Goal: Transaction & Acquisition: Purchase product/service

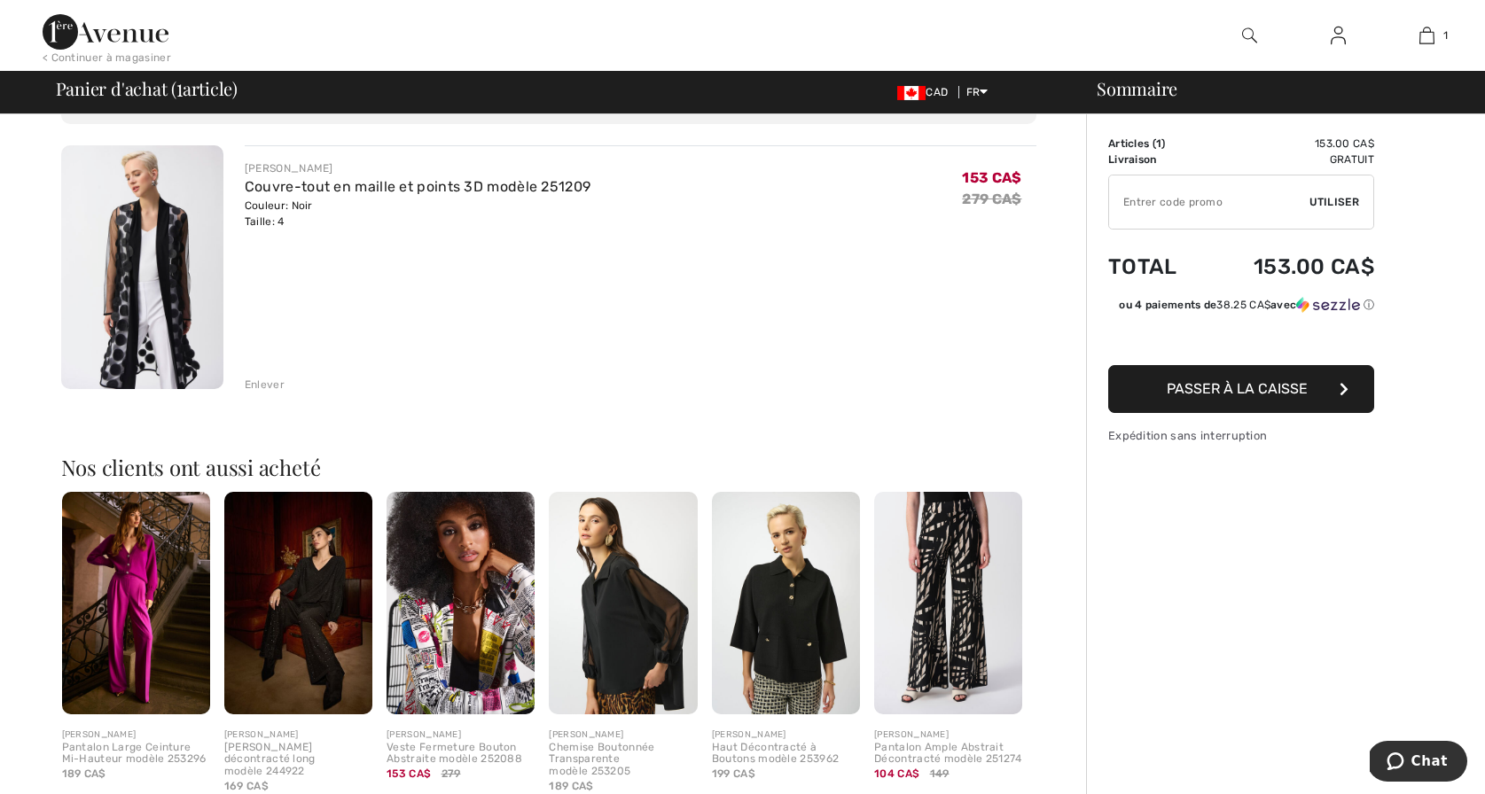
scroll to position [110, 0]
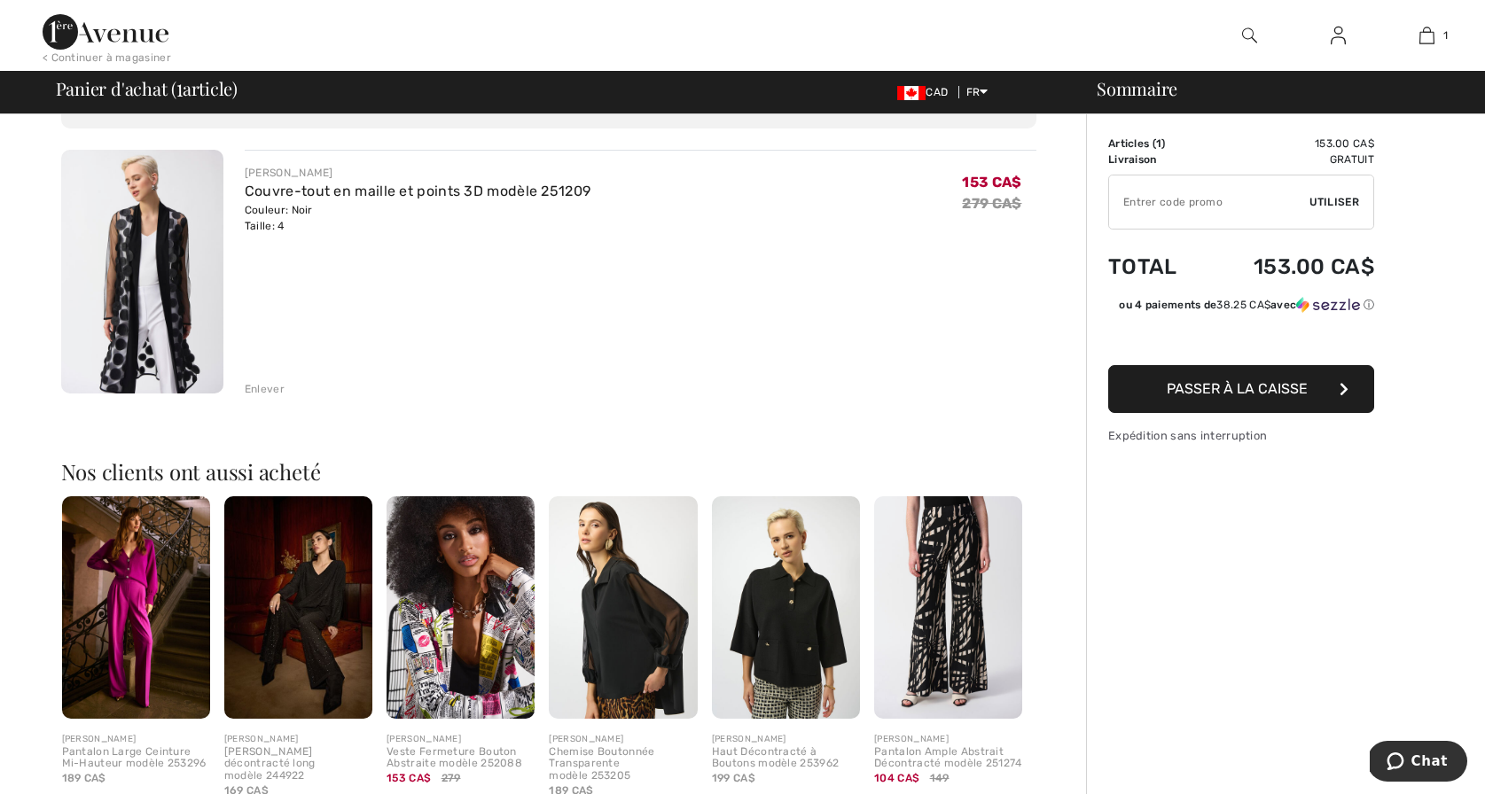
click at [1212, 385] on span "Passer à la caisse" at bounding box center [1237, 388] width 141 height 17
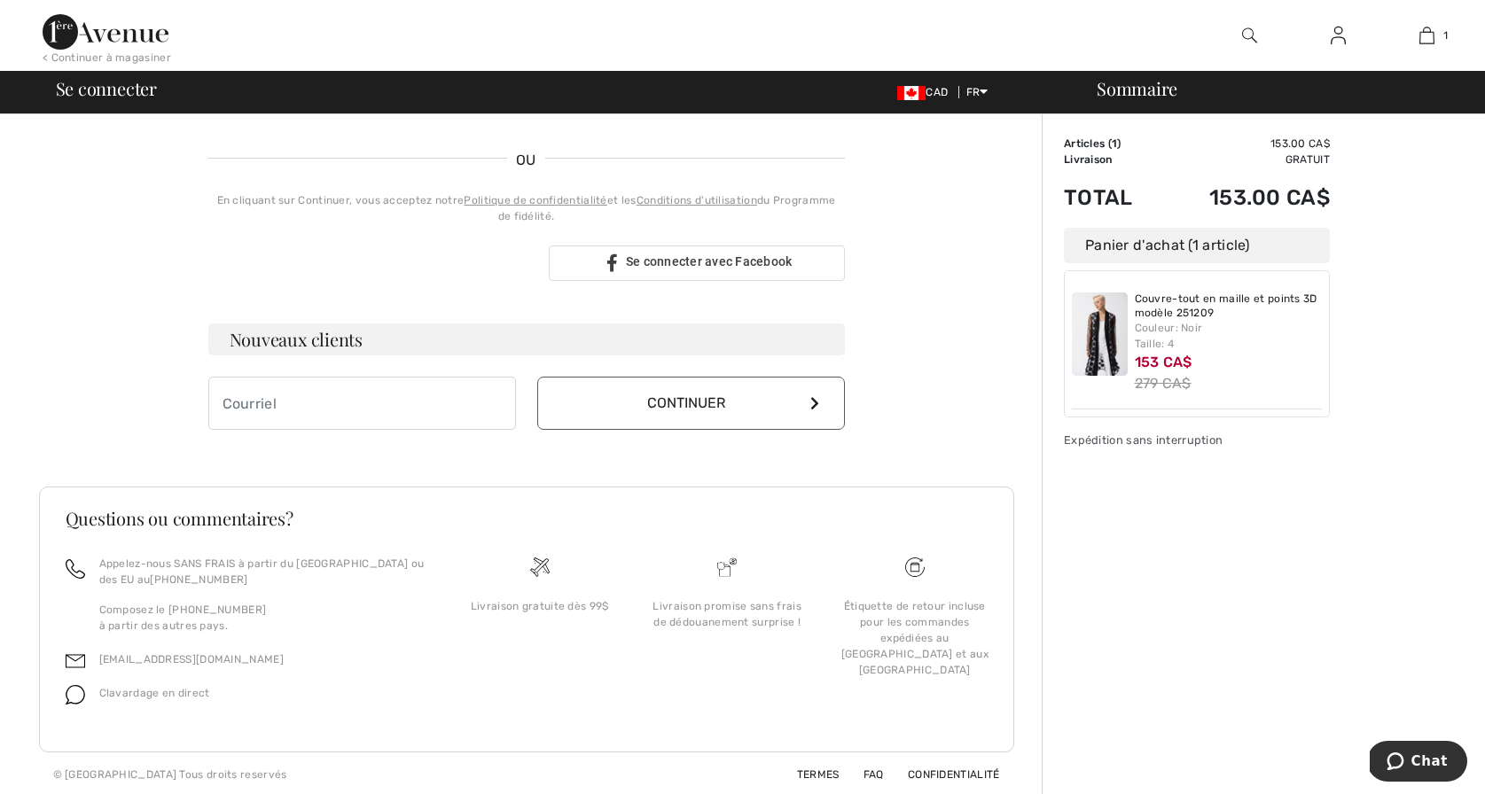
scroll to position [367, 0]
click at [227, 401] on input "email" at bounding box center [362, 400] width 308 height 53
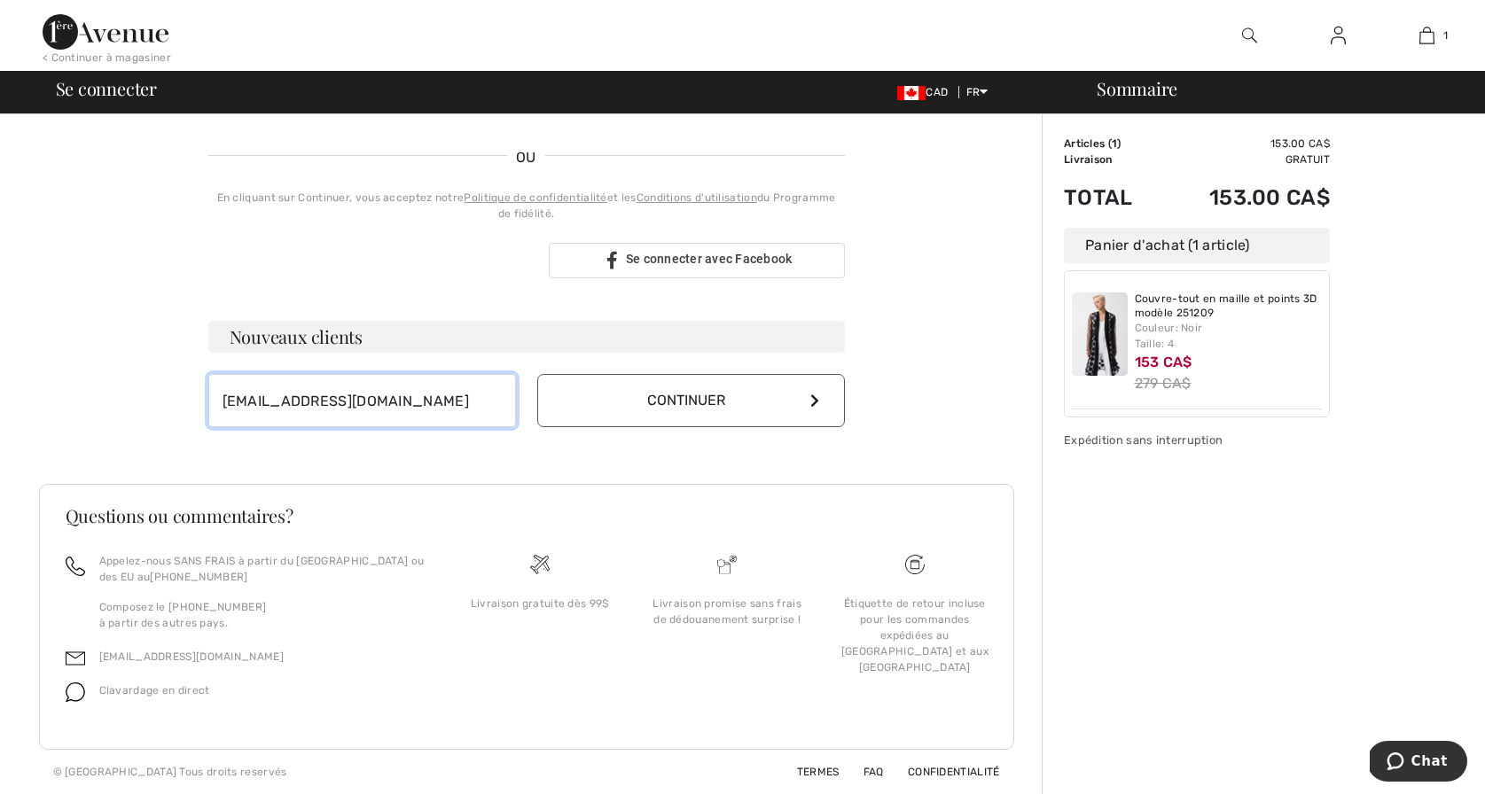
type input "loulougoulet@icloud.com"
click at [695, 397] on button "Continuer" at bounding box center [691, 400] width 308 height 53
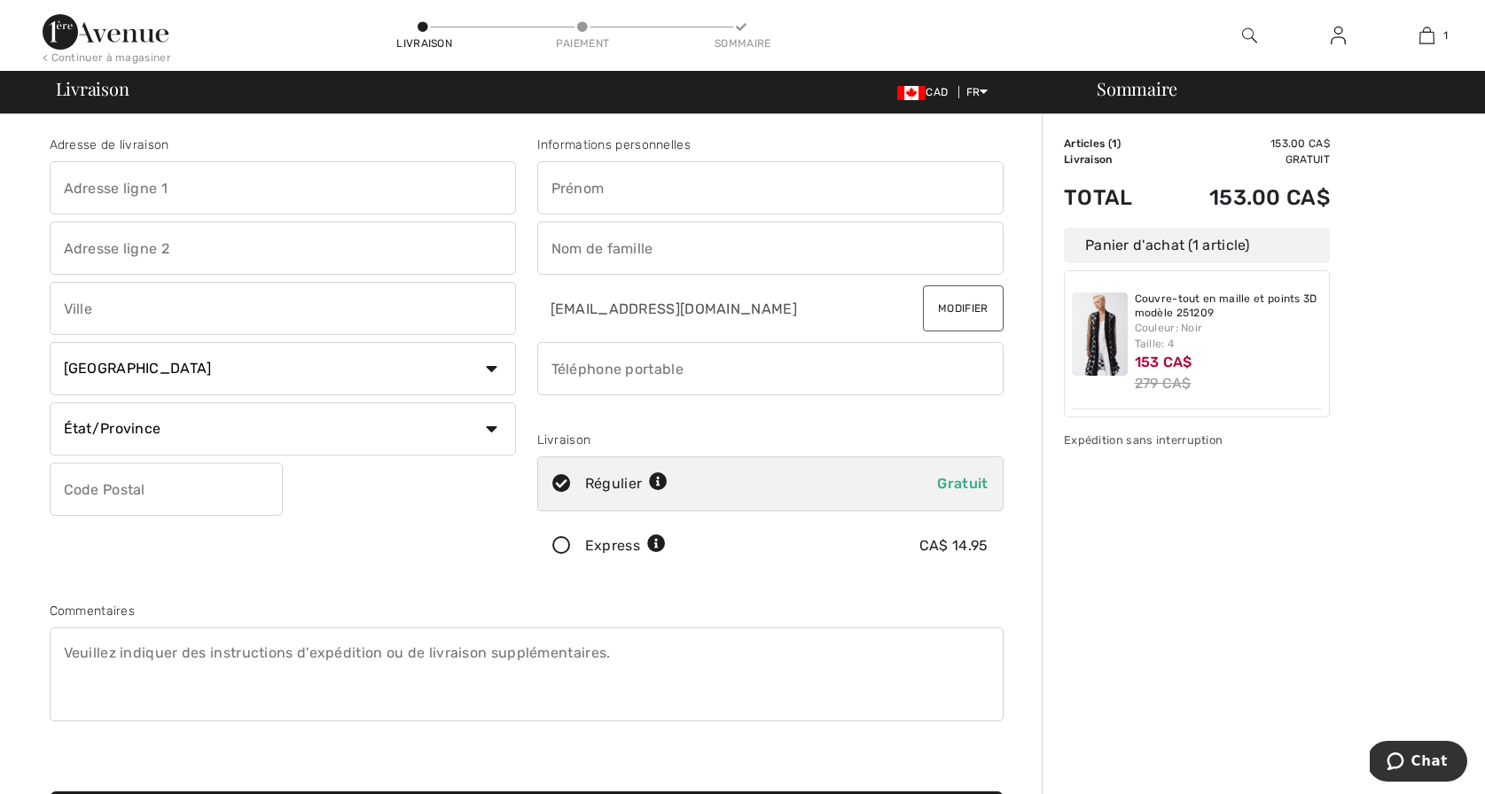
click at [66, 191] on input "text" at bounding box center [283, 187] width 466 height 53
type input "795 Rue de Tonnancour"
type input "Trois-Rivières"
select select "QC"
type input "G9A 4P7"
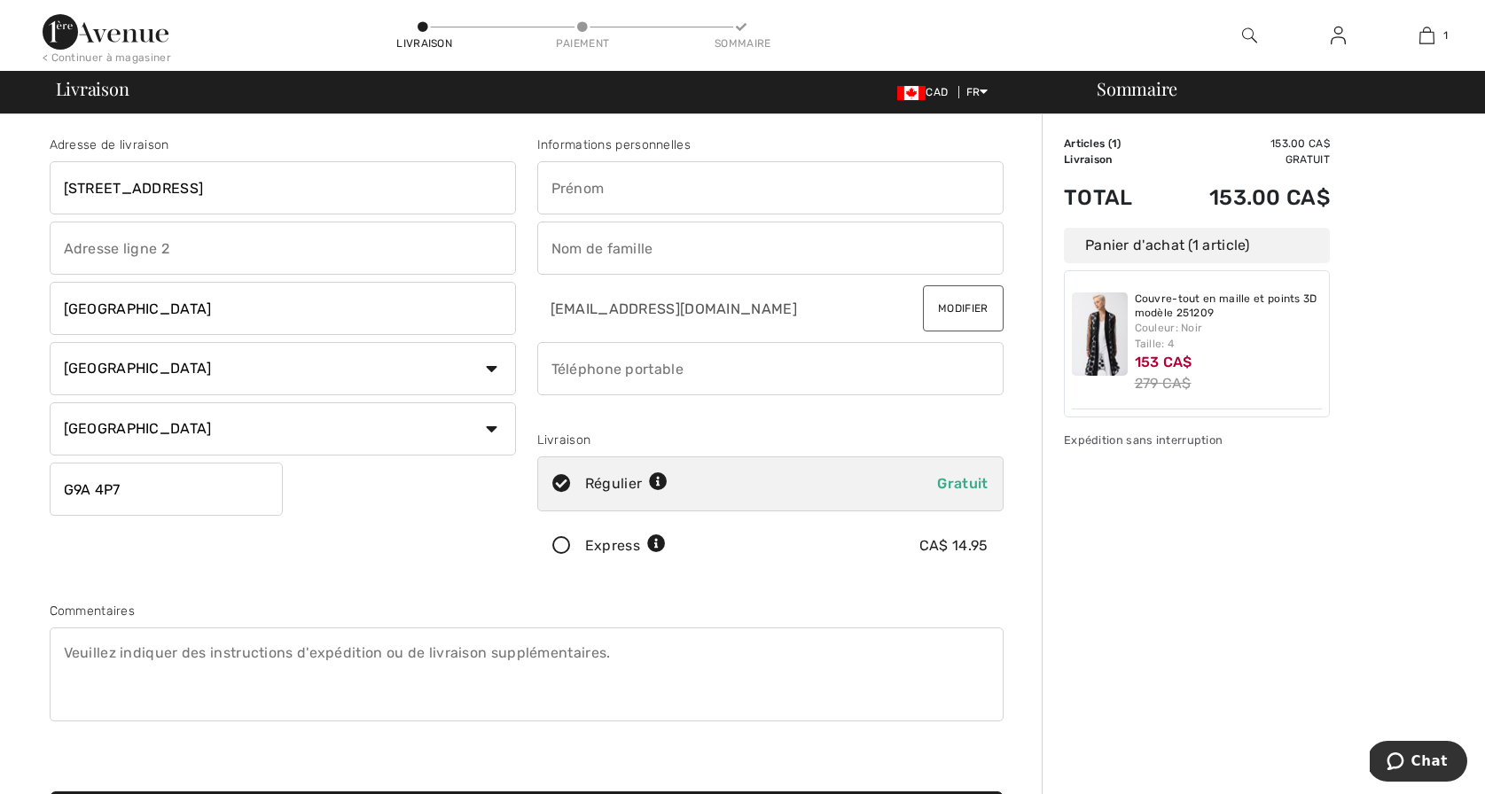
type input "Louise"
type input "Goulet"
type input "8193741414"
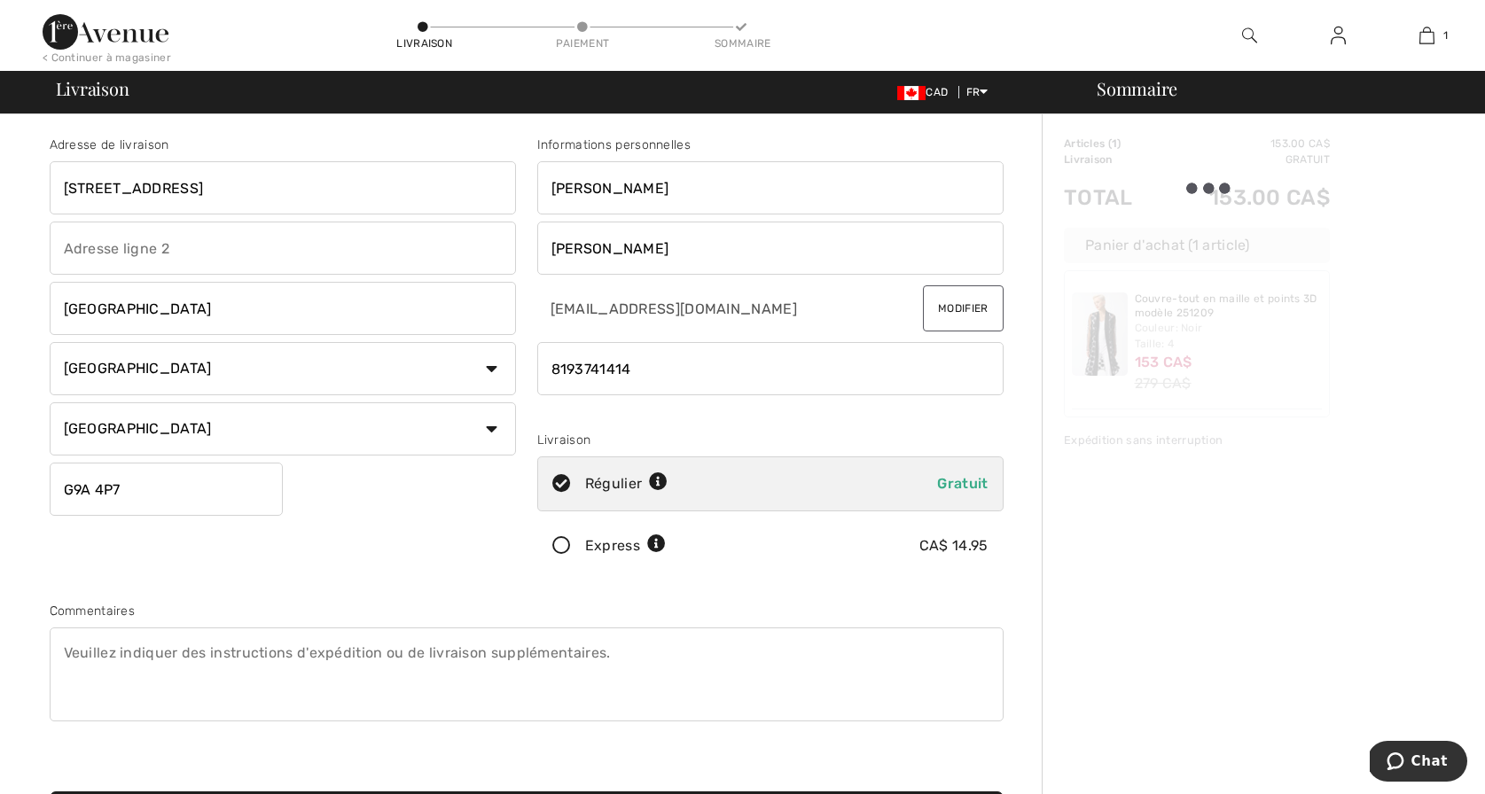
type input "G9A4P7"
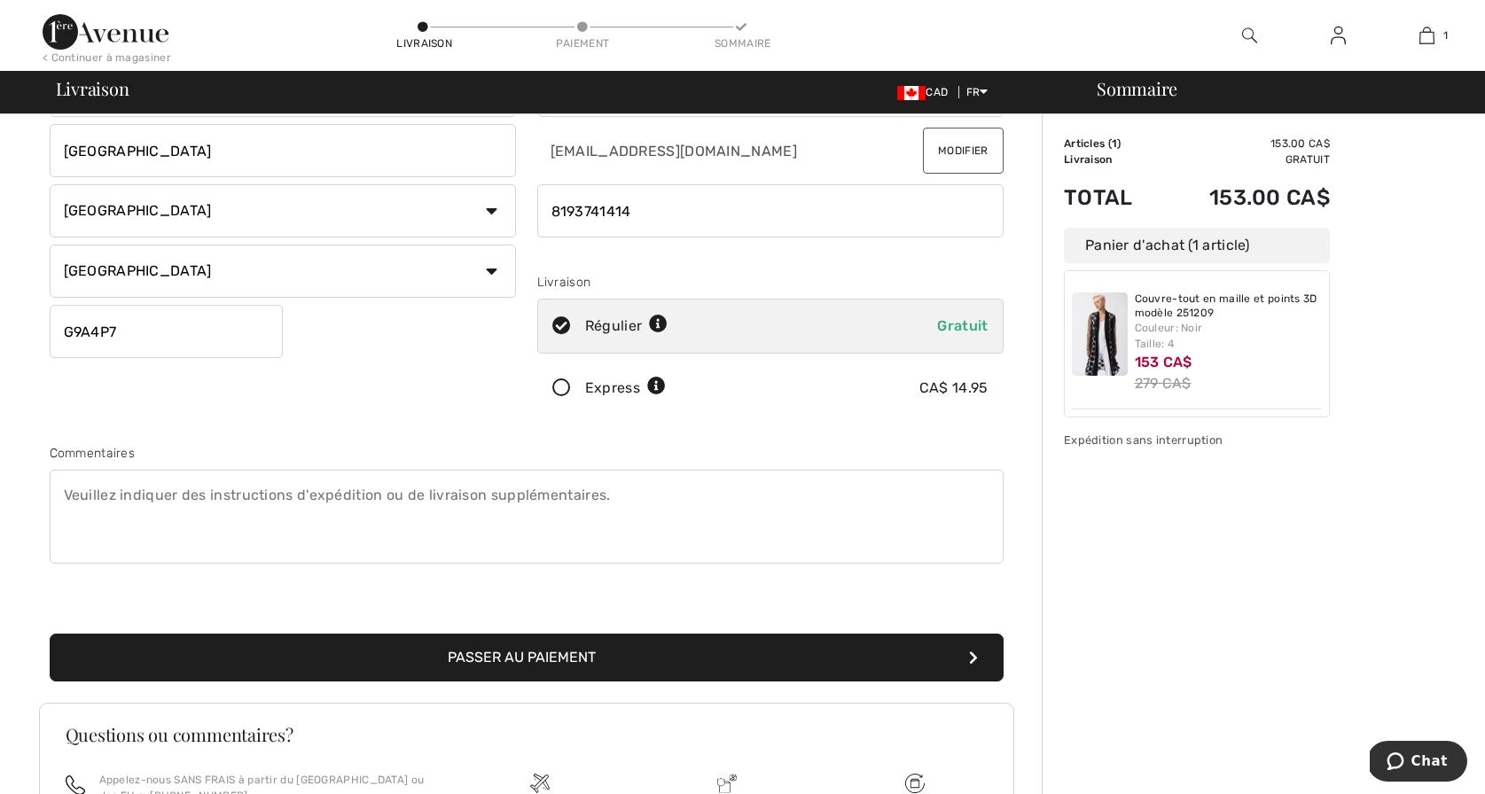
scroll to position [152, 0]
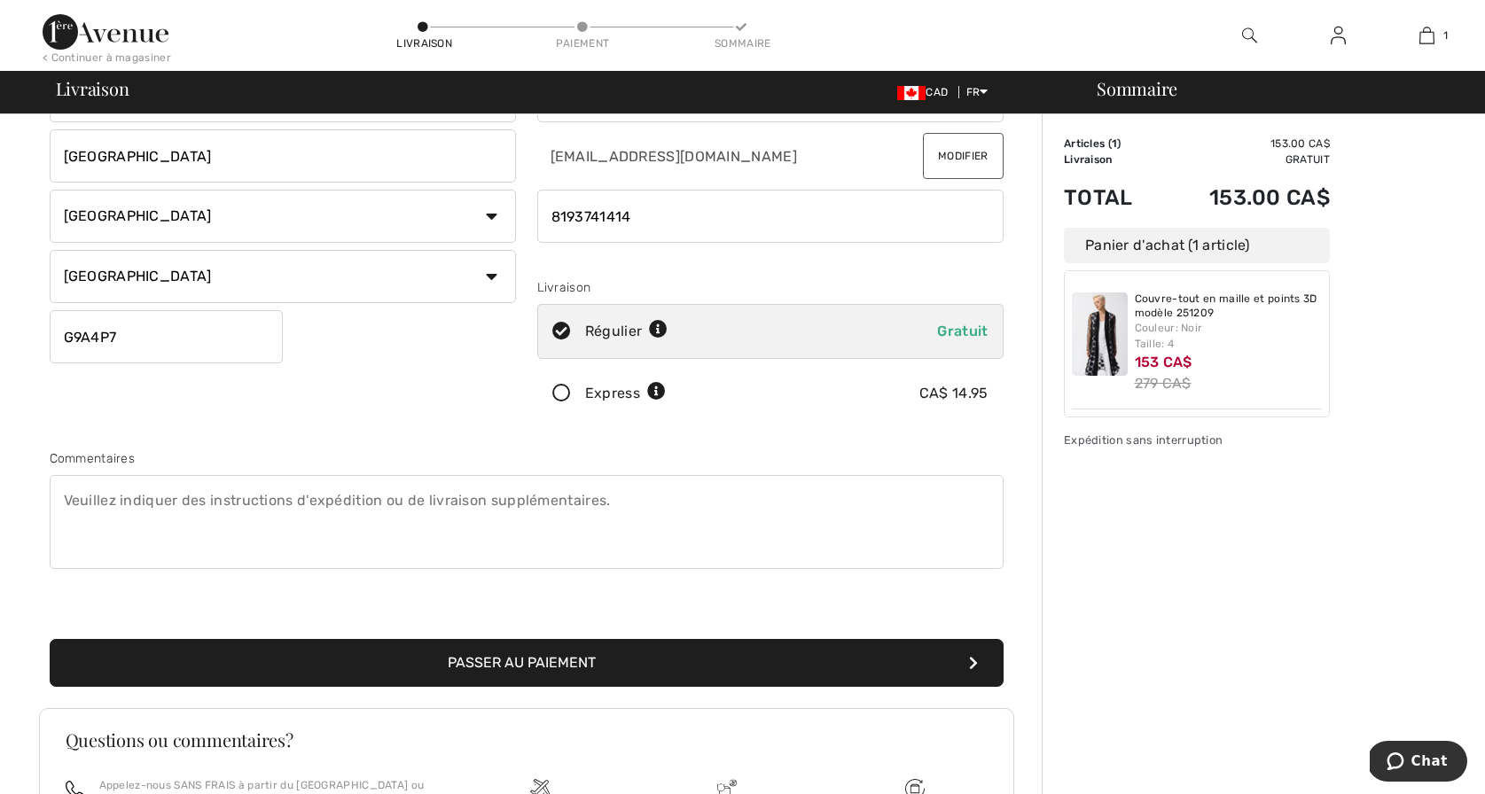
click at [520, 656] on button "Passer au paiement" at bounding box center [527, 663] width 954 height 48
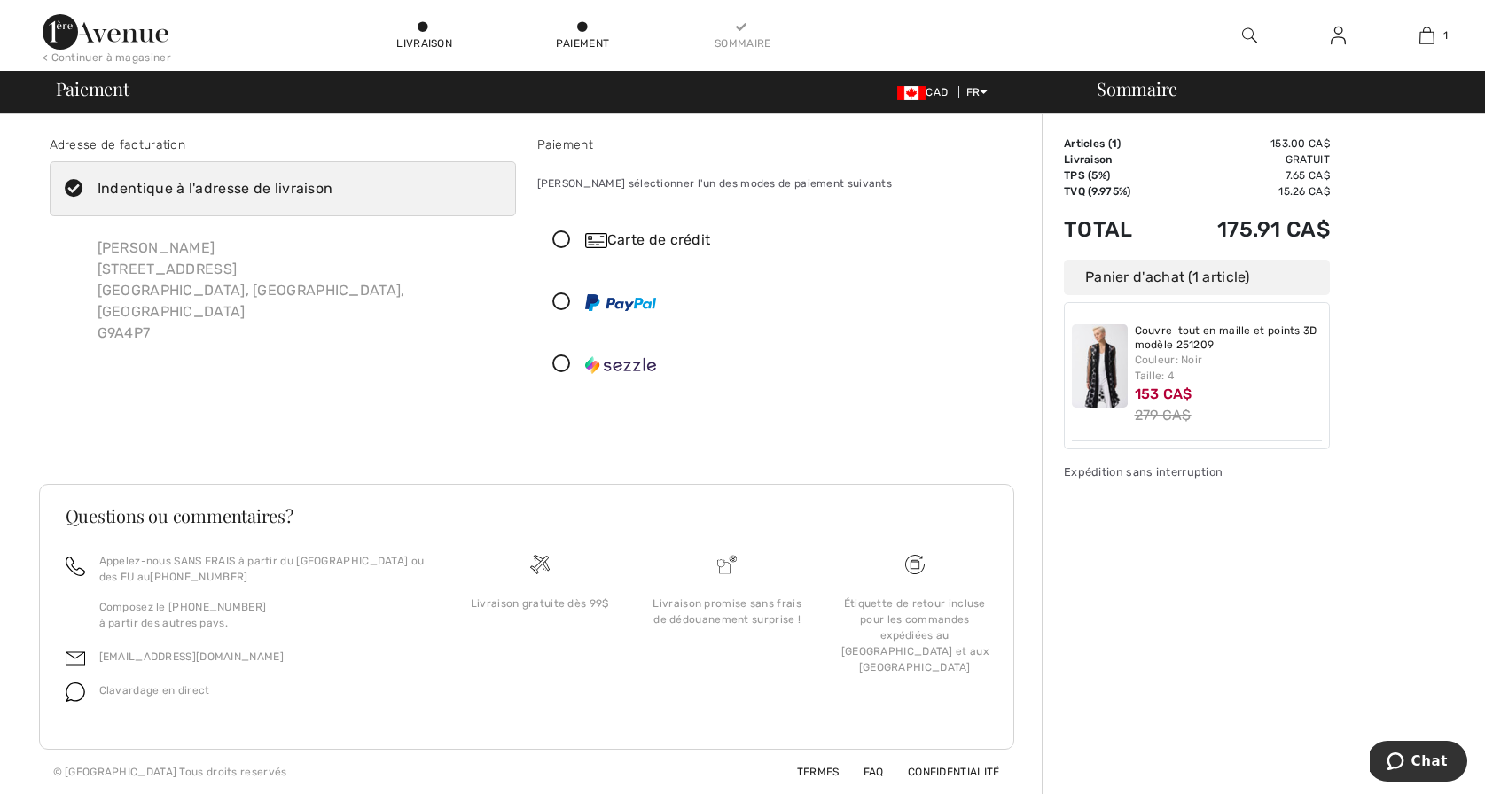
click at [560, 237] on icon at bounding box center [561, 240] width 47 height 19
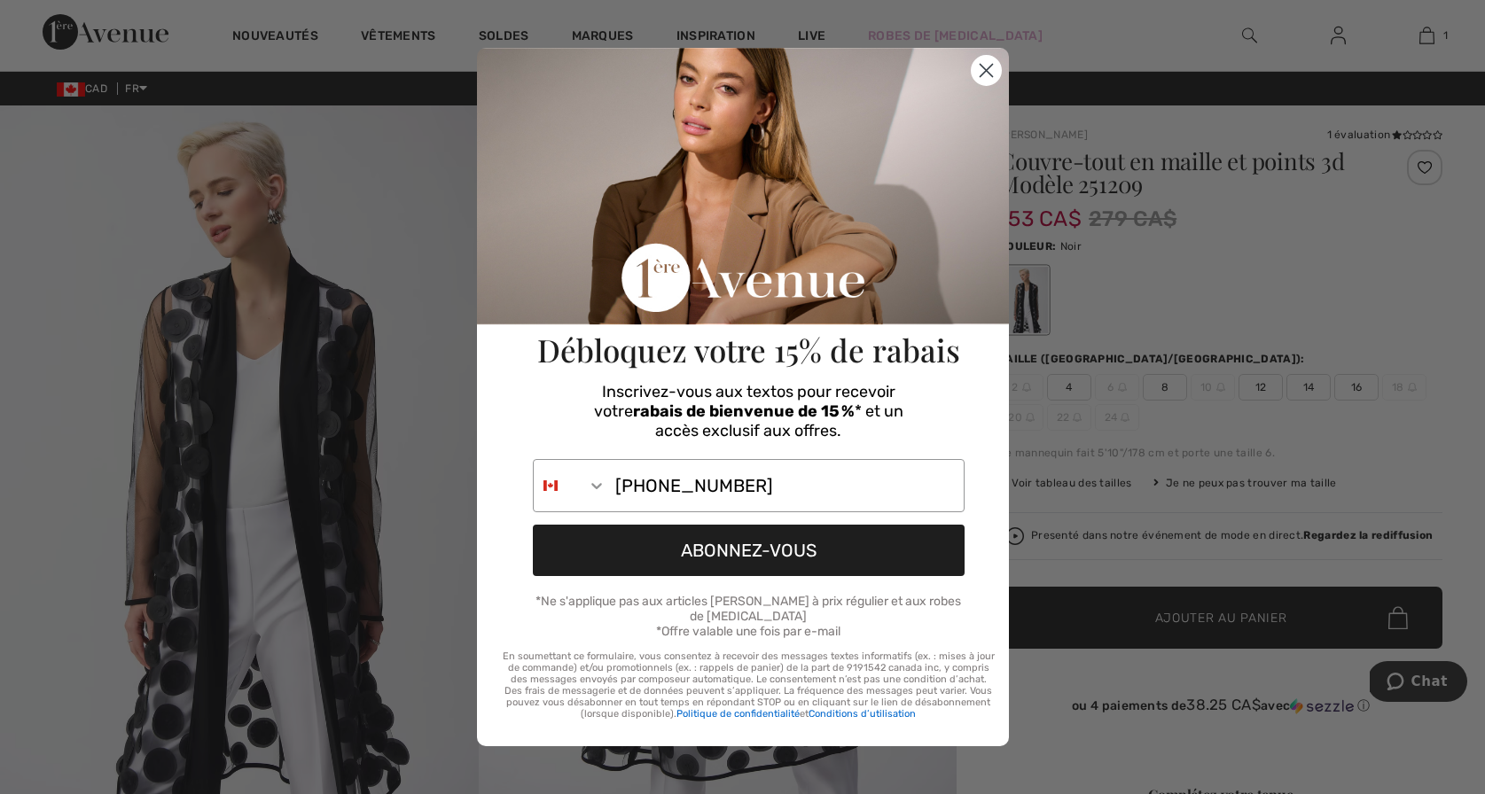
type input "819-692-6700"
click at [735, 552] on button "ABONNEZ-VOUS" at bounding box center [749, 550] width 432 height 51
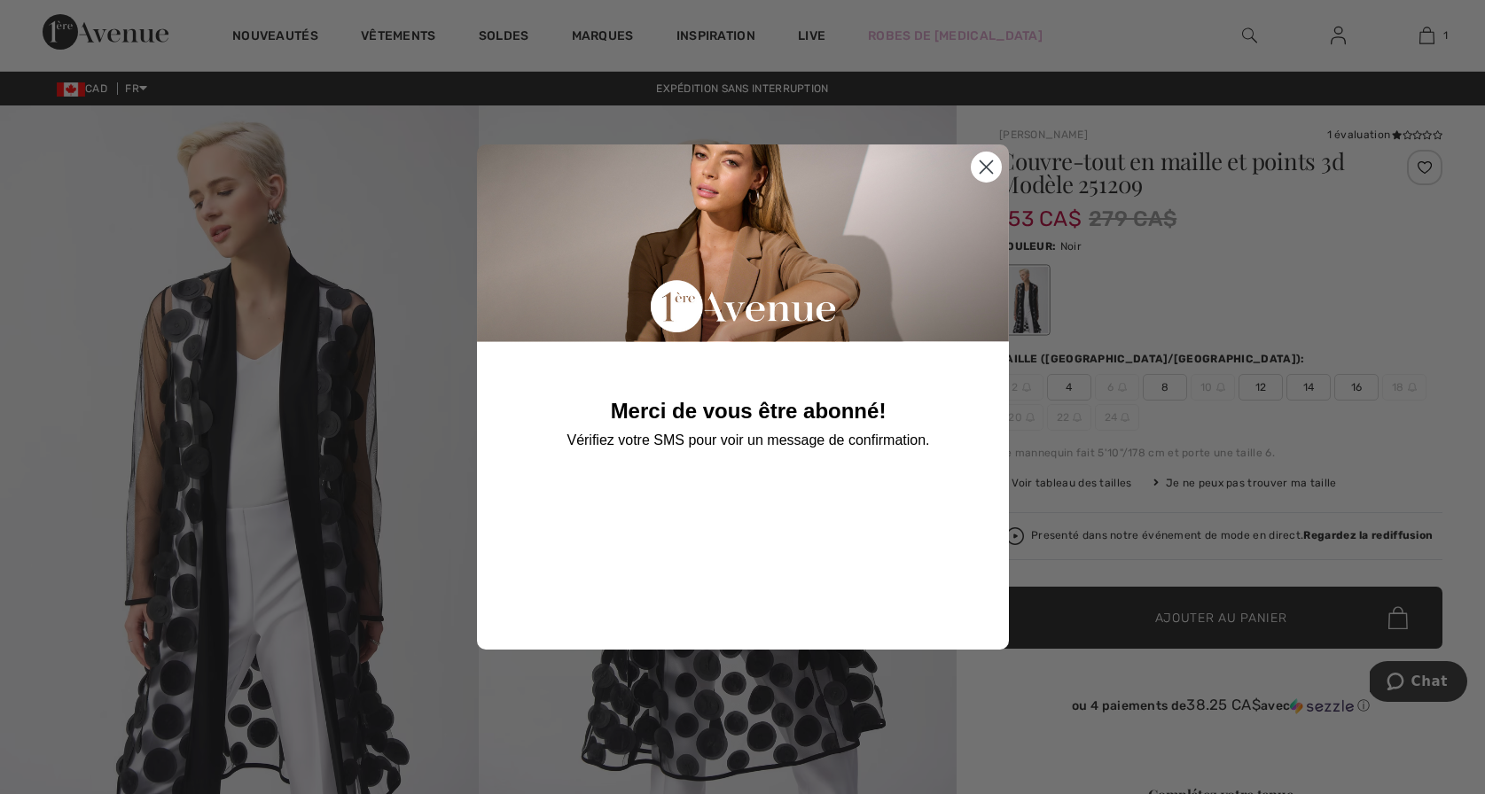
click at [988, 166] on circle "Close dialog" at bounding box center [985, 166] width 29 height 29
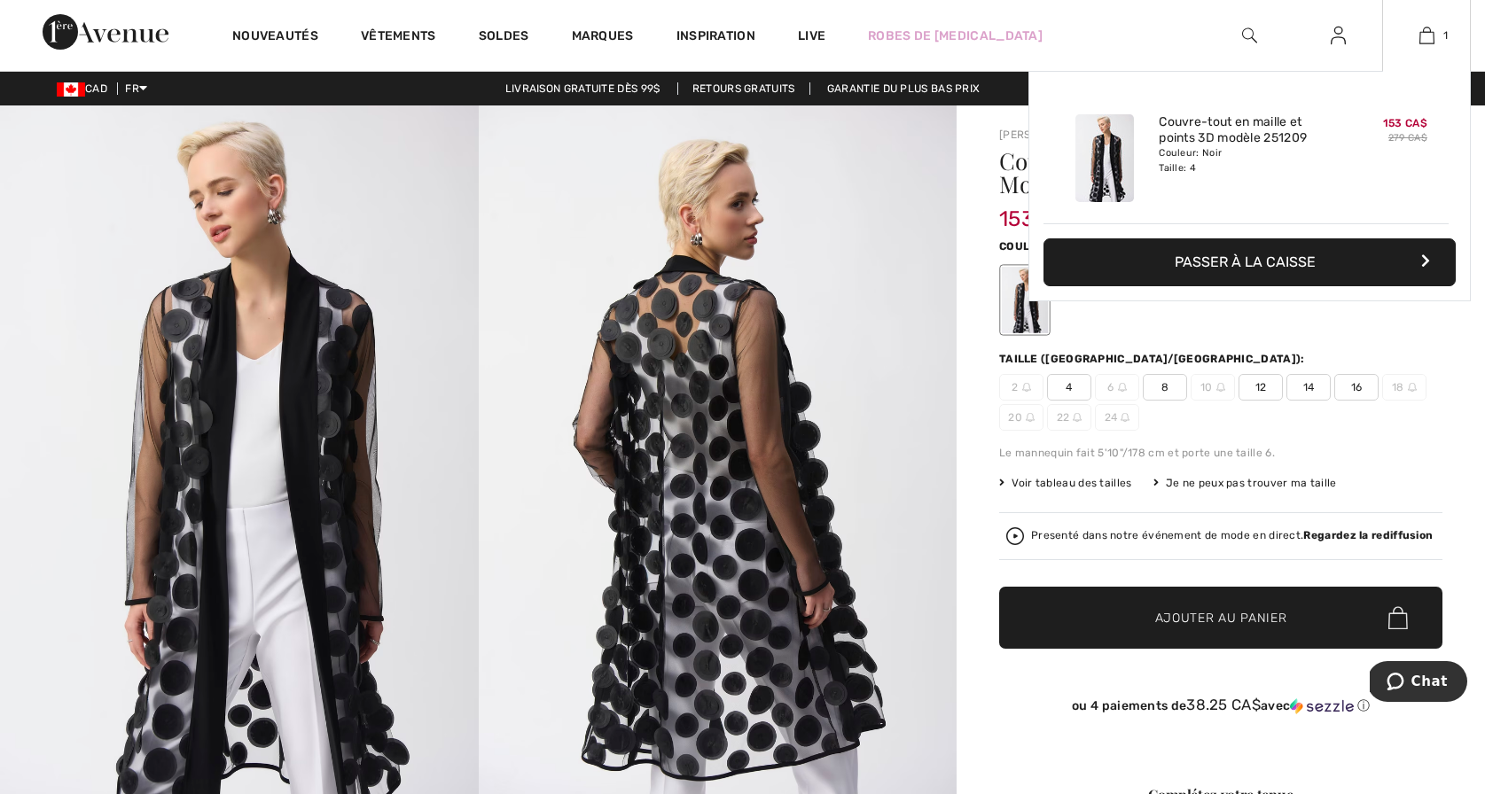
click at [1231, 257] on button "Passer à la caisse" at bounding box center [1249, 262] width 412 height 48
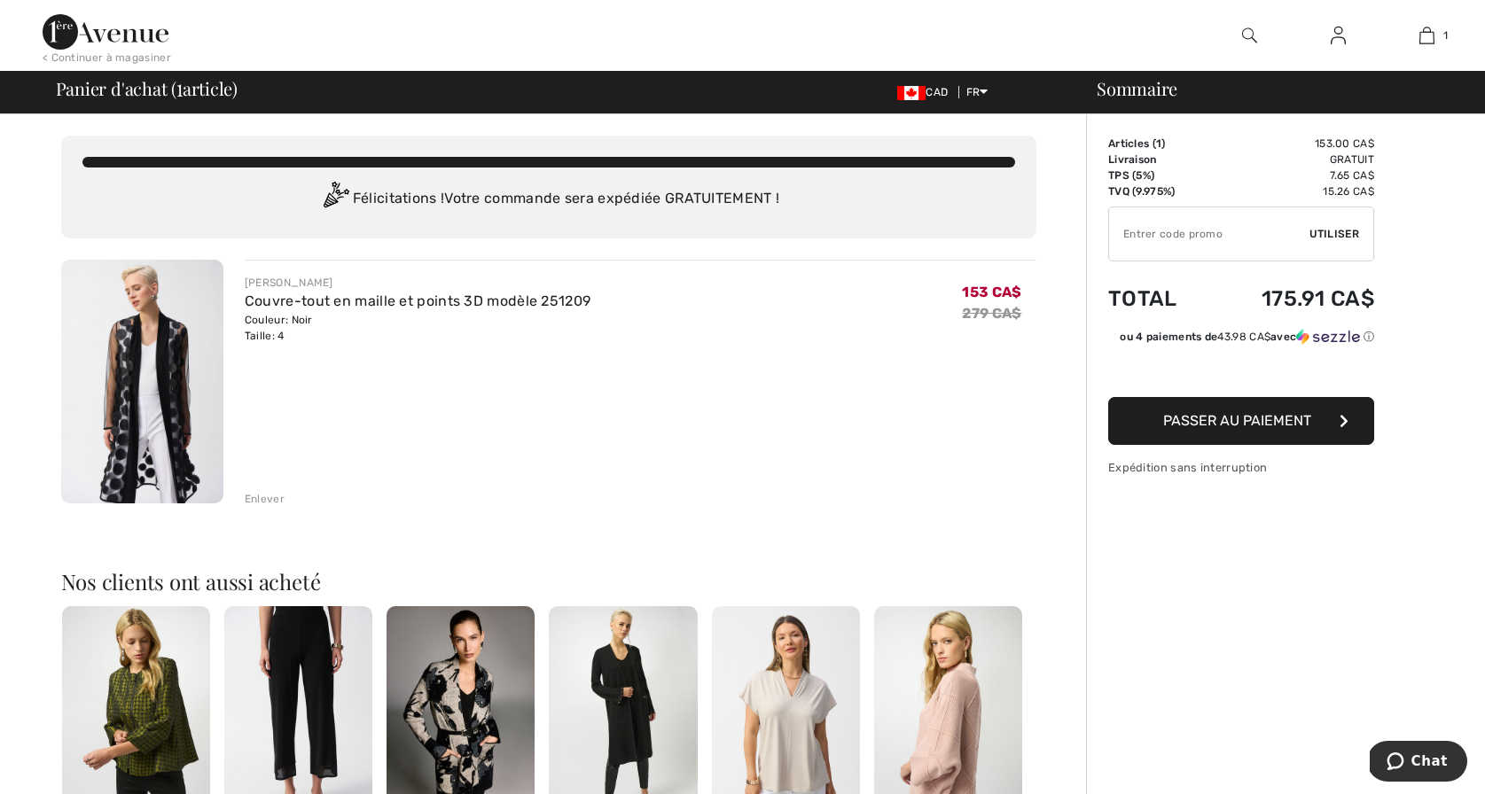
click at [1122, 233] on input "TEXT" at bounding box center [1209, 233] width 200 height 53
type input "NEW15"
click at [1223, 418] on span "Passer au paiement" at bounding box center [1237, 420] width 148 height 17
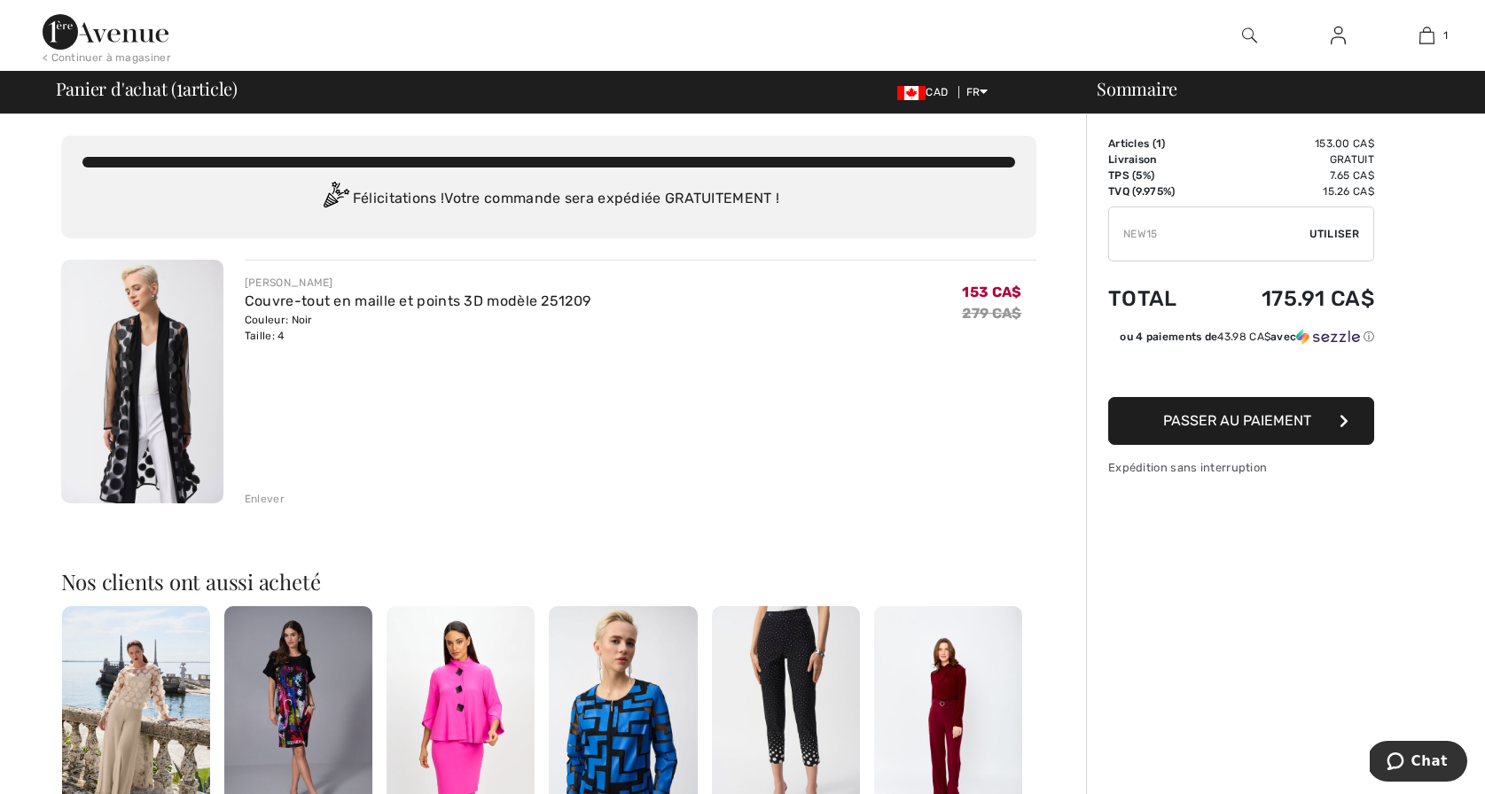
click at [1325, 228] on span "Utiliser" at bounding box center [1334, 234] width 50 height 16
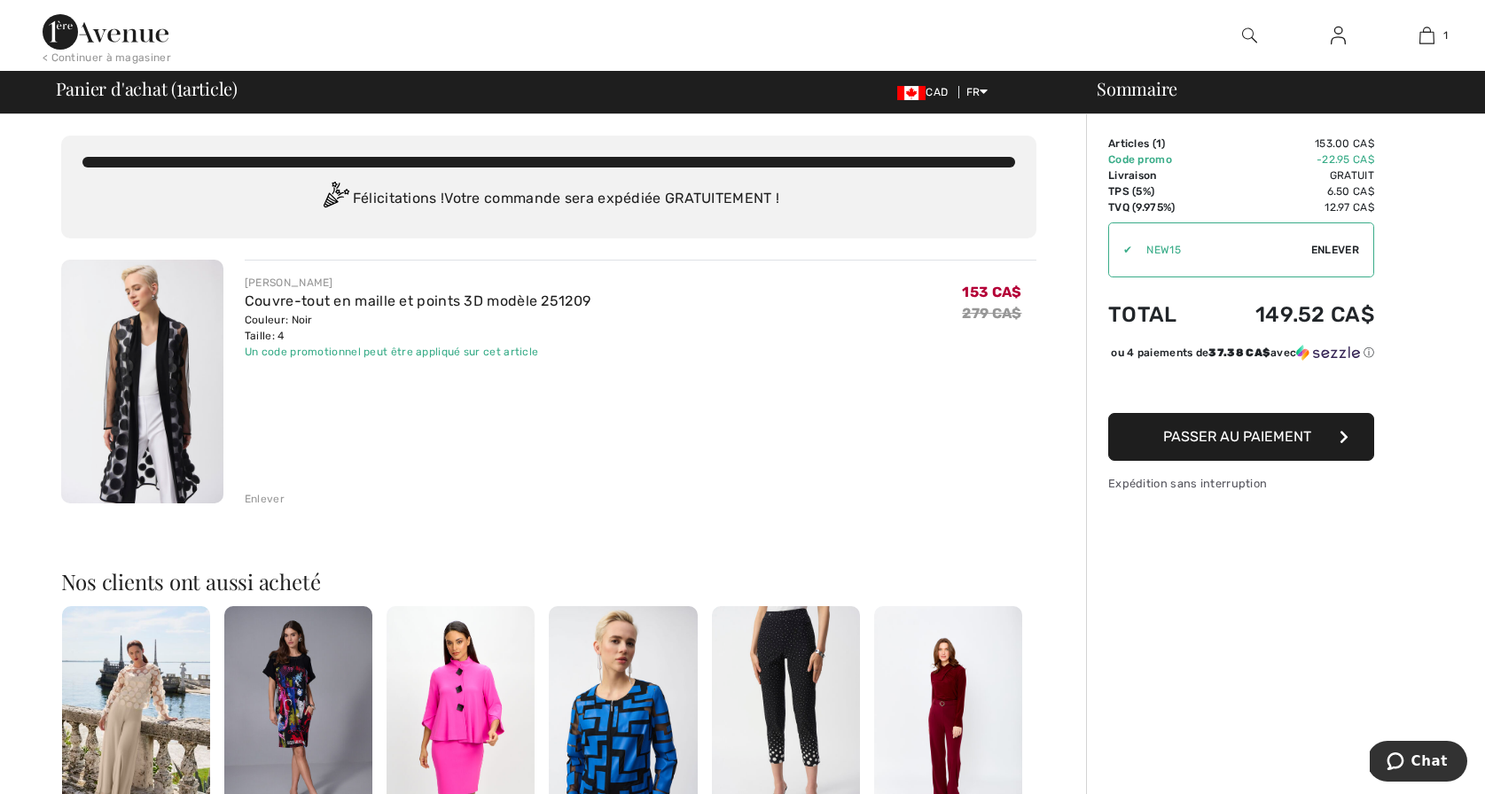
click at [1239, 445] on span "Passer au paiement" at bounding box center [1237, 436] width 148 height 17
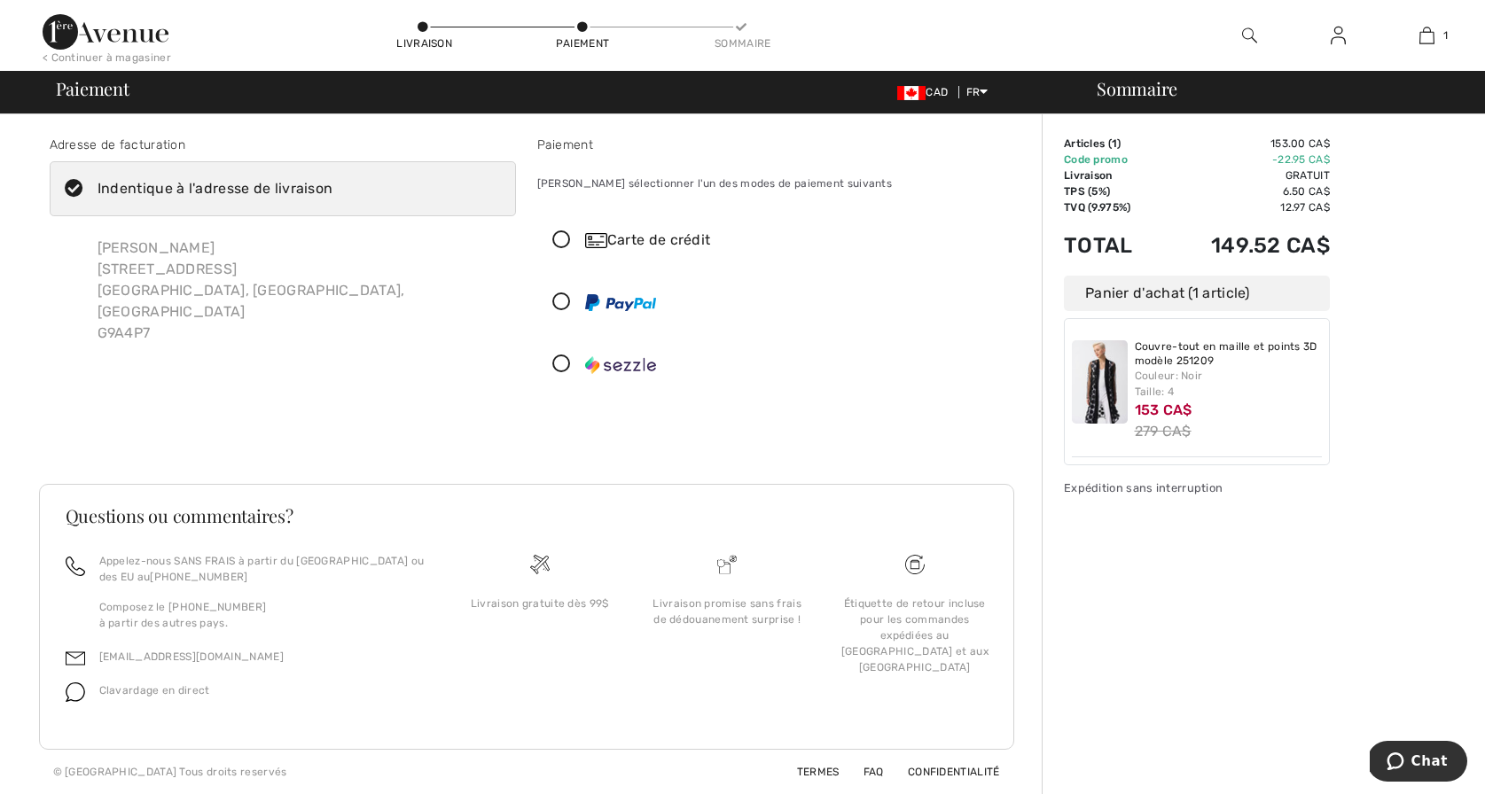
click at [561, 237] on icon at bounding box center [561, 240] width 47 height 19
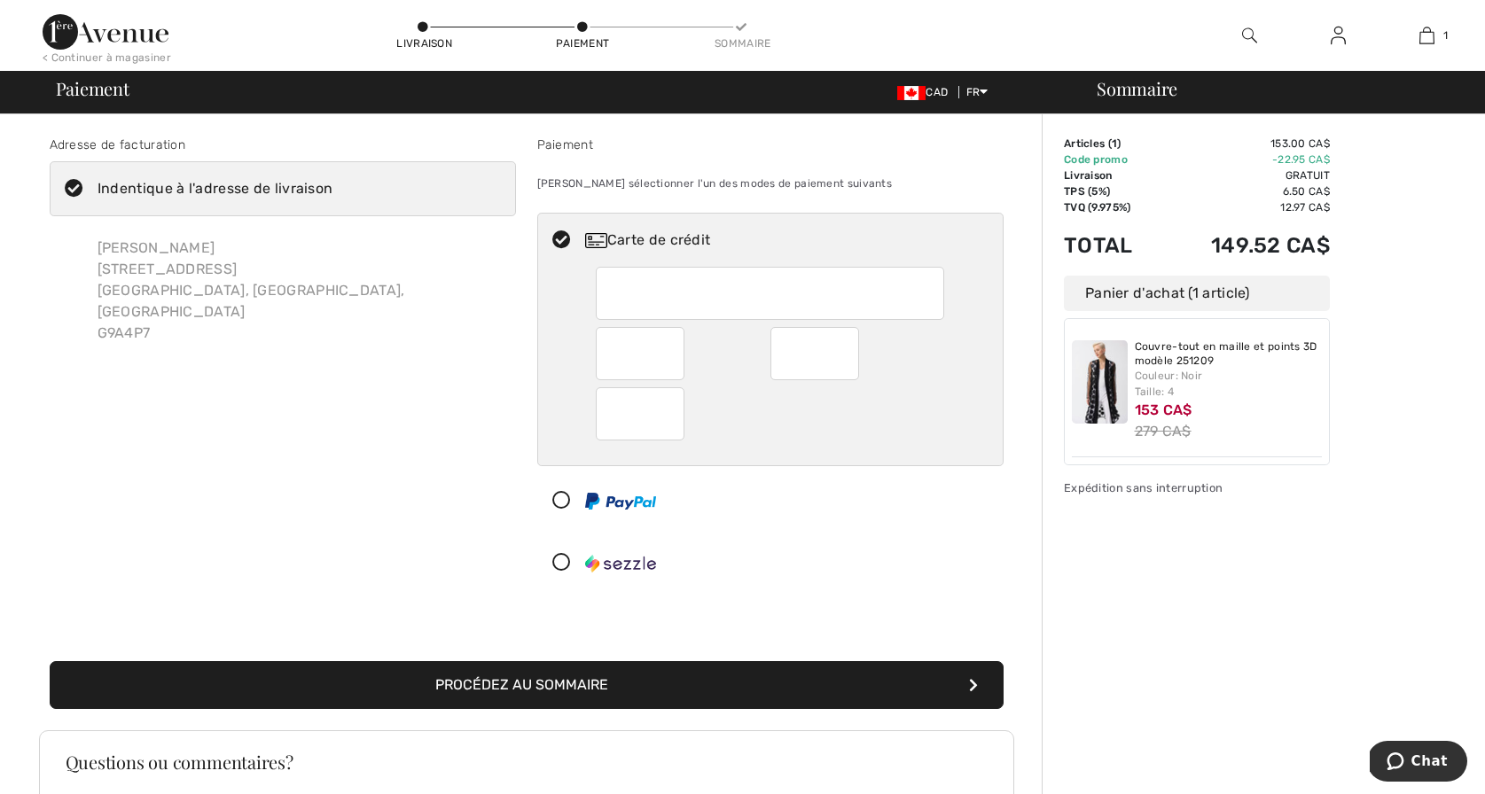
scroll to position [246, 0]
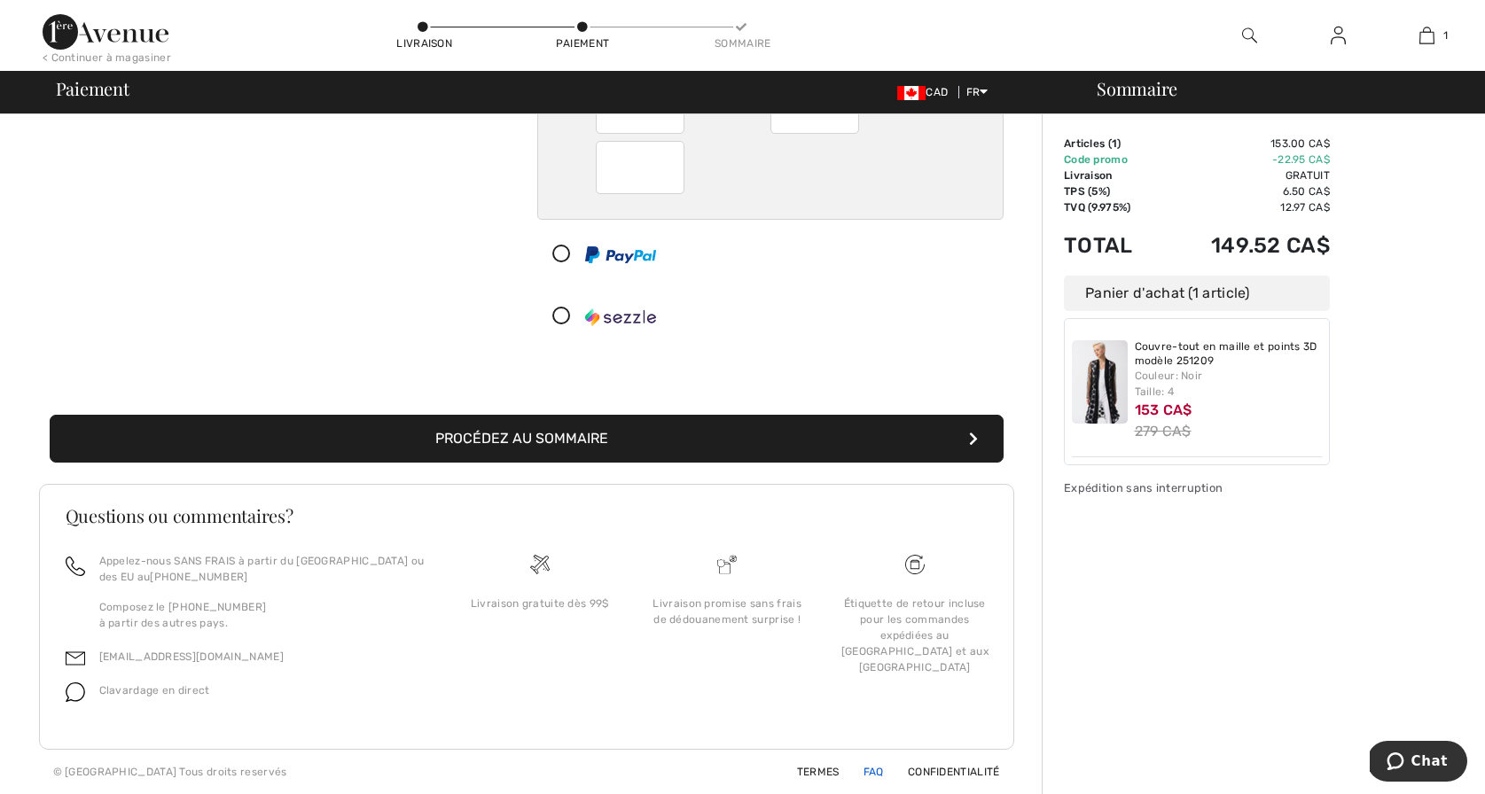
click at [869, 768] on link "FAQ" at bounding box center [863, 772] width 42 height 12
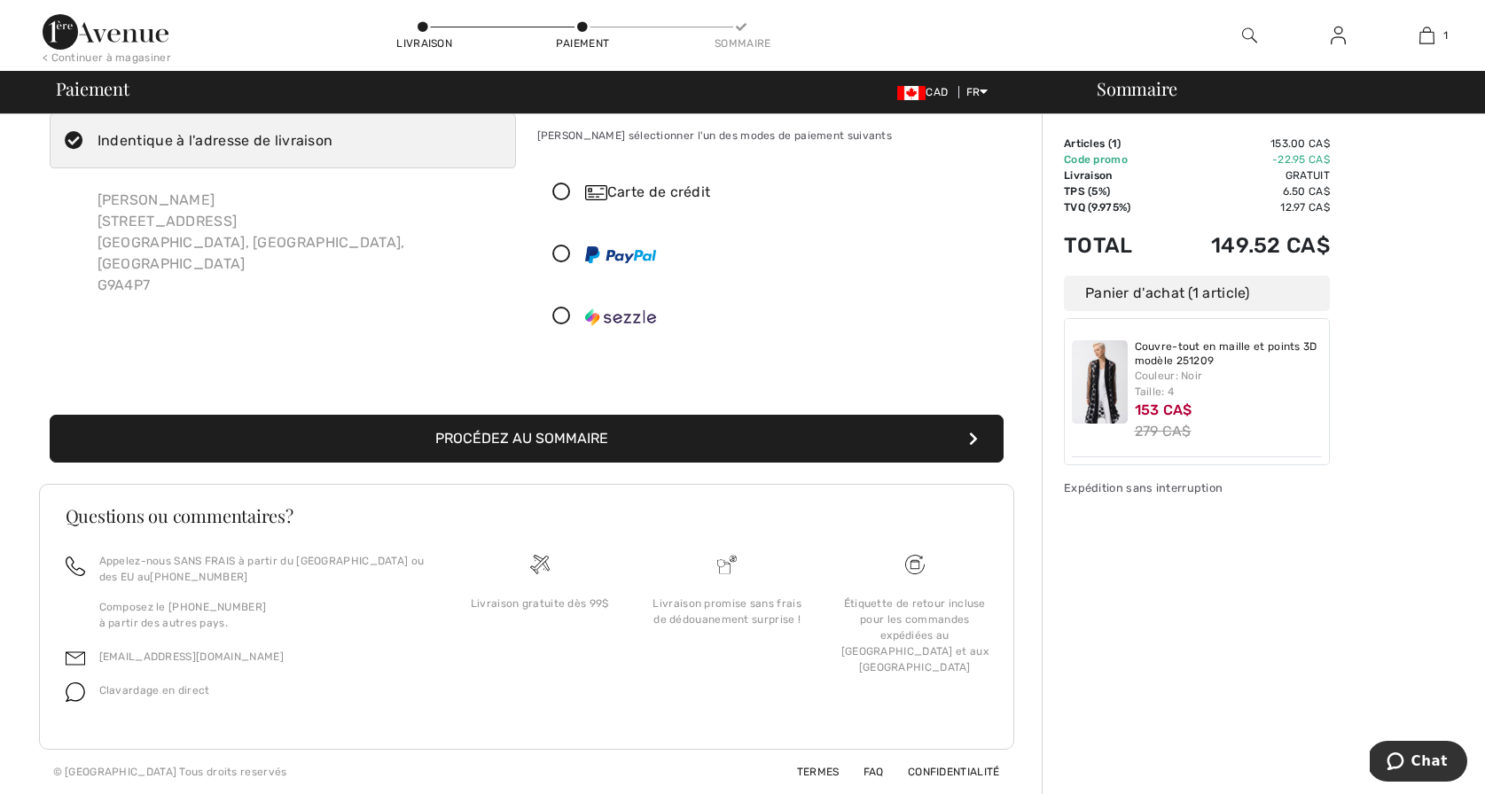
click at [539, 434] on button "Procédez au sommaire" at bounding box center [527, 439] width 954 height 48
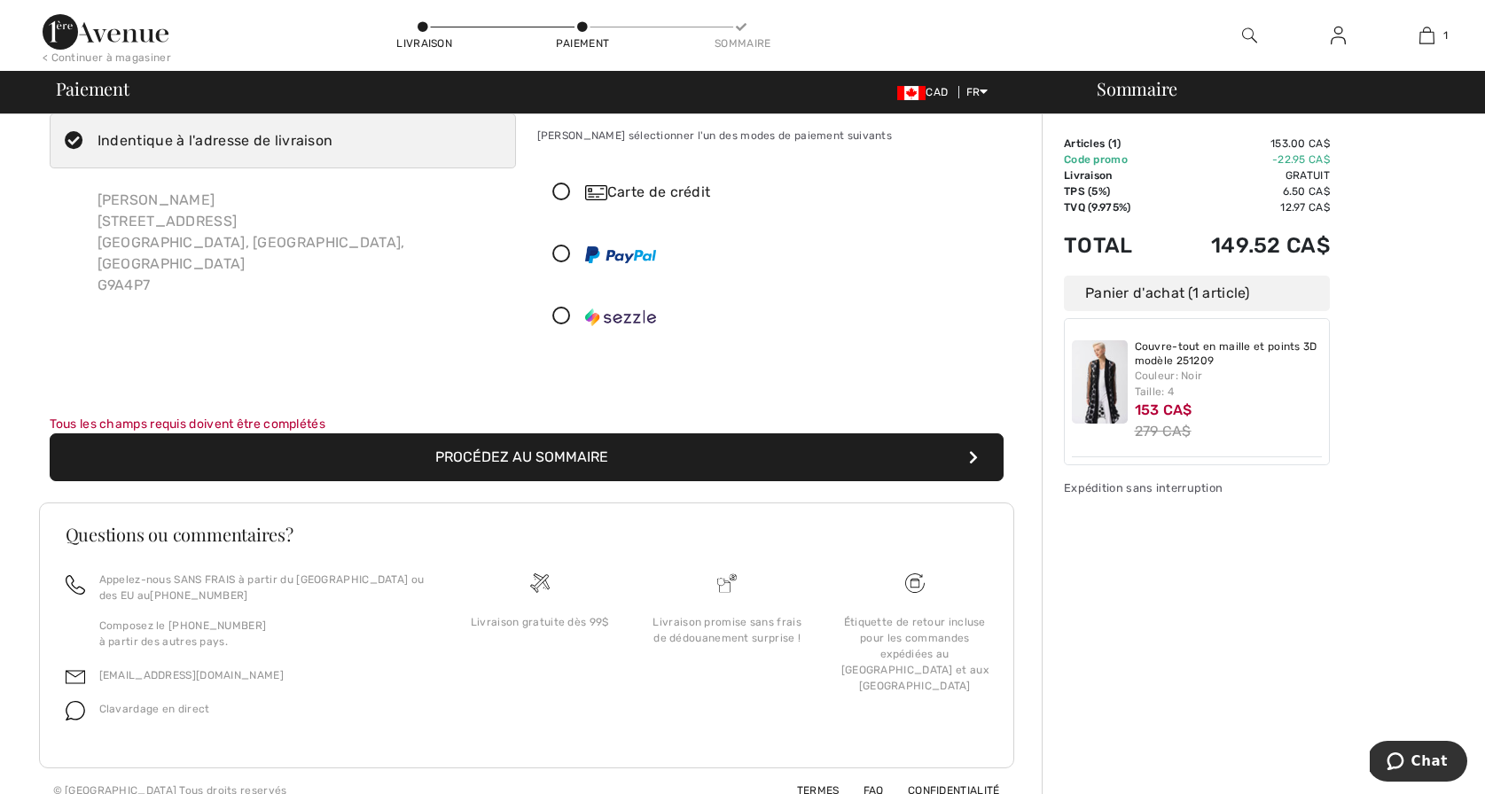
click at [559, 187] on icon at bounding box center [561, 193] width 47 height 19
radio input "true"
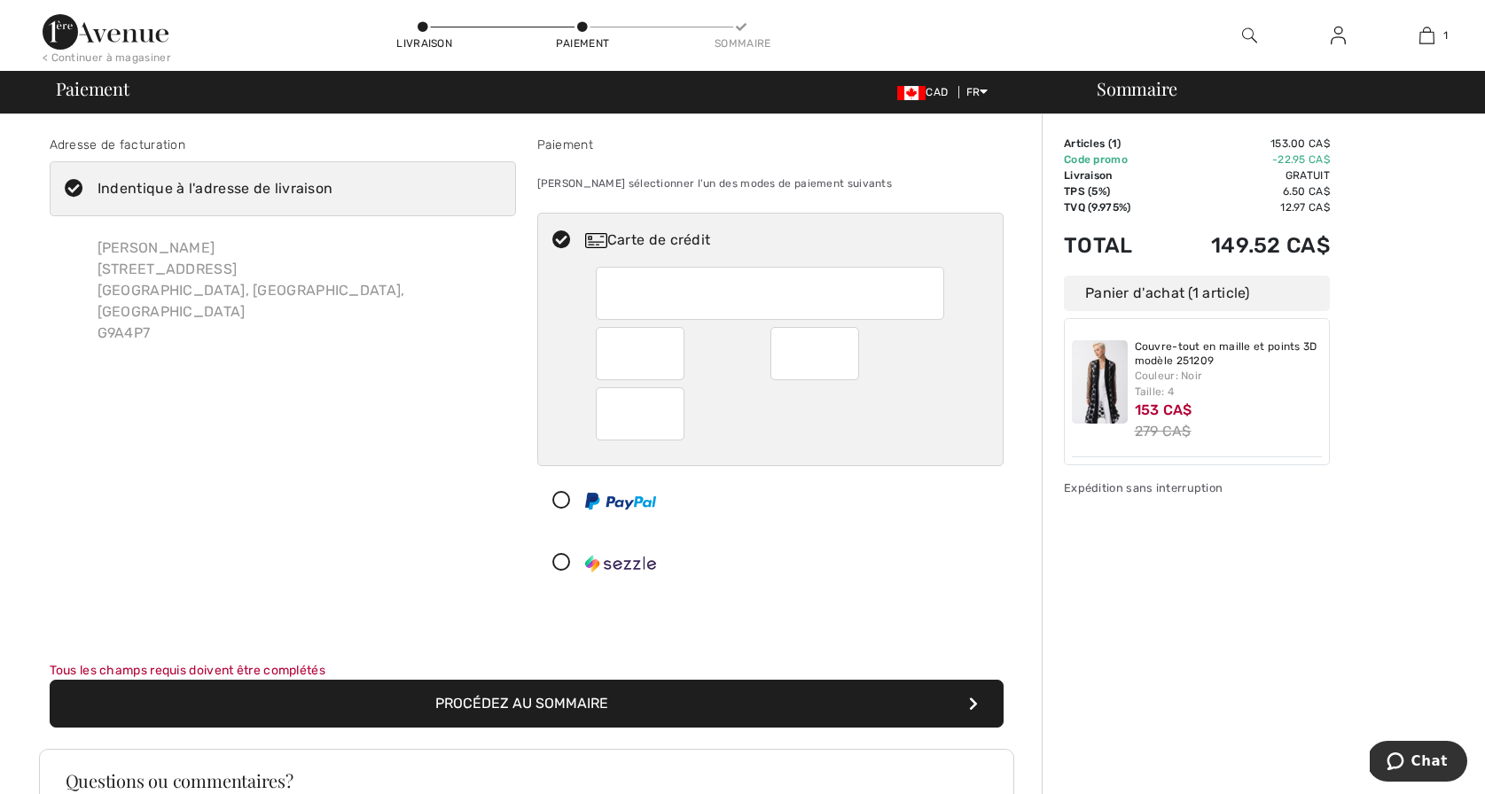
click at [551, 699] on button "Procédez au sommaire" at bounding box center [527, 704] width 954 height 48
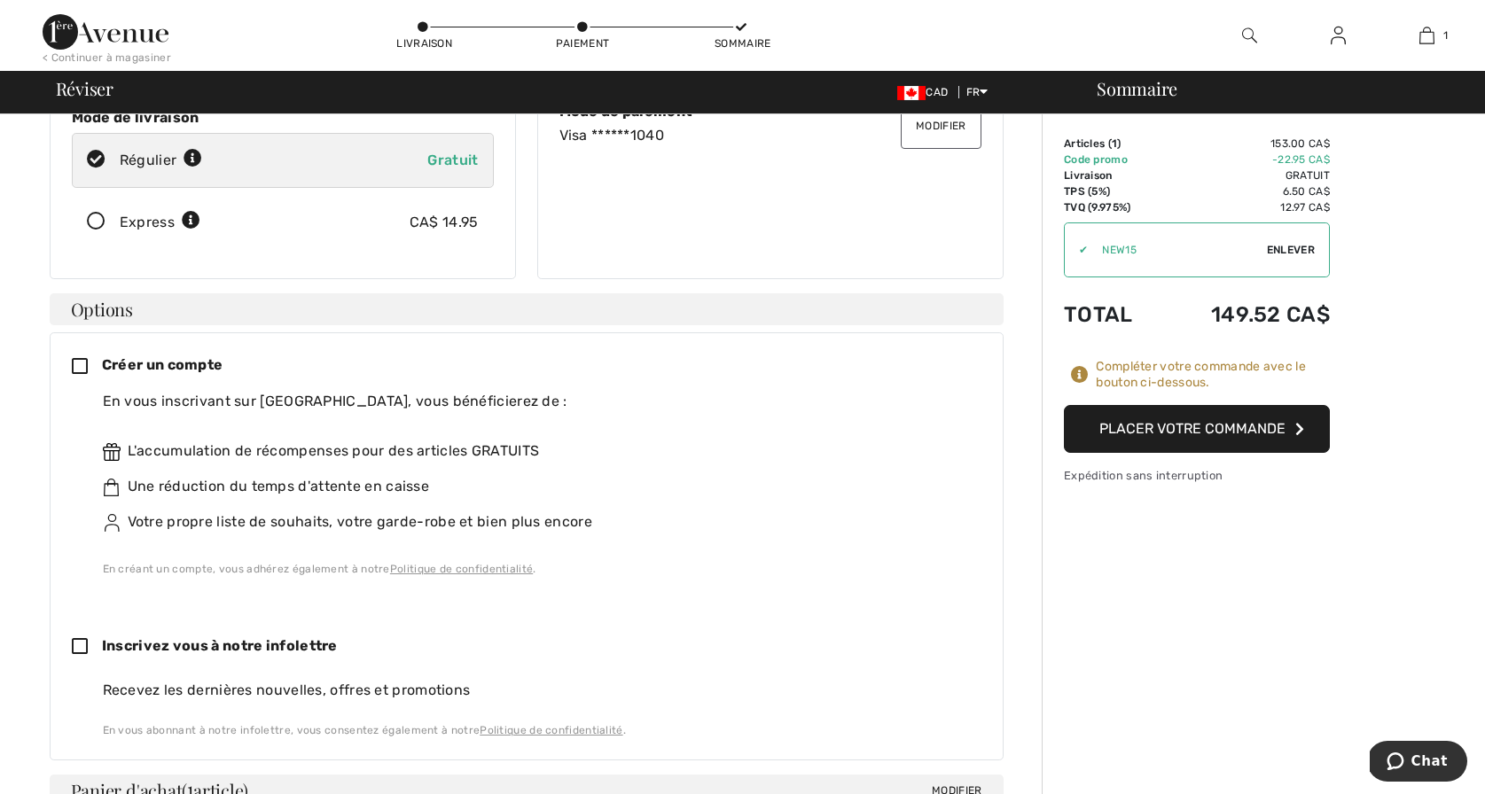
scroll to position [277, 0]
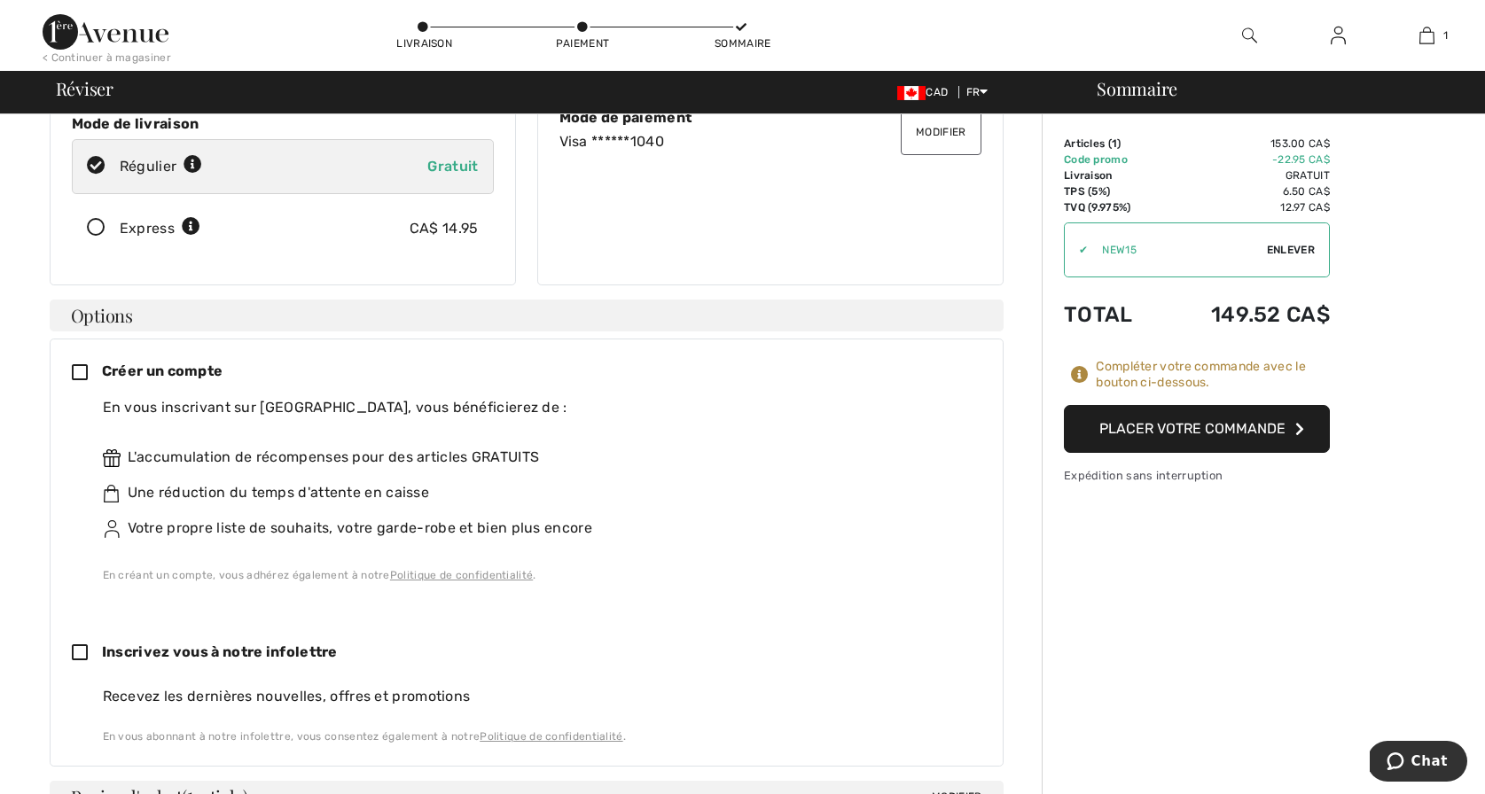
click at [1173, 426] on button "Placer votre commande" at bounding box center [1197, 429] width 266 height 48
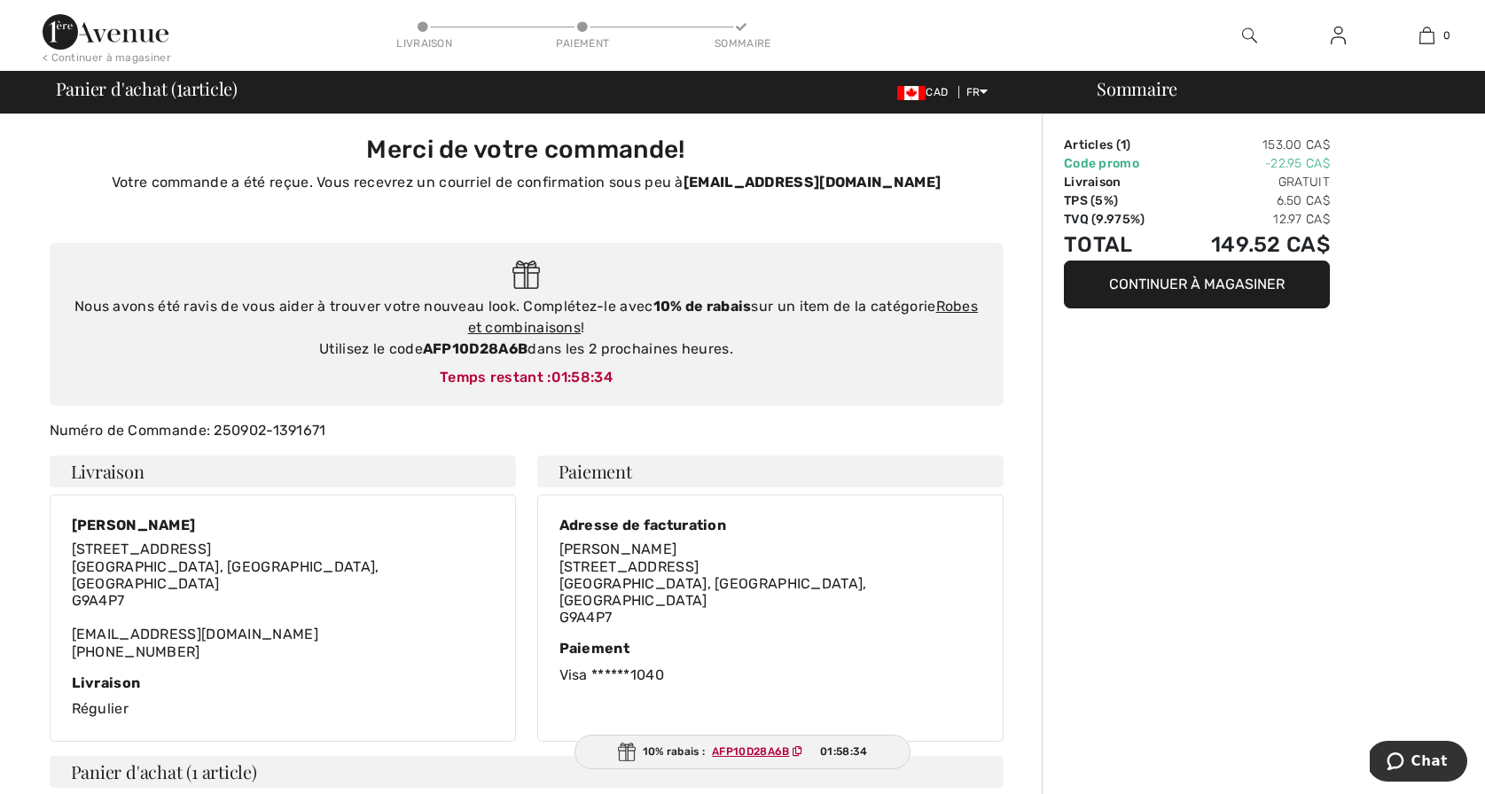
scroll to position [4, 0]
click at [953, 301] on link "Robes et combinaisons" at bounding box center [723, 314] width 510 height 38
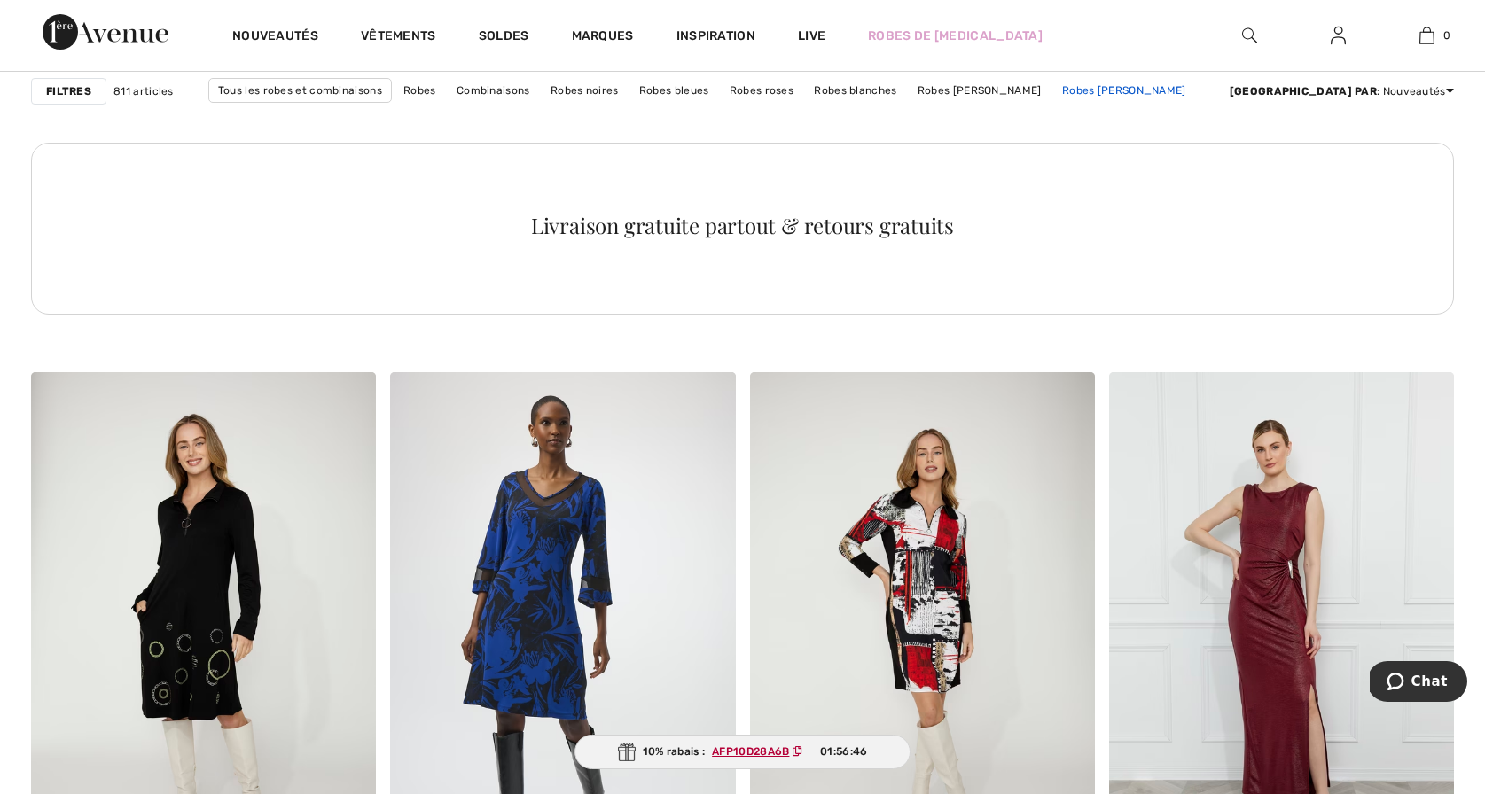
scroll to position [7247, 0]
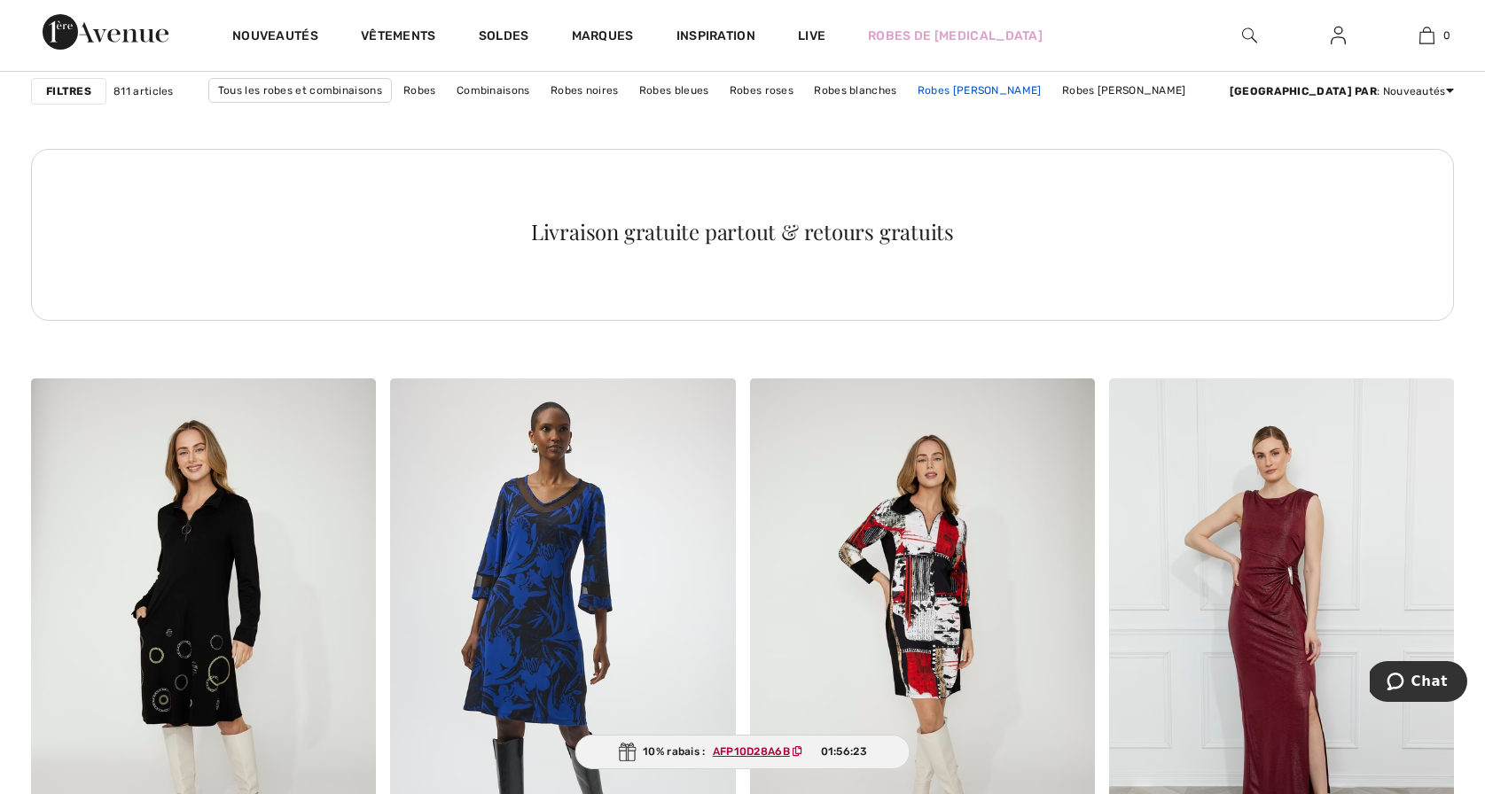
click at [1013, 85] on link "Robes [PERSON_NAME]" at bounding box center [980, 90] width 142 height 23
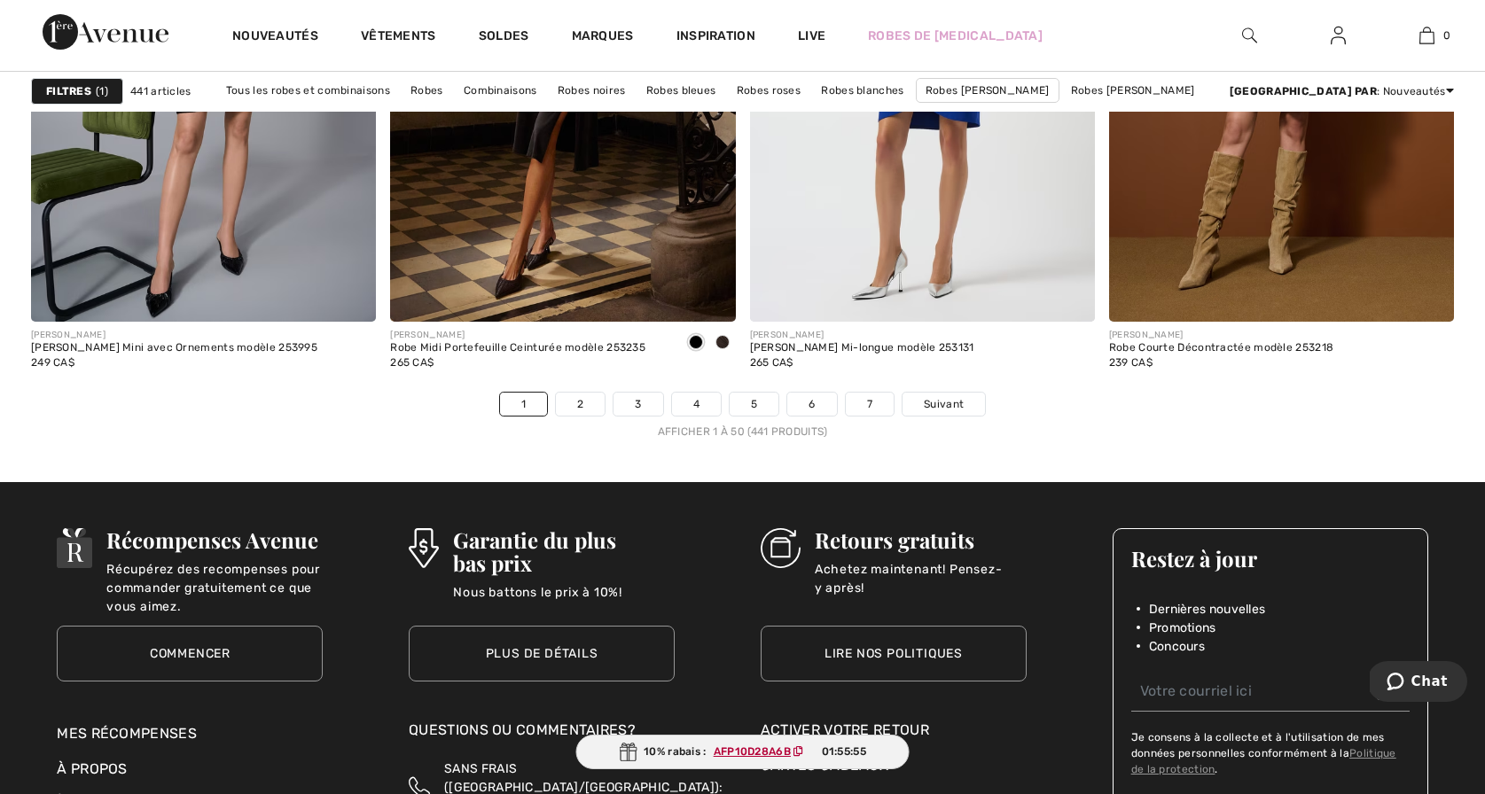
scroll to position [9027, 0]
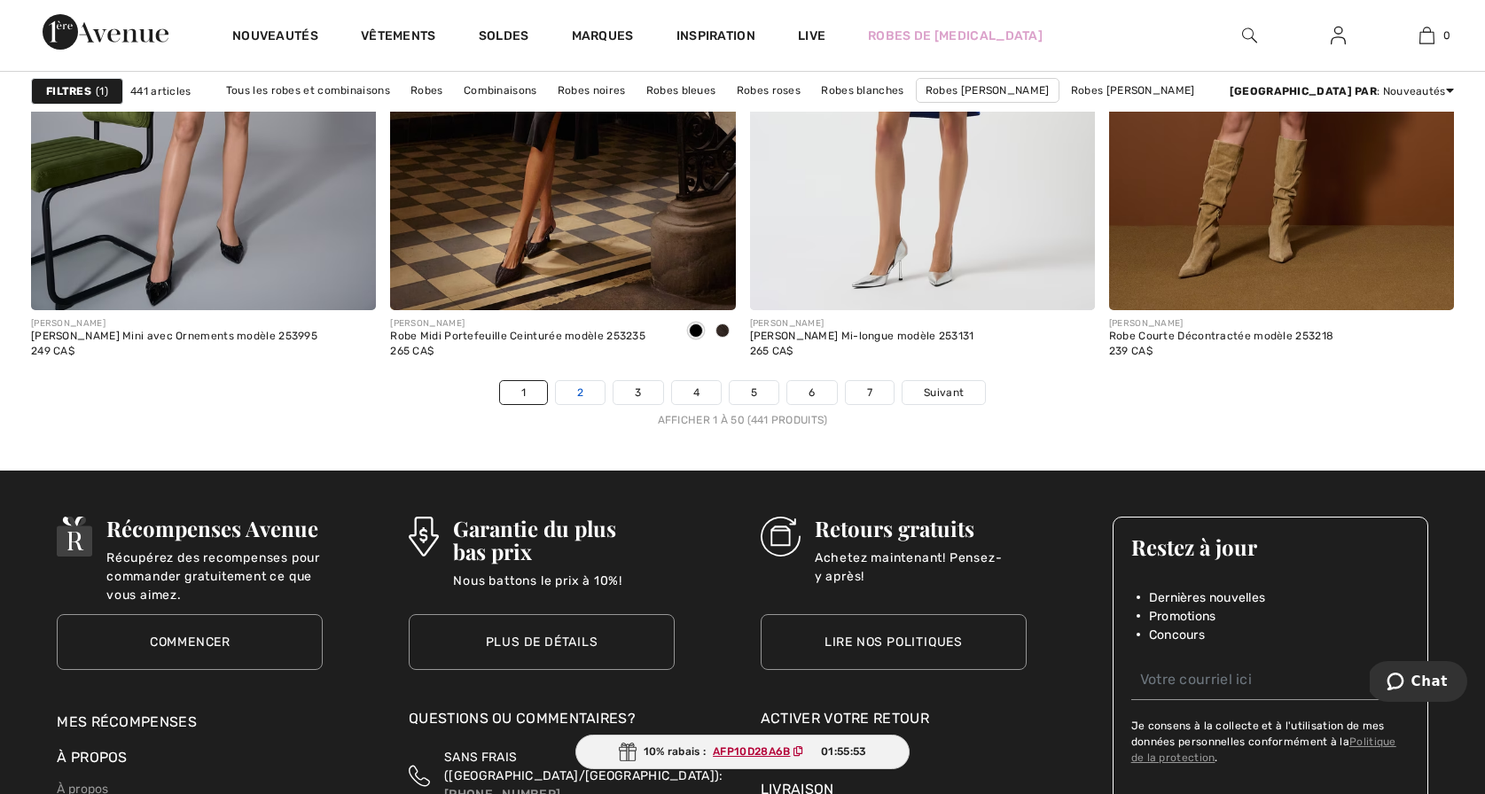
click at [585, 386] on link "2" at bounding box center [580, 392] width 49 height 23
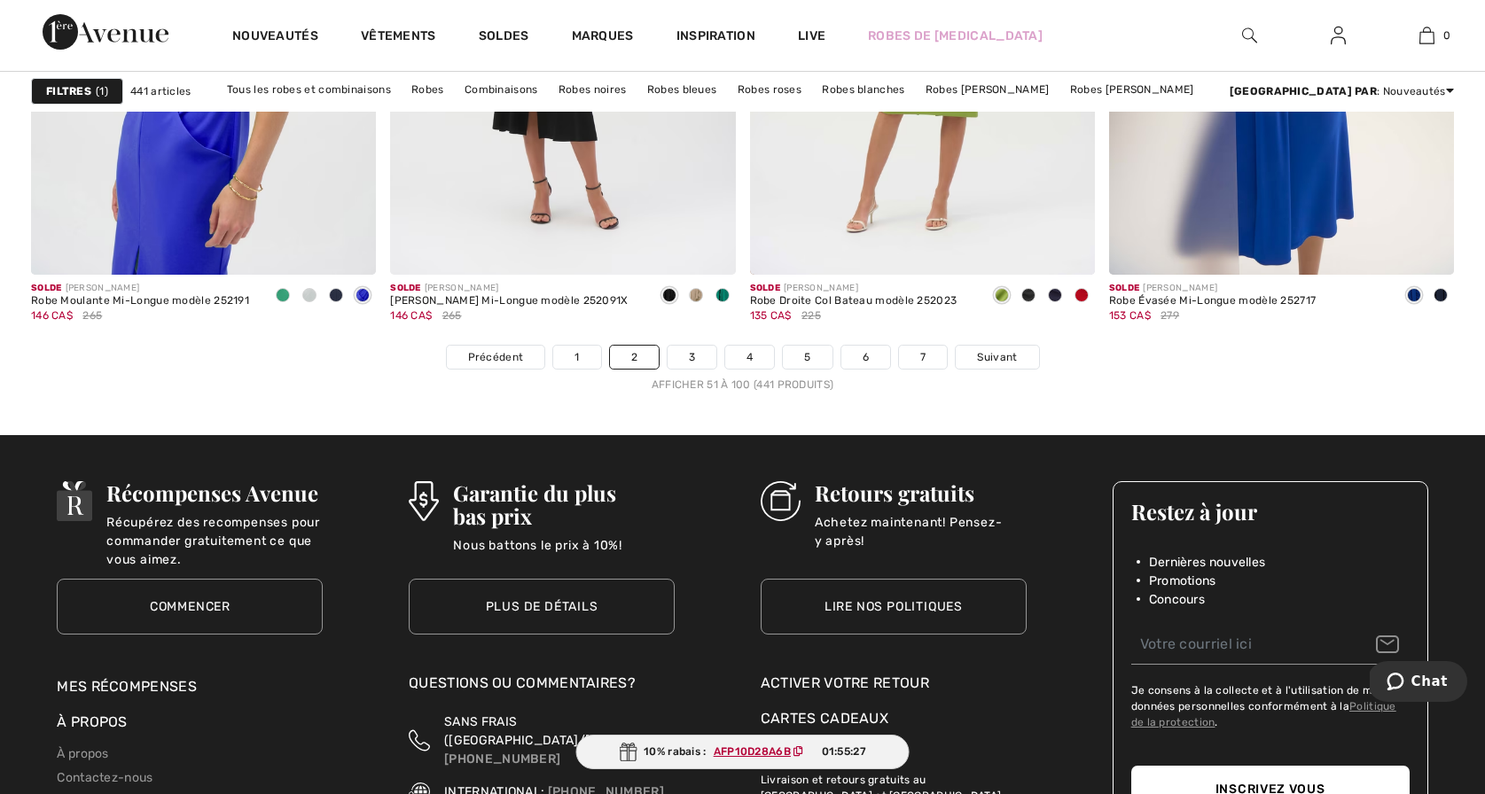
scroll to position [9097, 0]
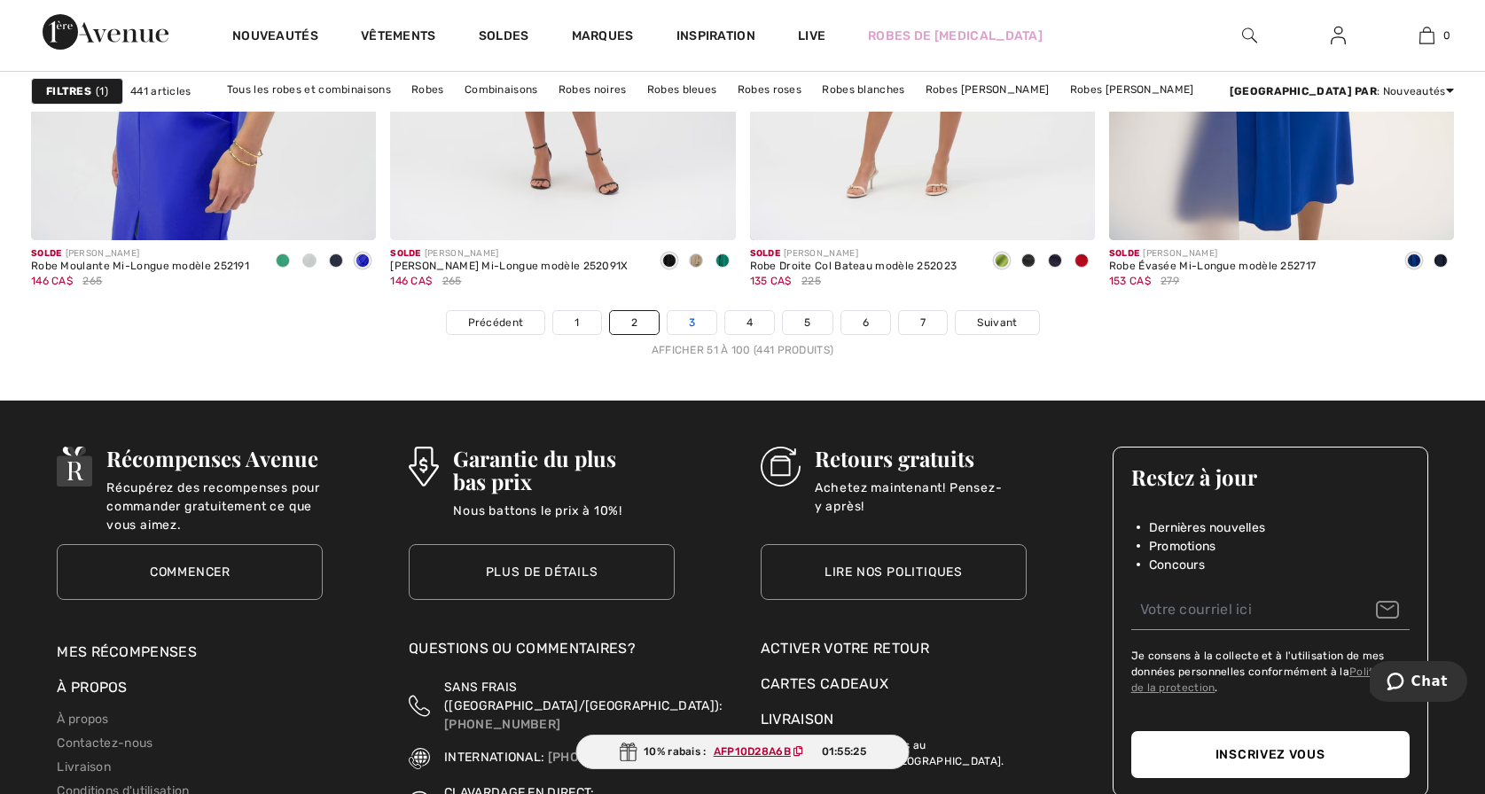
click at [689, 320] on link "3" at bounding box center [692, 322] width 49 height 23
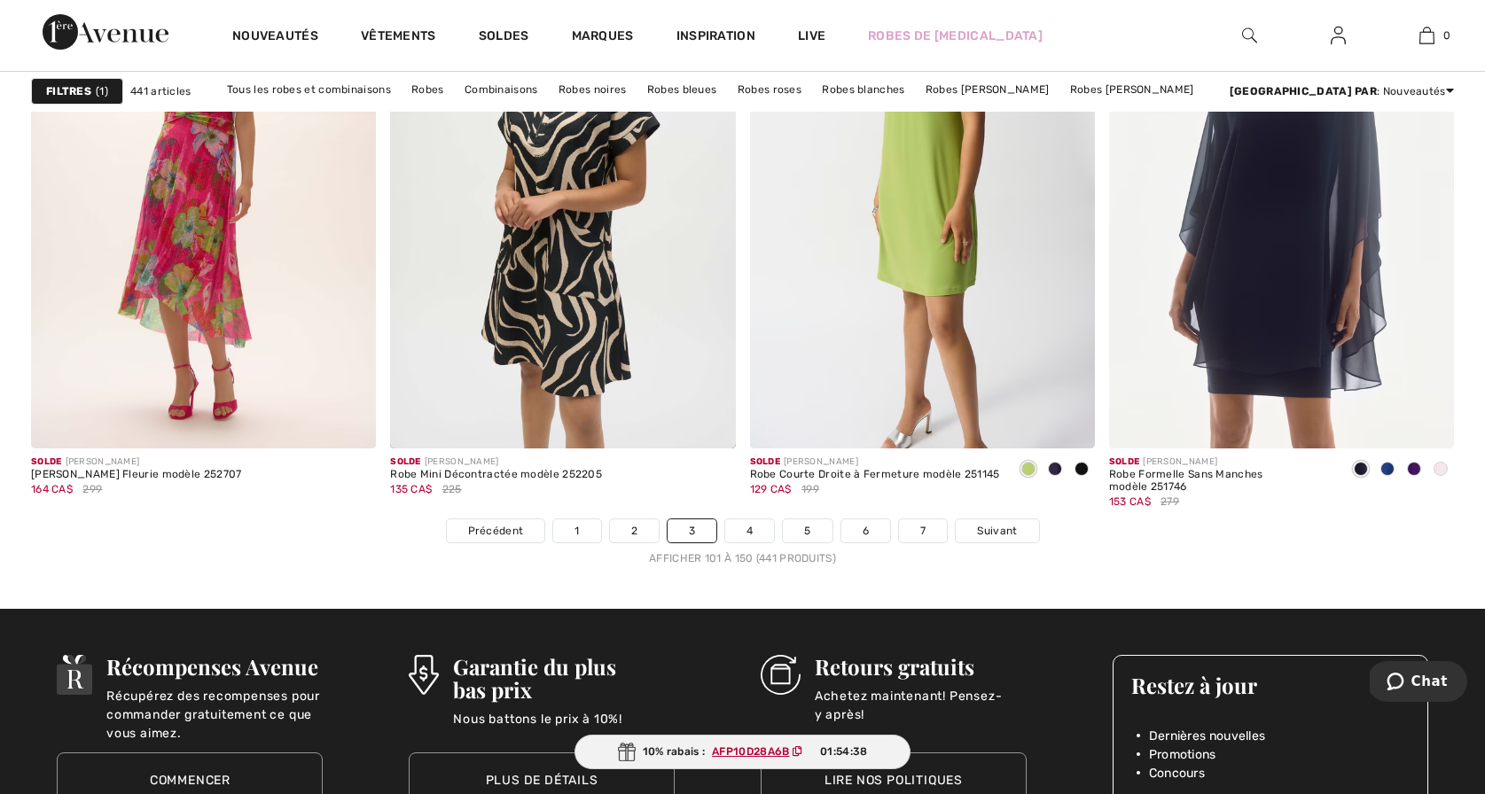
scroll to position [8953, 0]
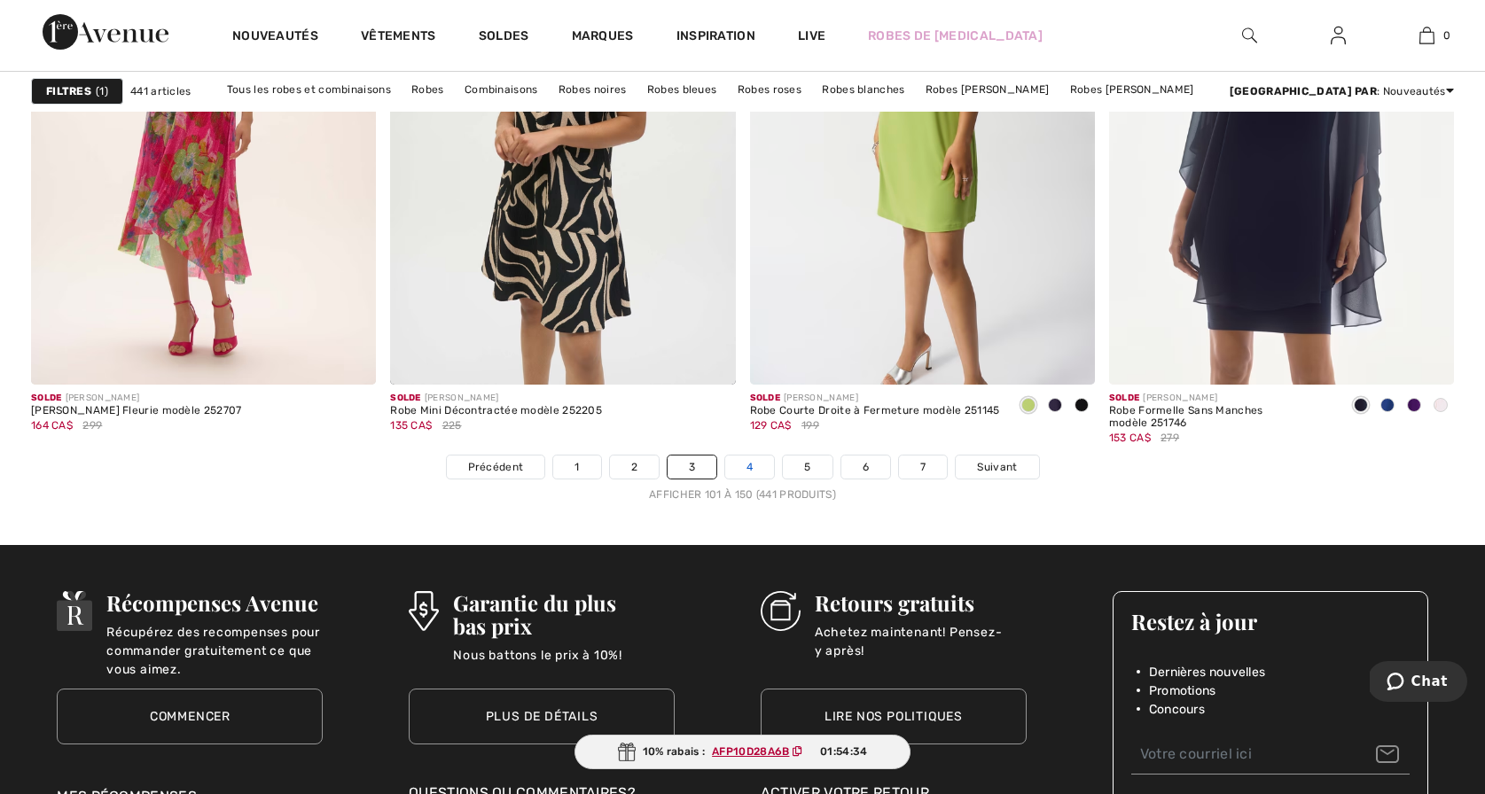
click at [743, 461] on link "4" at bounding box center [749, 467] width 49 height 23
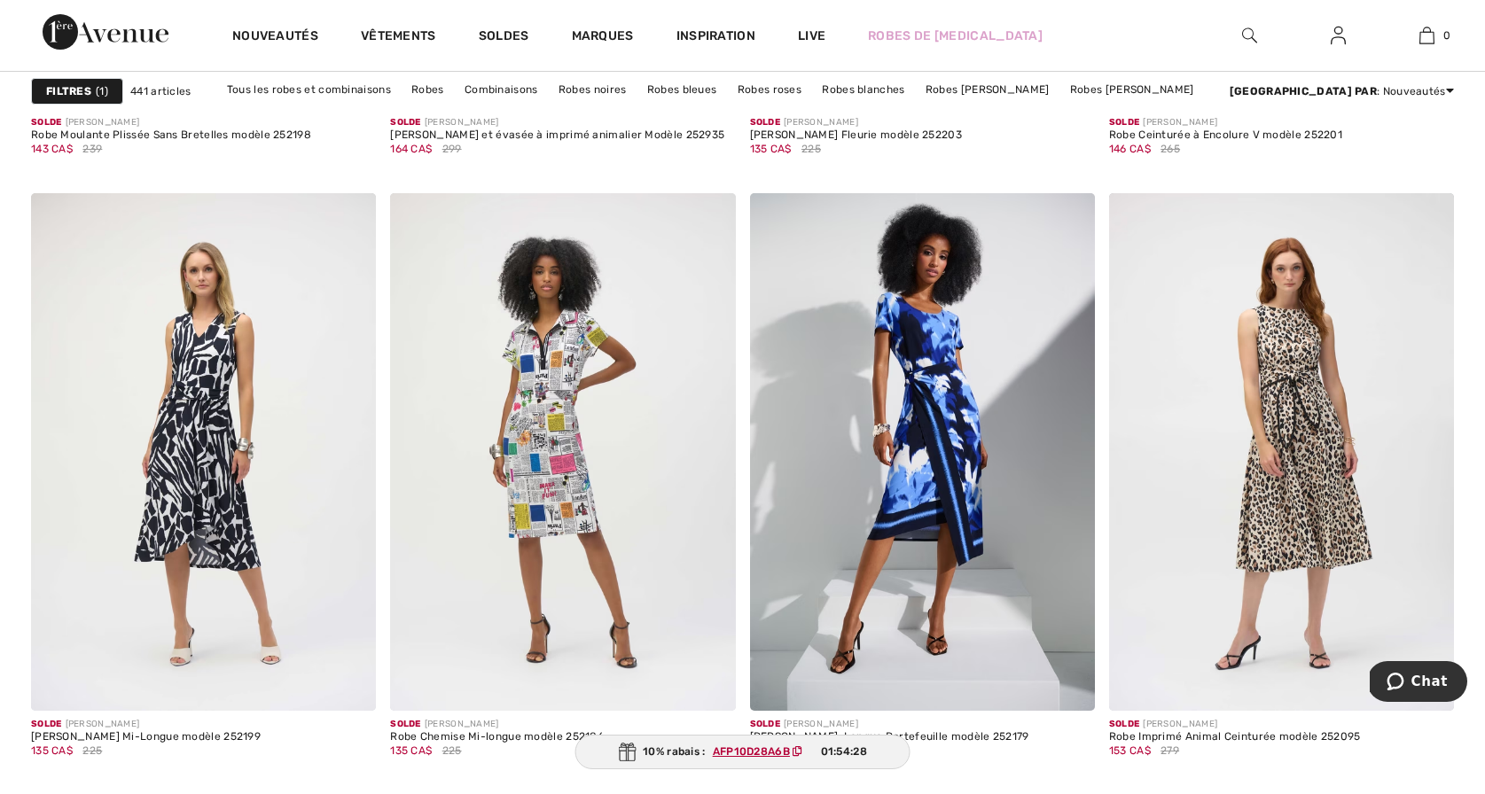
scroll to position [1878, 0]
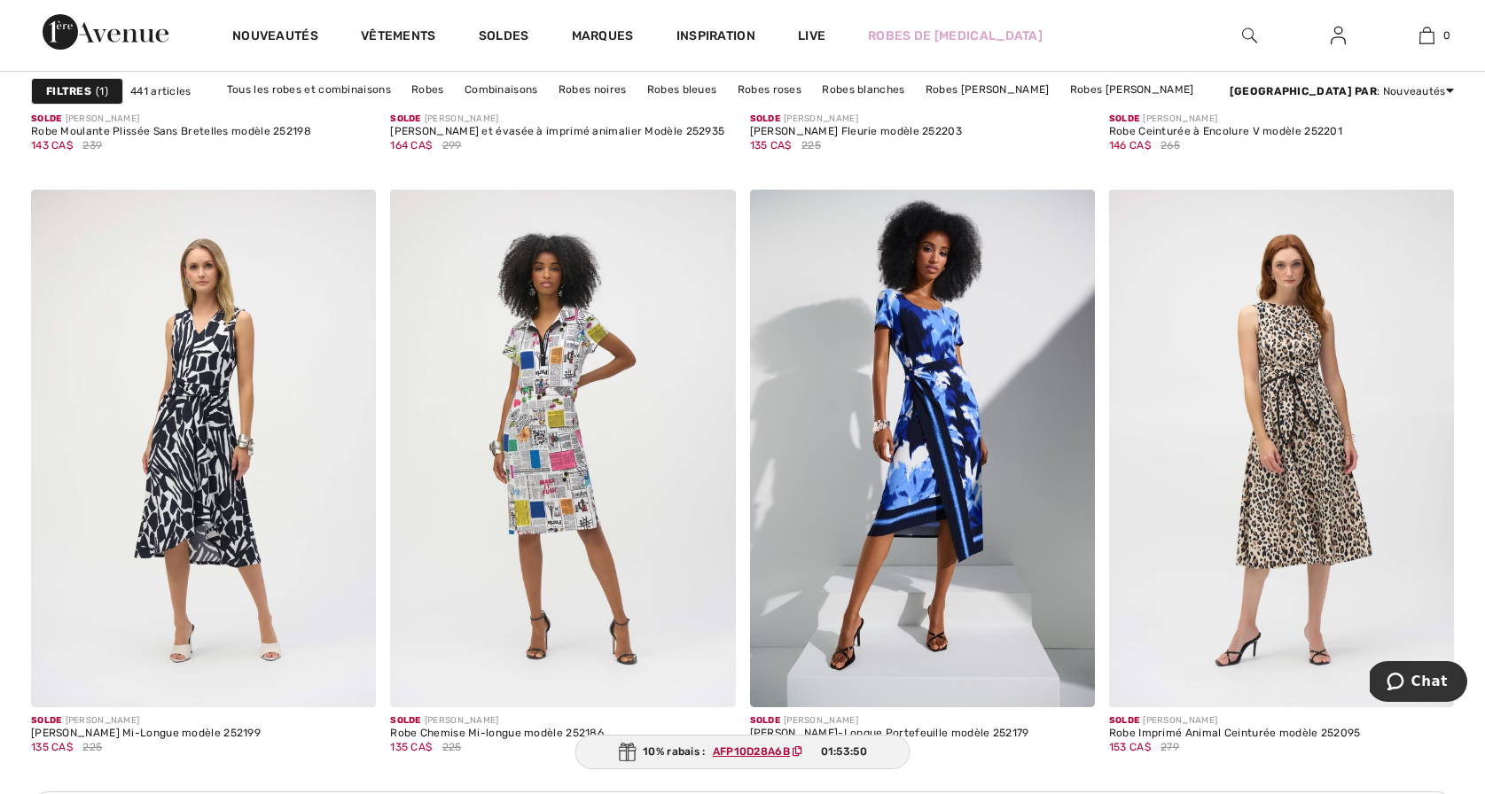
click at [1247, 32] on img at bounding box center [1249, 35] width 15 height 21
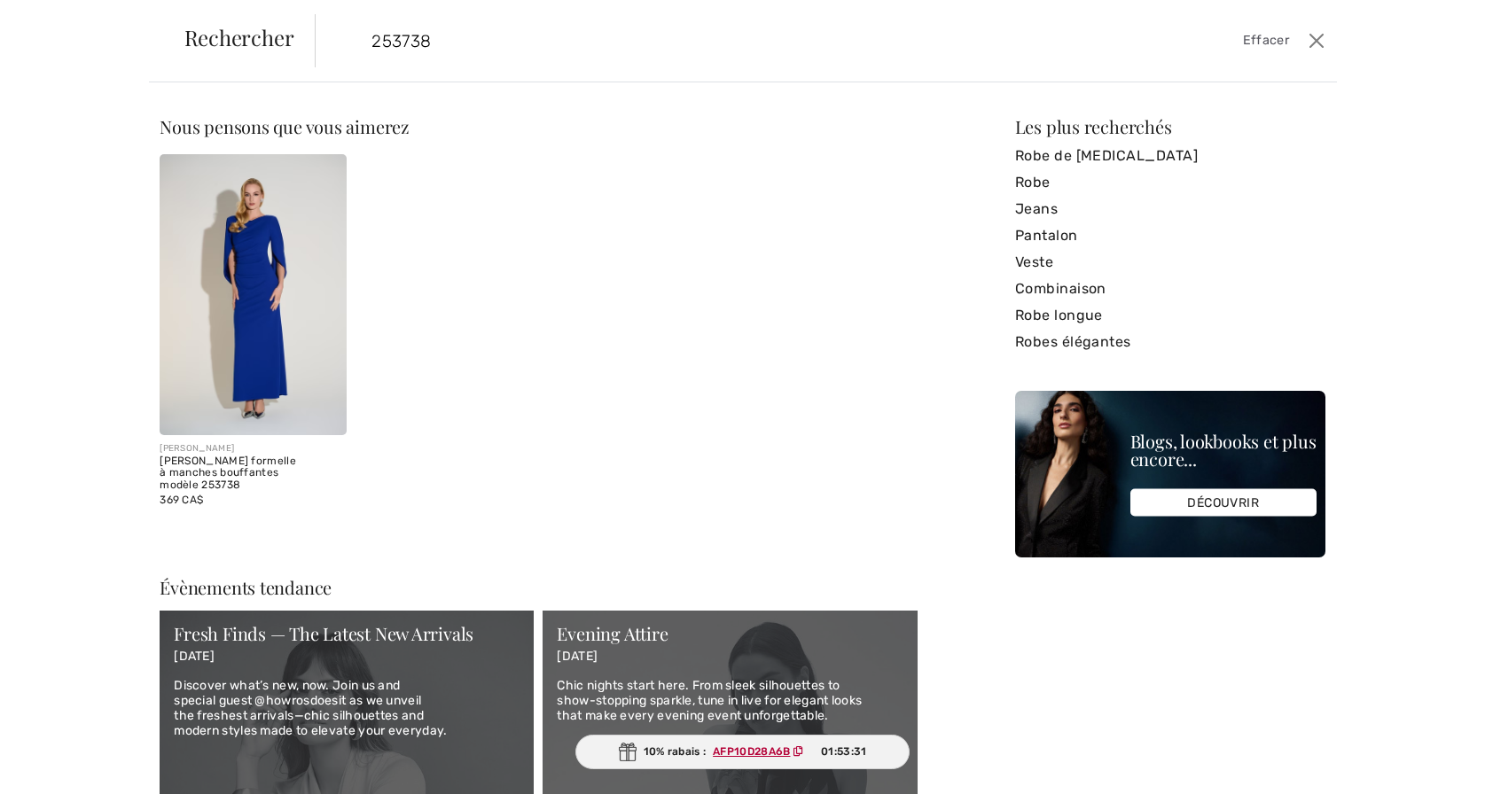
type input "253738"
click at [251, 290] on img at bounding box center [253, 294] width 187 height 281
click at [268, 358] on img at bounding box center [253, 294] width 187 height 281
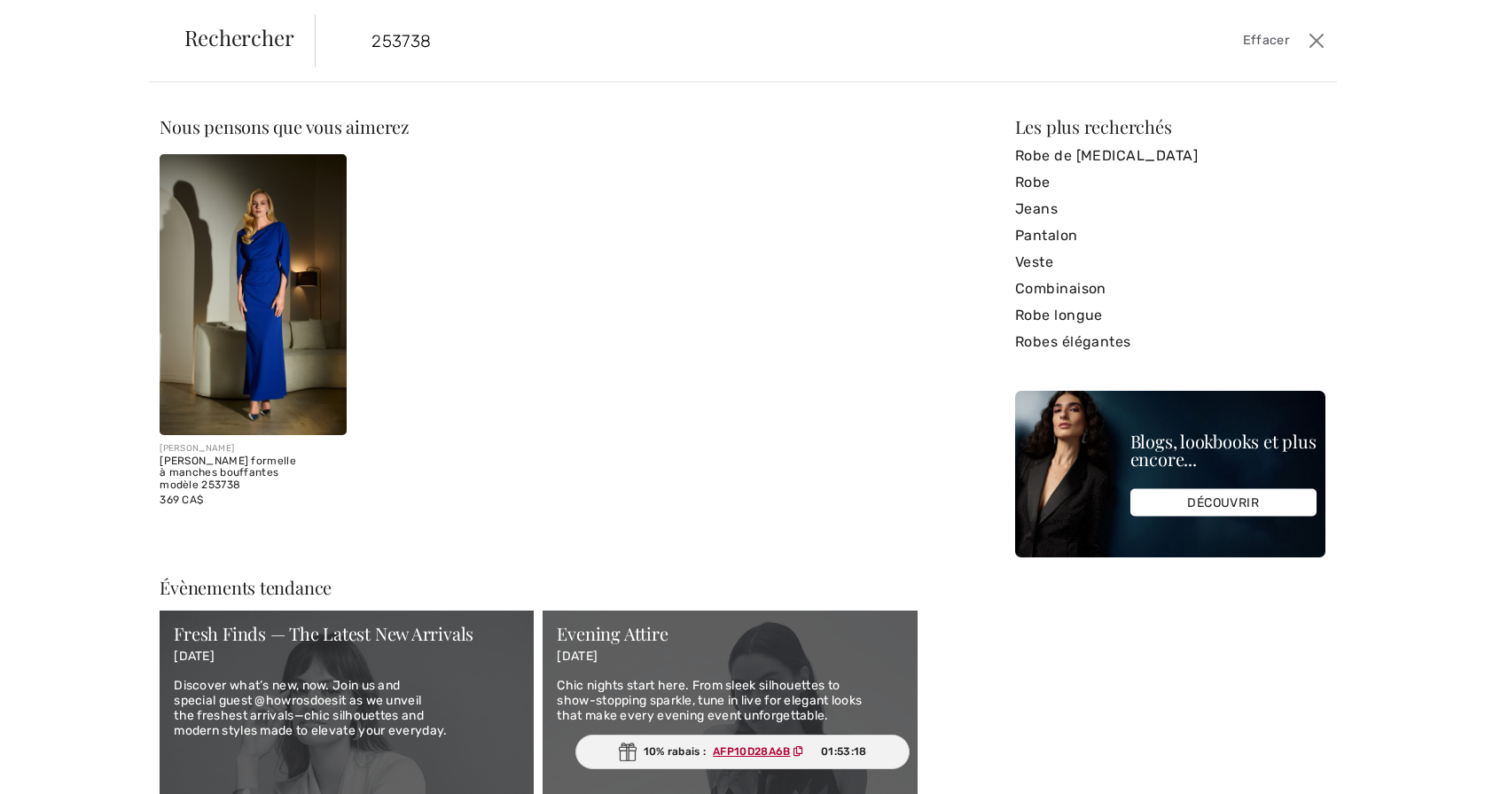
scroll to position [113, 0]
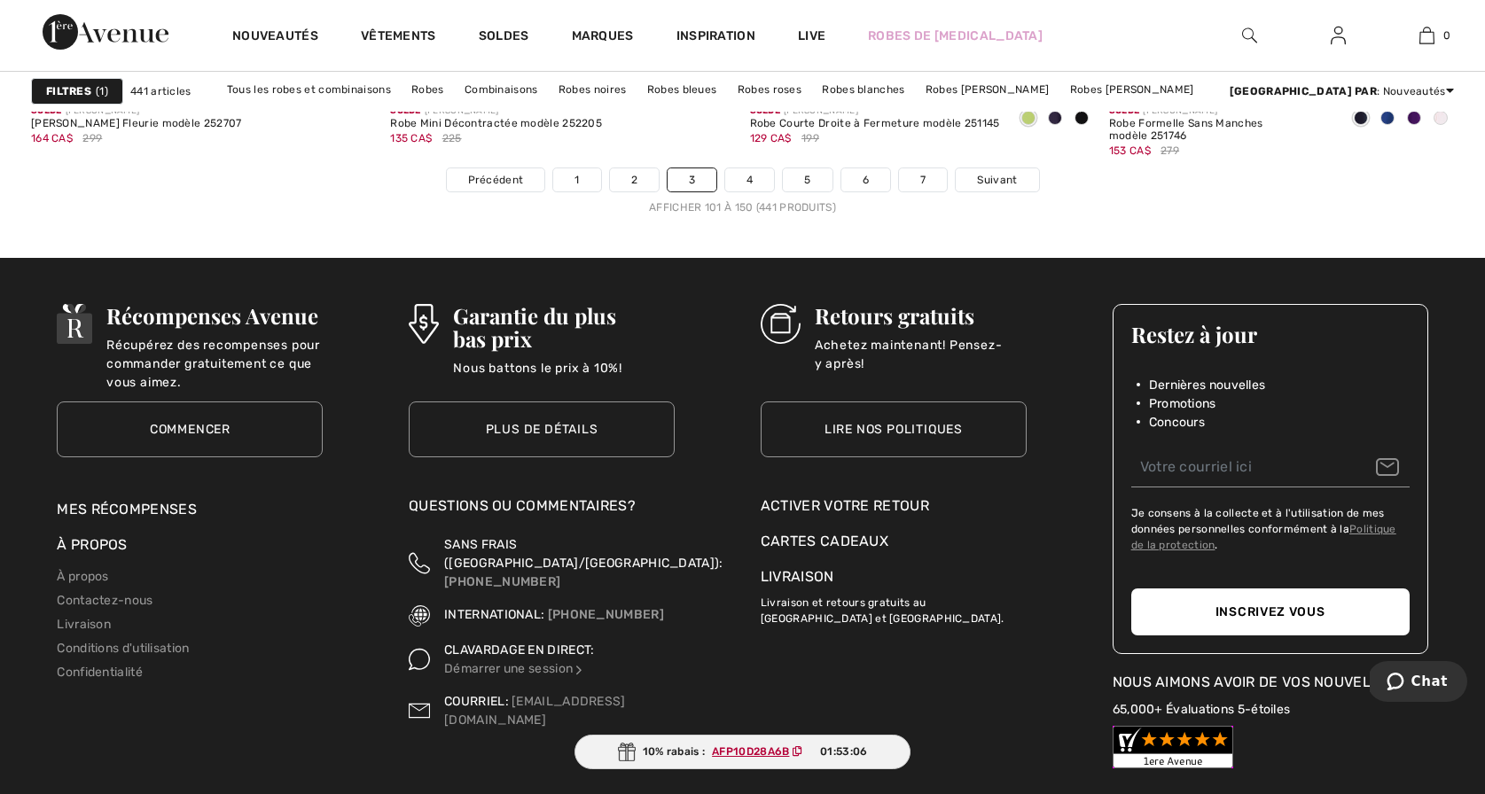
scroll to position [9237, 0]
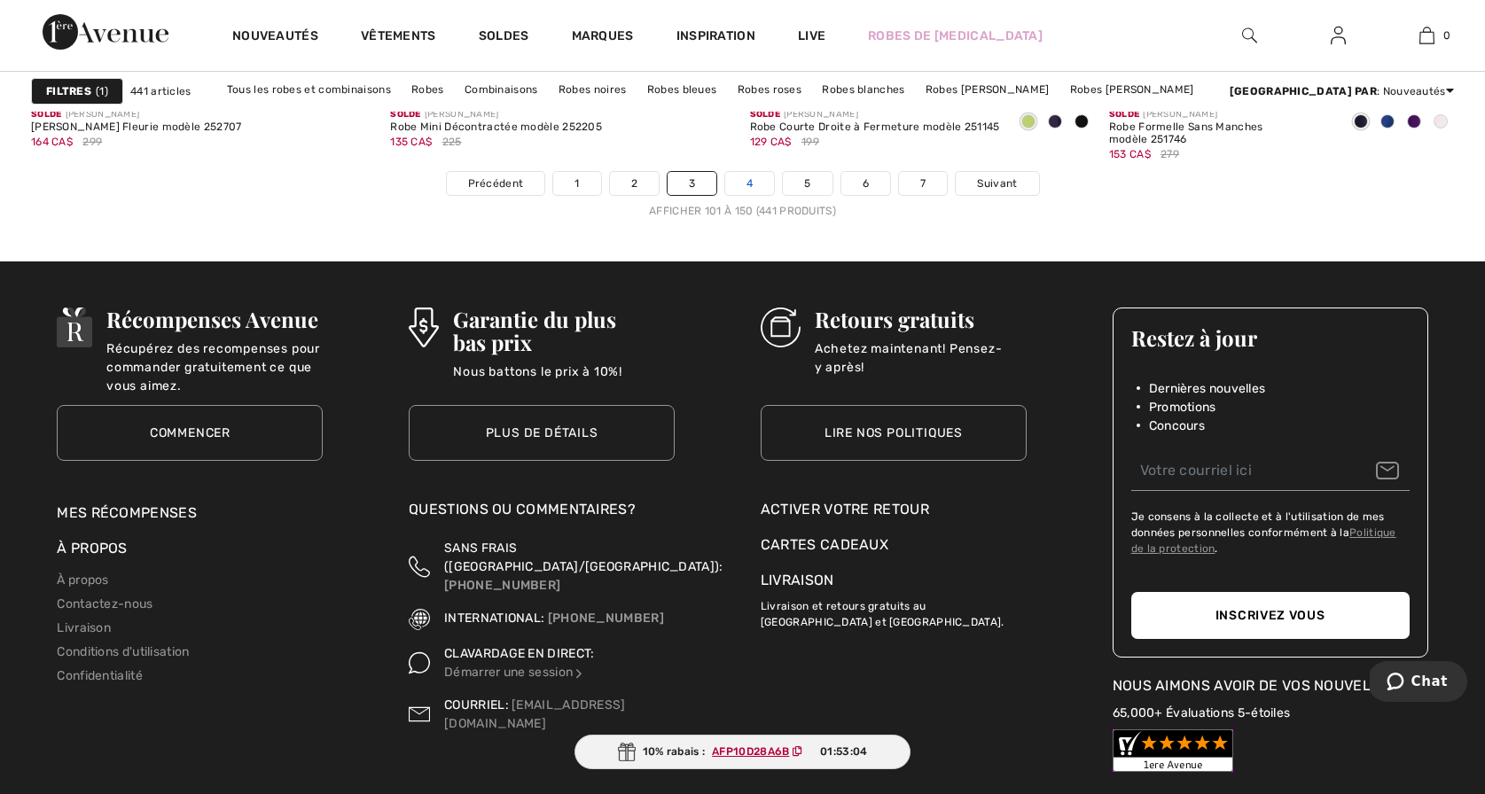
click at [750, 181] on link "4" at bounding box center [749, 183] width 49 height 23
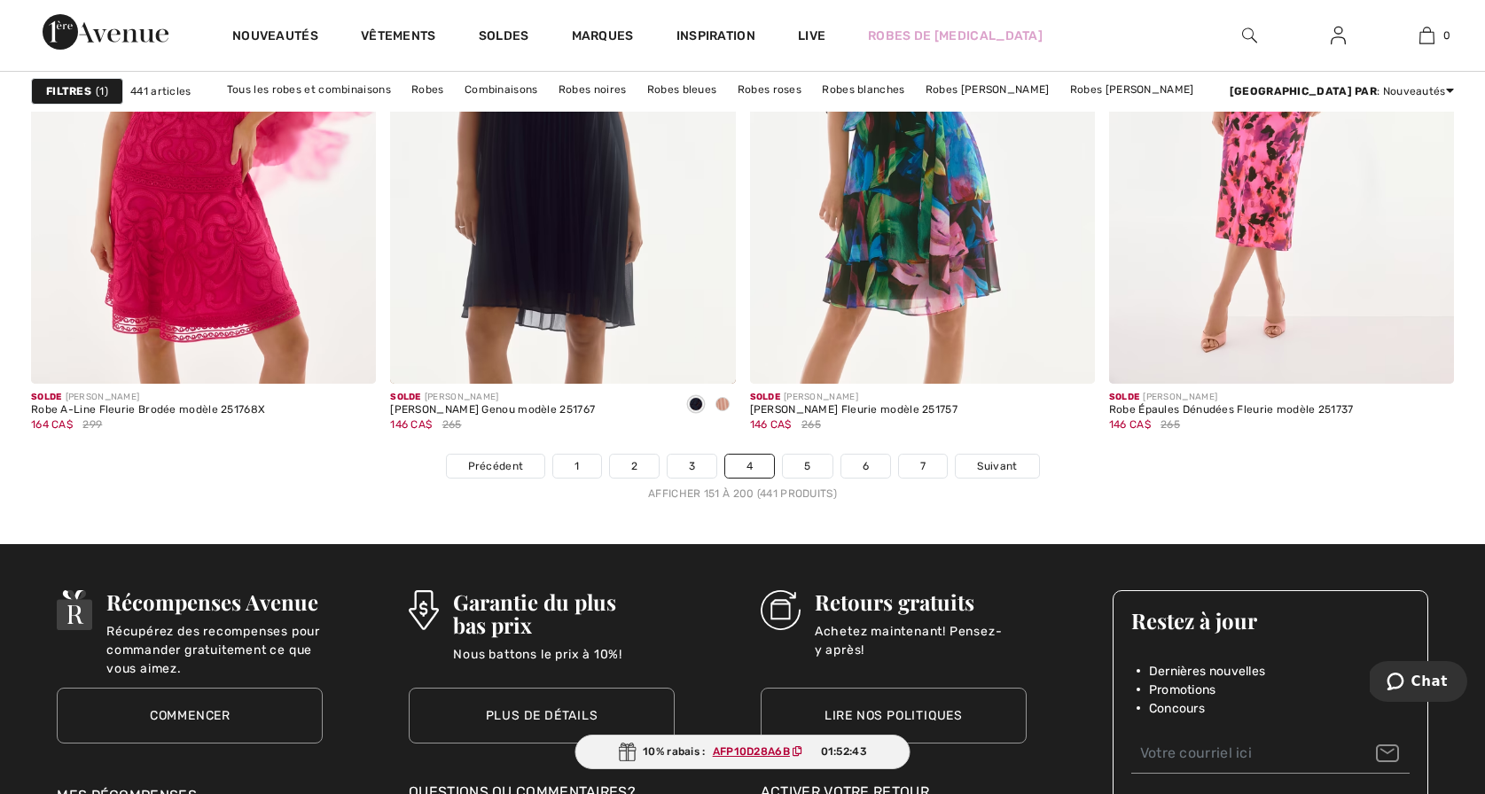
scroll to position [8964, 0]
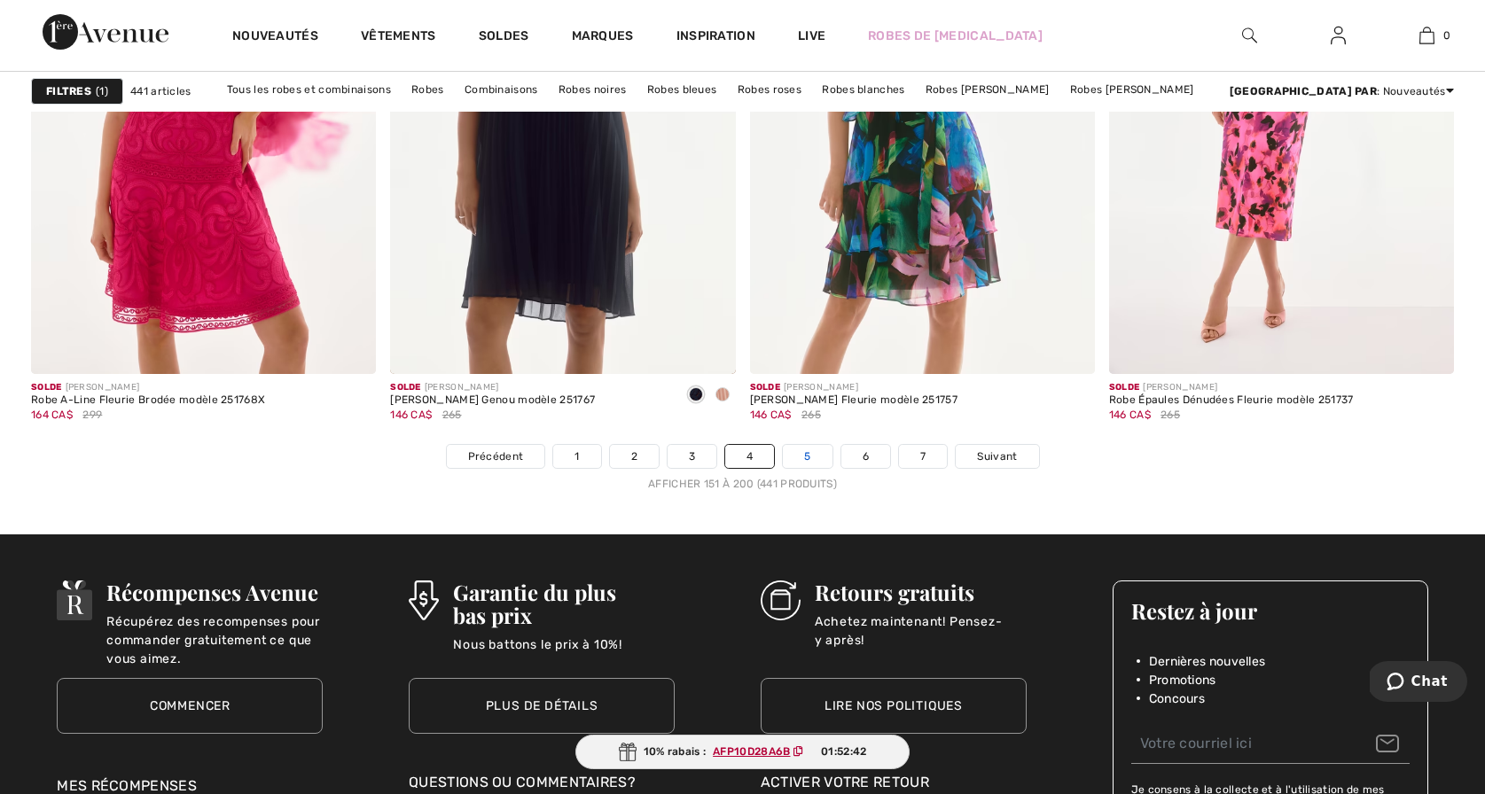
click at [809, 451] on link "5" at bounding box center [807, 456] width 49 height 23
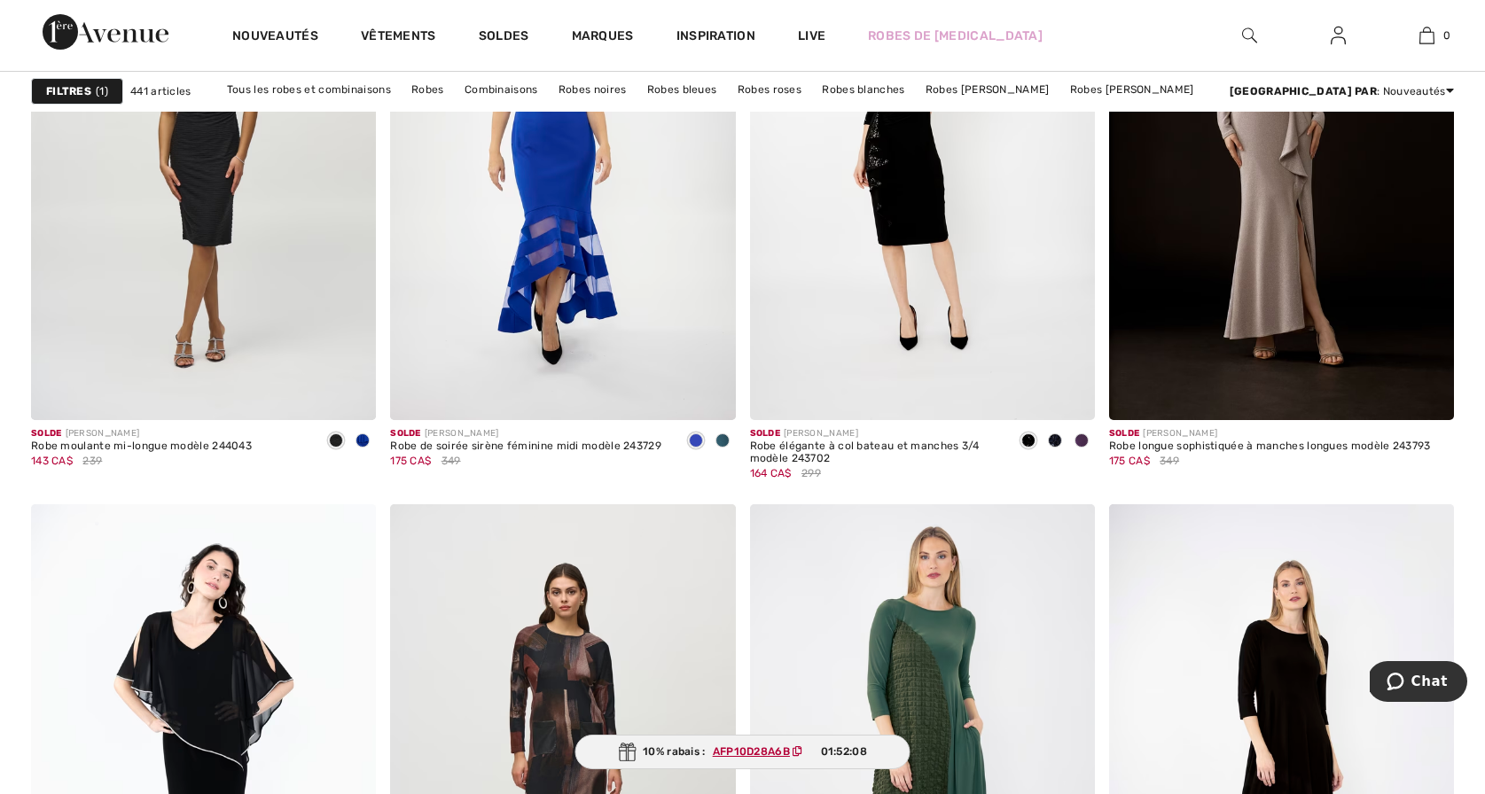
scroll to position [8321, 0]
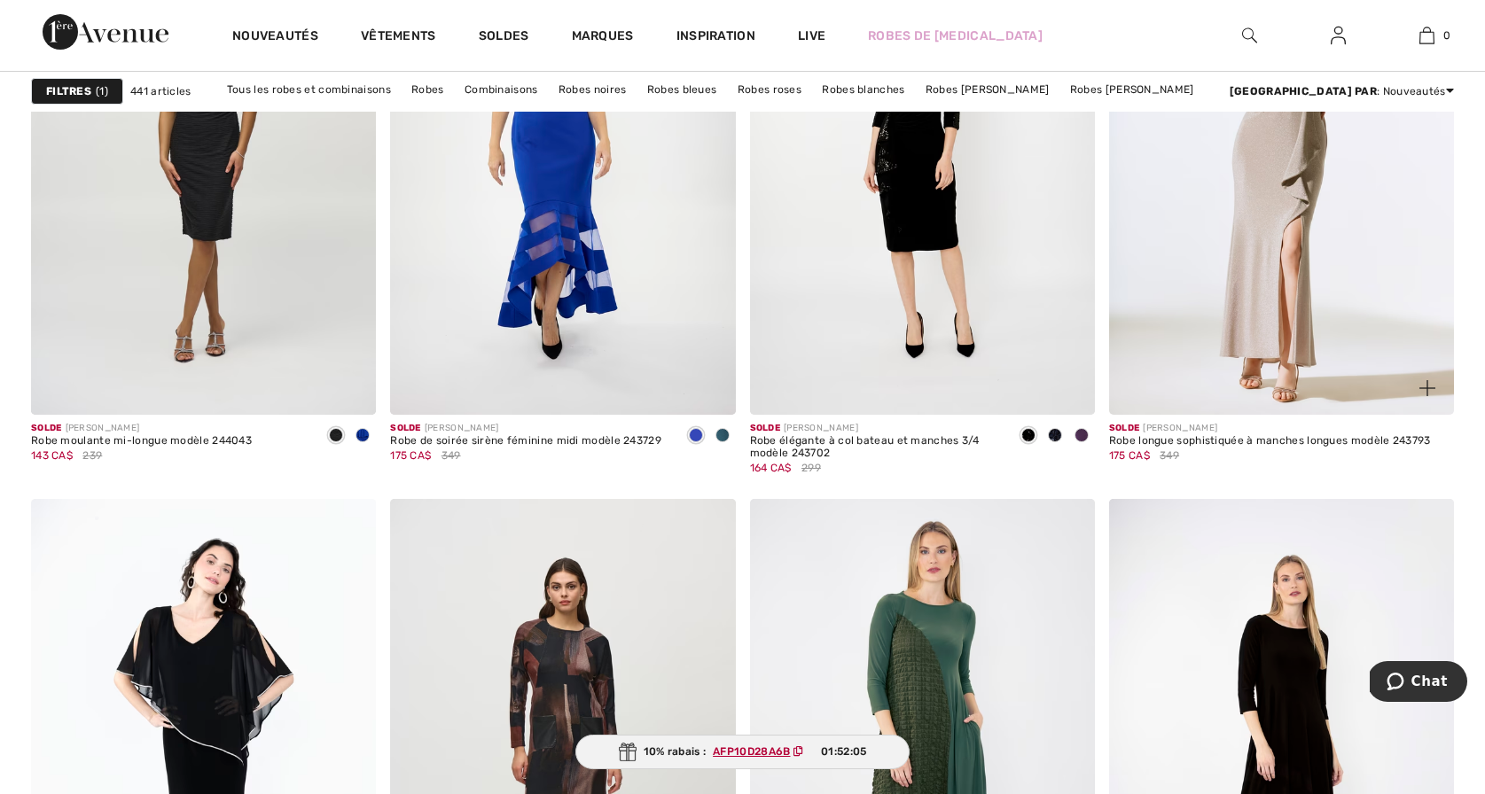
click at [1270, 321] on img at bounding box center [1281, 156] width 345 height 518
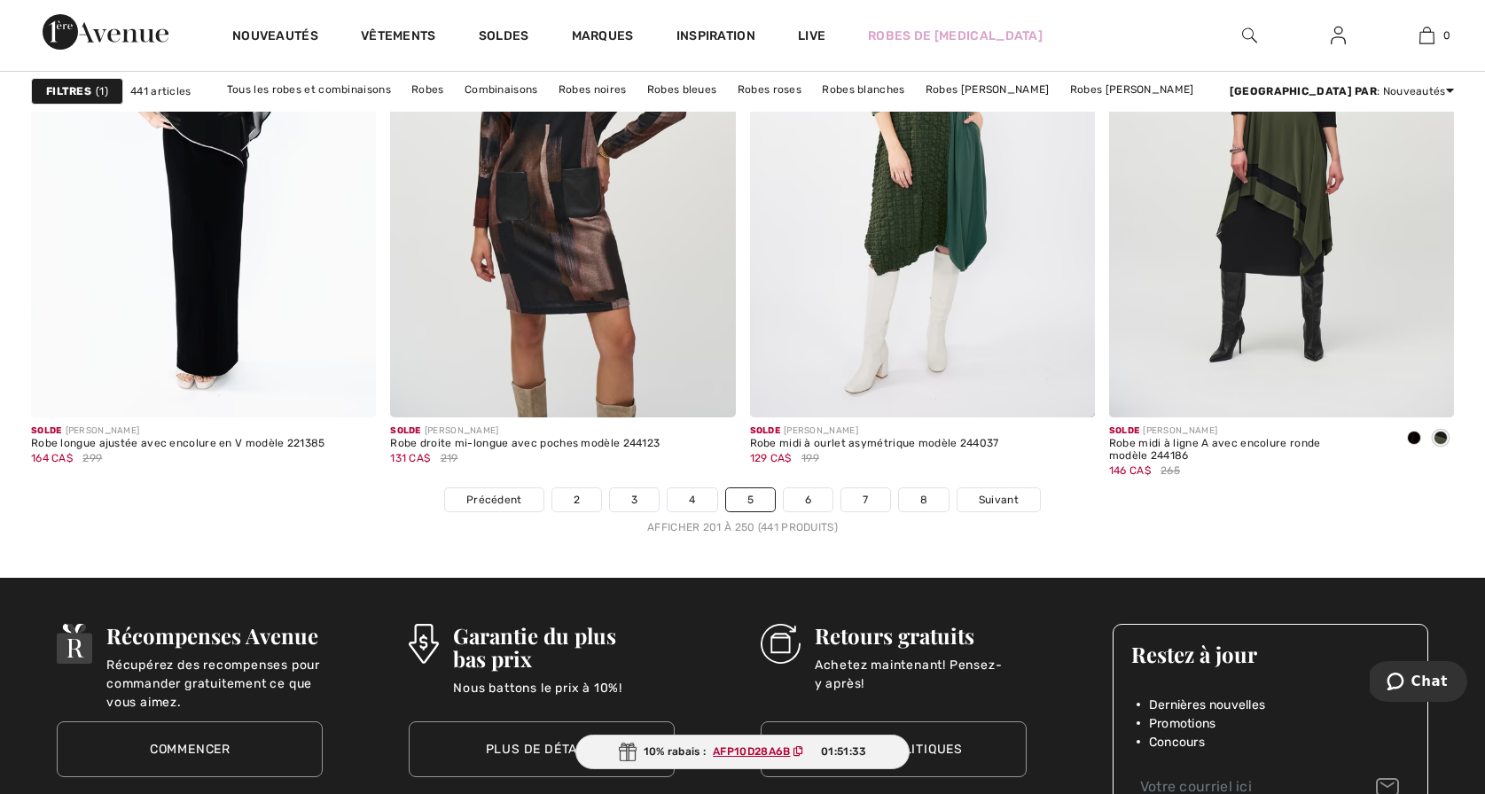
scroll to position [8930, 0]
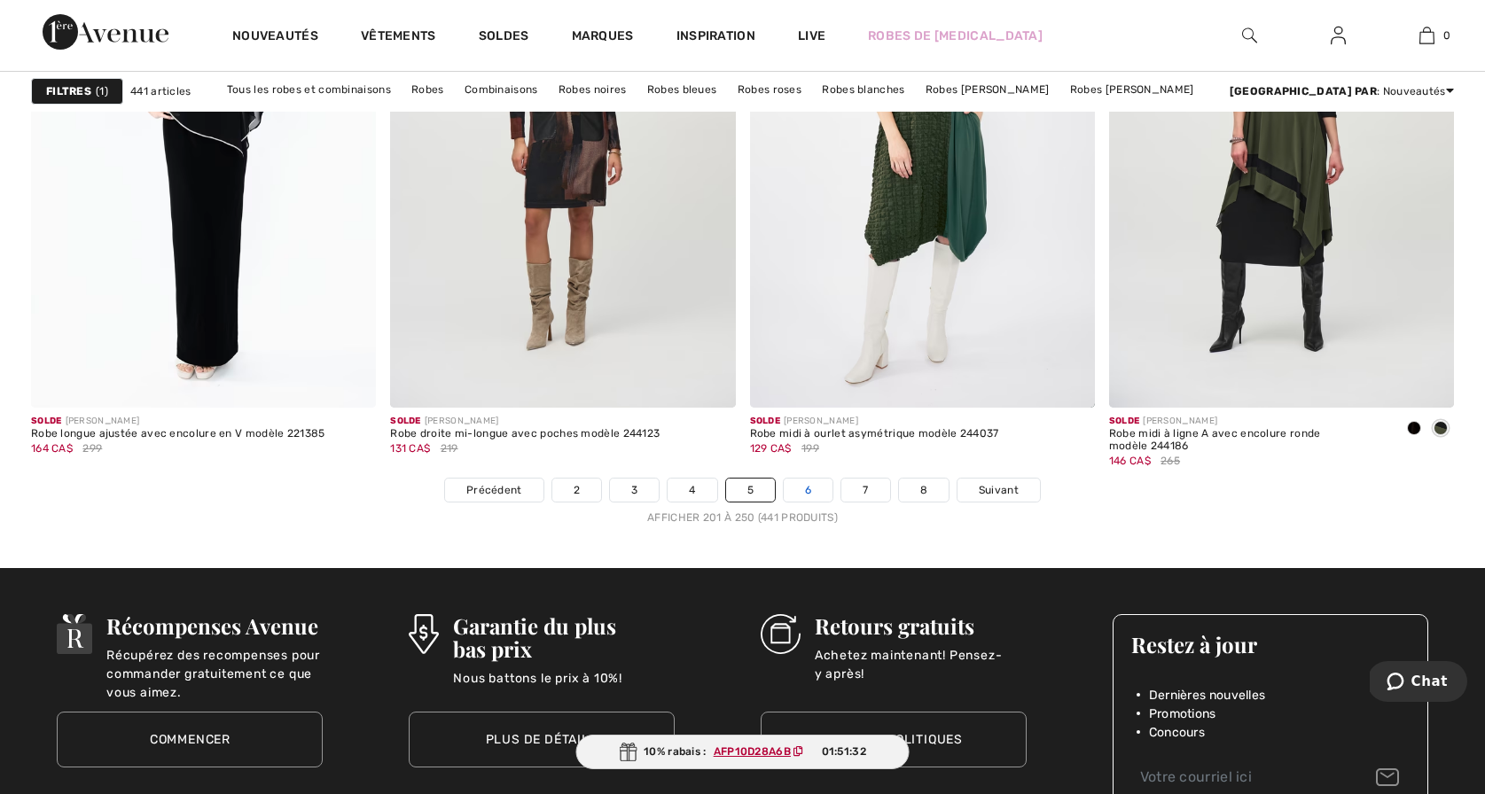
click at [807, 486] on link "6" at bounding box center [808, 490] width 49 height 23
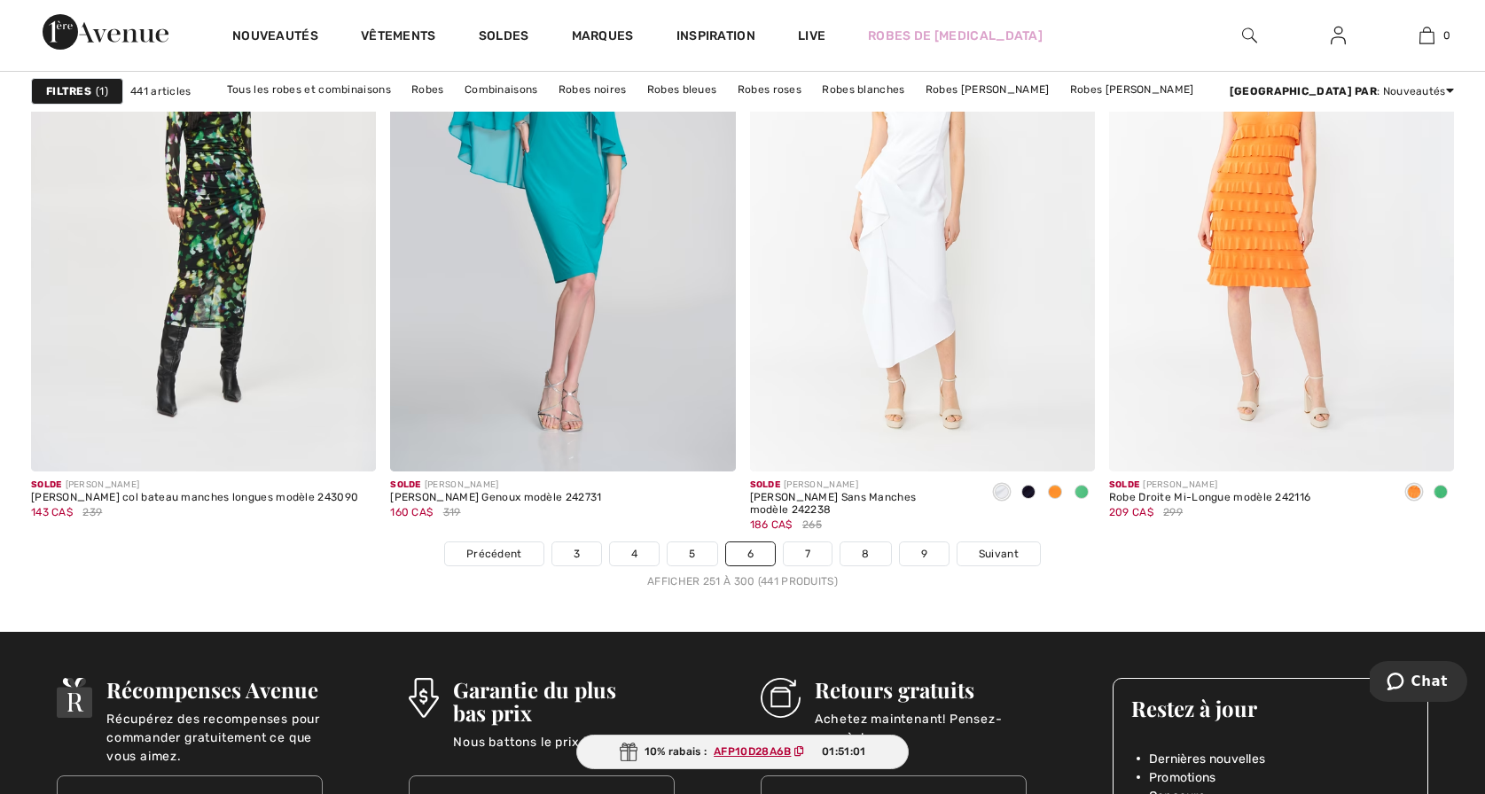
scroll to position [8870, 0]
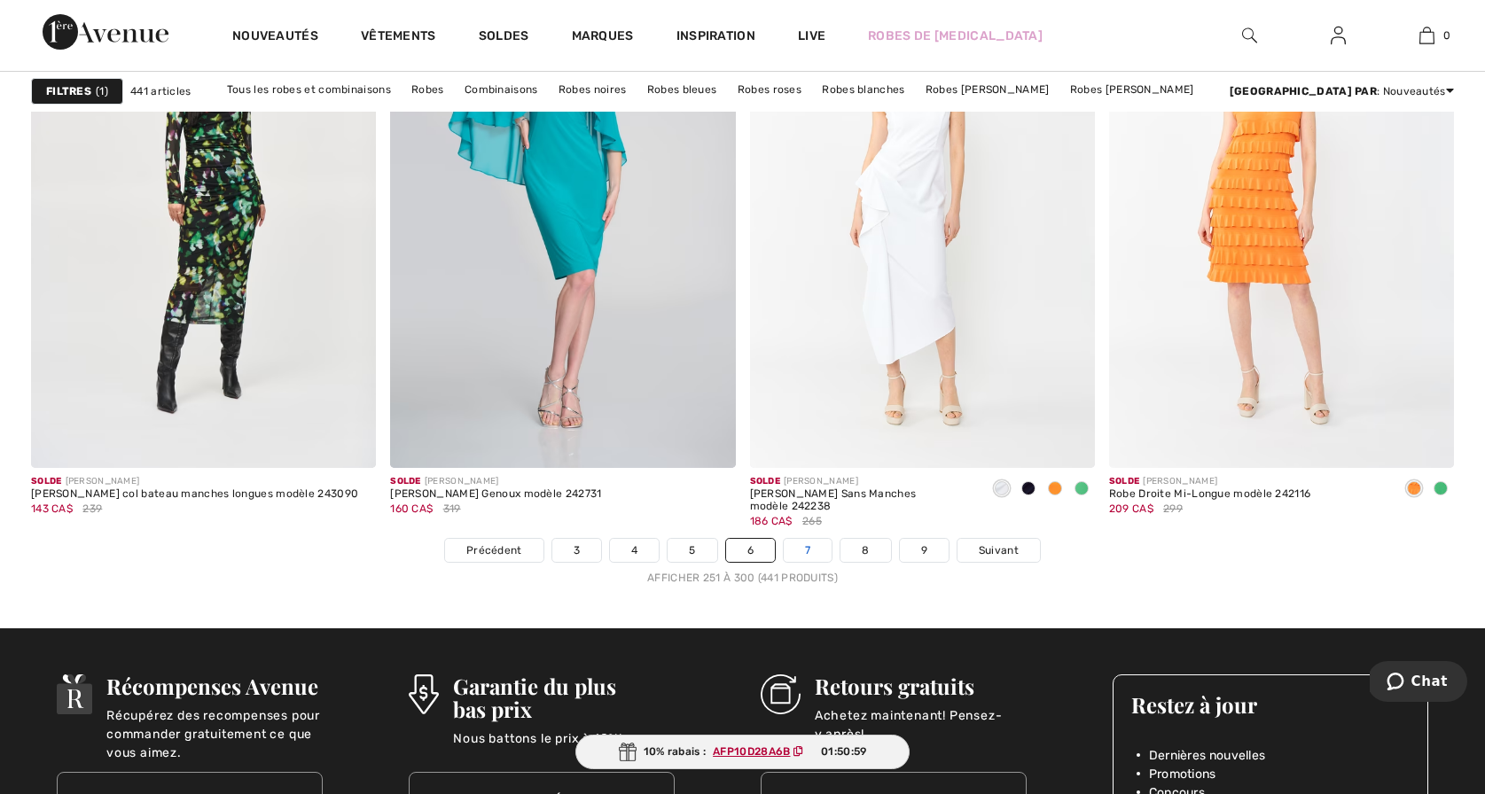
click at [808, 543] on link "7" at bounding box center [808, 550] width 48 height 23
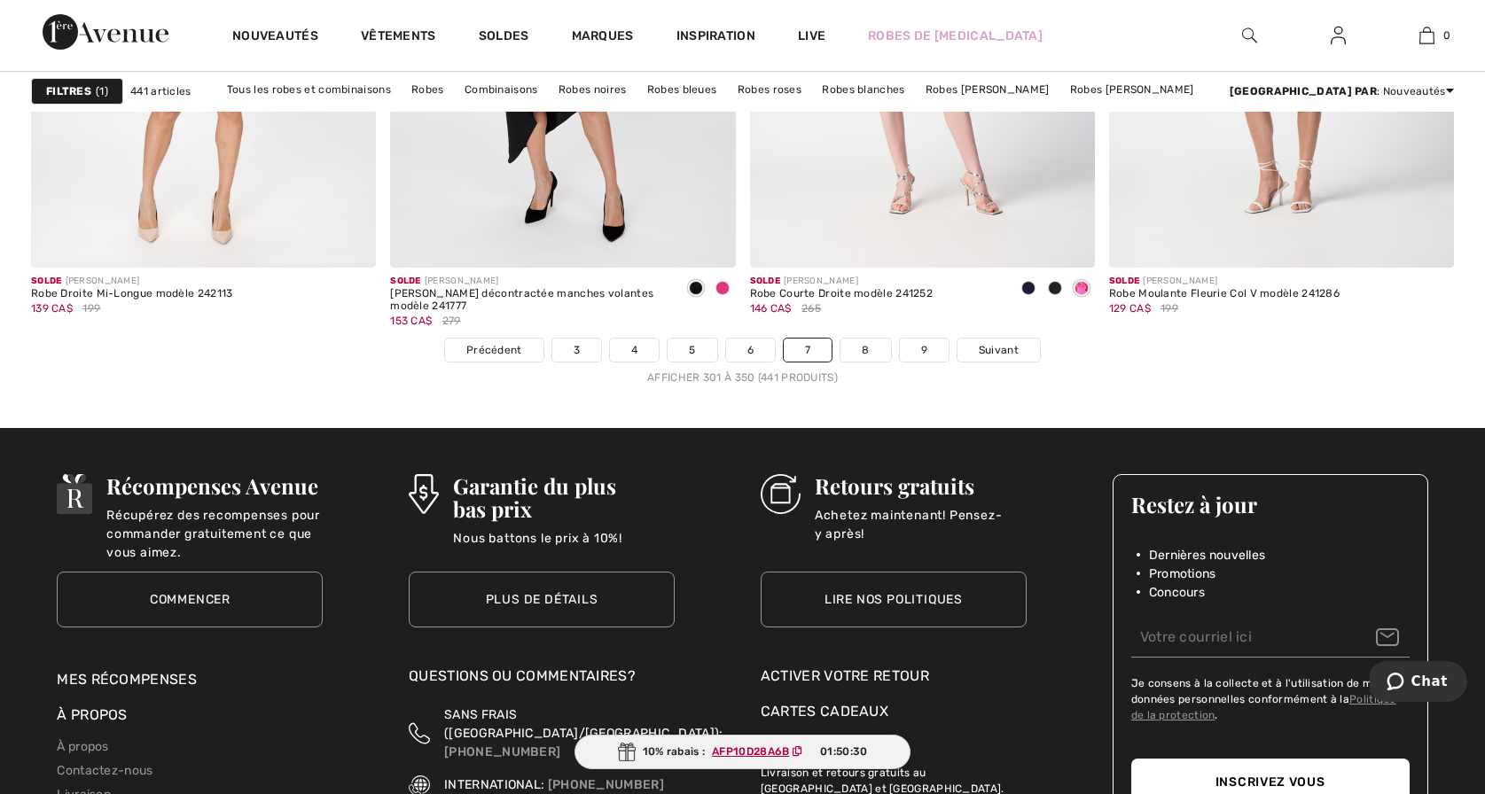
scroll to position [9087, 0]
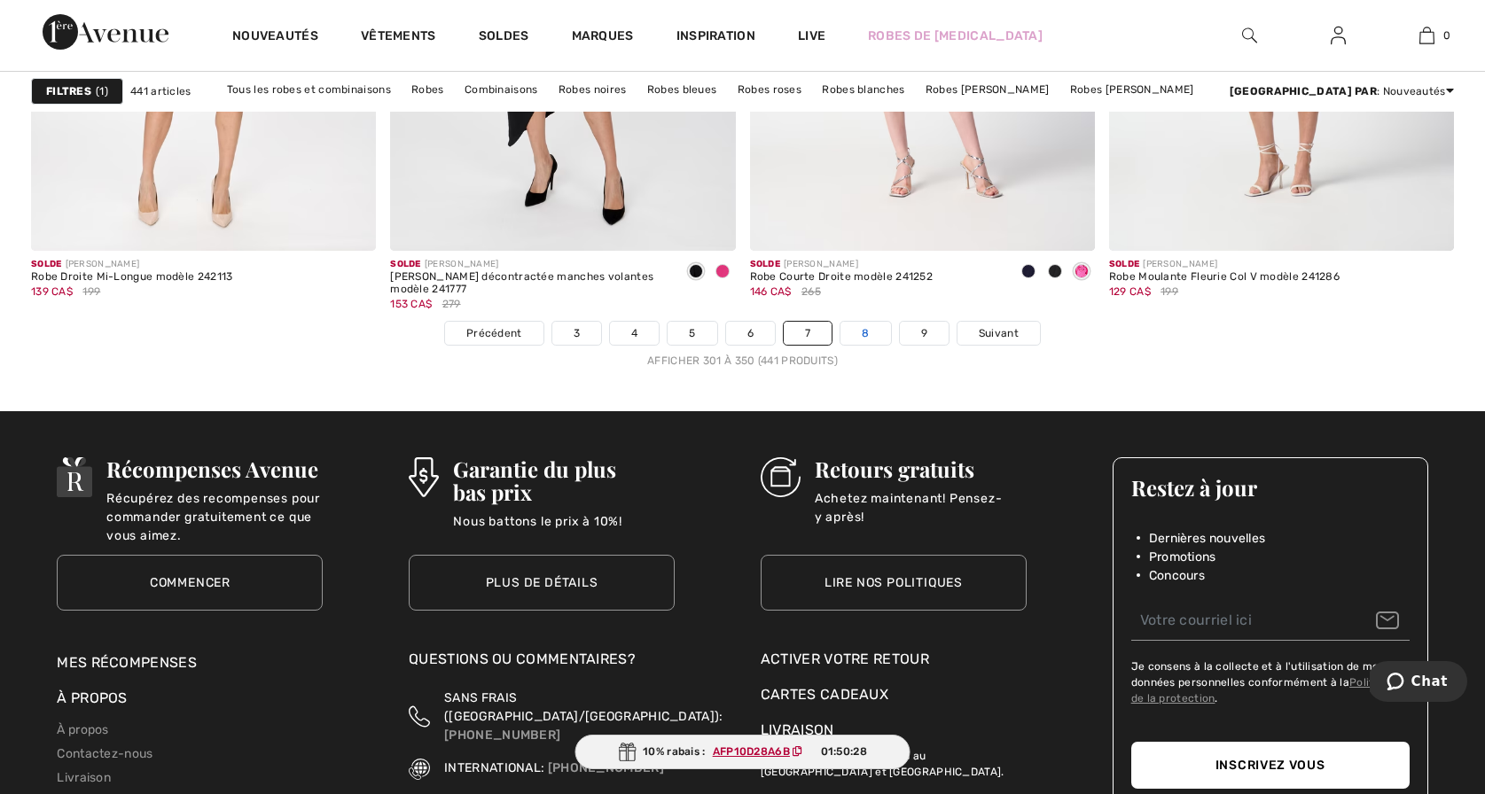
click at [863, 328] on link "8" at bounding box center [865, 333] width 50 height 23
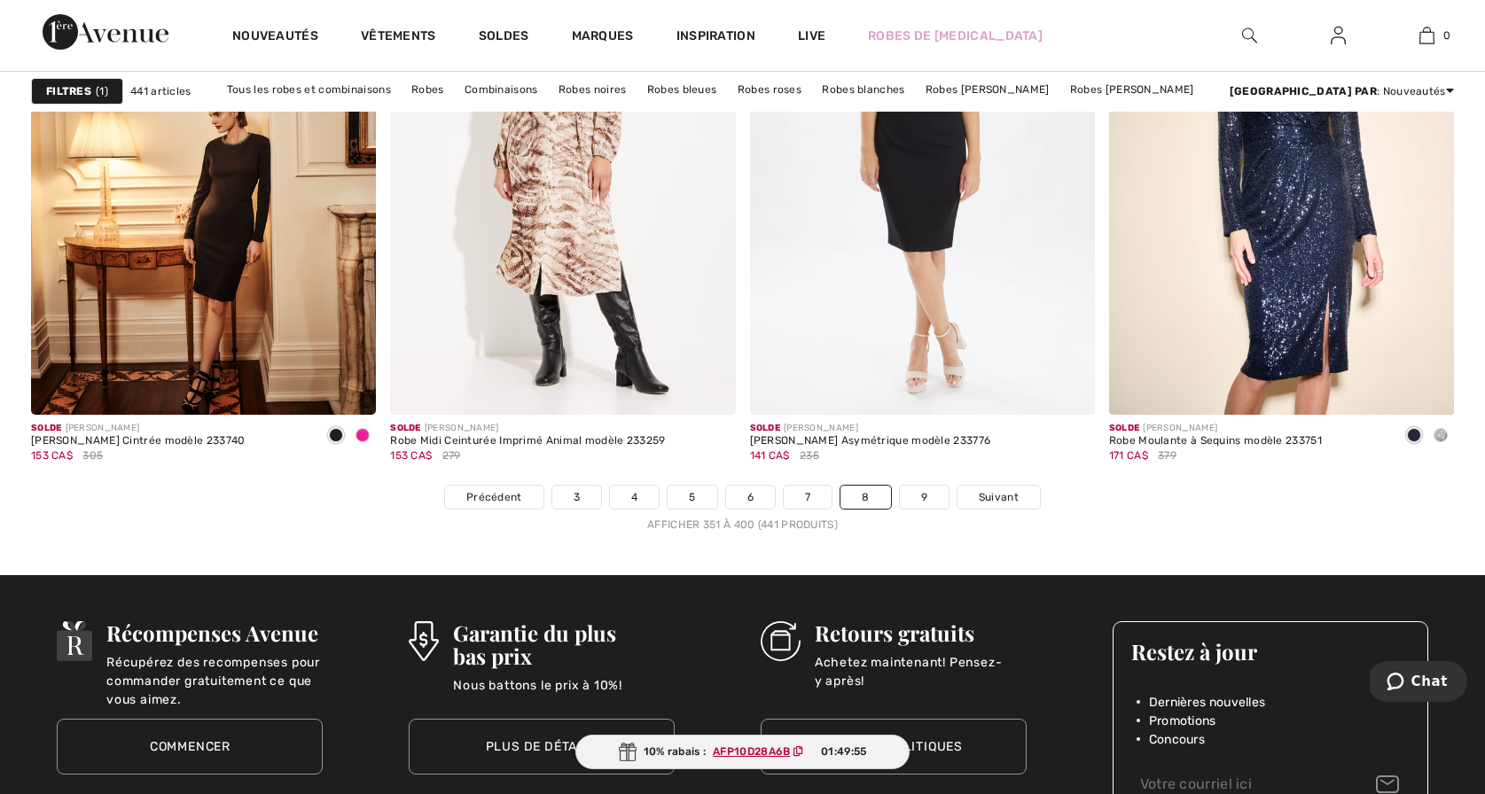
scroll to position [8938, 0]
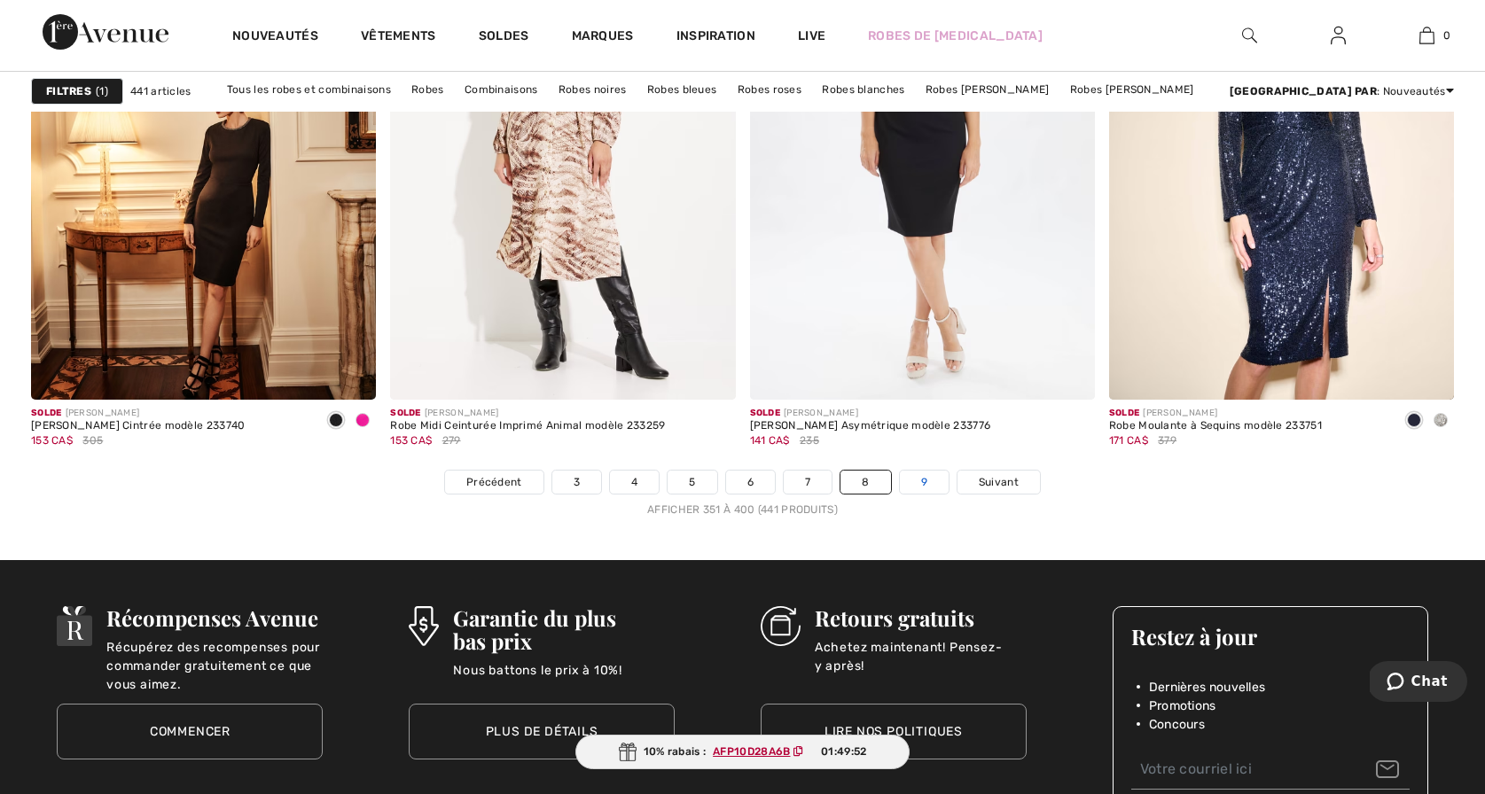
click at [923, 478] on link "9" at bounding box center [924, 482] width 49 height 23
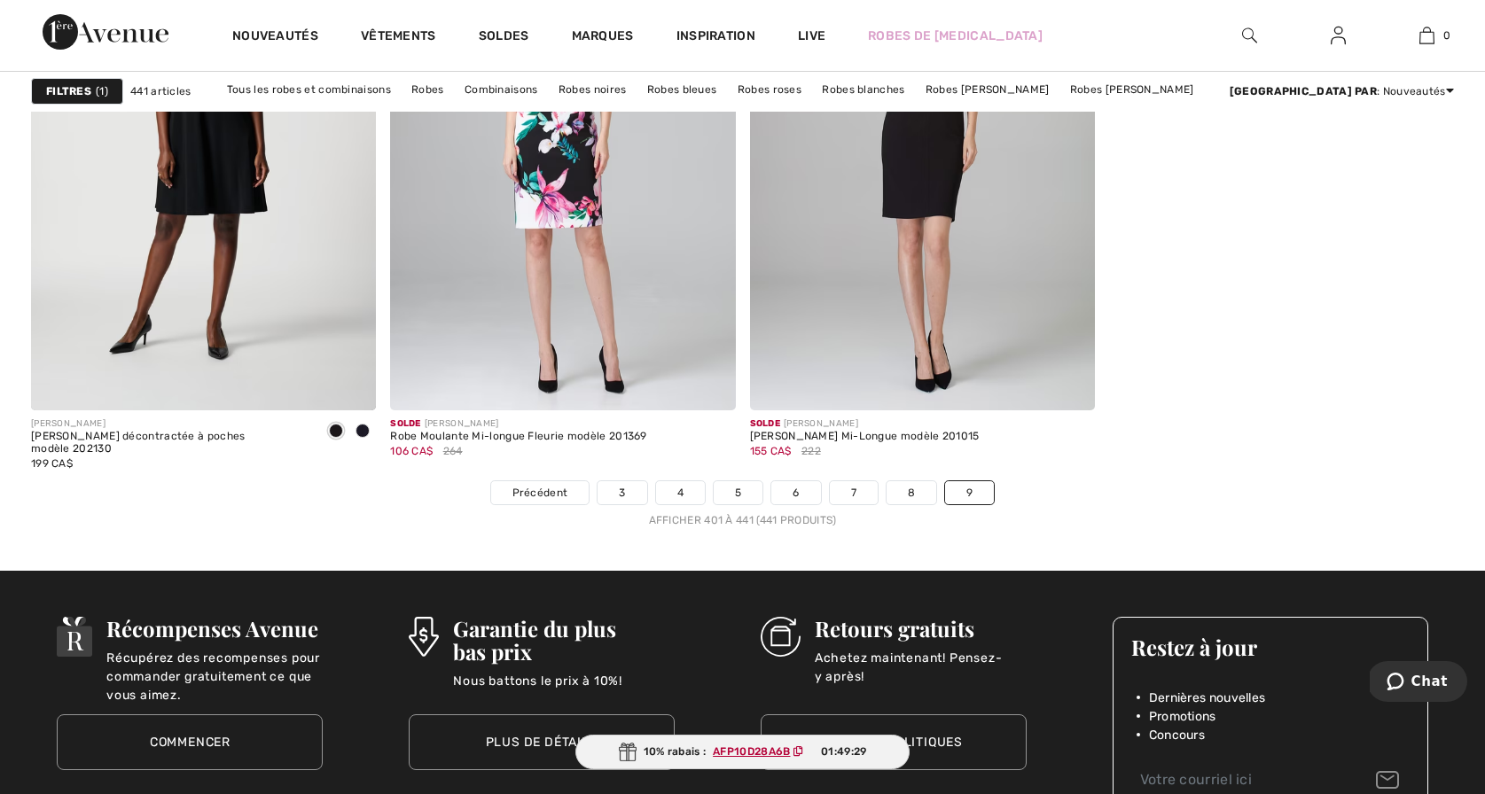
scroll to position [7727, 0]
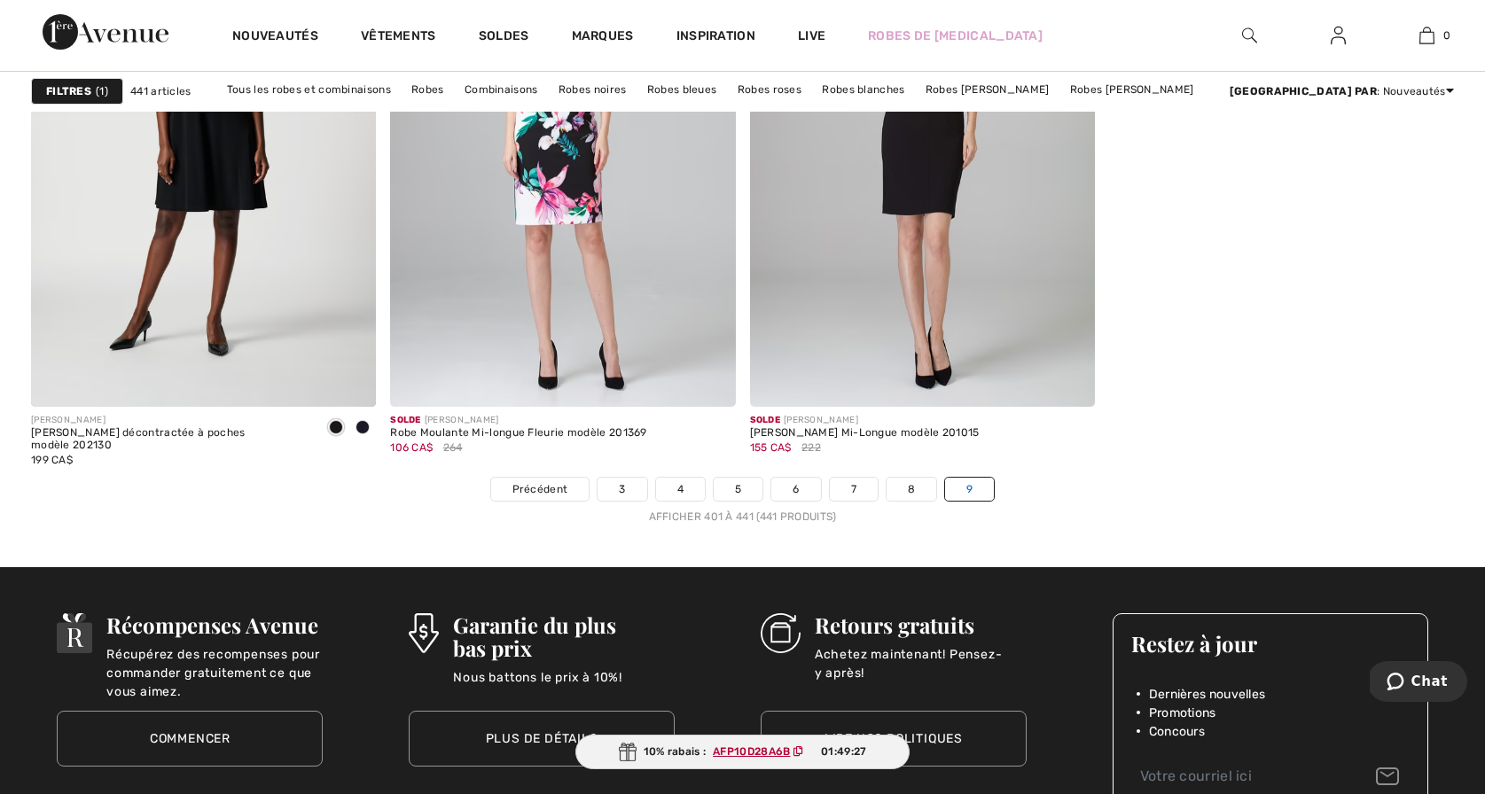
click at [969, 485] on link "9" at bounding box center [969, 489] width 49 height 23
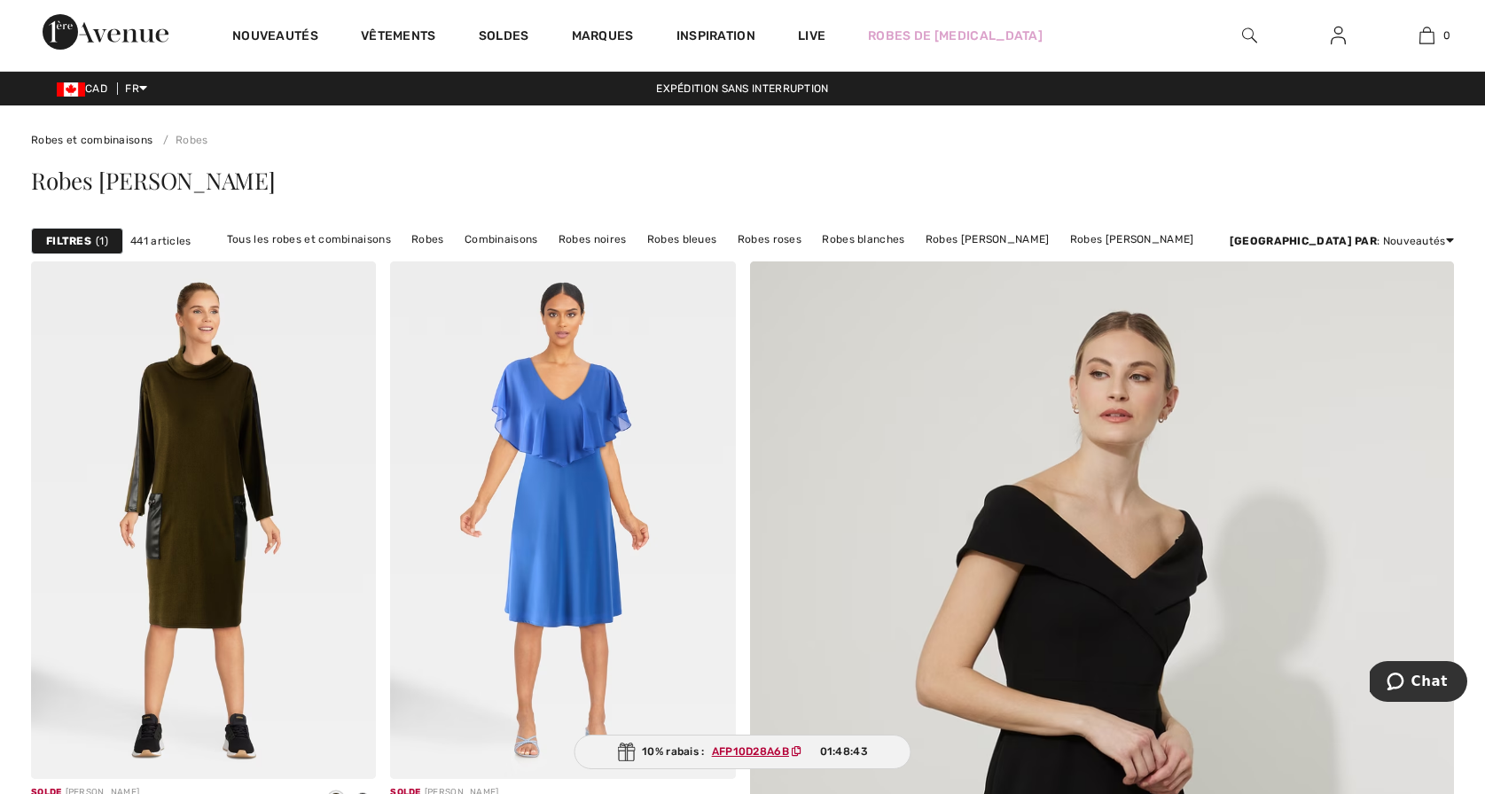
click at [1247, 32] on img at bounding box center [1249, 35] width 15 height 21
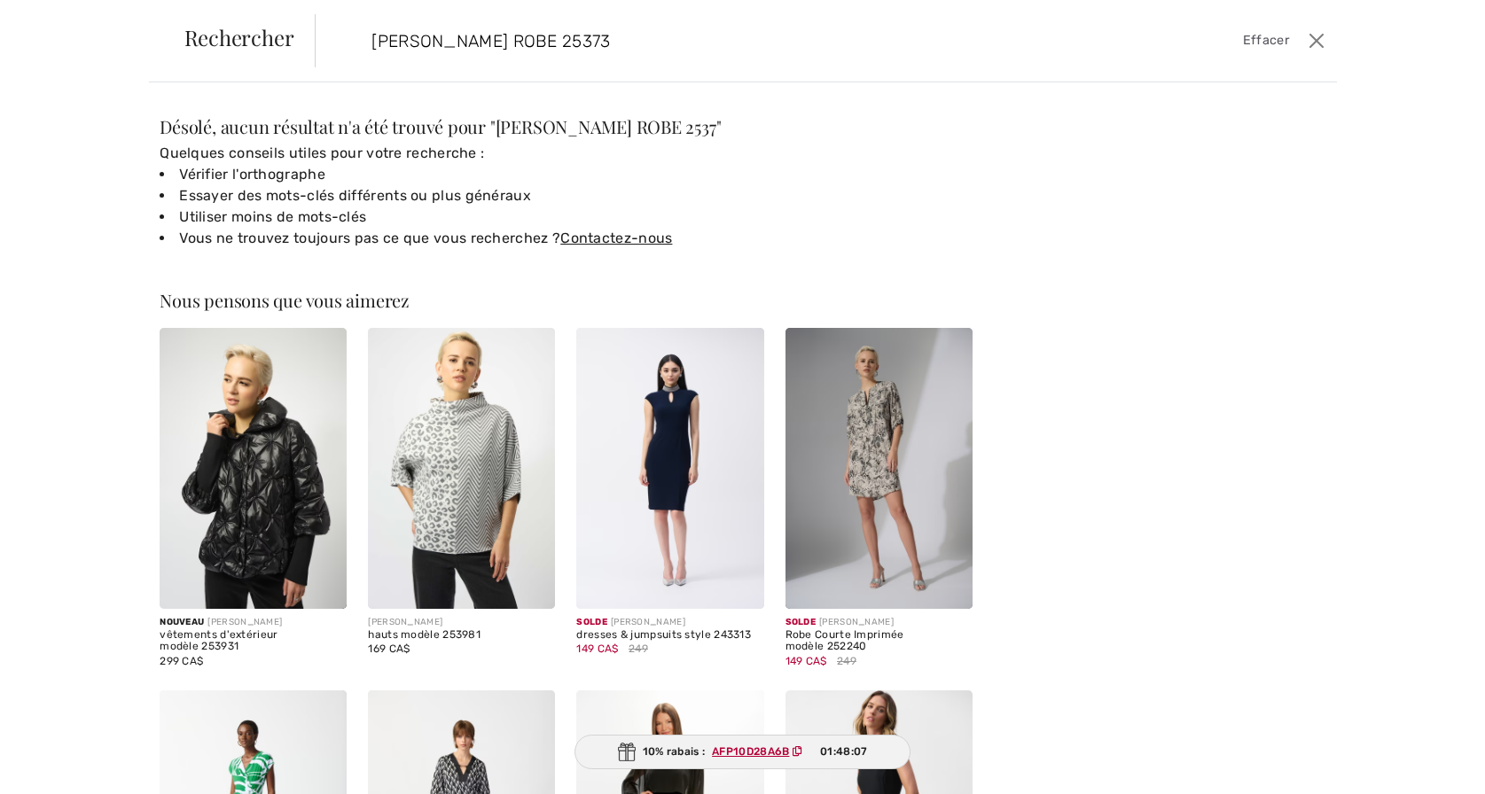
type input "JOSEPH RIBKOFF ROBE 253738"
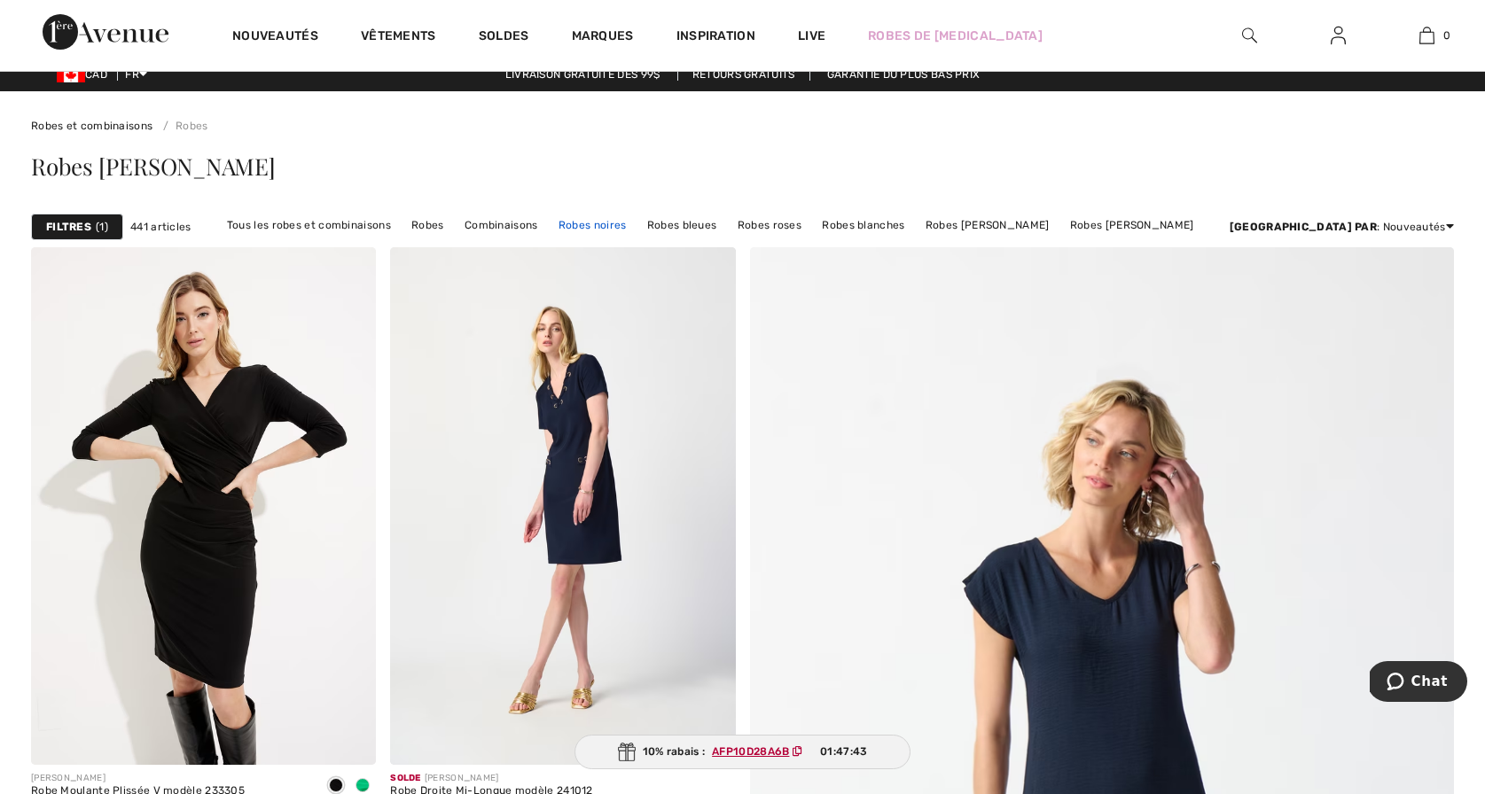
scroll to position [20, 0]
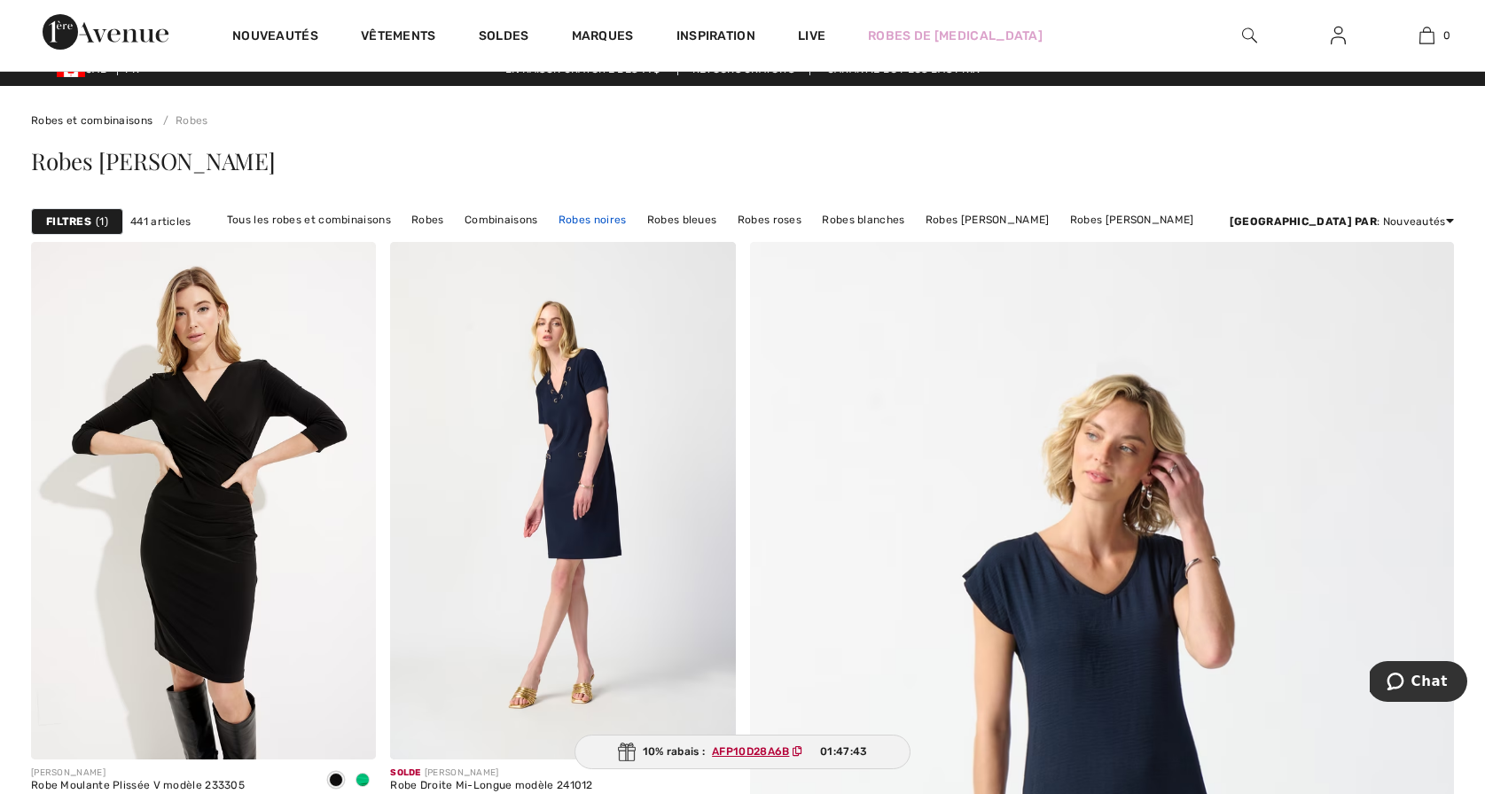
click at [636, 220] on link "Robes noires" at bounding box center [593, 219] width 86 height 23
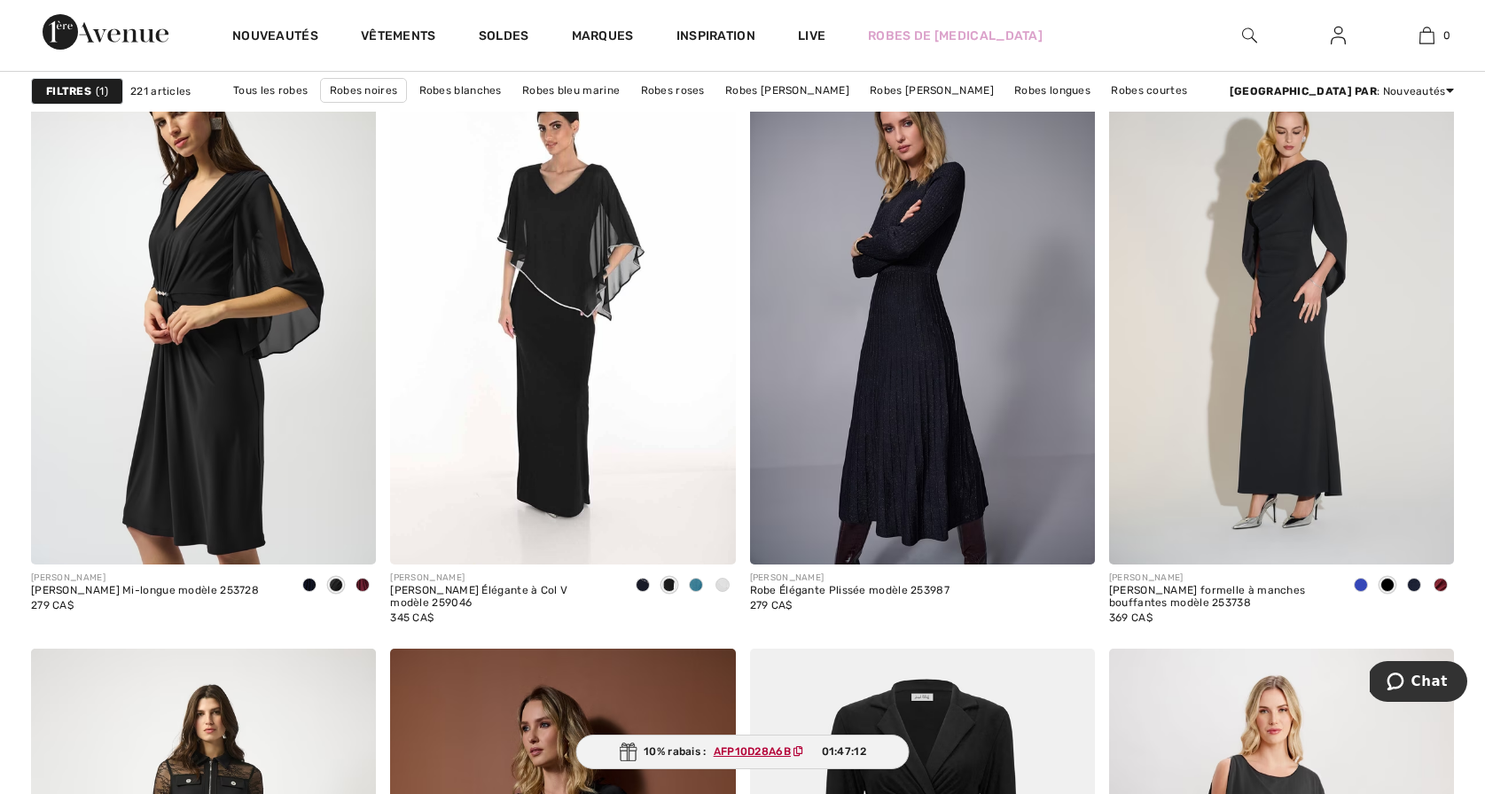
scroll to position [7573, 0]
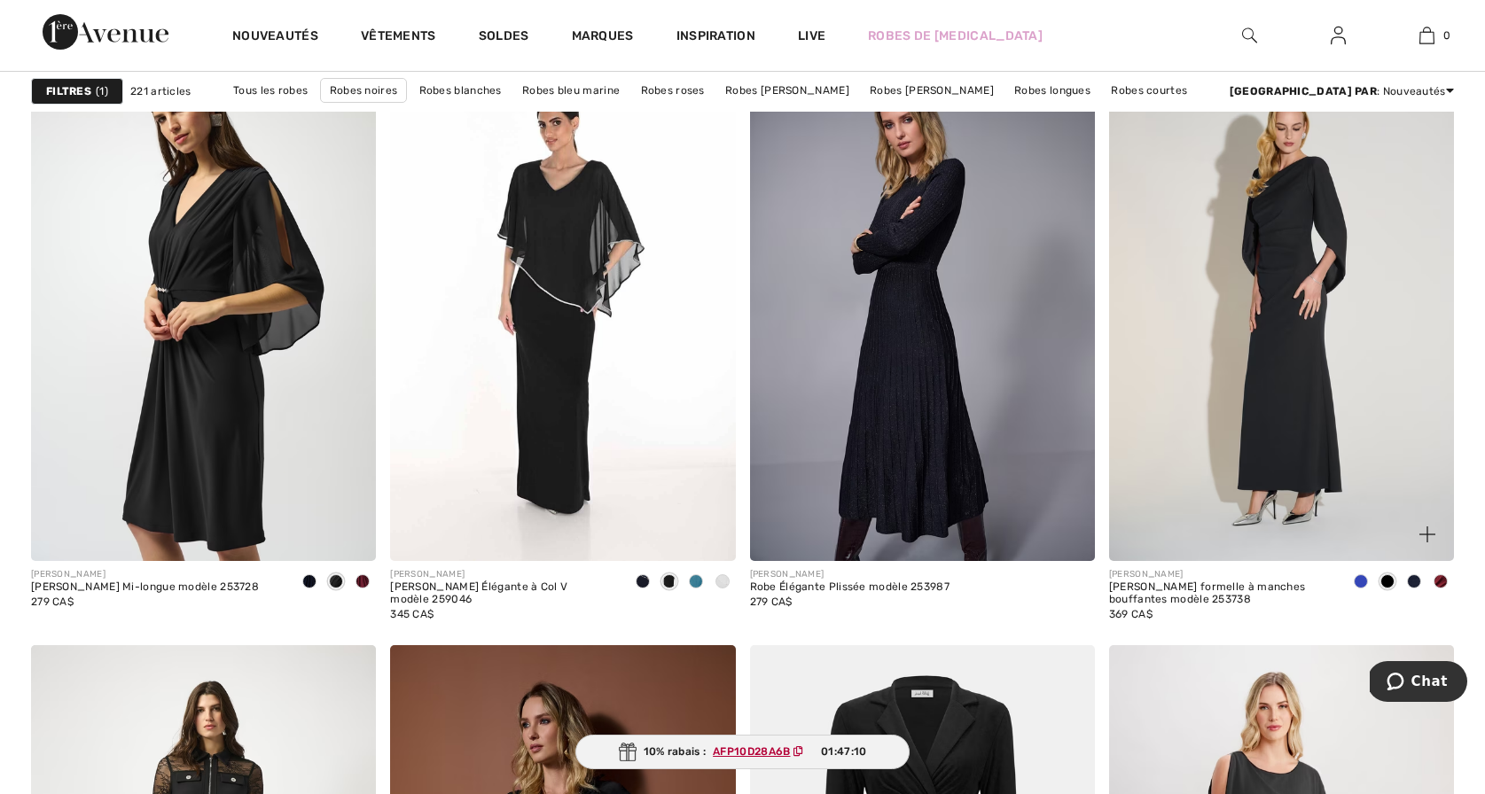
click at [1257, 396] on img at bounding box center [1281, 303] width 345 height 518
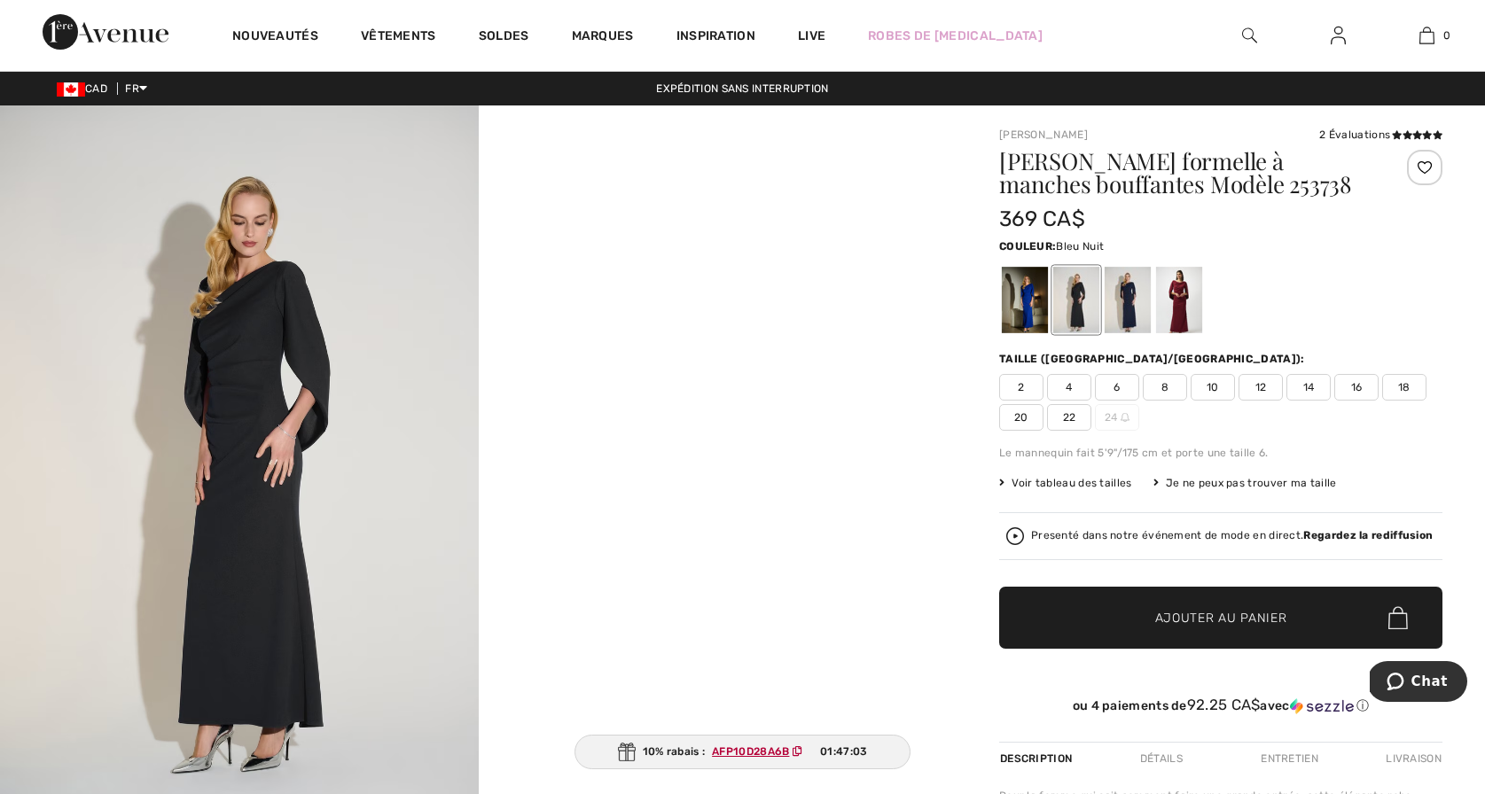
click at [1131, 314] on div at bounding box center [1128, 300] width 46 height 66
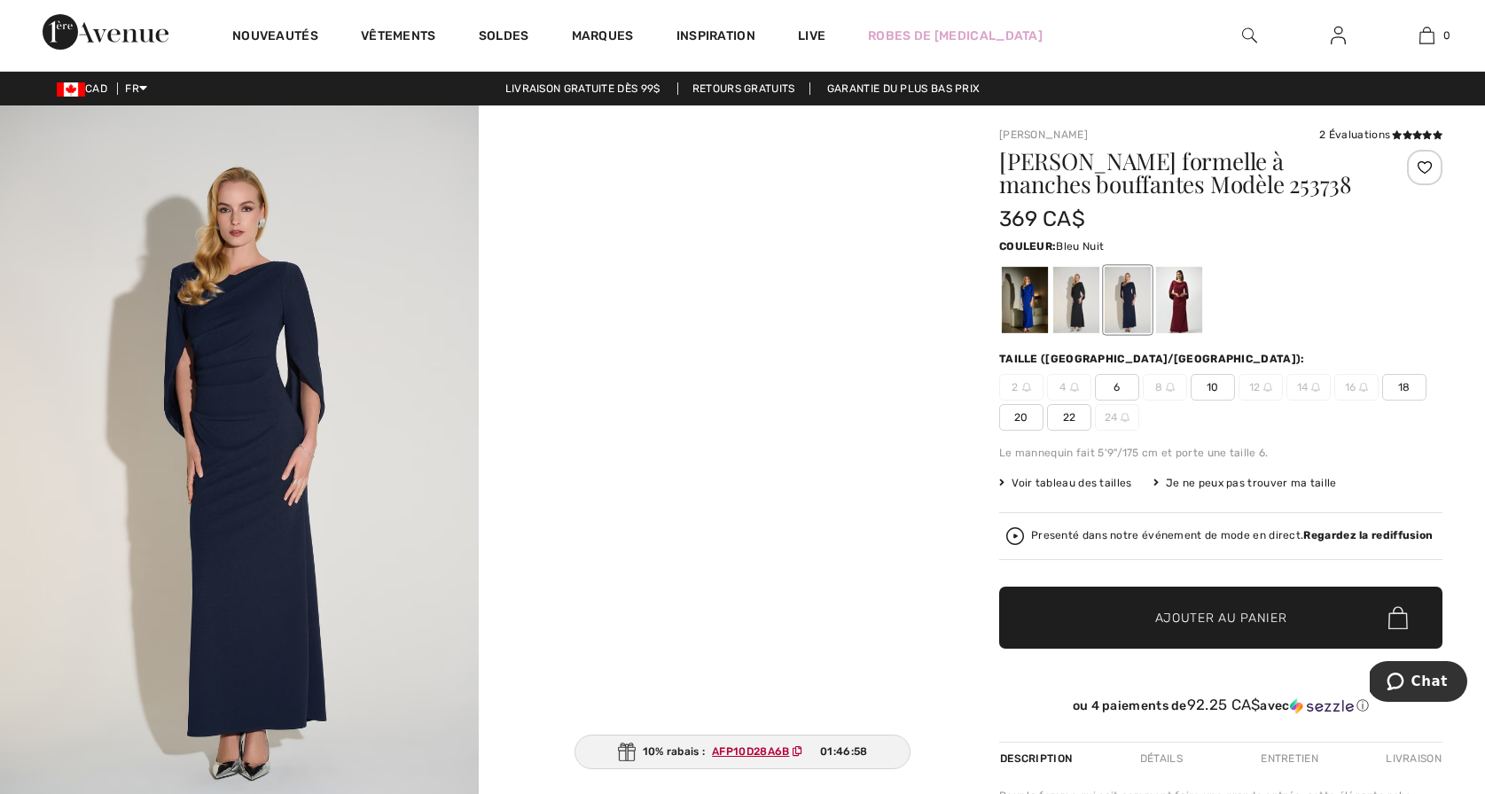
click at [249, 505] on img at bounding box center [239, 463] width 479 height 717
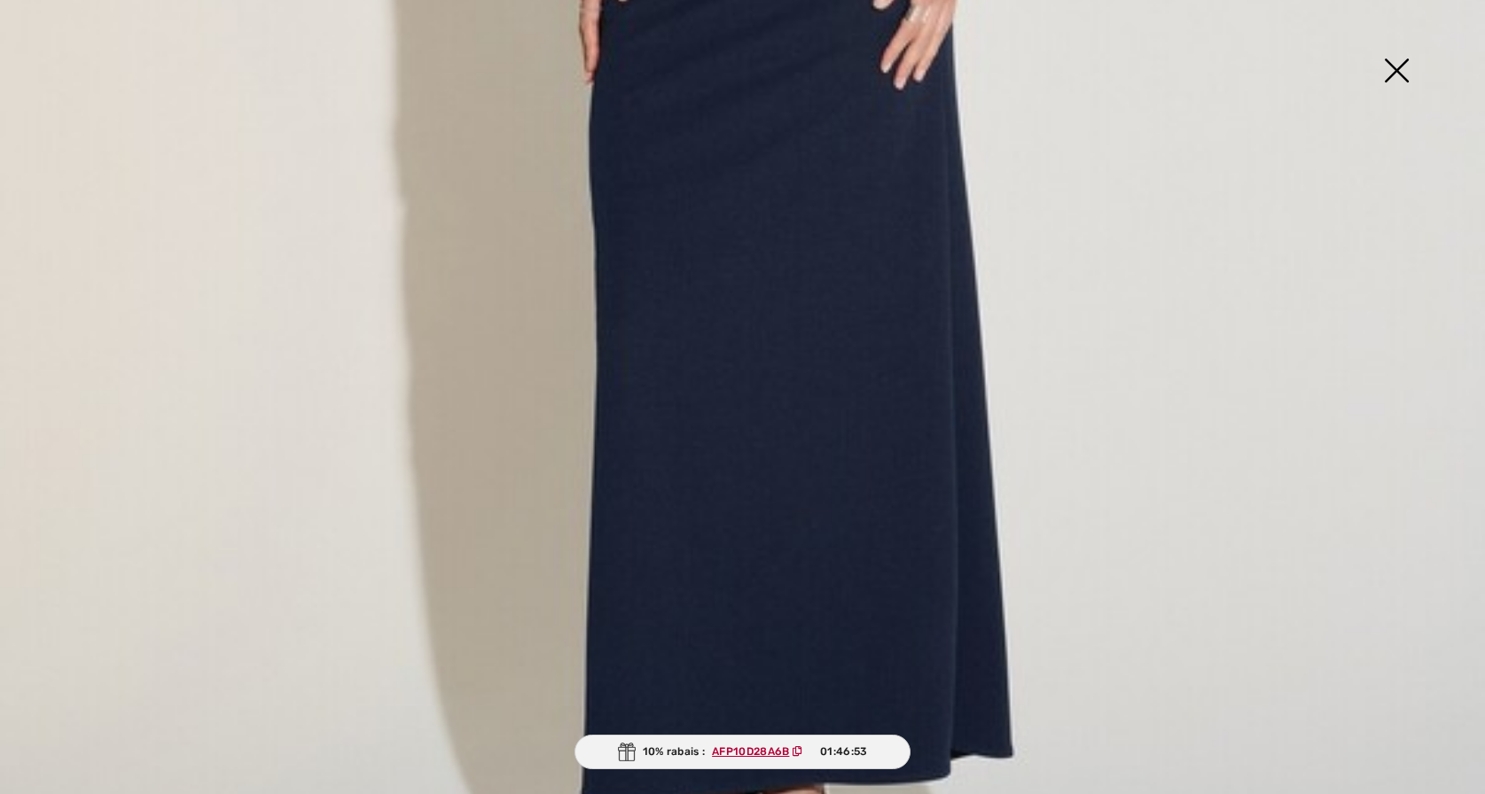
scroll to position [1006, 0]
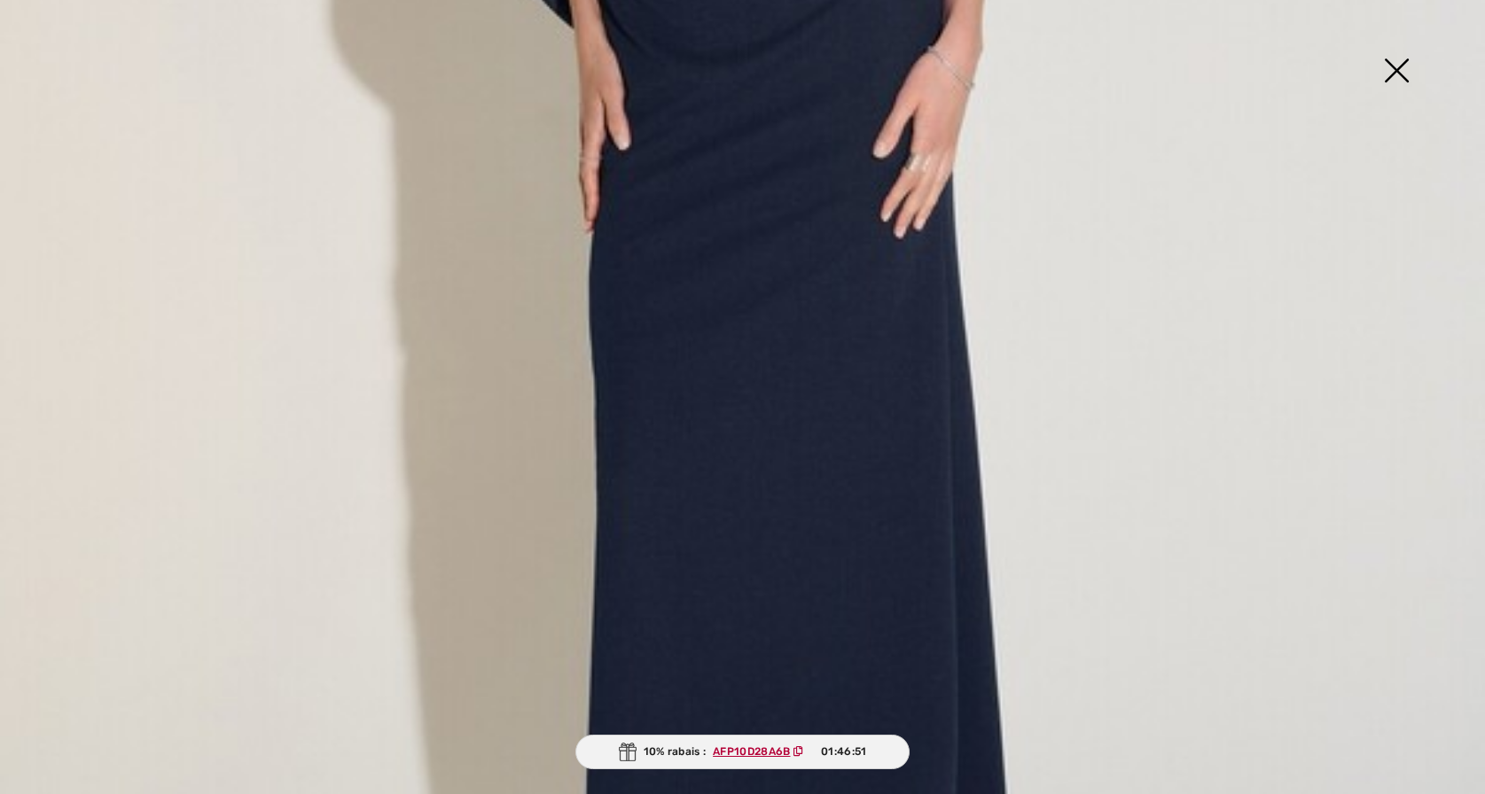
click at [1393, 68] on img at bounding box center [1396, 72] width 89 height 91
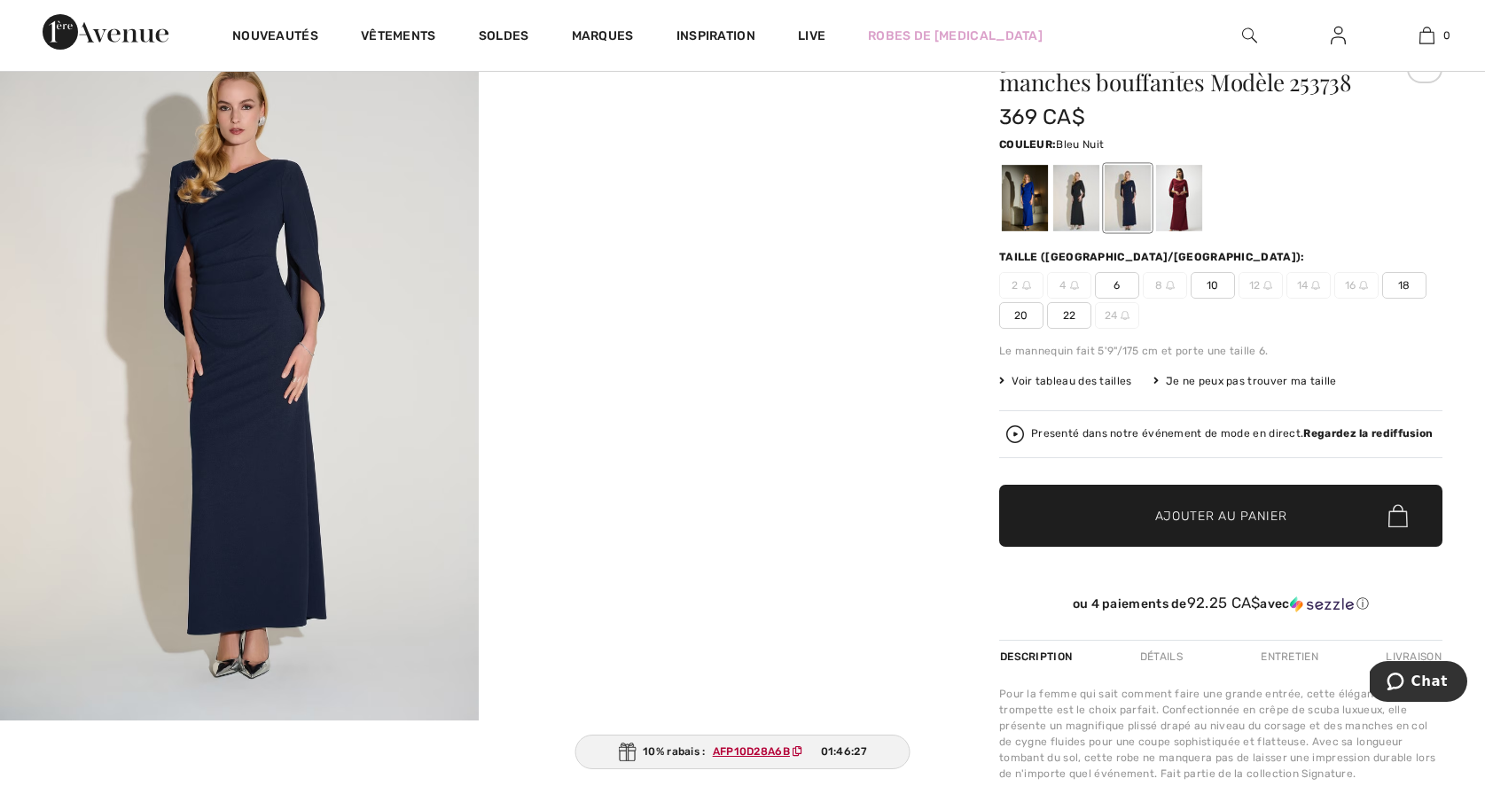
scroll to position [0, 0]
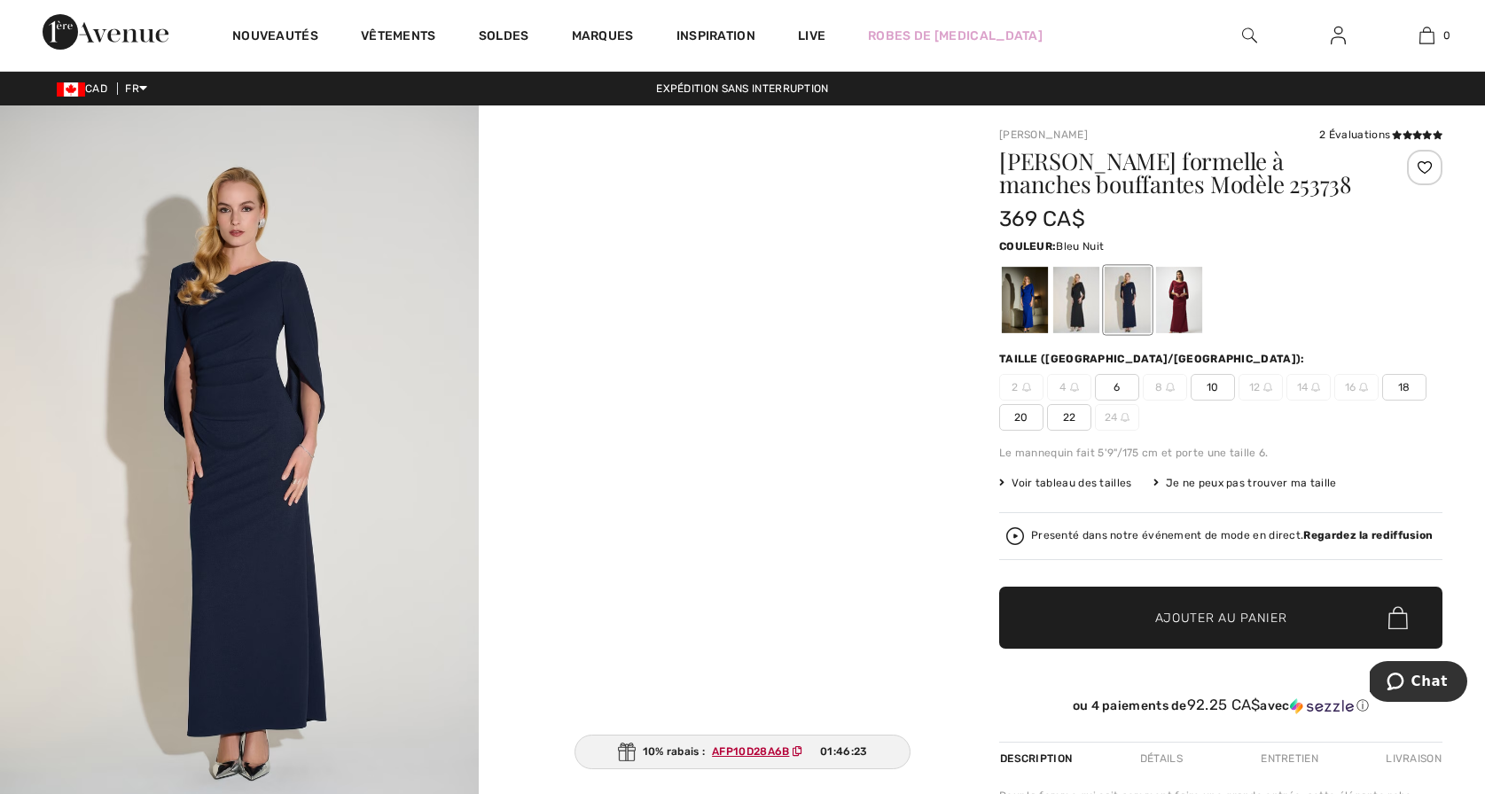
click at [1065, 479] on span "Voir tableau des tailles" at bounding box center [1065, 483] width 133 height 16
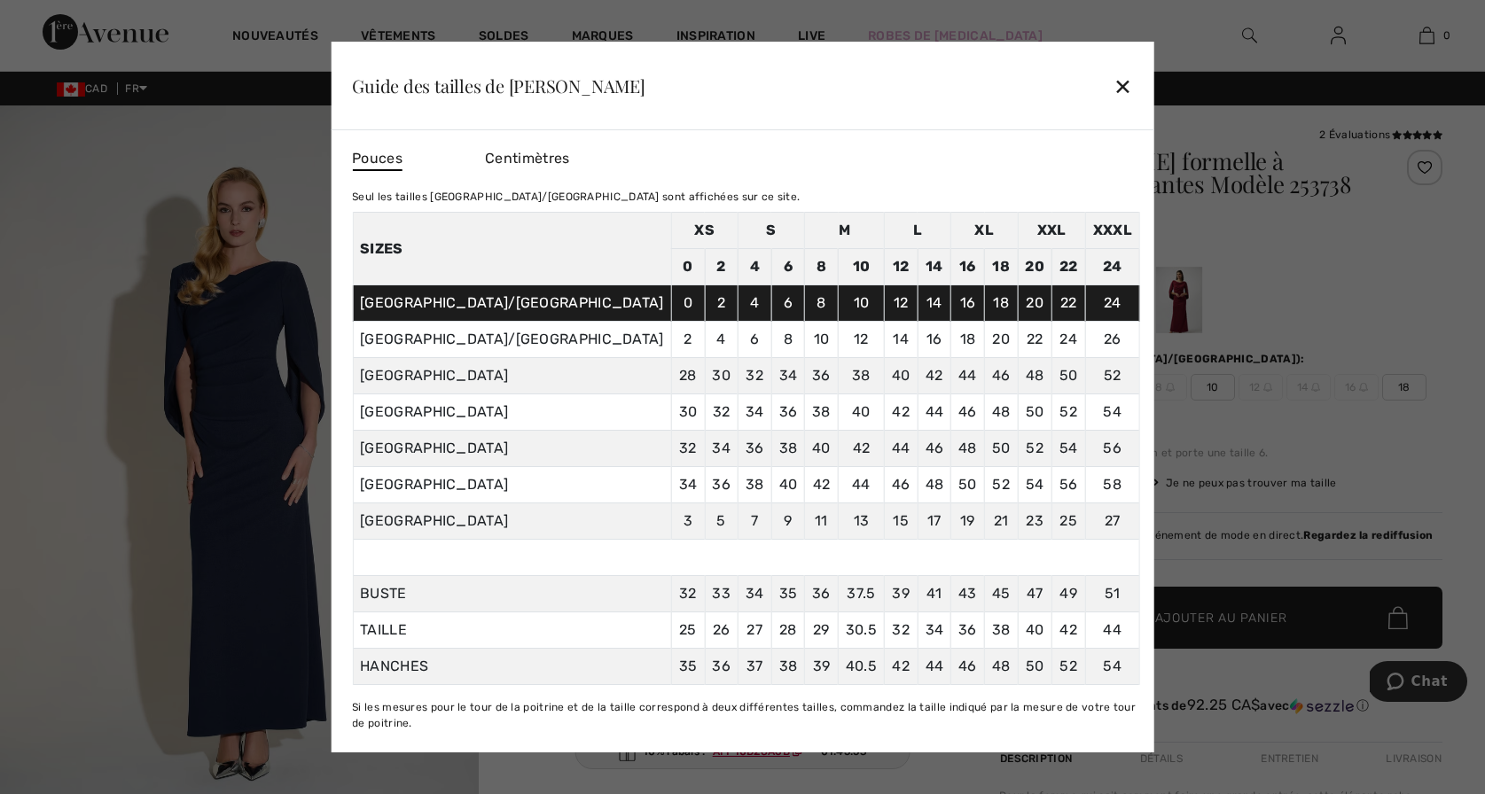
click at [1113, 82] on div "✕" at bounding box center [1122, 85] width 19 height 37
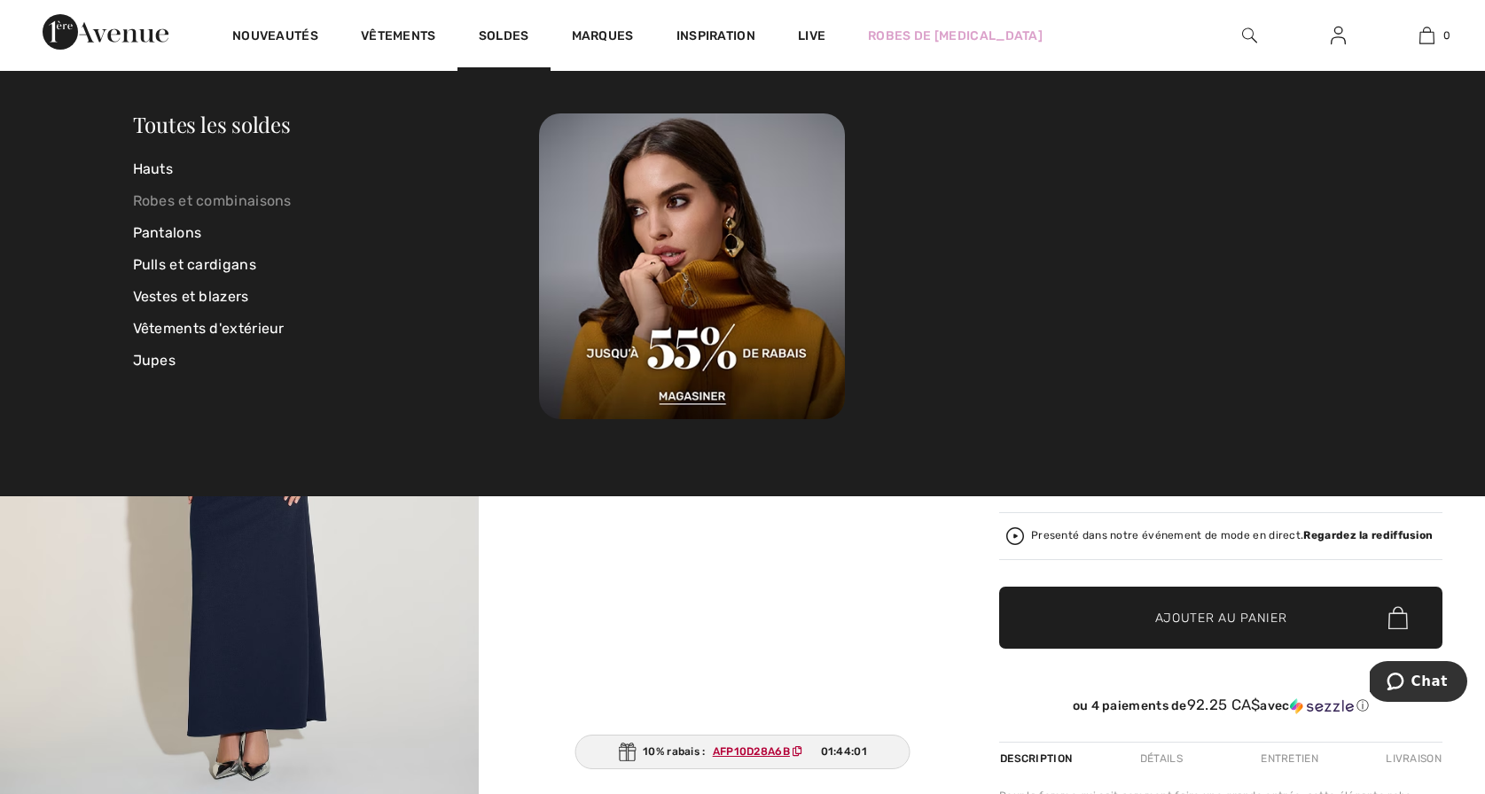
click at [228, 198] on link "Robes et combinaisons" at bounding box center [336, 201] width 407 height 32
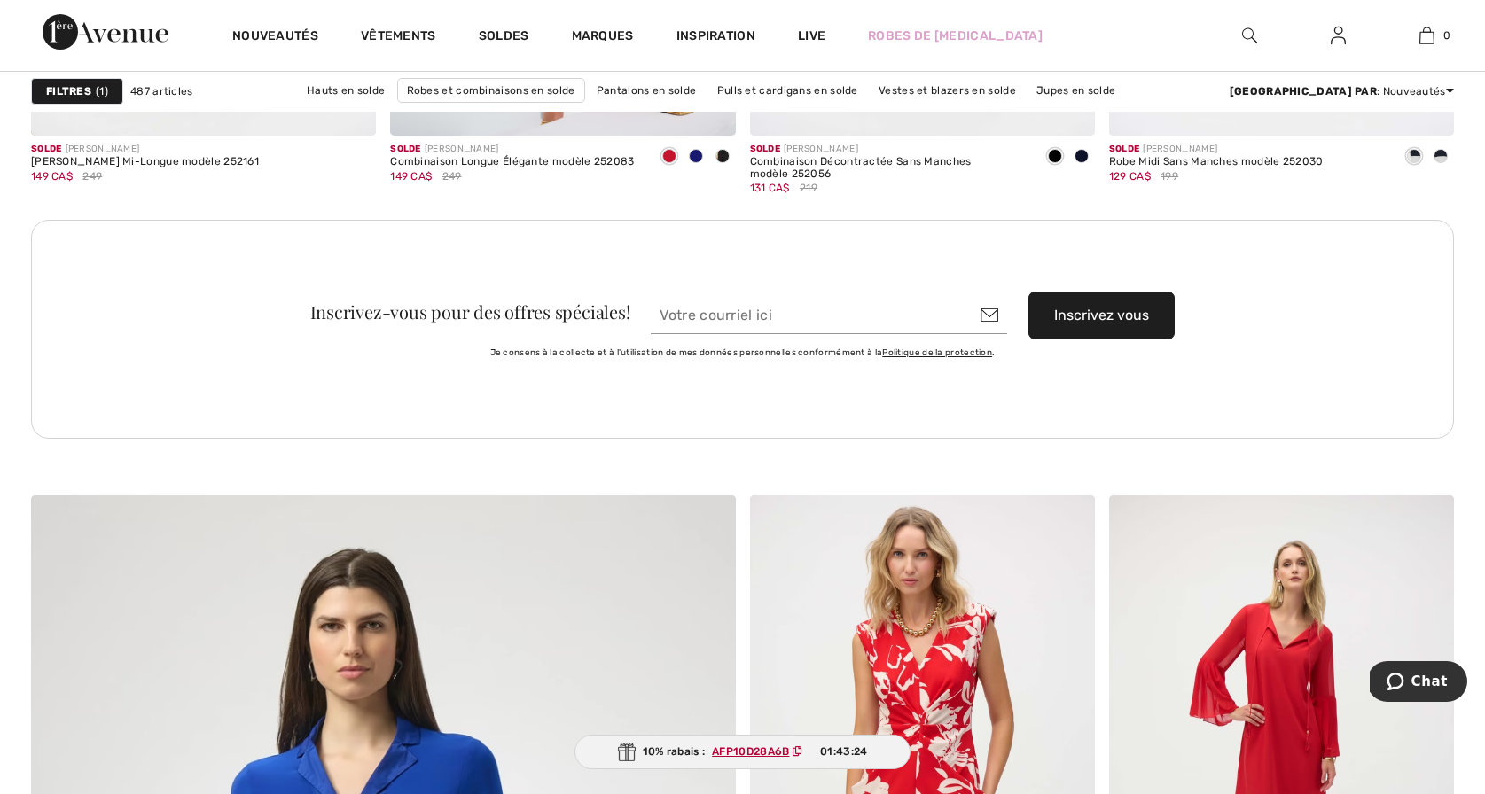
scroll to position [4471, 0]
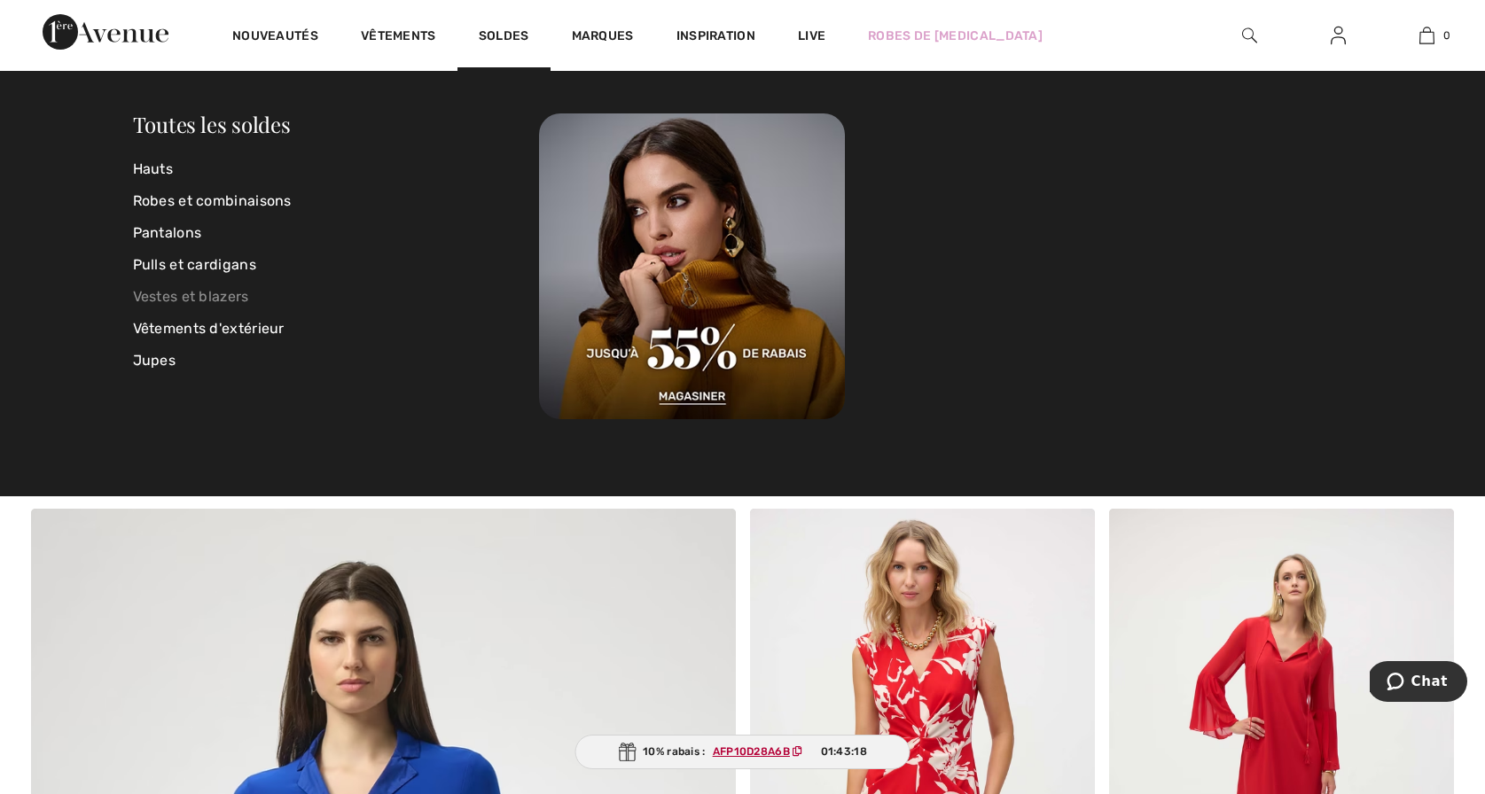
click at [210, 293] on link "Vestes et blazers" at bounding box center [336, 297] width 407 height 32
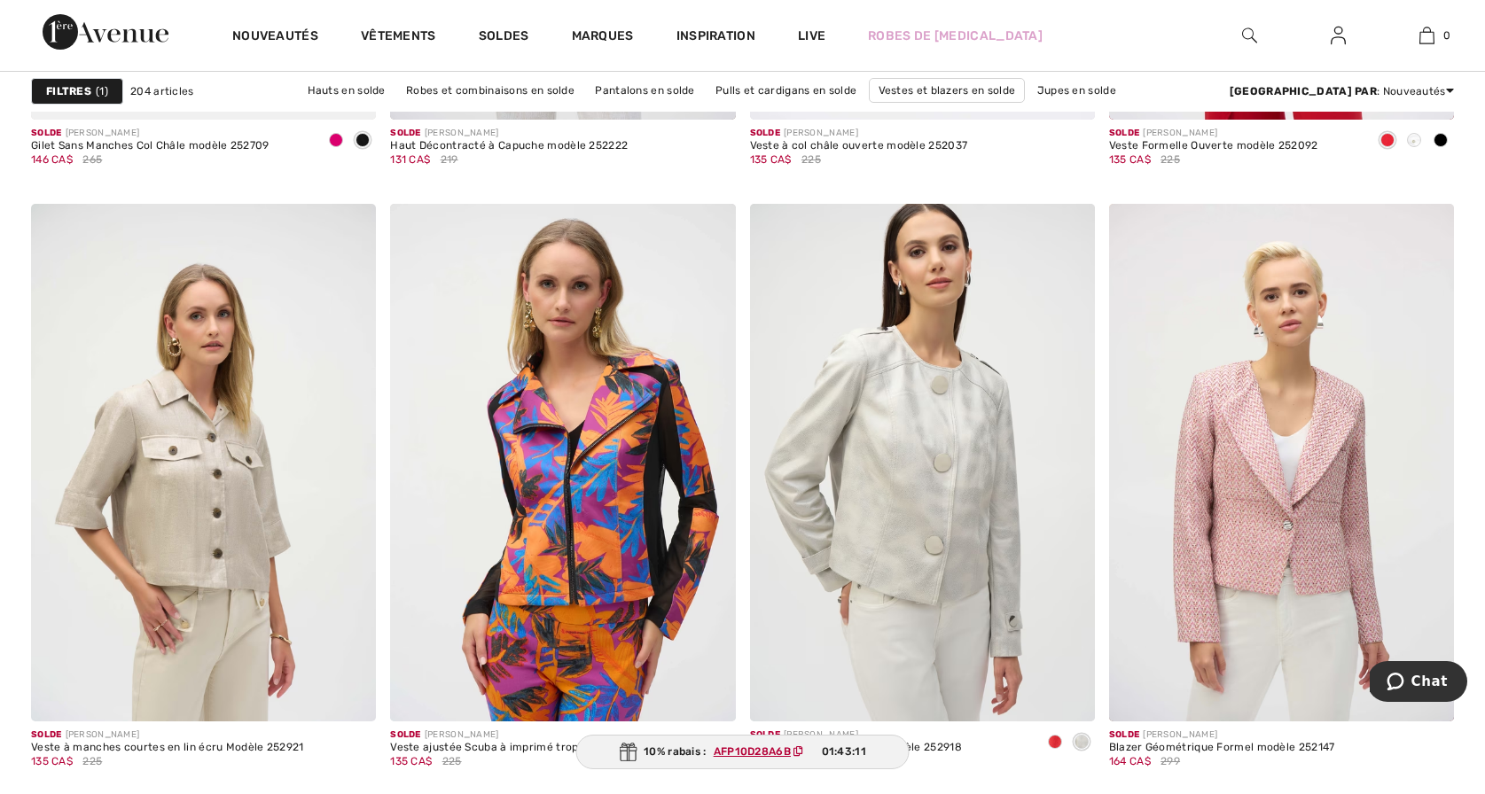
scroll to position [1868, 0]
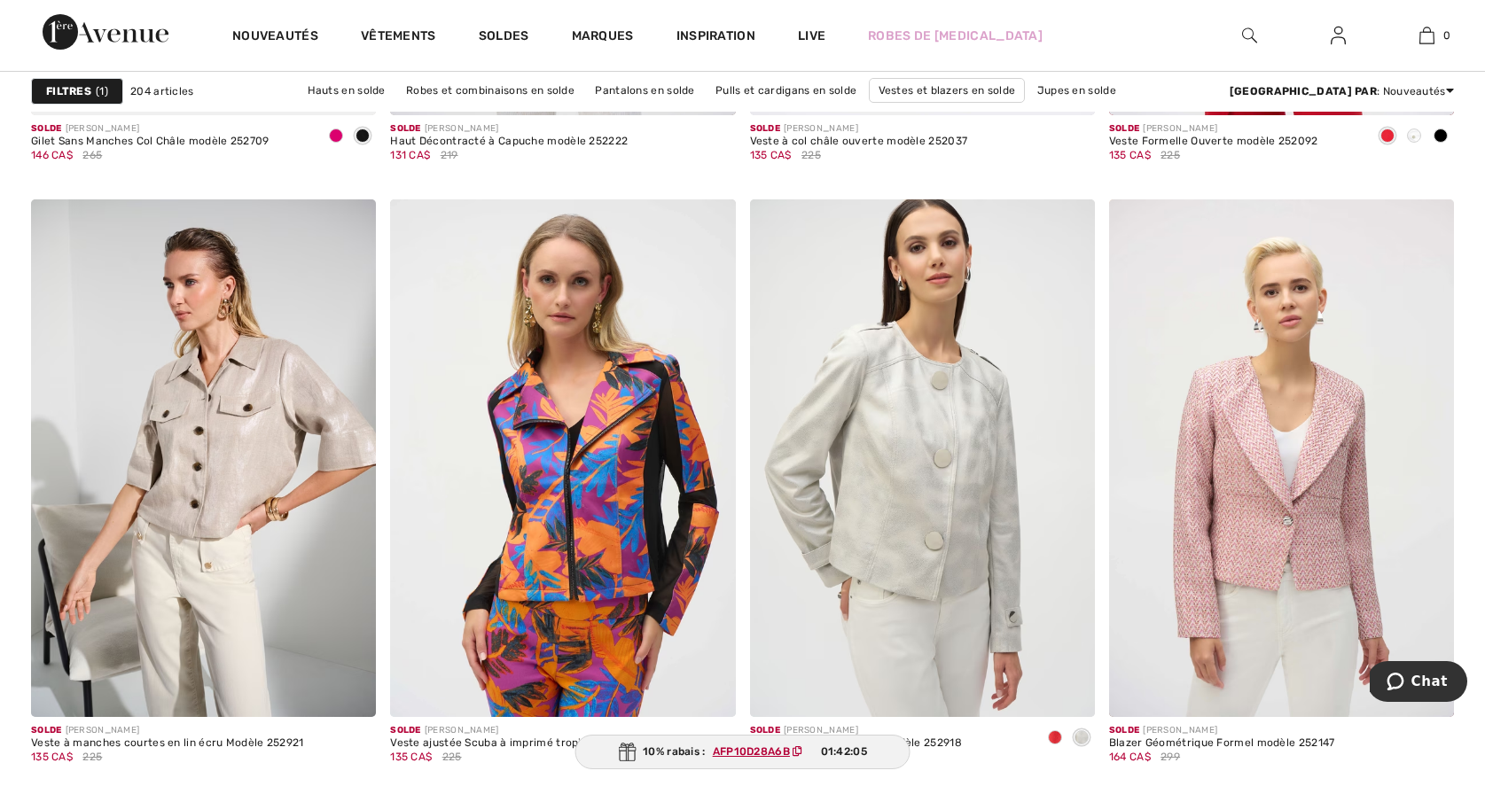
click at [1247, 30] on img at bounding box center [1249, 35] width 15 height 21
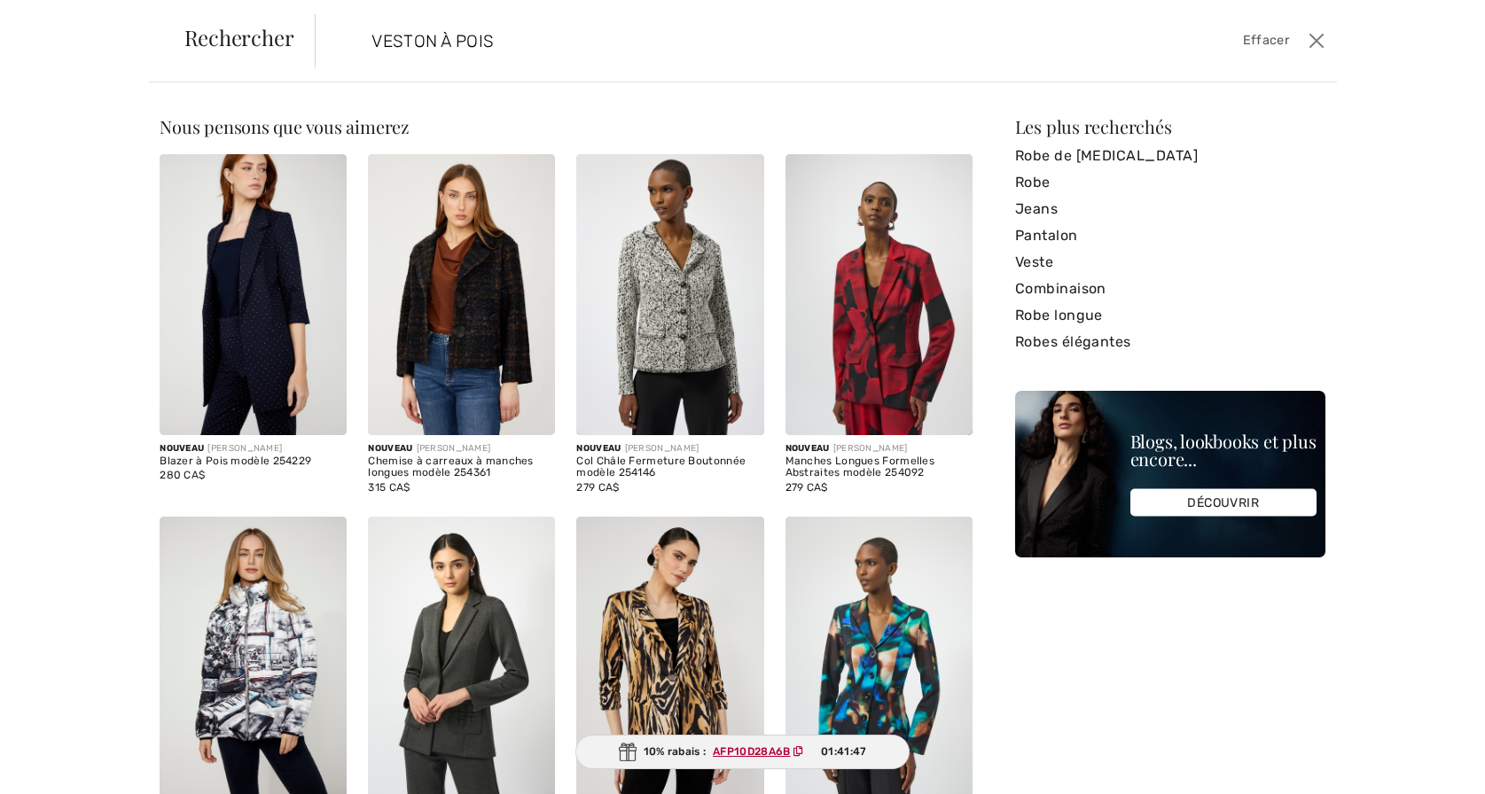
type input "VESTON À POIS"
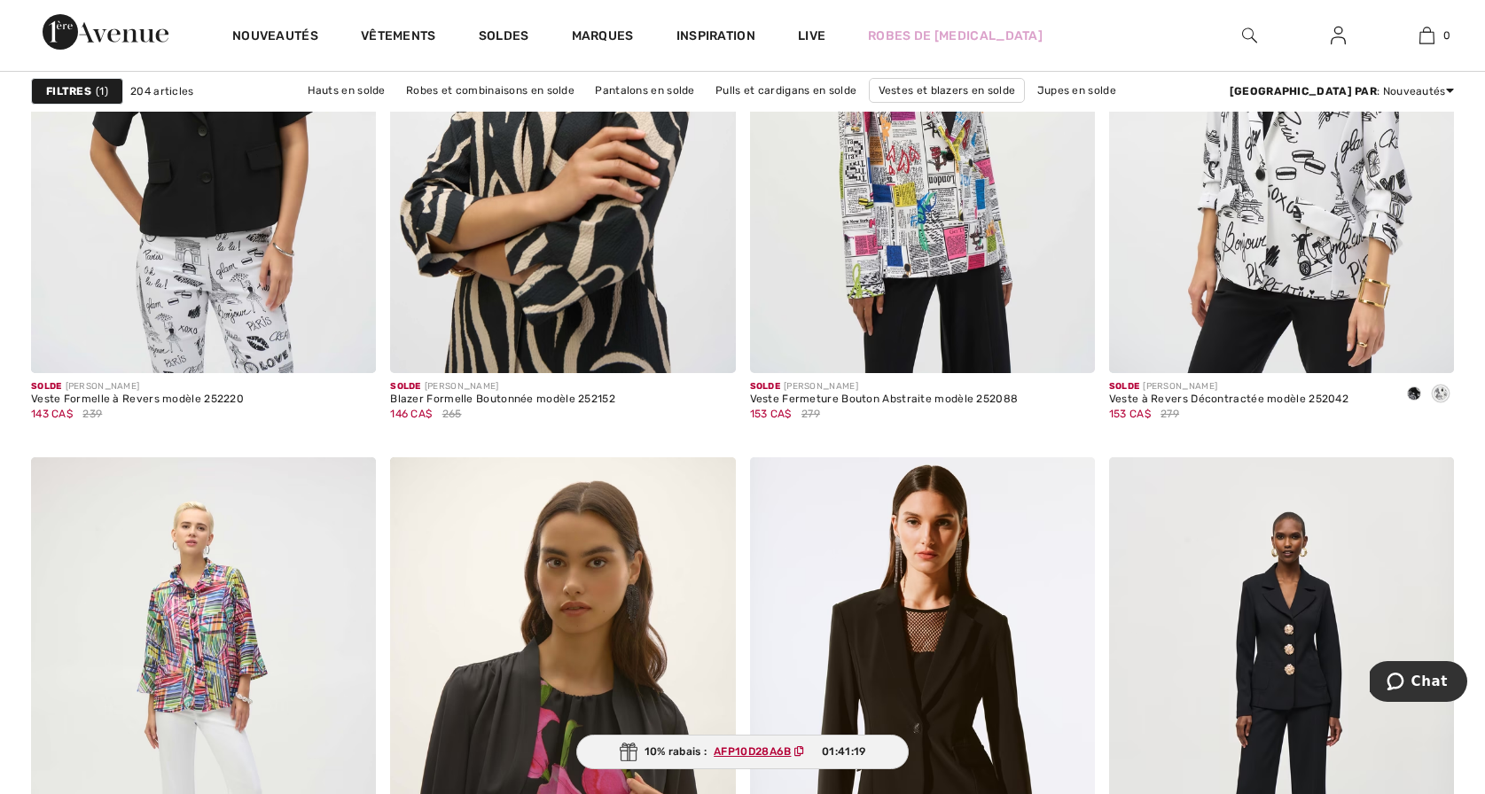
scroll to position [3642, 0]
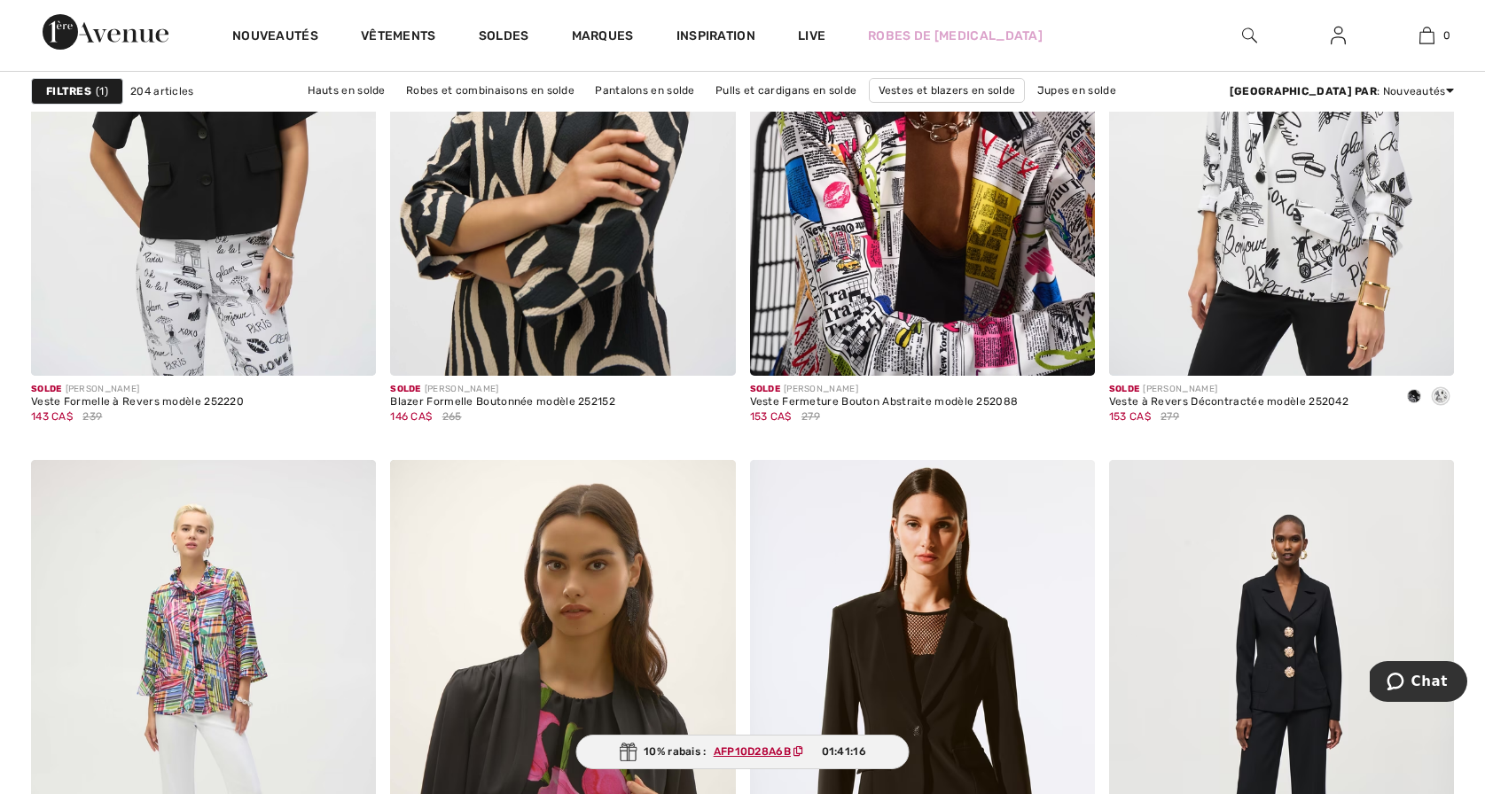
click at [1247, 30] on img at bounding box center [1249, 35] width 15 height 21
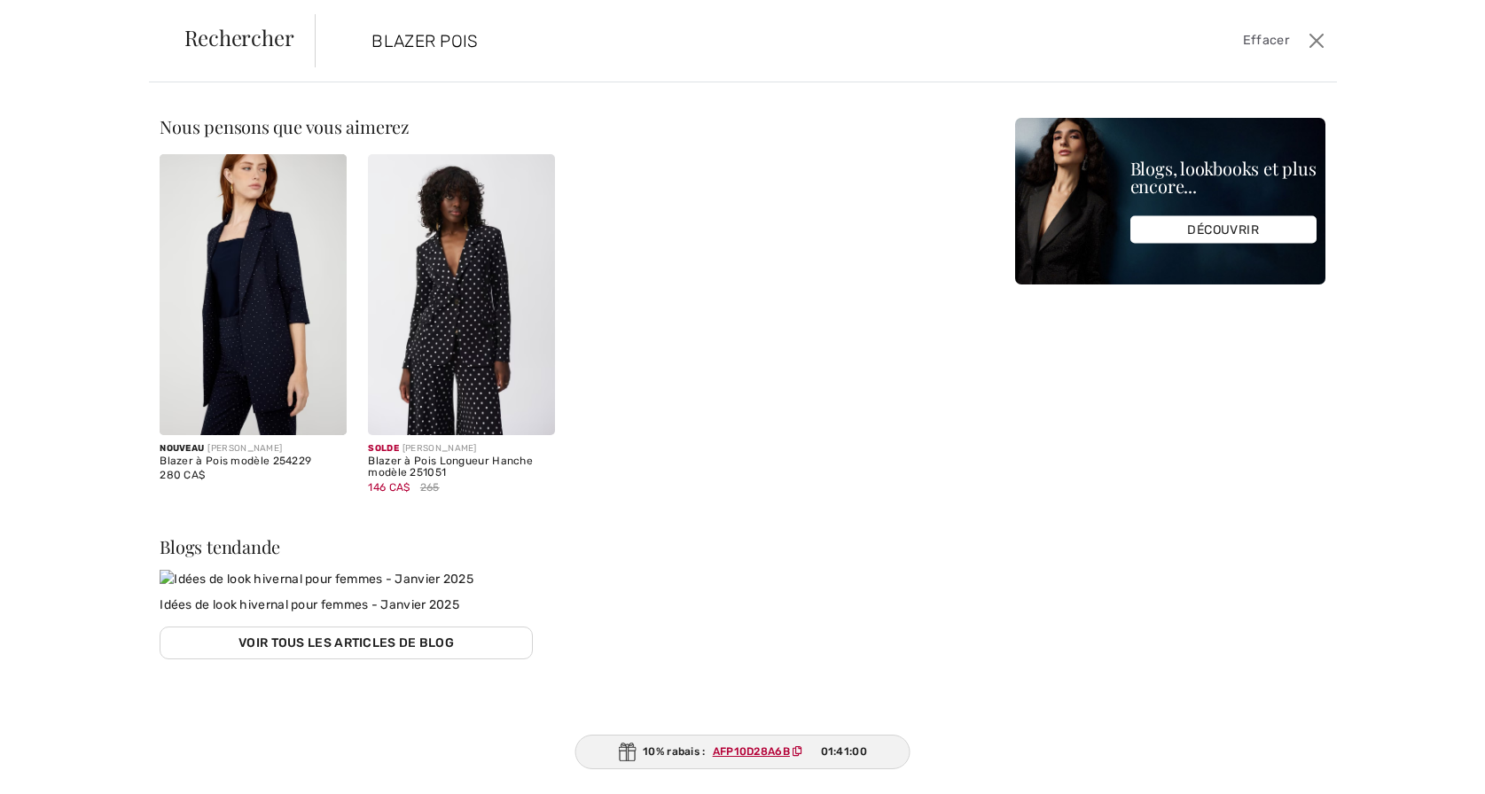
type input "BLAZER POIS"
click at [467, 302] on img at bounding box center [461, 294] width 187 height 281
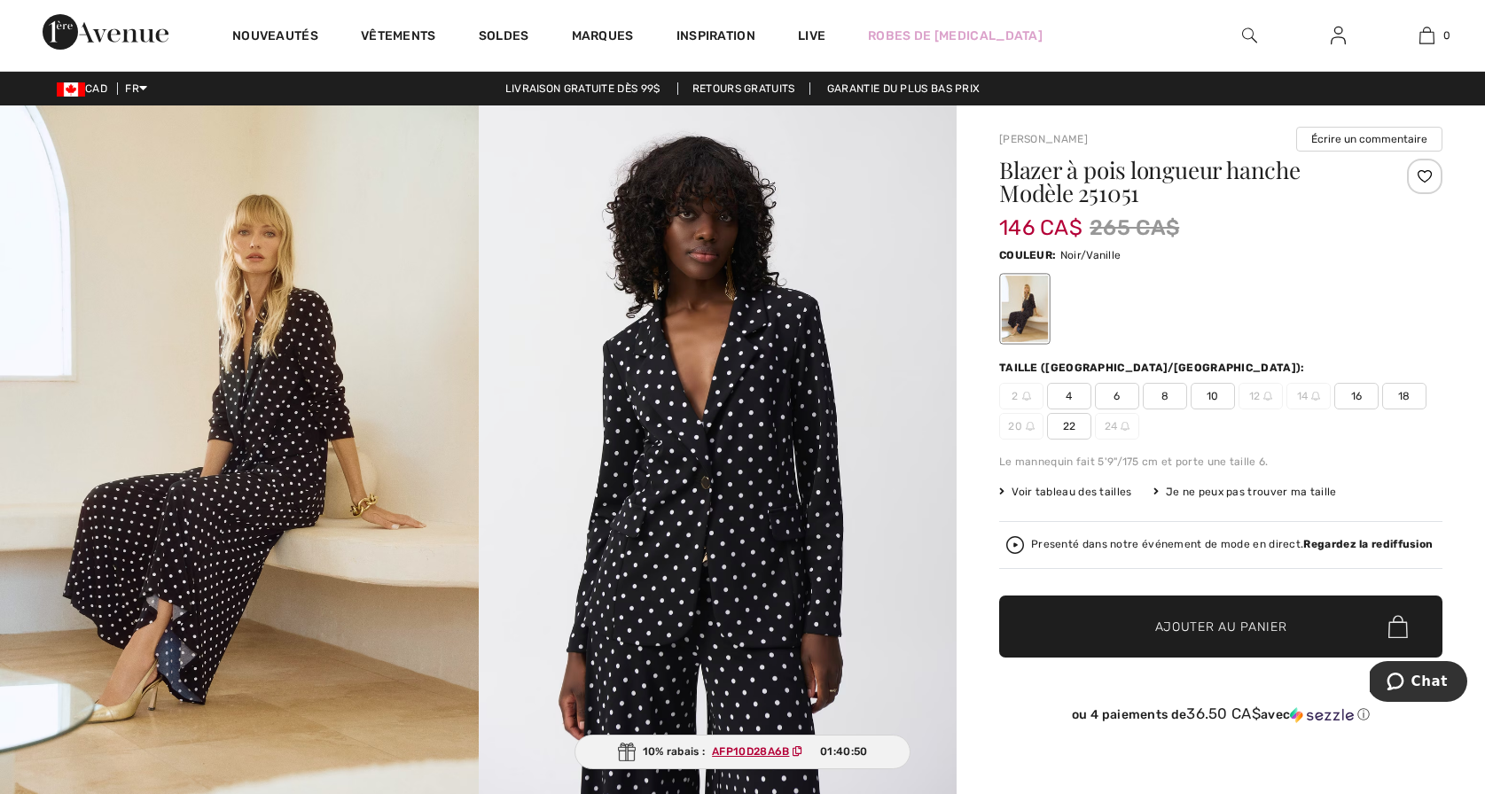
click at [311, 418] on img at bounding box center [239, 463] width 479 height 717
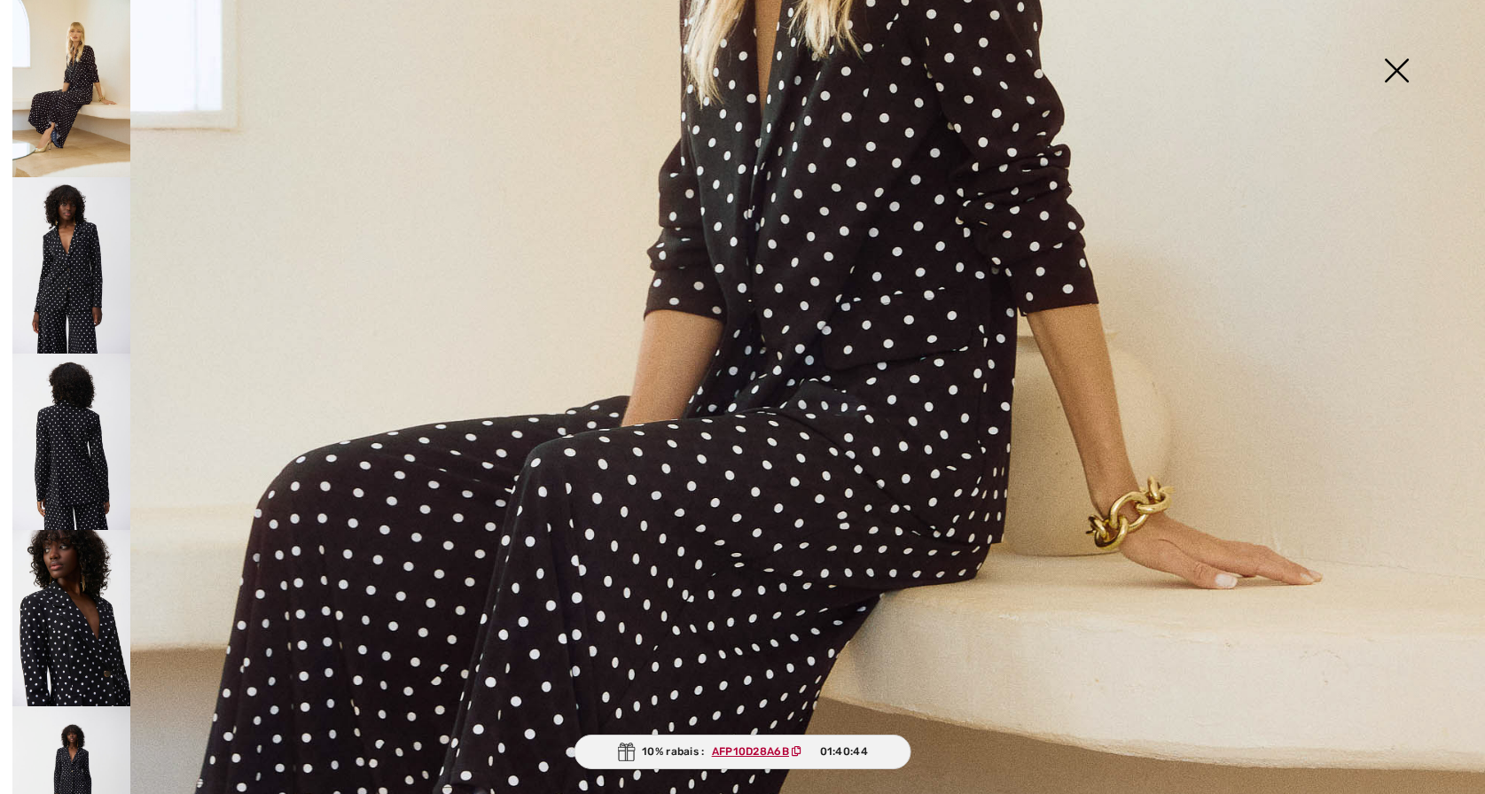
scroll to position [729, 0]
click at [56, 276] on img at bounding box center [71, 265] width 118 height 176
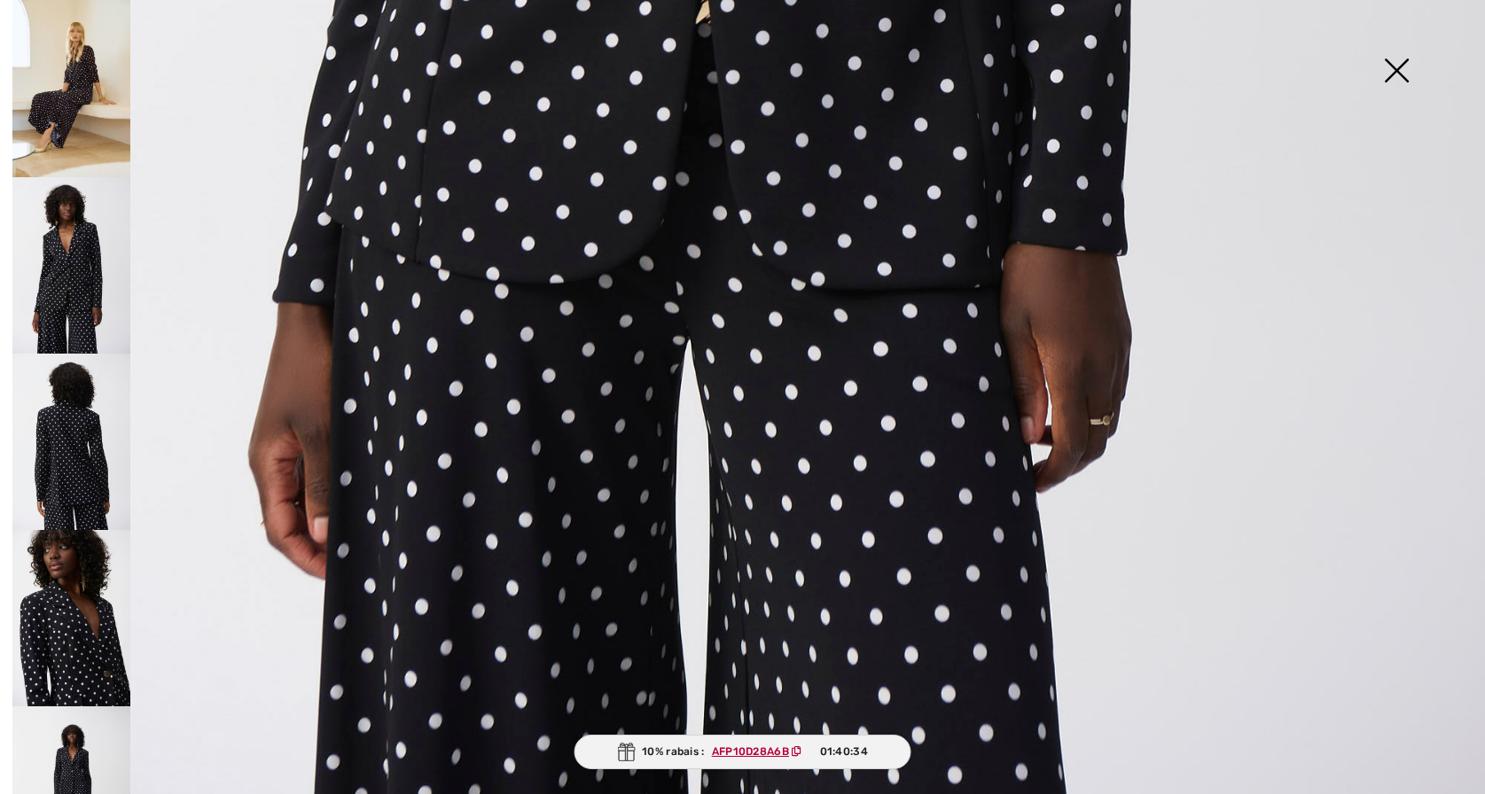
scroll to position [1431, 0]
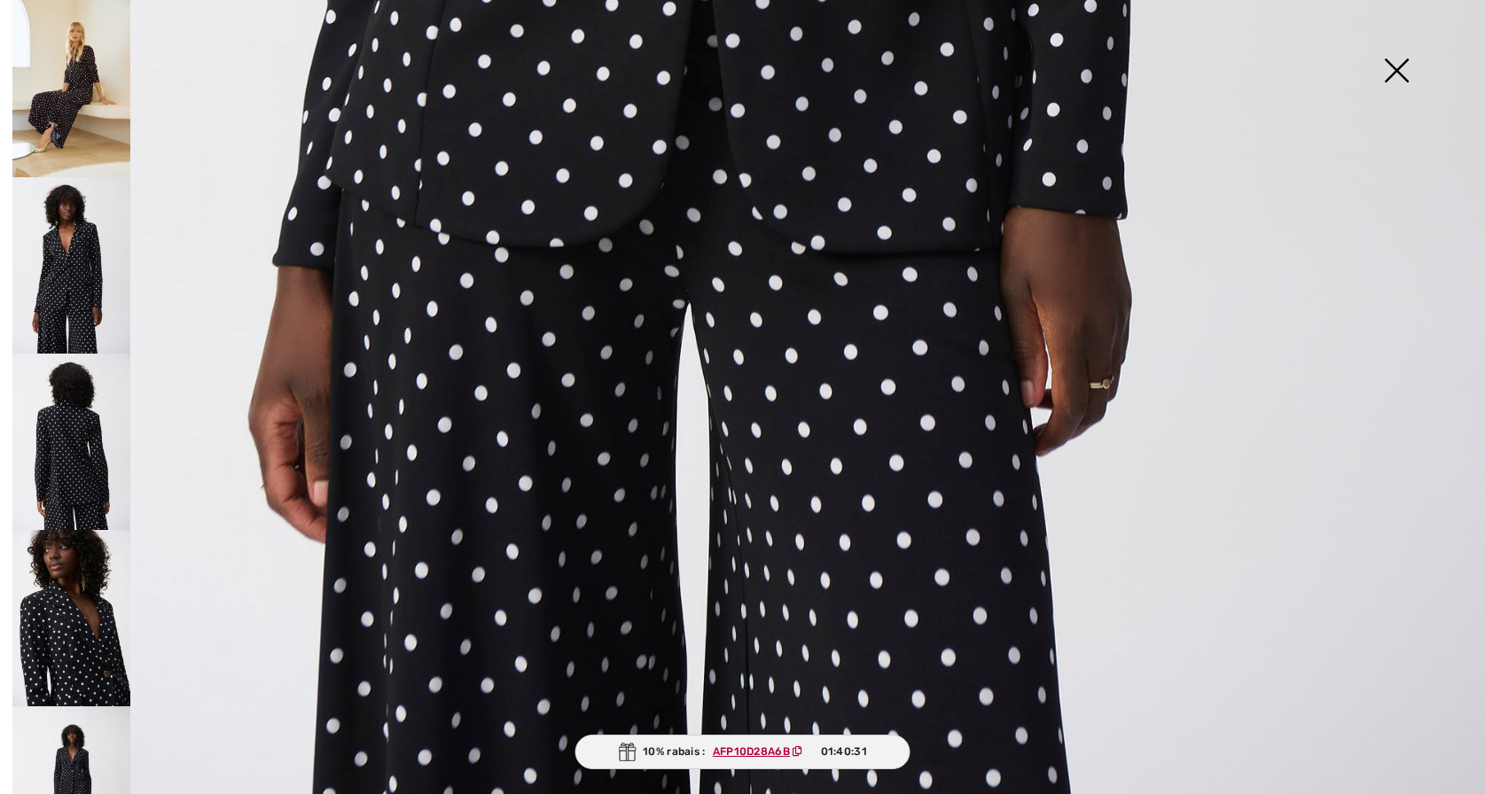
click at [1392, 66] on img at bounding box center [1396, 72] width 89 height 91
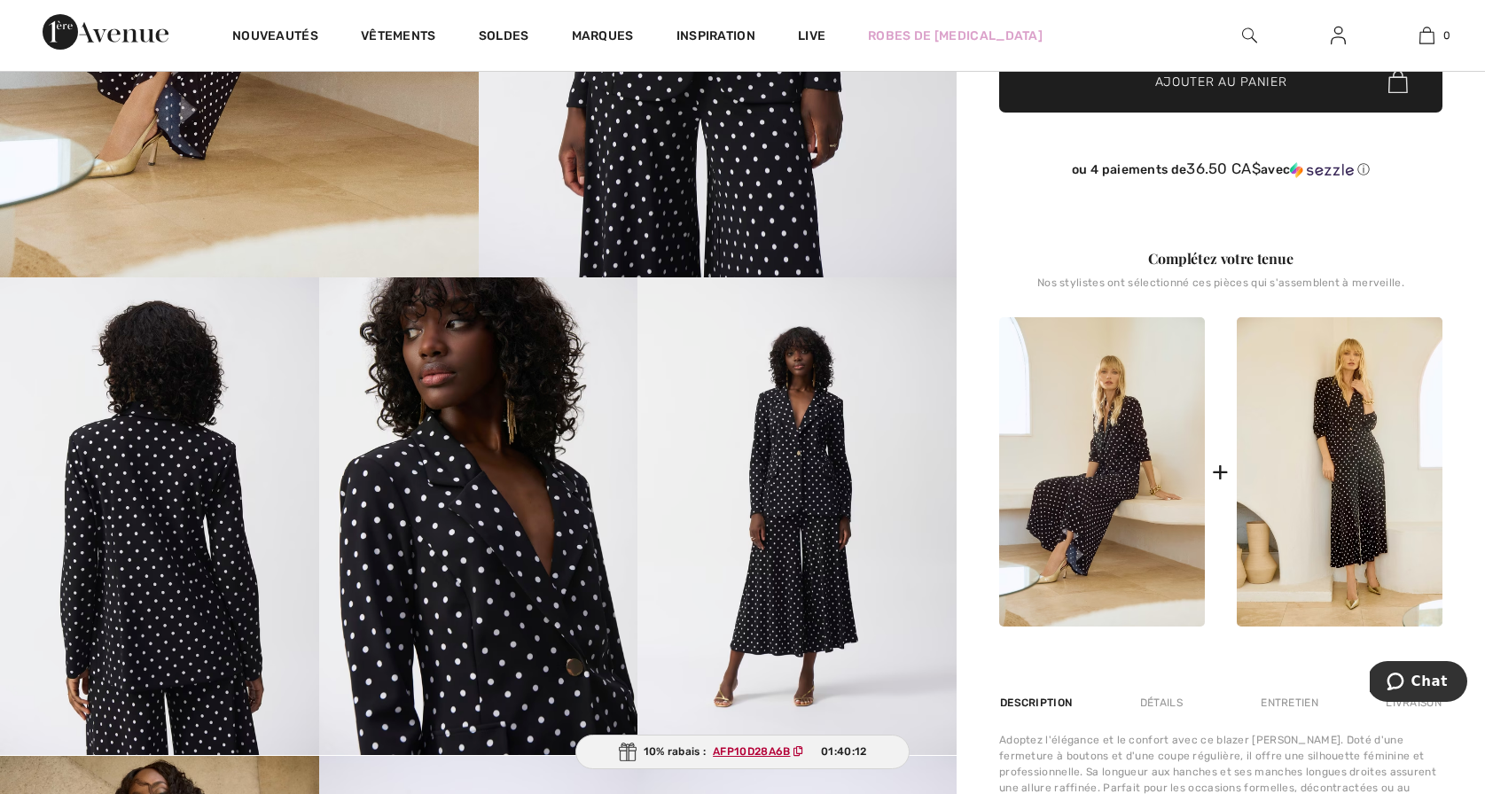
scroll to position [547, 0]
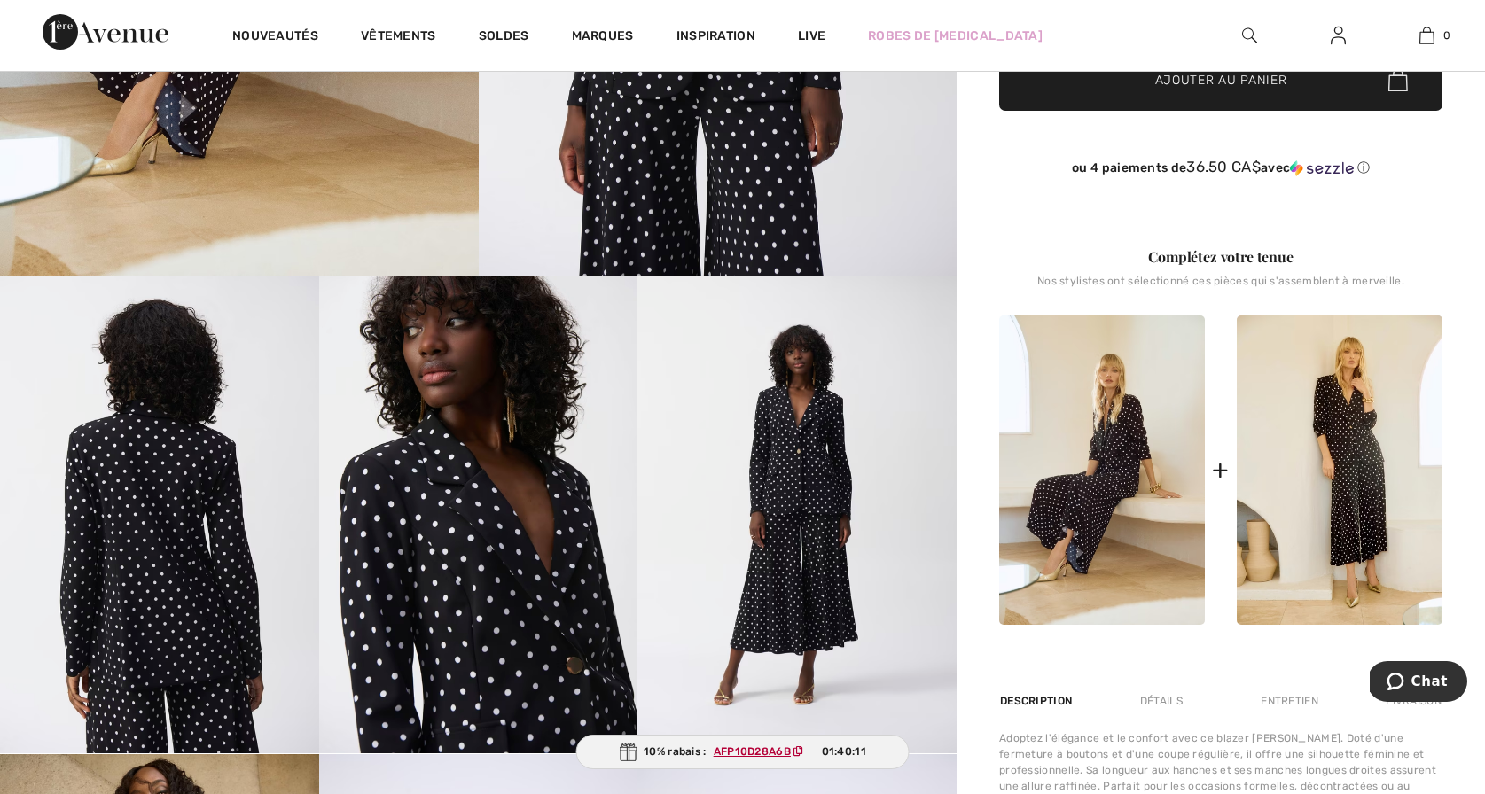
click at [793, 480] on img at bounding box center [796, 515] width 319 height 478
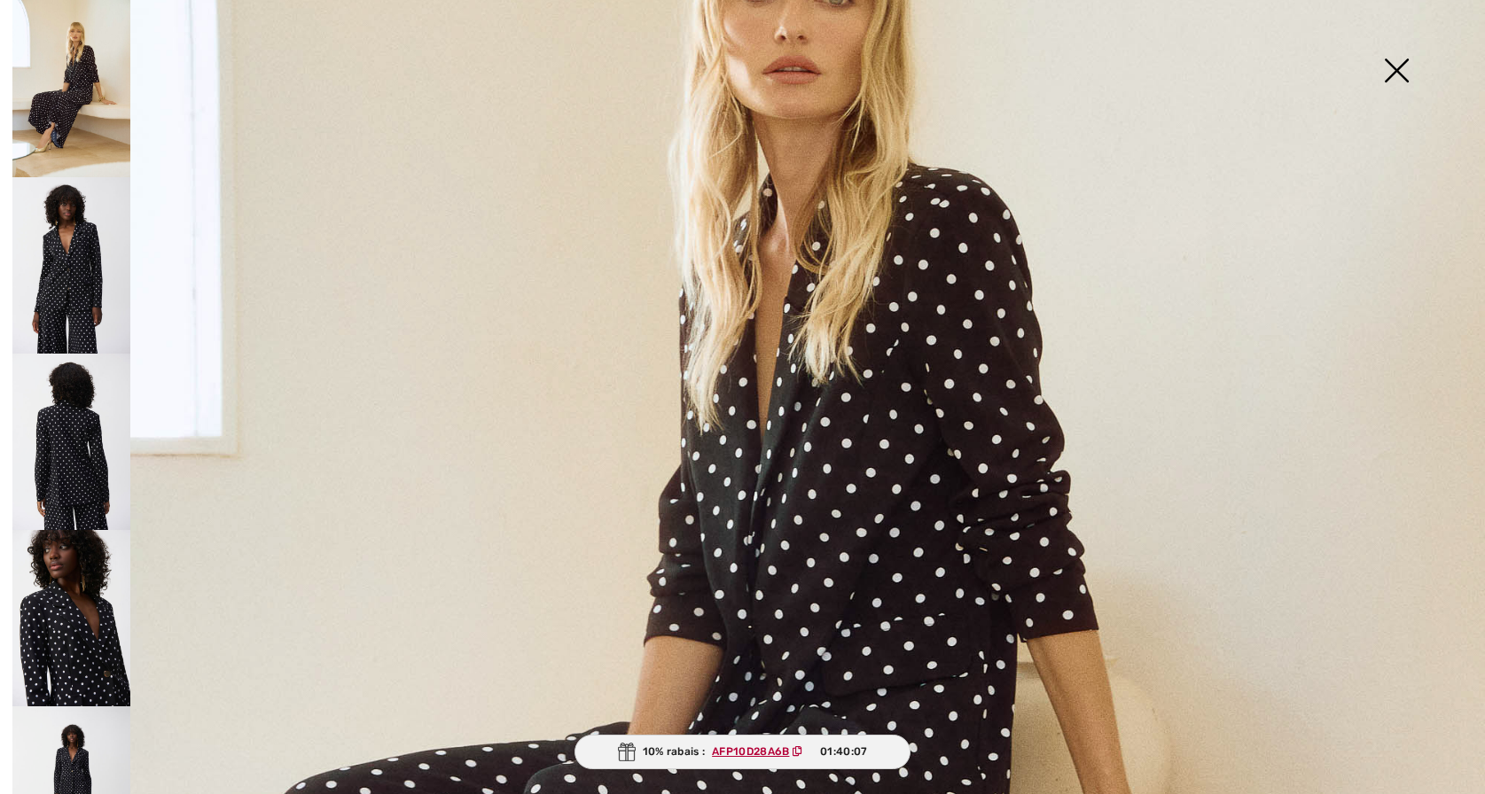
scroll to position [3, 0]
click at [68, 288] on img at bounding box center [71, 263] width 118 height 176
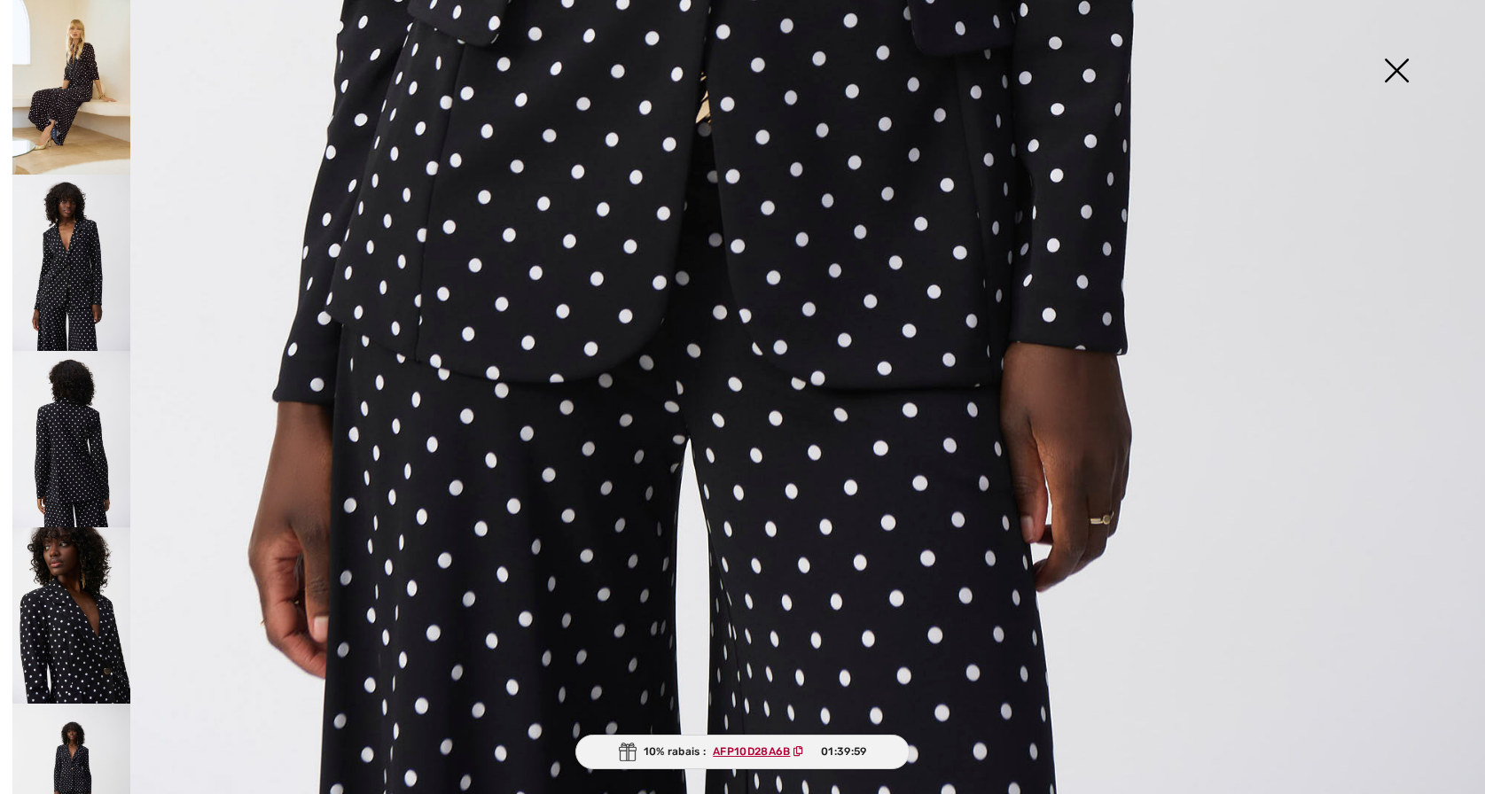
scroll to position [1431, 0]
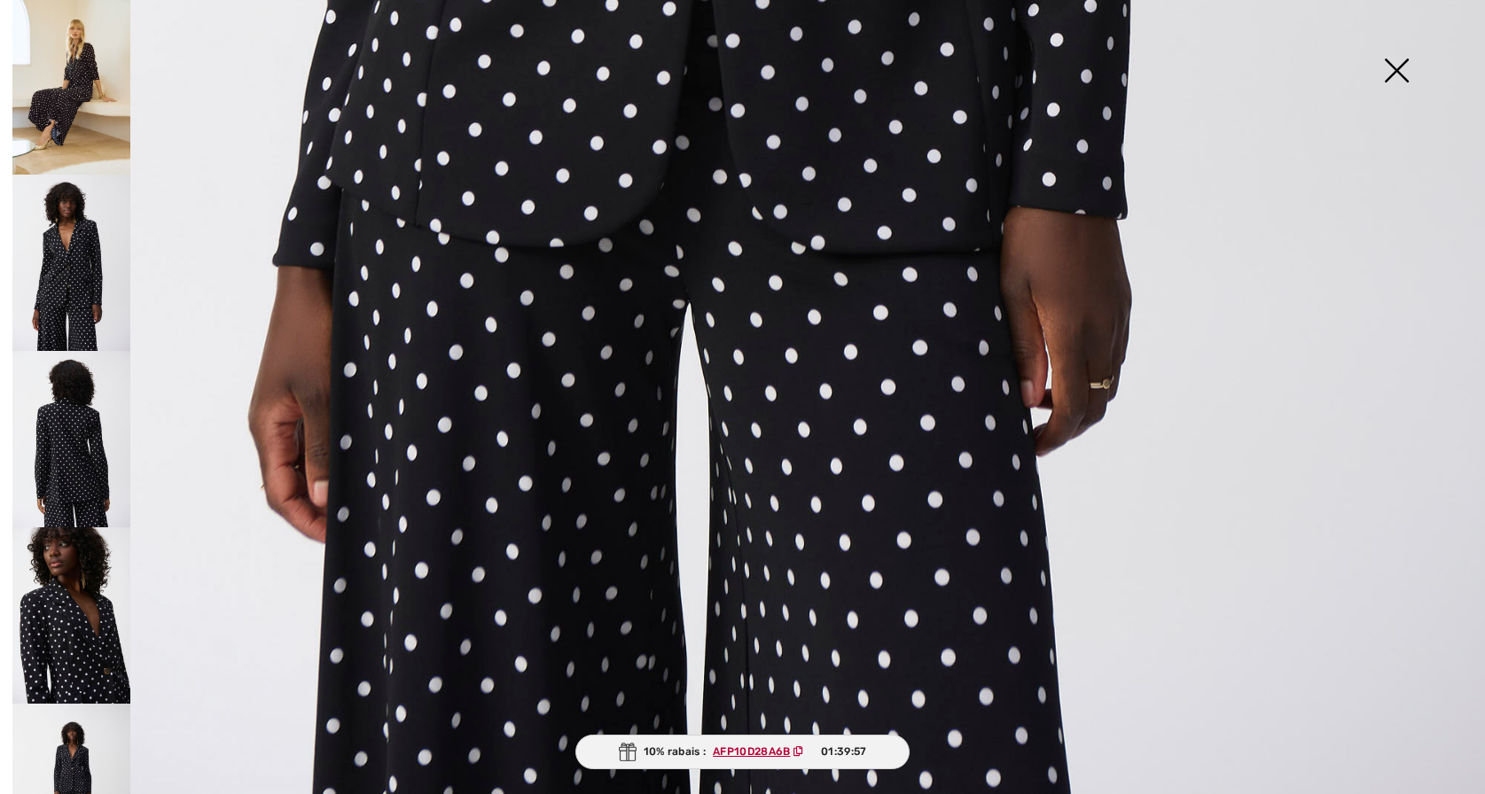
click at [1387, 68] on img at bounding box center [1396, 72] width 89 height 91
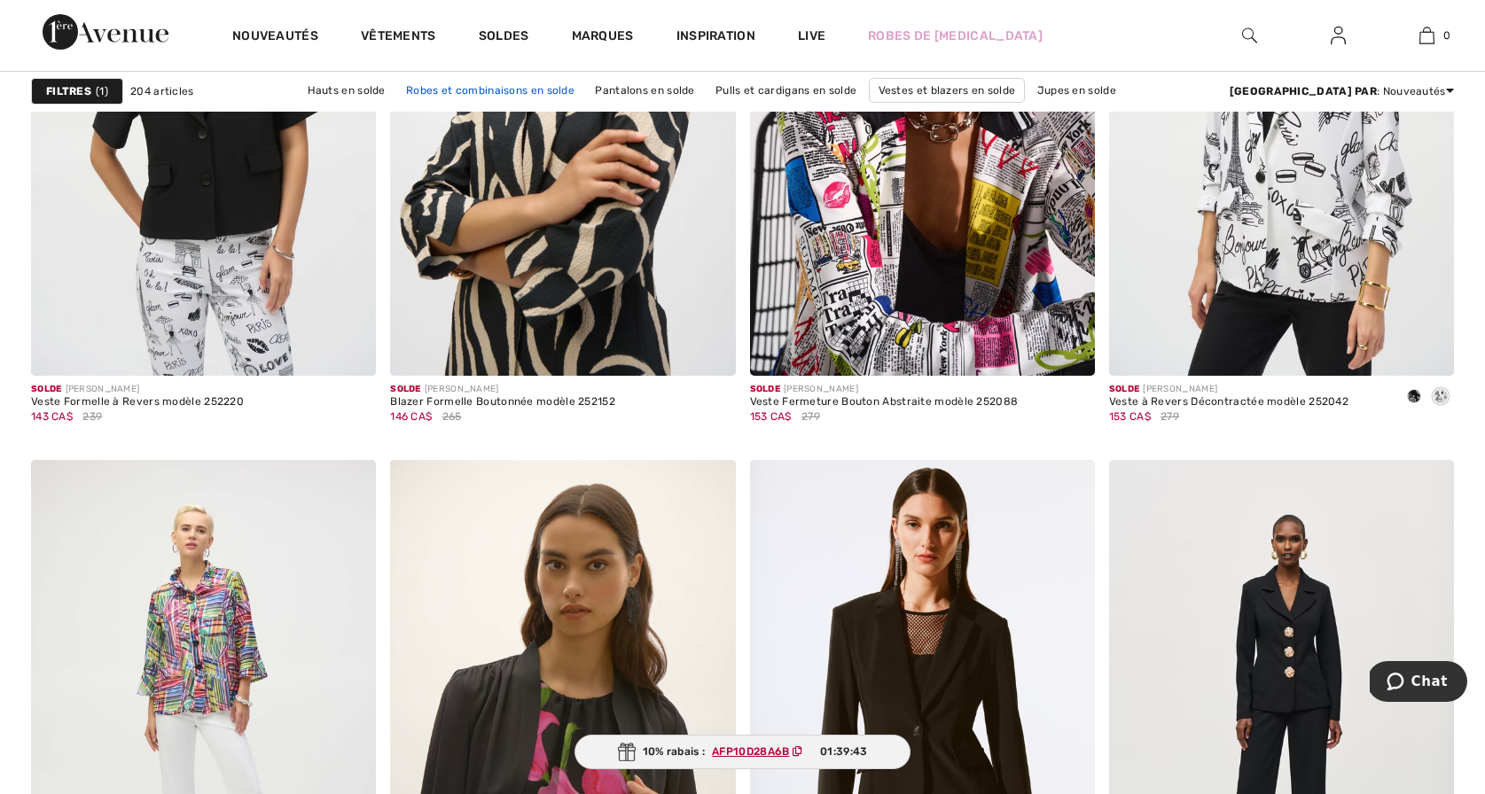
click at [409, 86] on link "Robes et combinaisons en solde" at bounding box center [490, 90] width 186 height 23
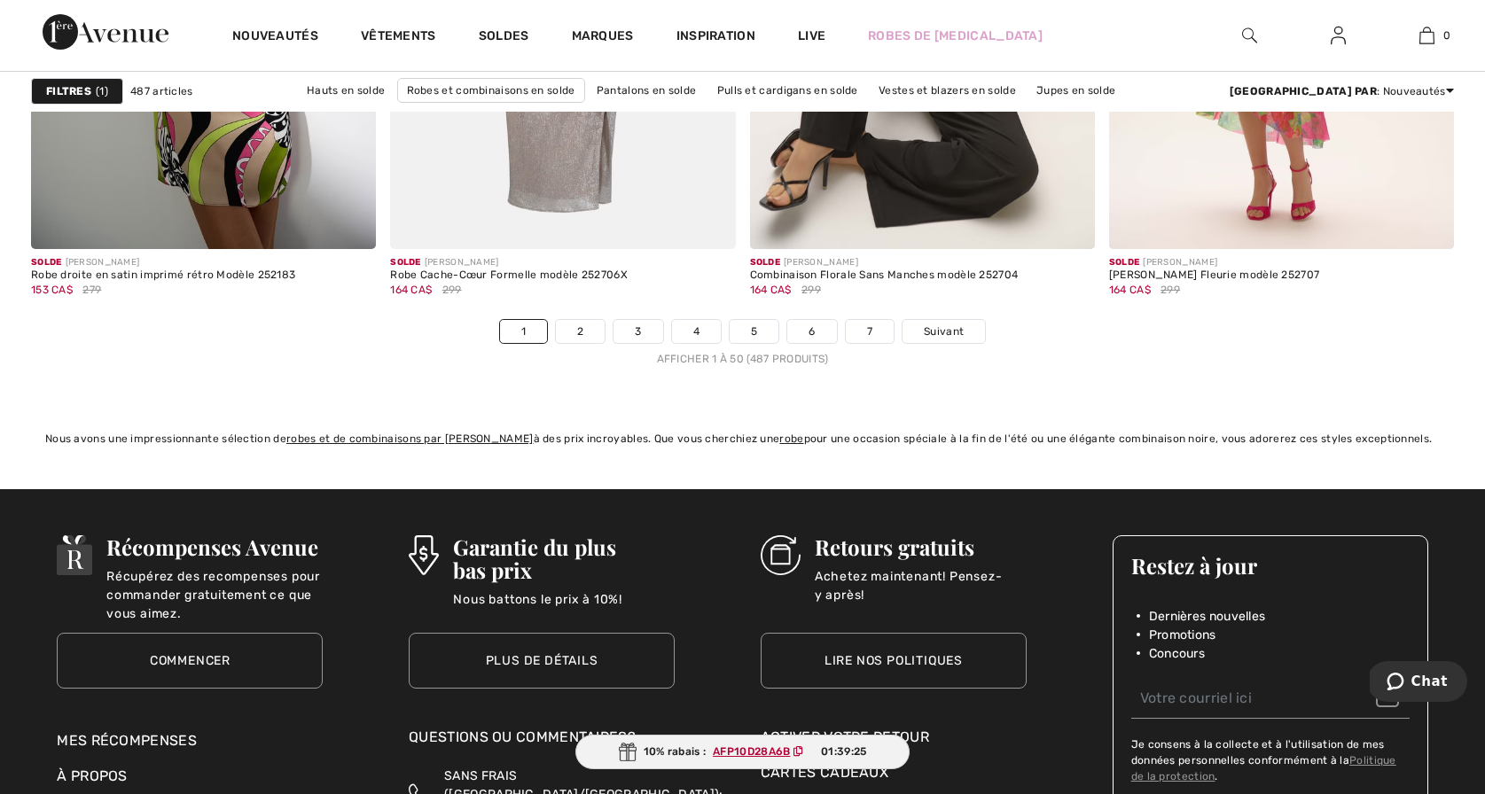
scroll to position [9093, 0]
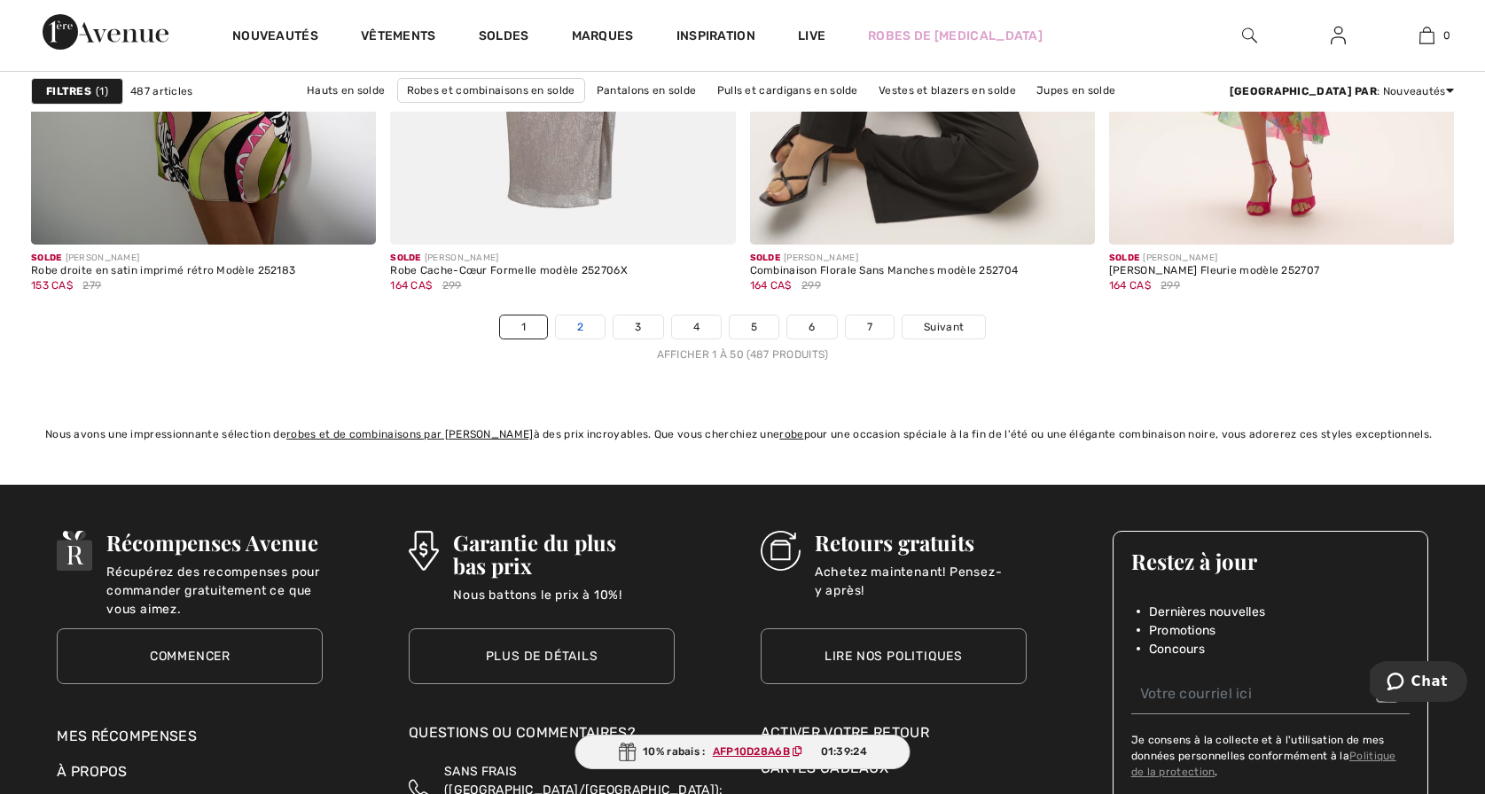
click at [578, 324] on link "2" at bounding box center [580, 327] width 49 height 23
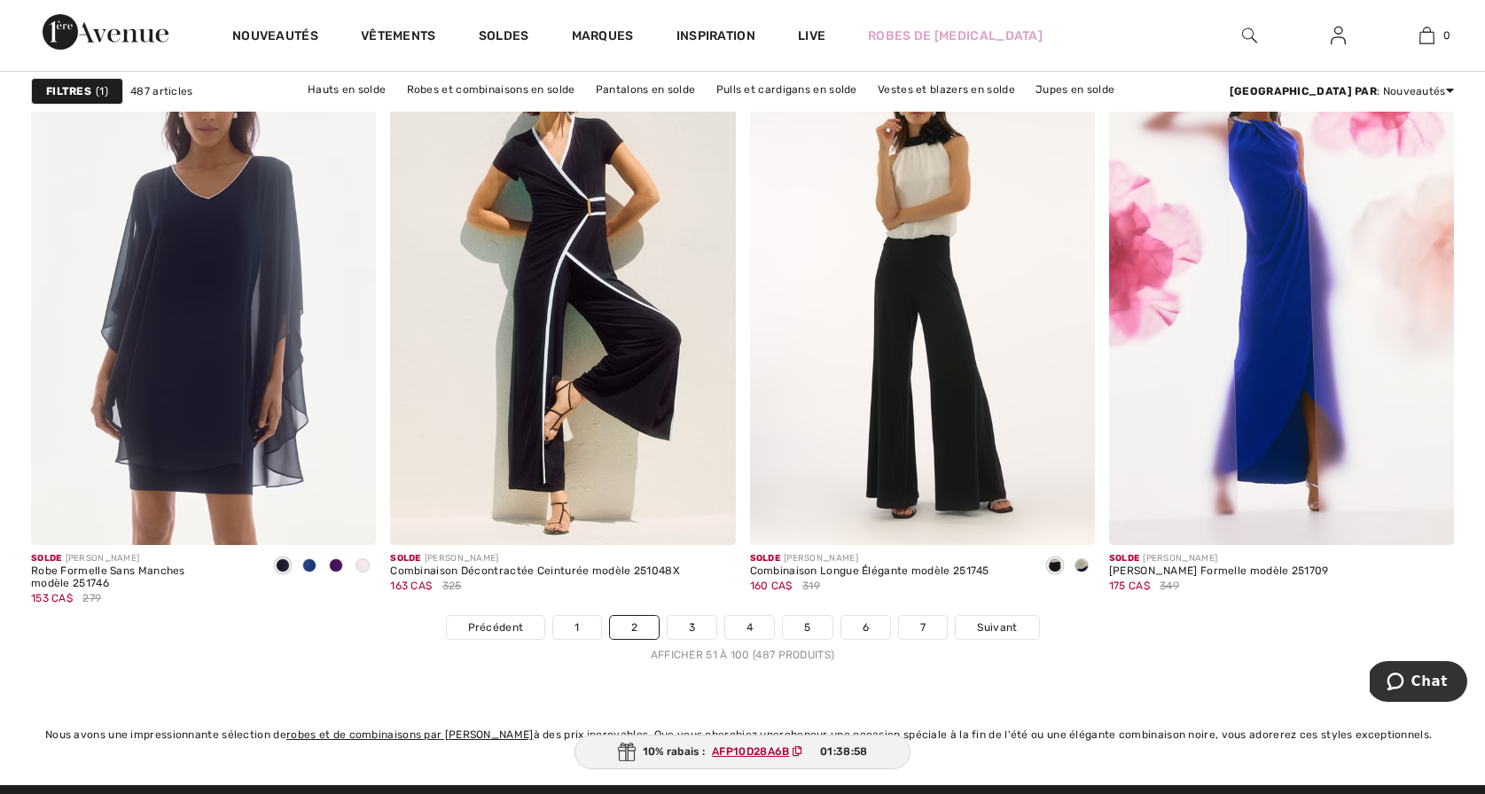
scroll to position [8792, 0]
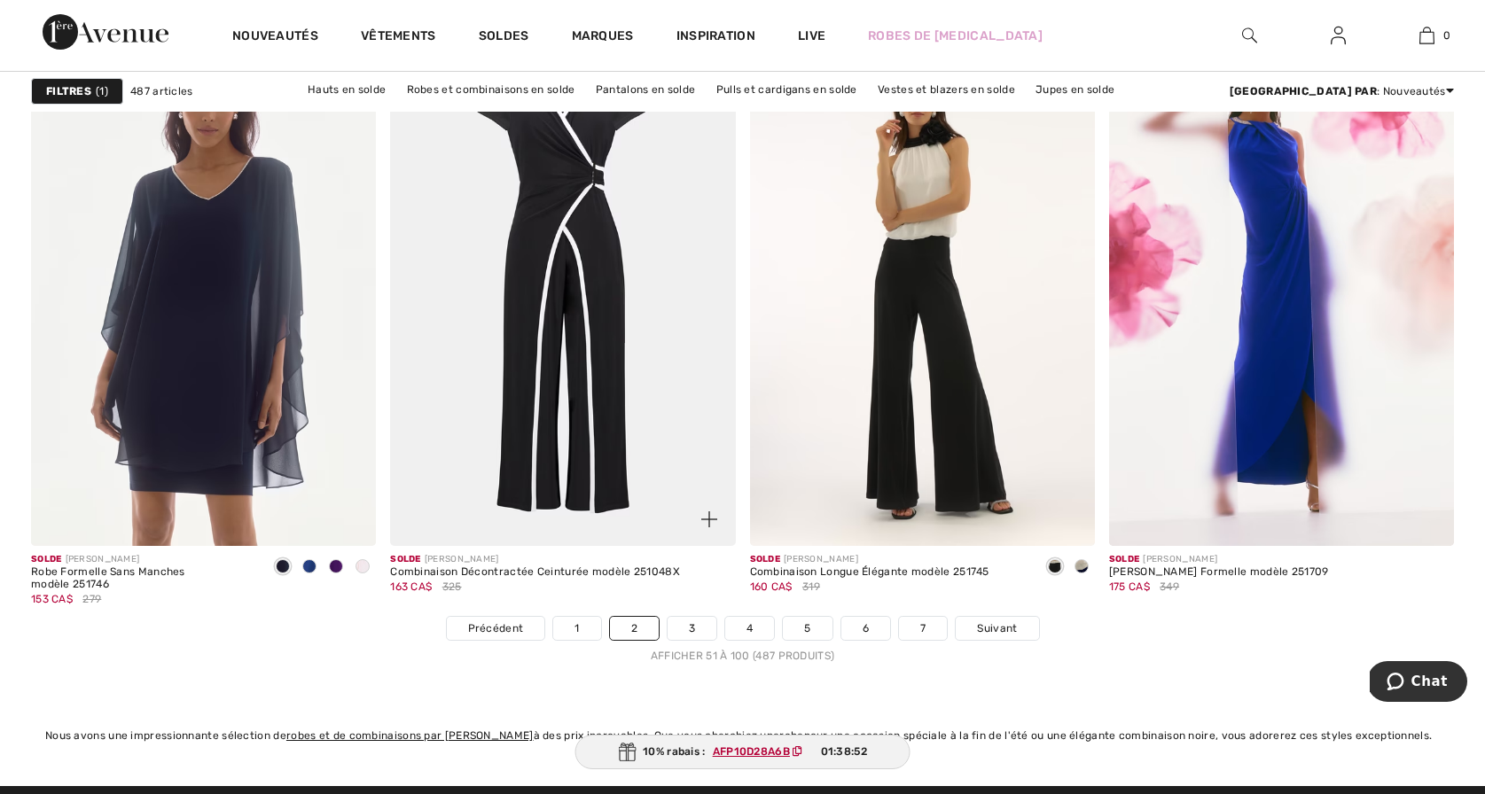
click at [531, 347] on img at bounding box center [562, 287] width 345 height 518
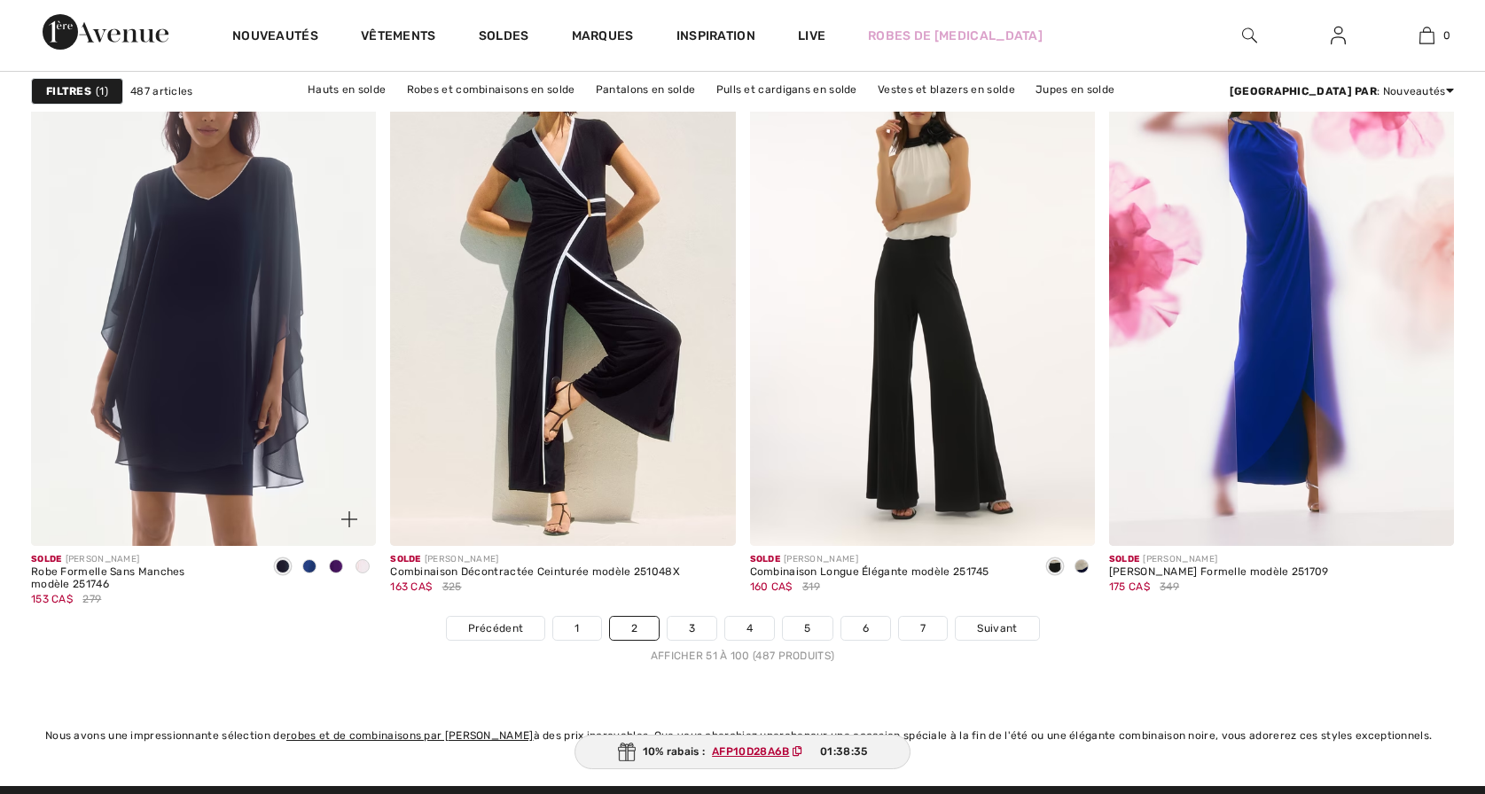
checkbox input "true"
click at [697, 629] on link "3" at bounding box center [692, 628] width 49 height 23
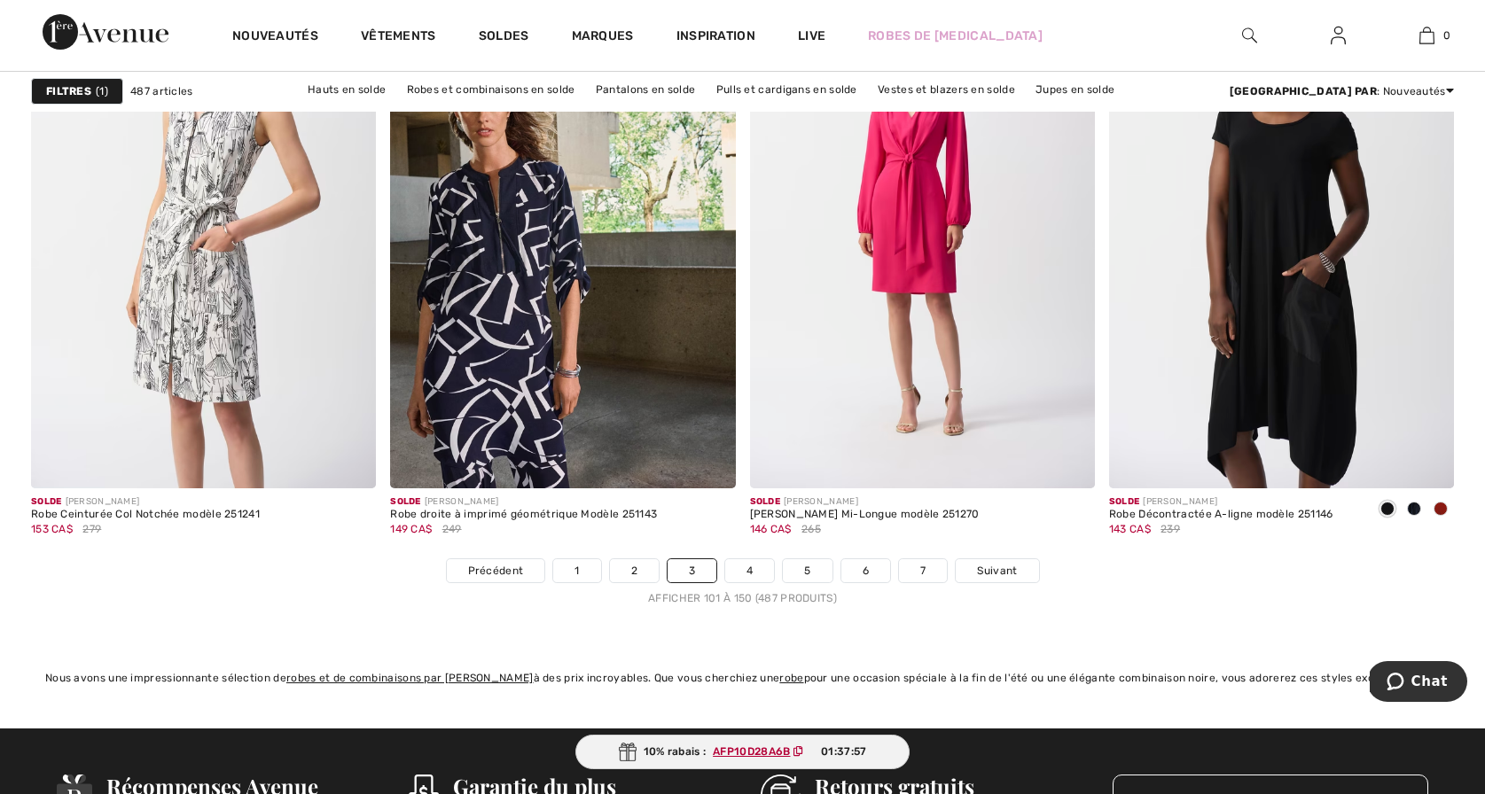
scroll to position [8852, 0]
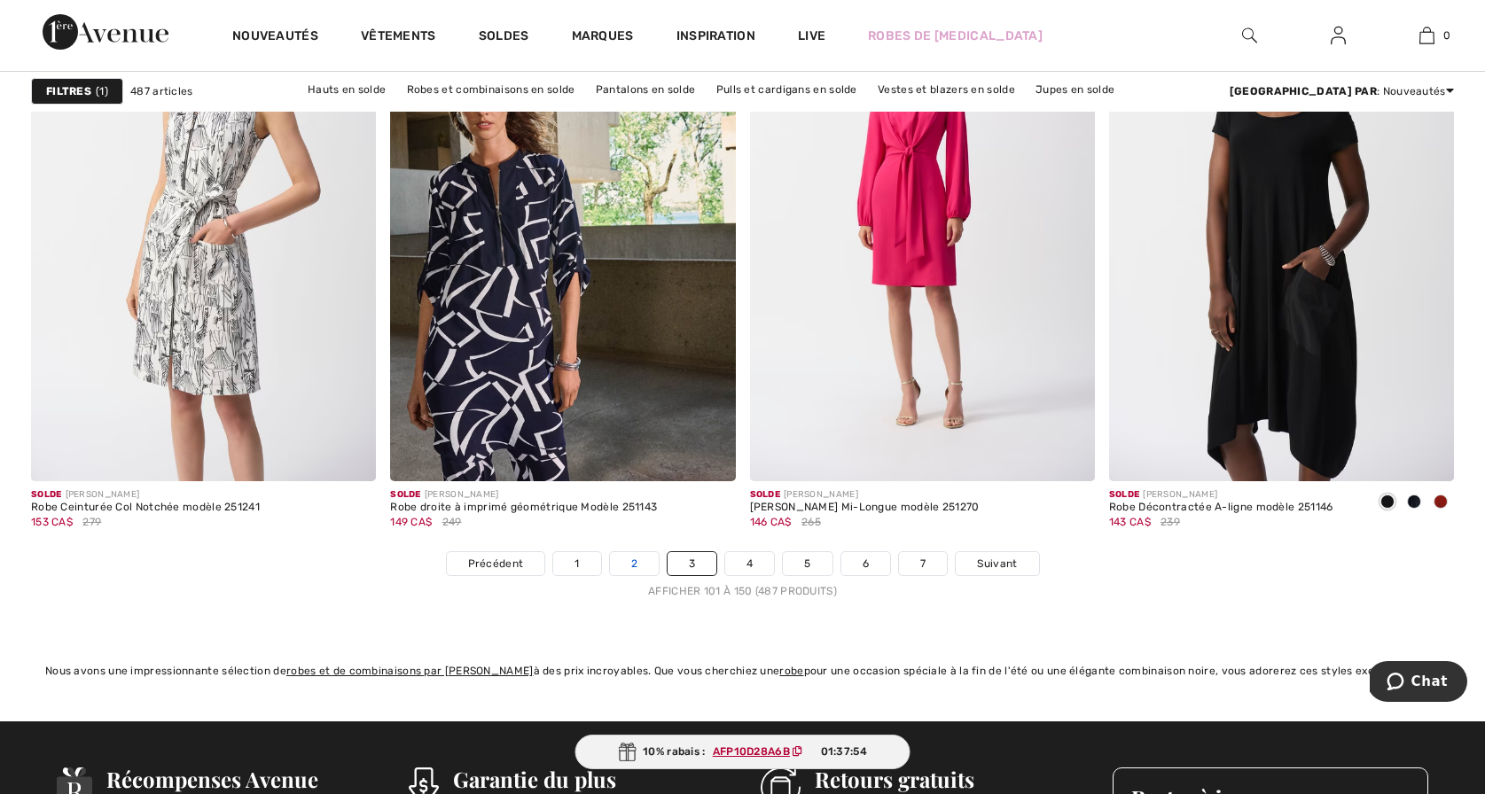
click at [635, 560] on link "2" at bounding box center [634, 563] width 49 height 23
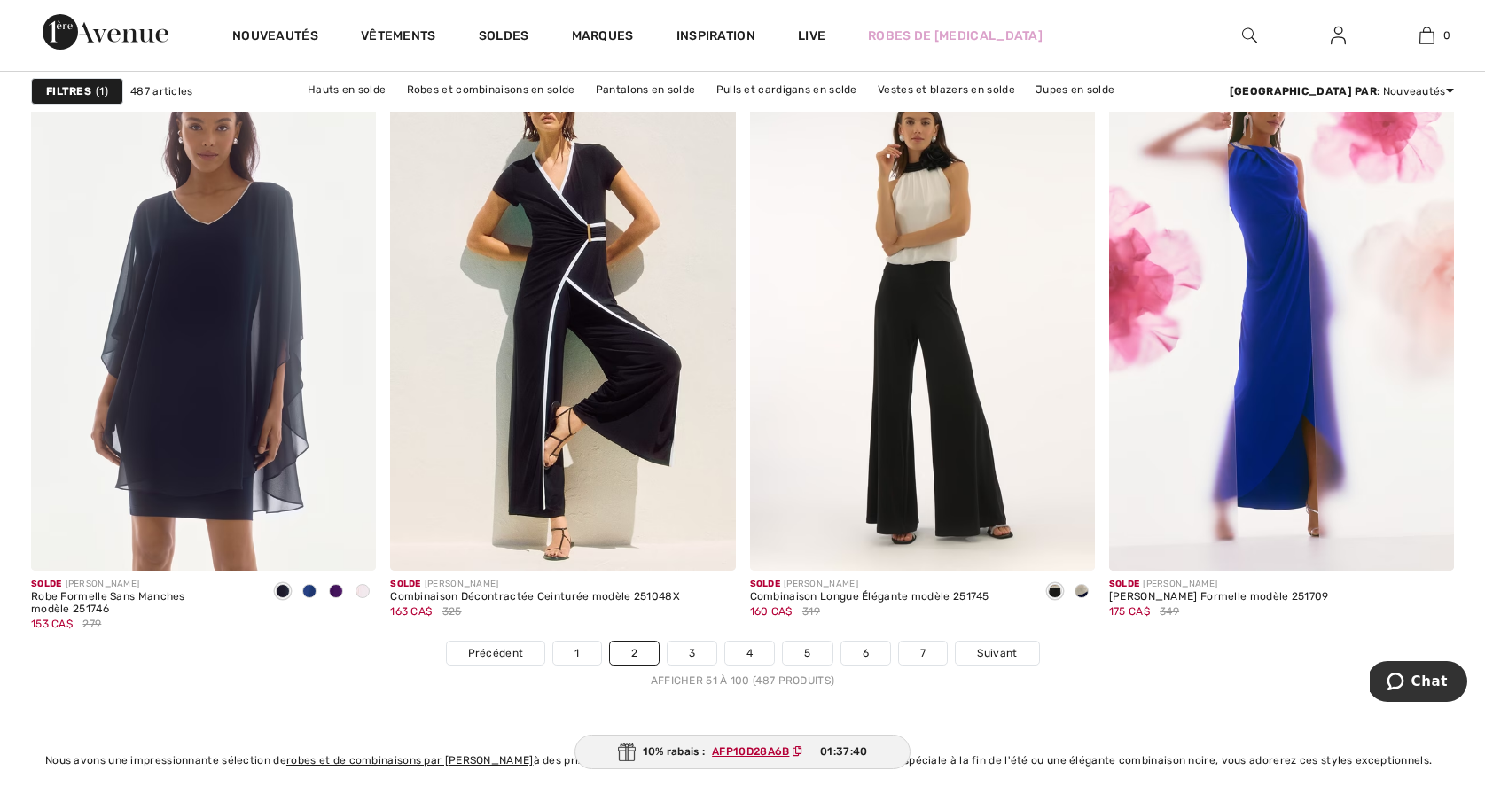
scroll to position [8769, 0]
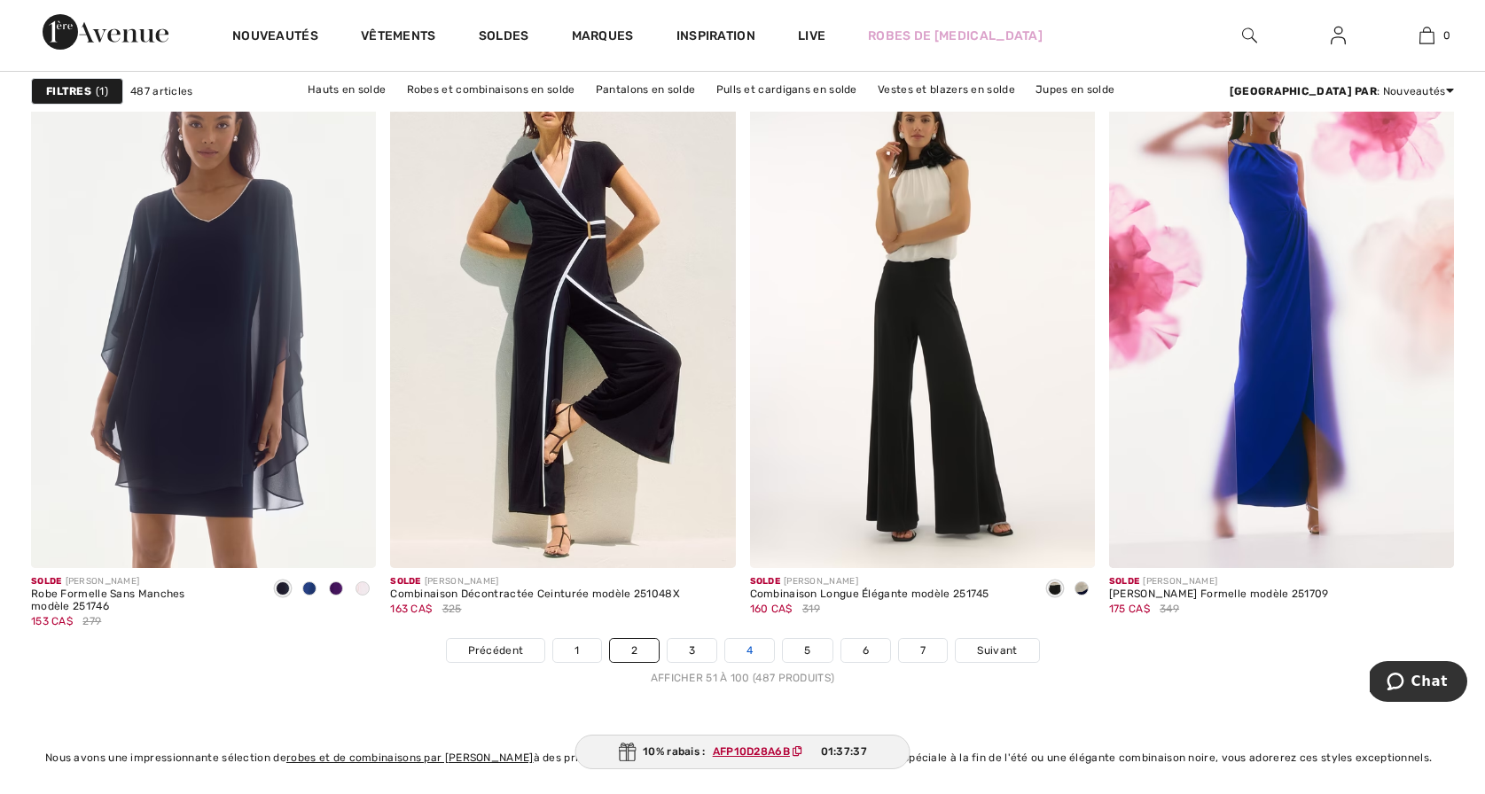
click at [745, 647] on link "4" at bounding box center [749, 650] width 49 height 23
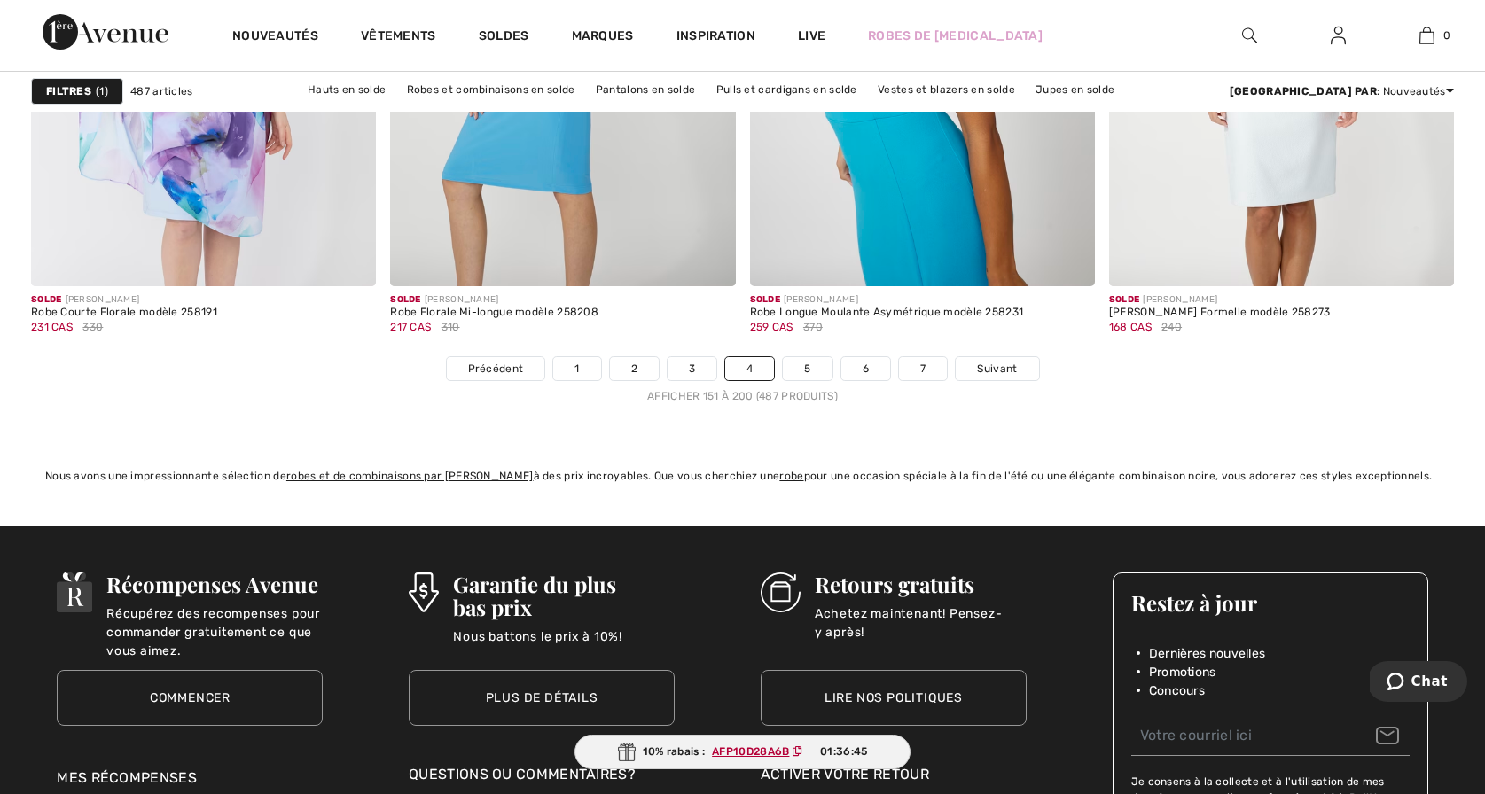
scroll to position [9056, 0]
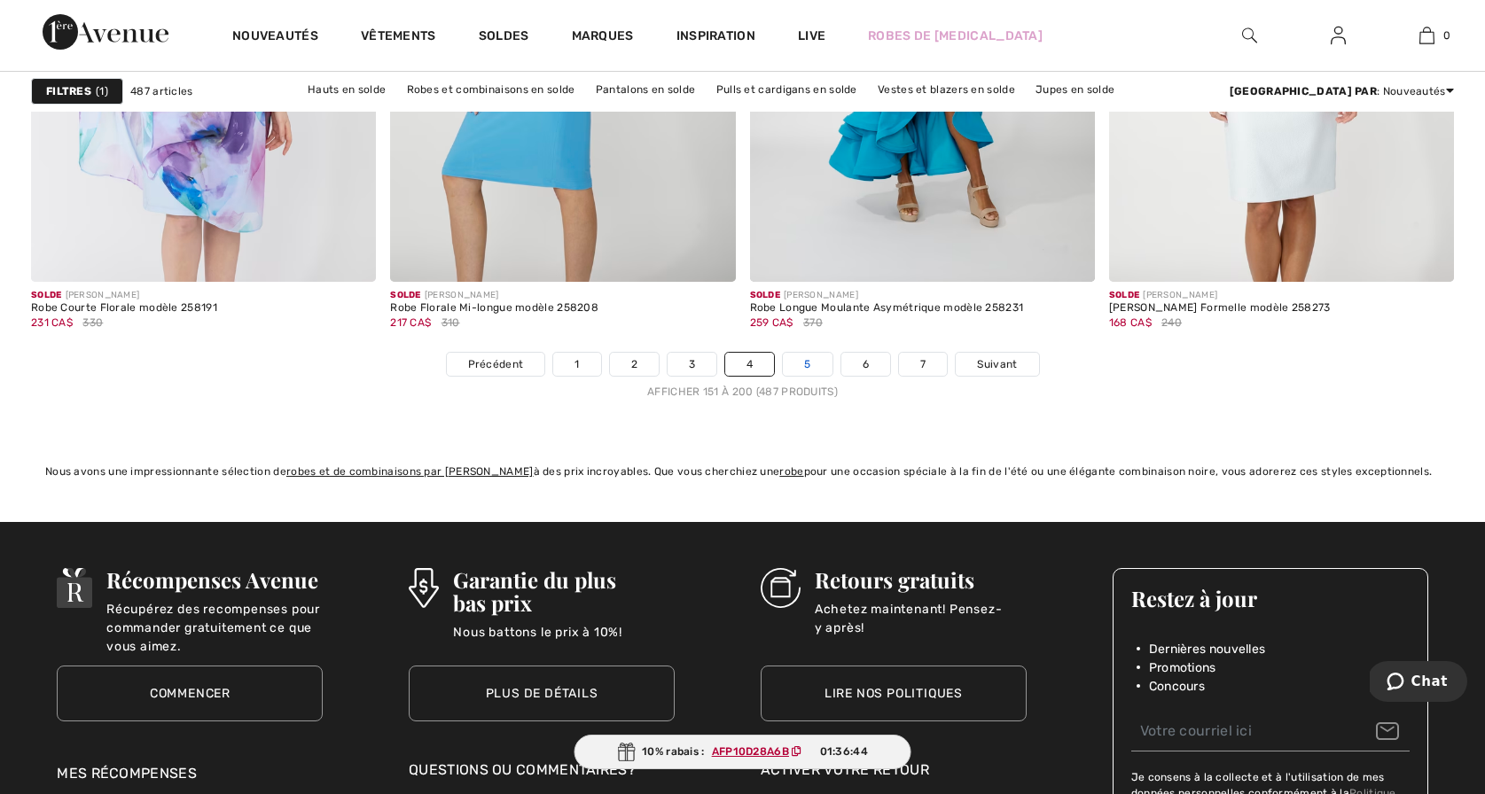
click at [807, 359] on link "5" at bounding box center [807, 364] width 49 height 23
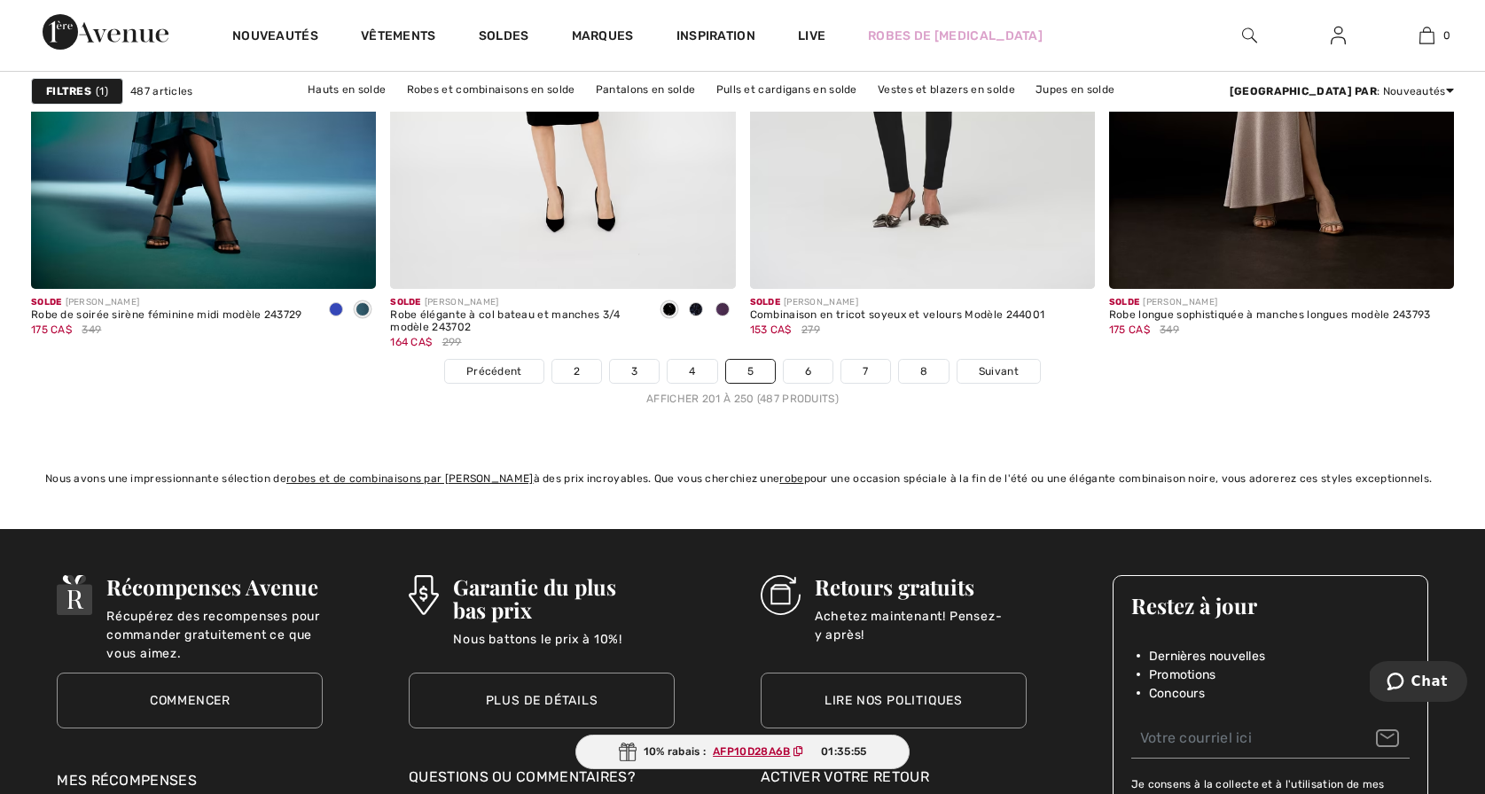
scroll to position [9073, 0]
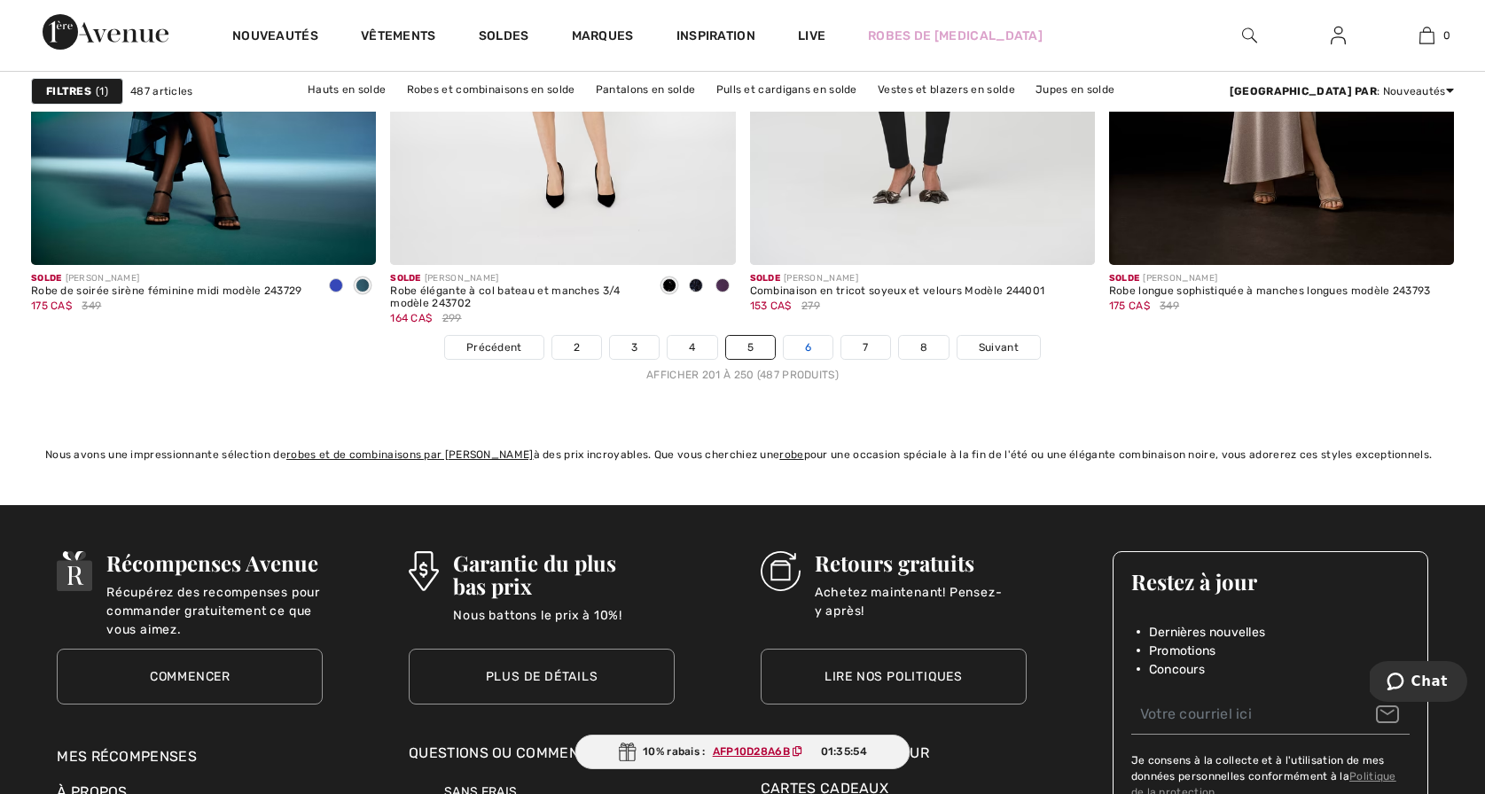
click at [803, 345] on link "6" at bounding box center [808, 347] width 49 height 23
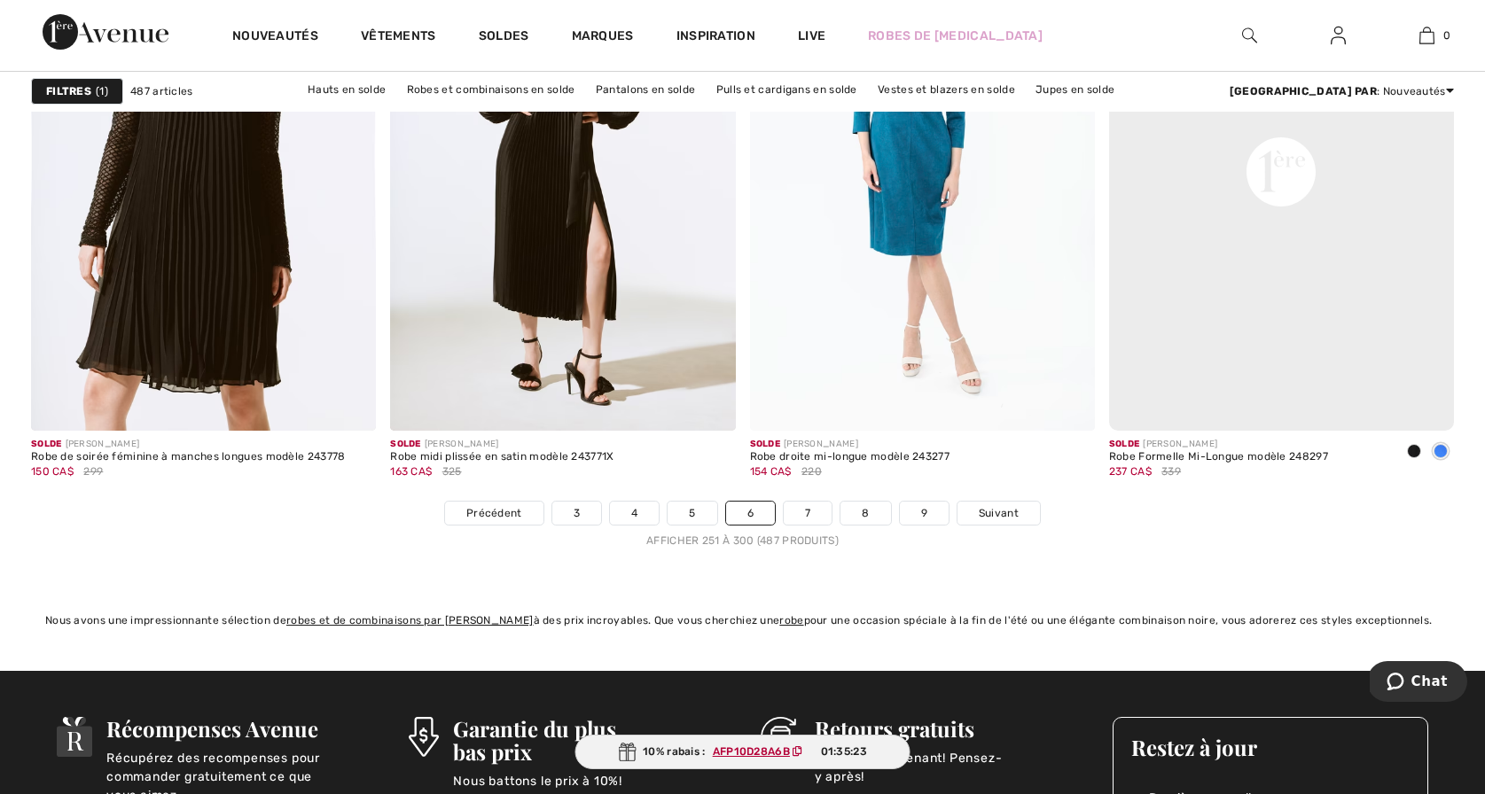
scroll to position [8908, 0]
click at [807, 508] on link "7" at bounding box center [808, 512] width 48 height 23
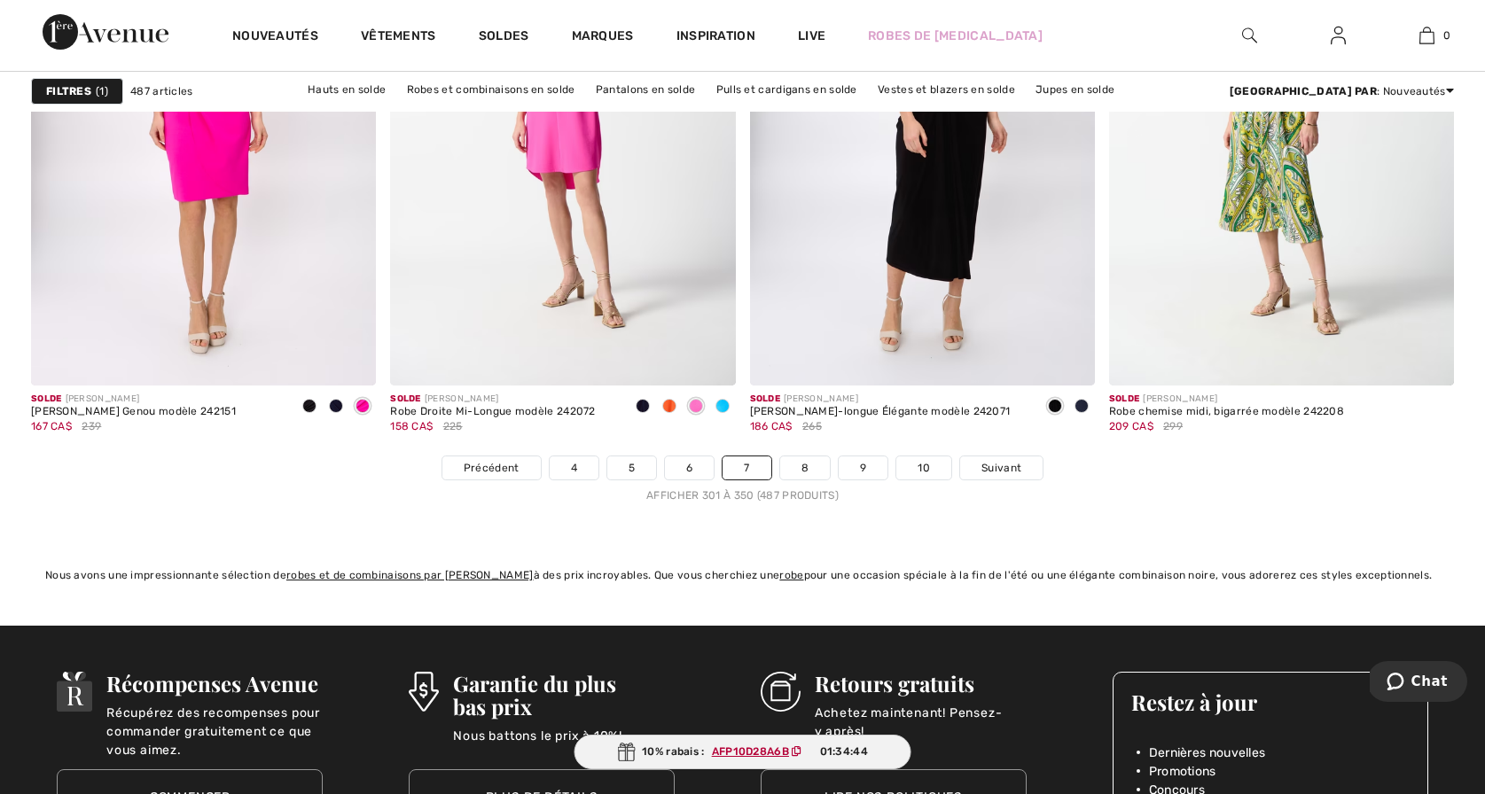
scroll to position [8958, 0]
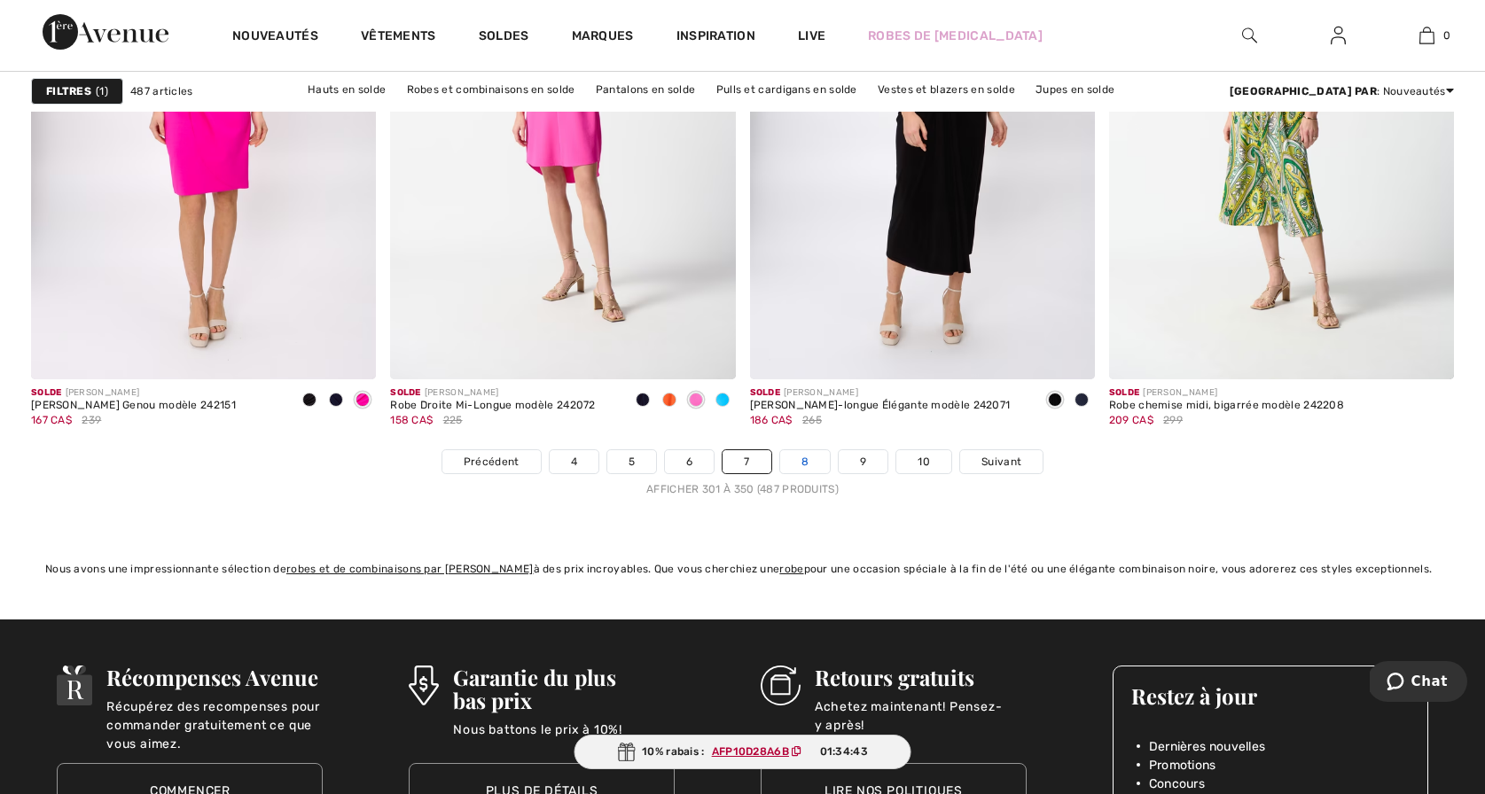
click at [801, 458] on link "8" at bounding box center [805, 461] width 50 height 23
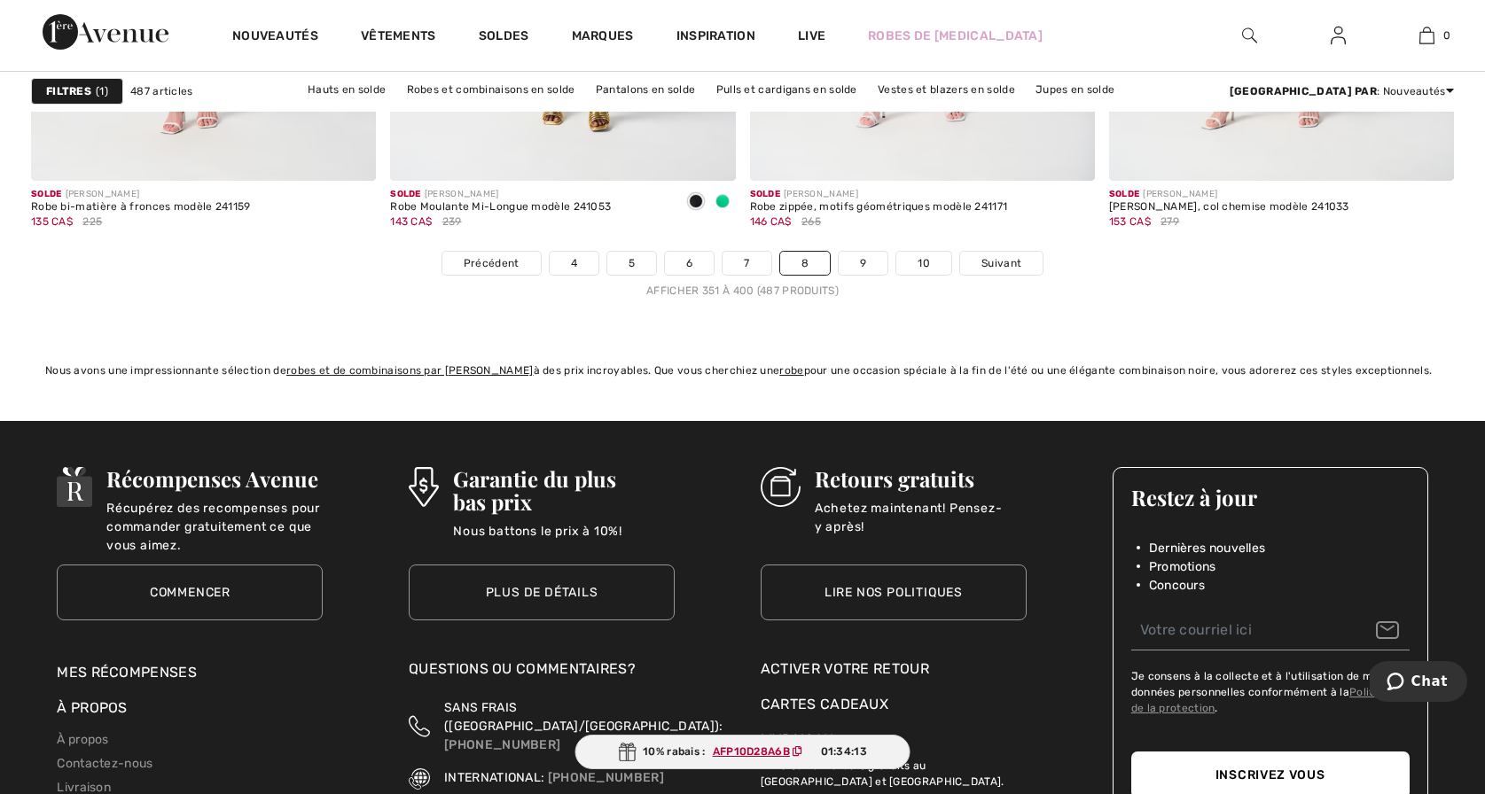
scroll to position [9160, 0]
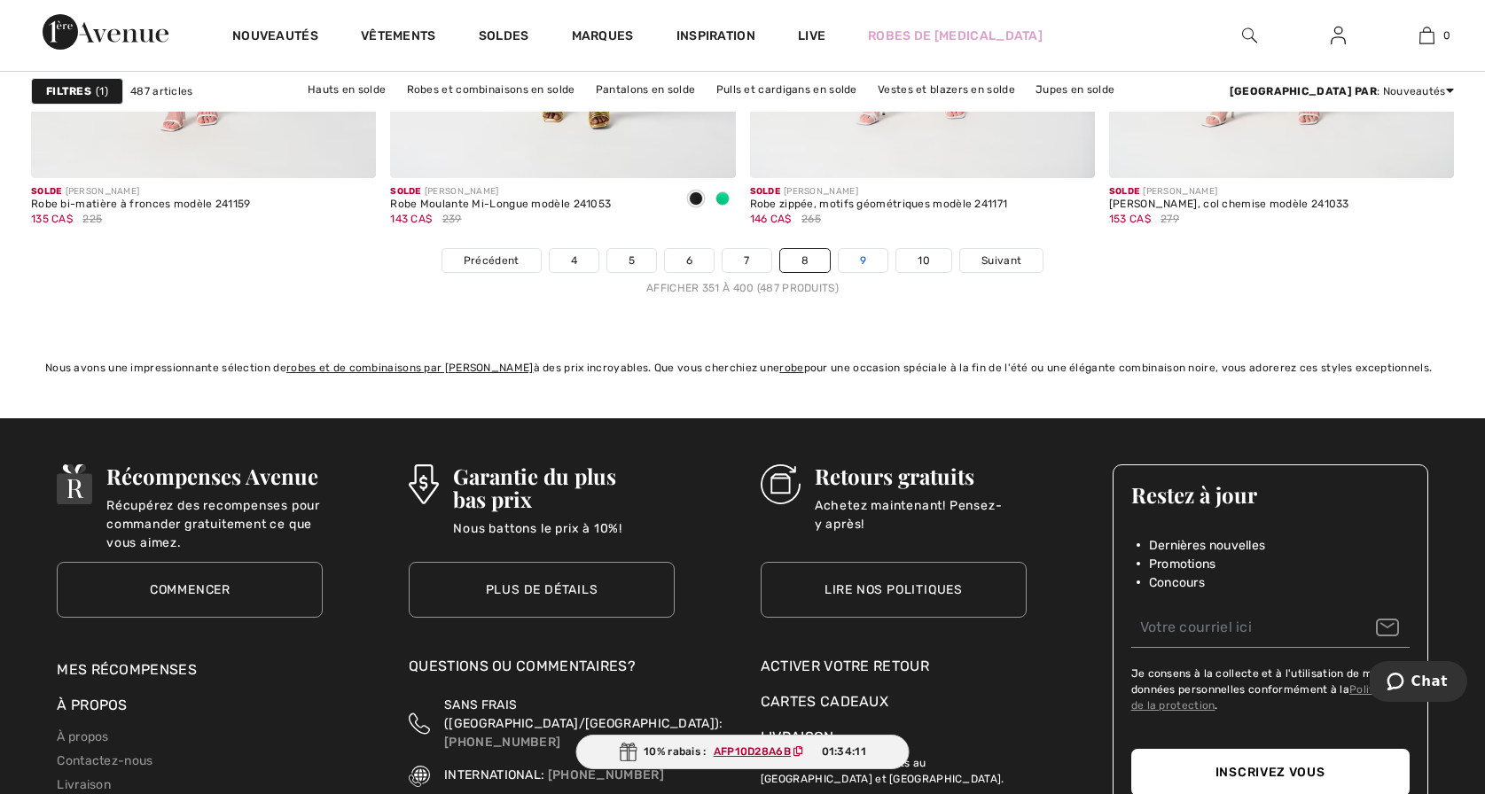
click at [863, 254] on link "9" at bounding box center [863, 260] width 49 height 23
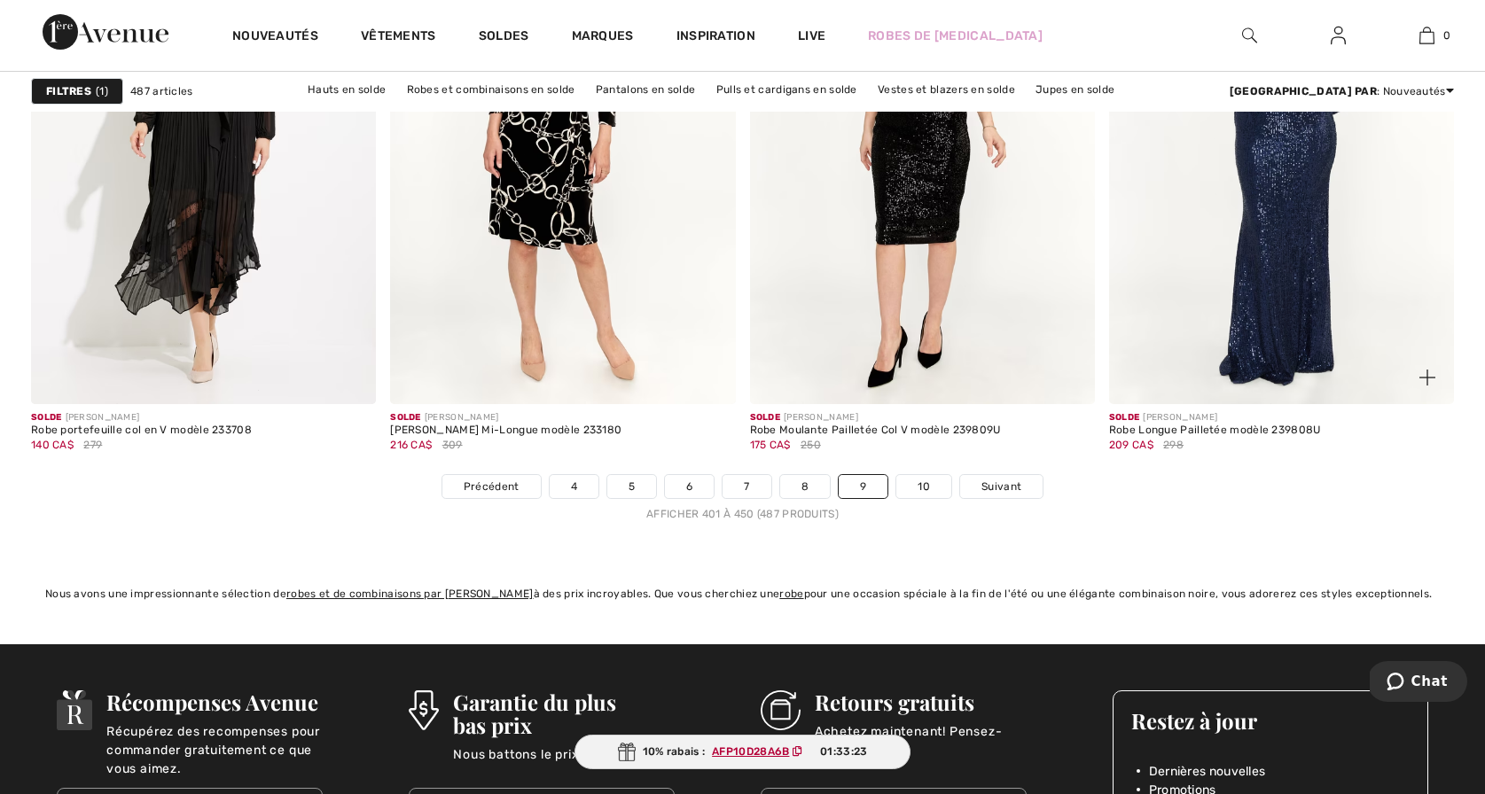
scroll to position [8948, 0]
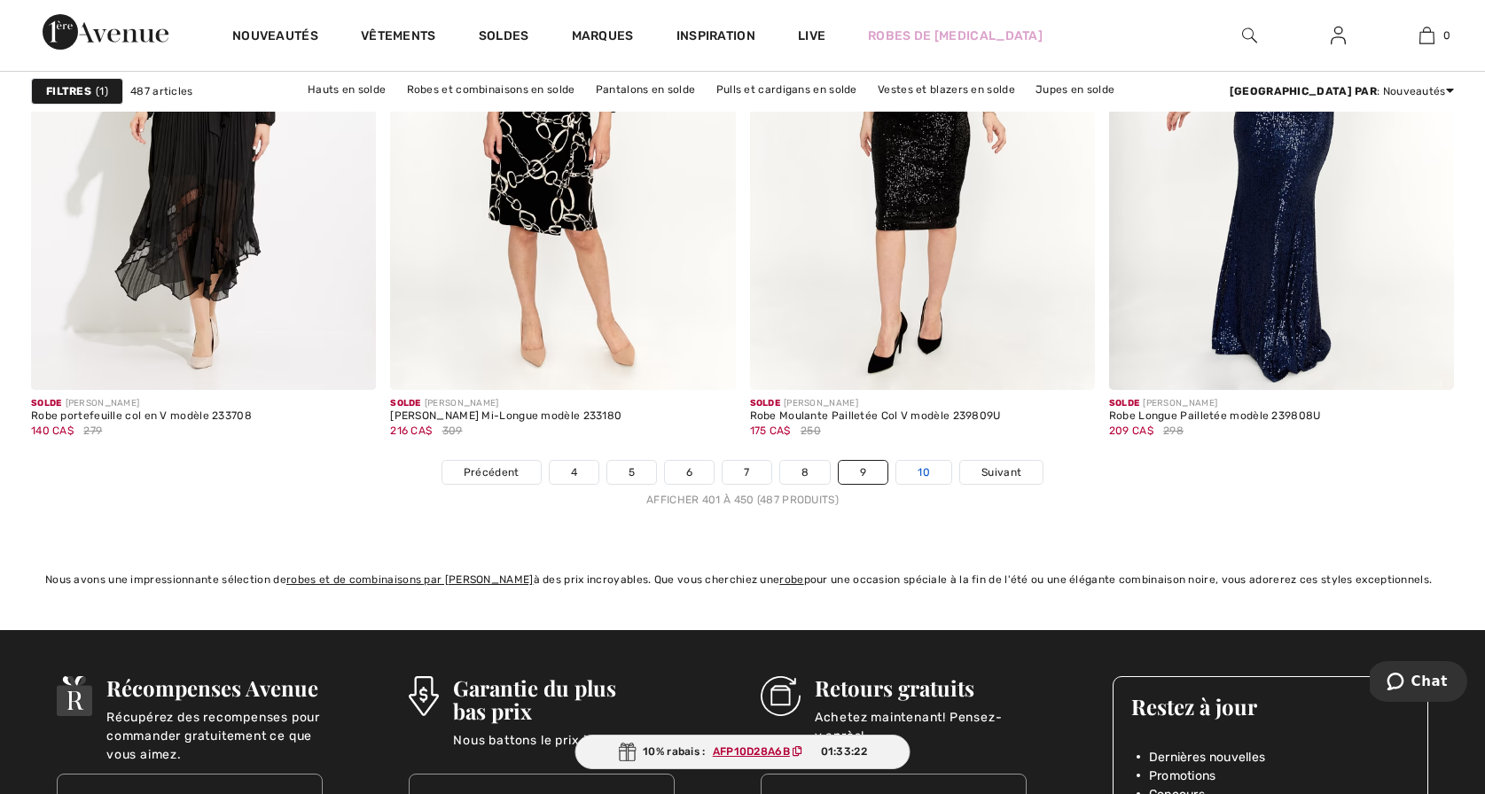
click at [918, 468] on link "10" at bounding box center [923, 472] width 55 height 23
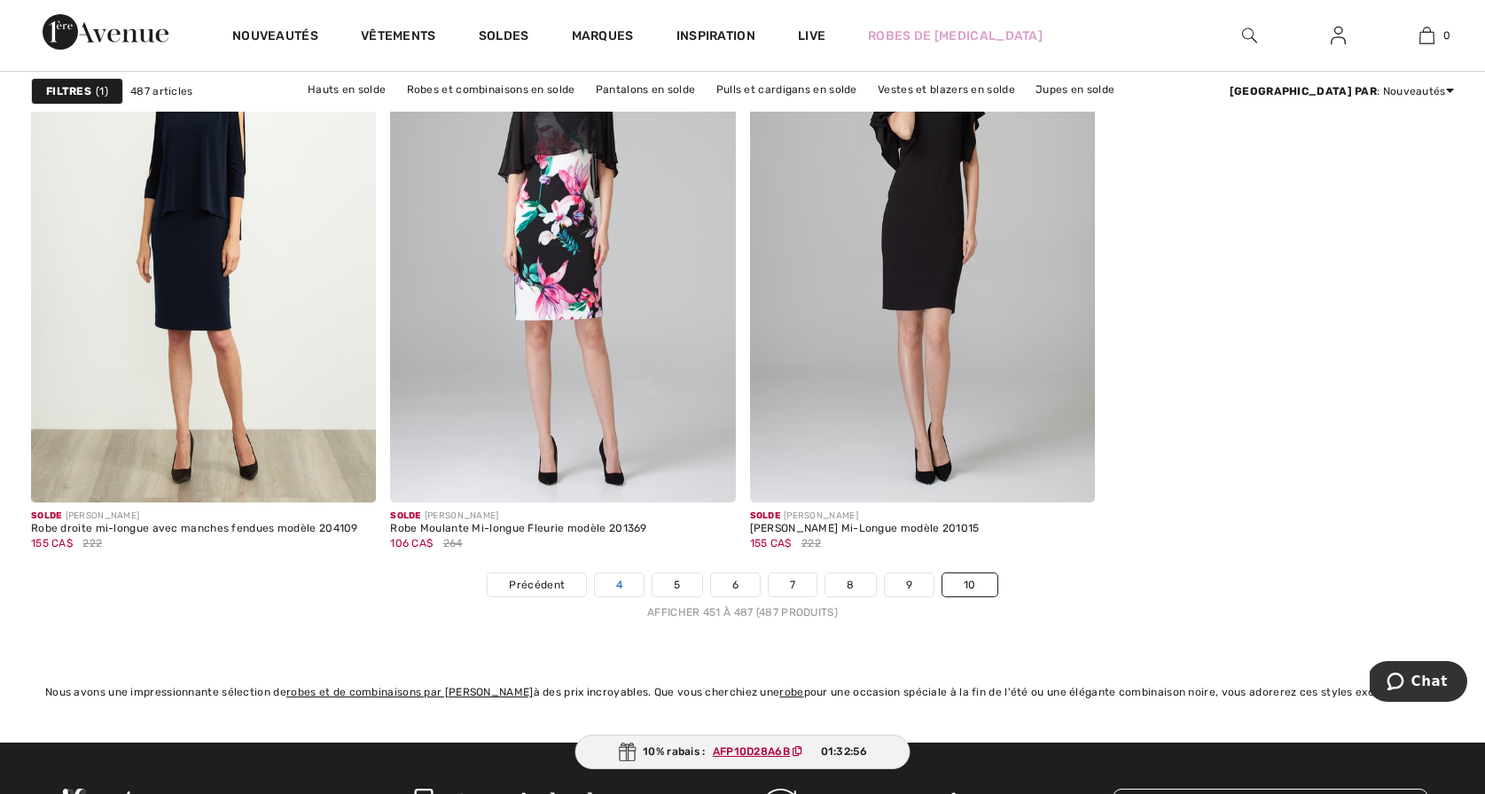
scroll to position [6801, 0]
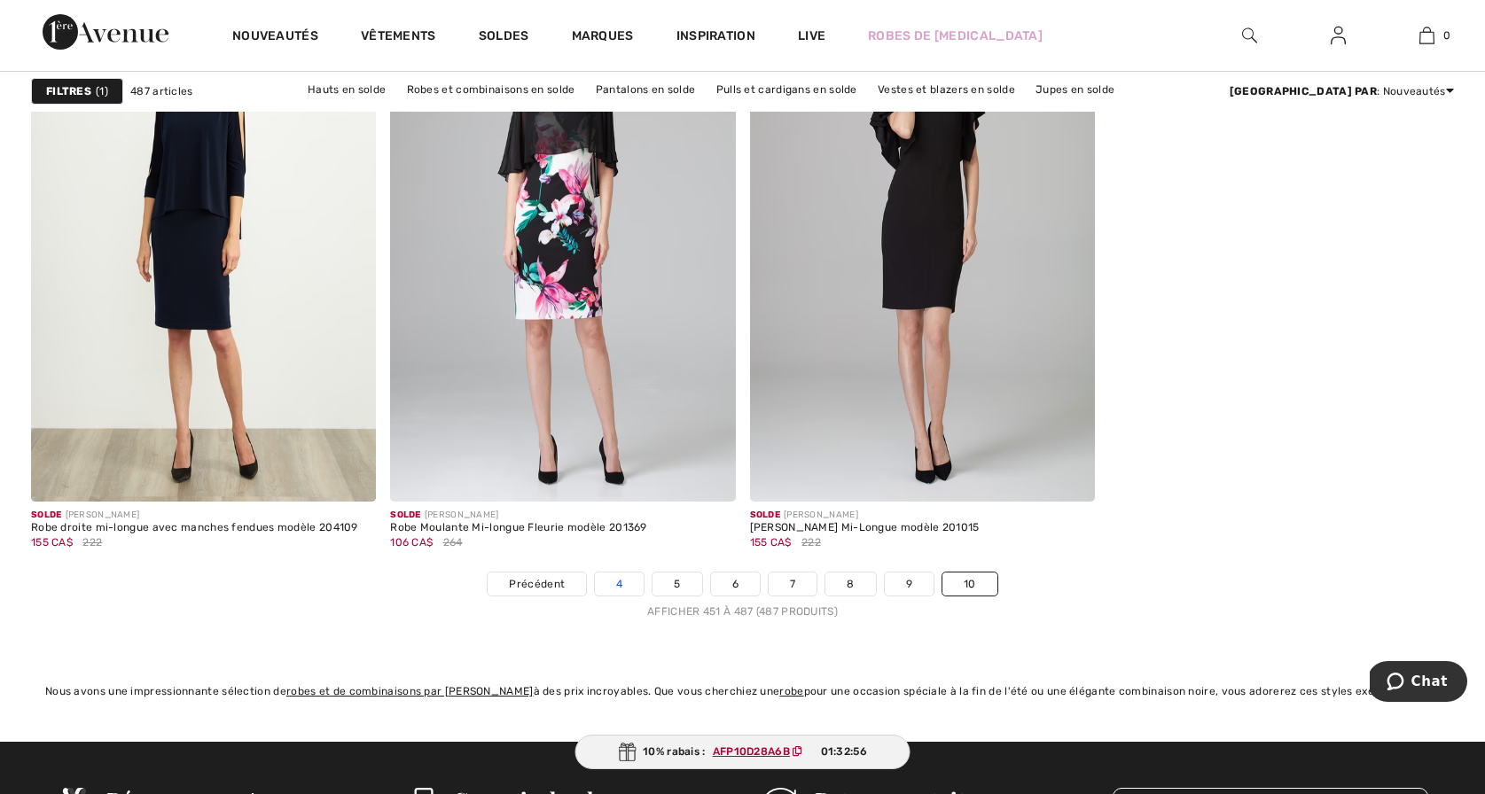
click at [618, 586] on link "4" at bounding box center [619, 584] width 49 height 23
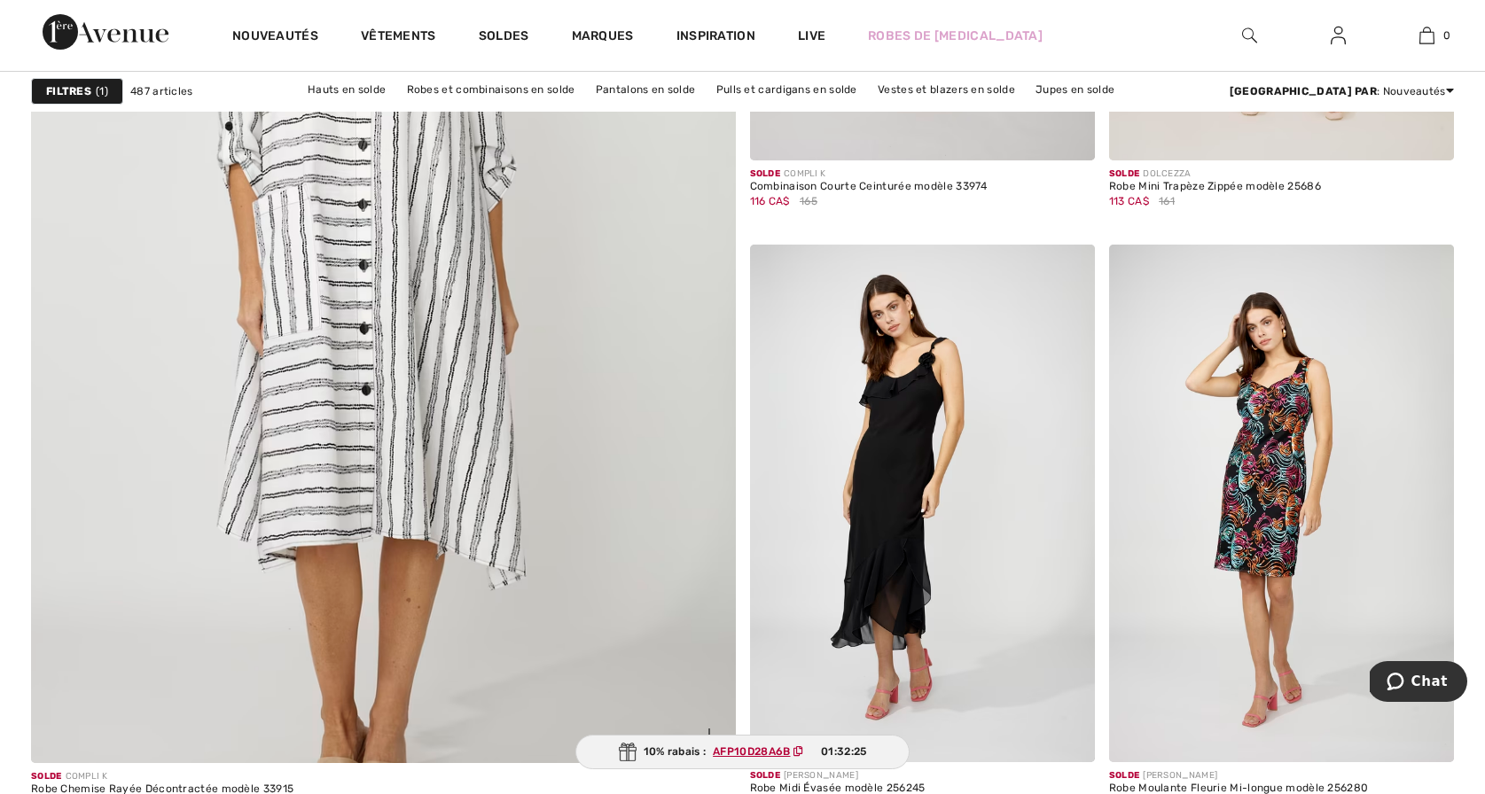
scroll to position [5334, 0]
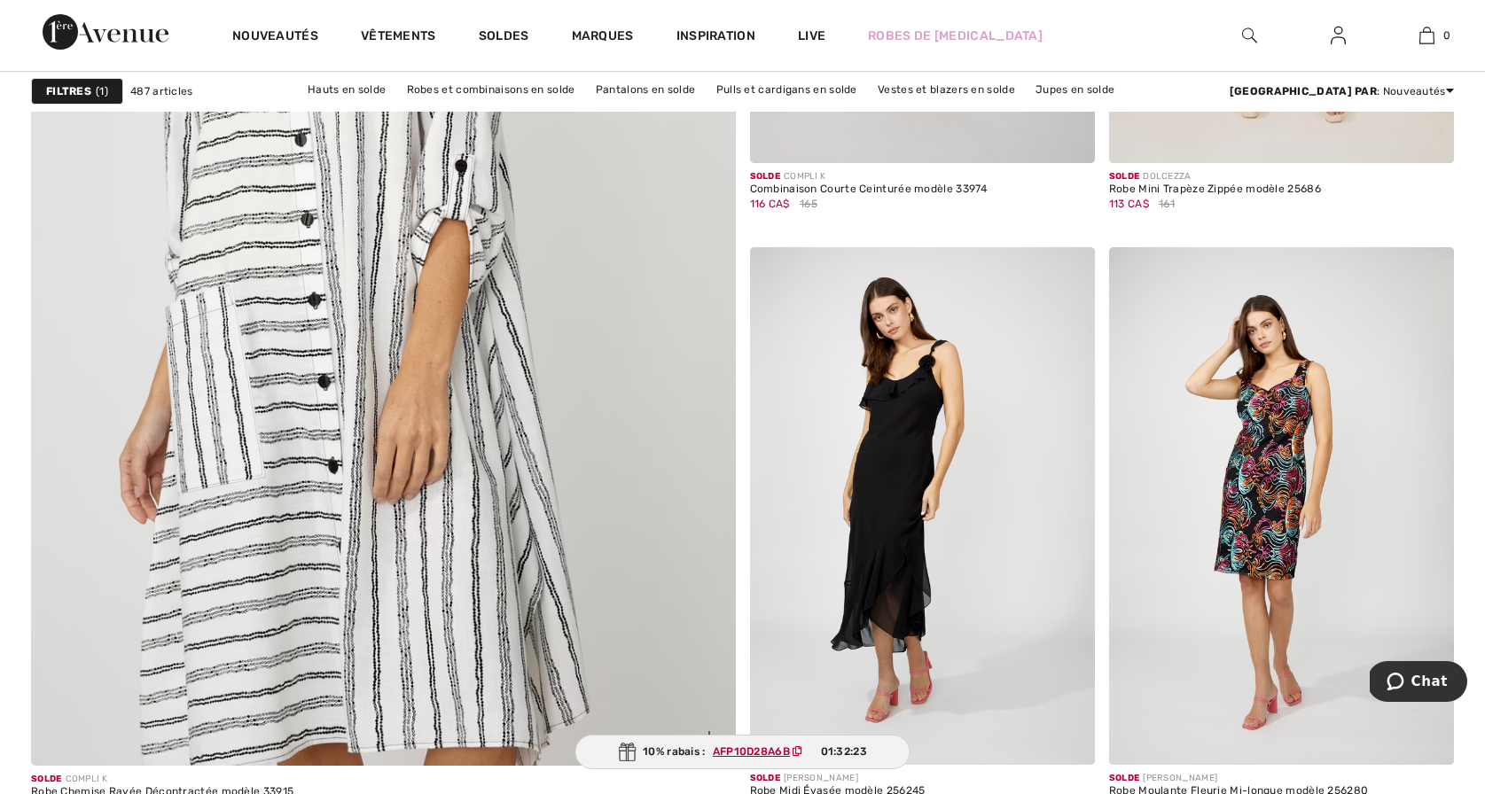
click at [379, 441] on img at bounding box center [383, 279] width 845 height 1268
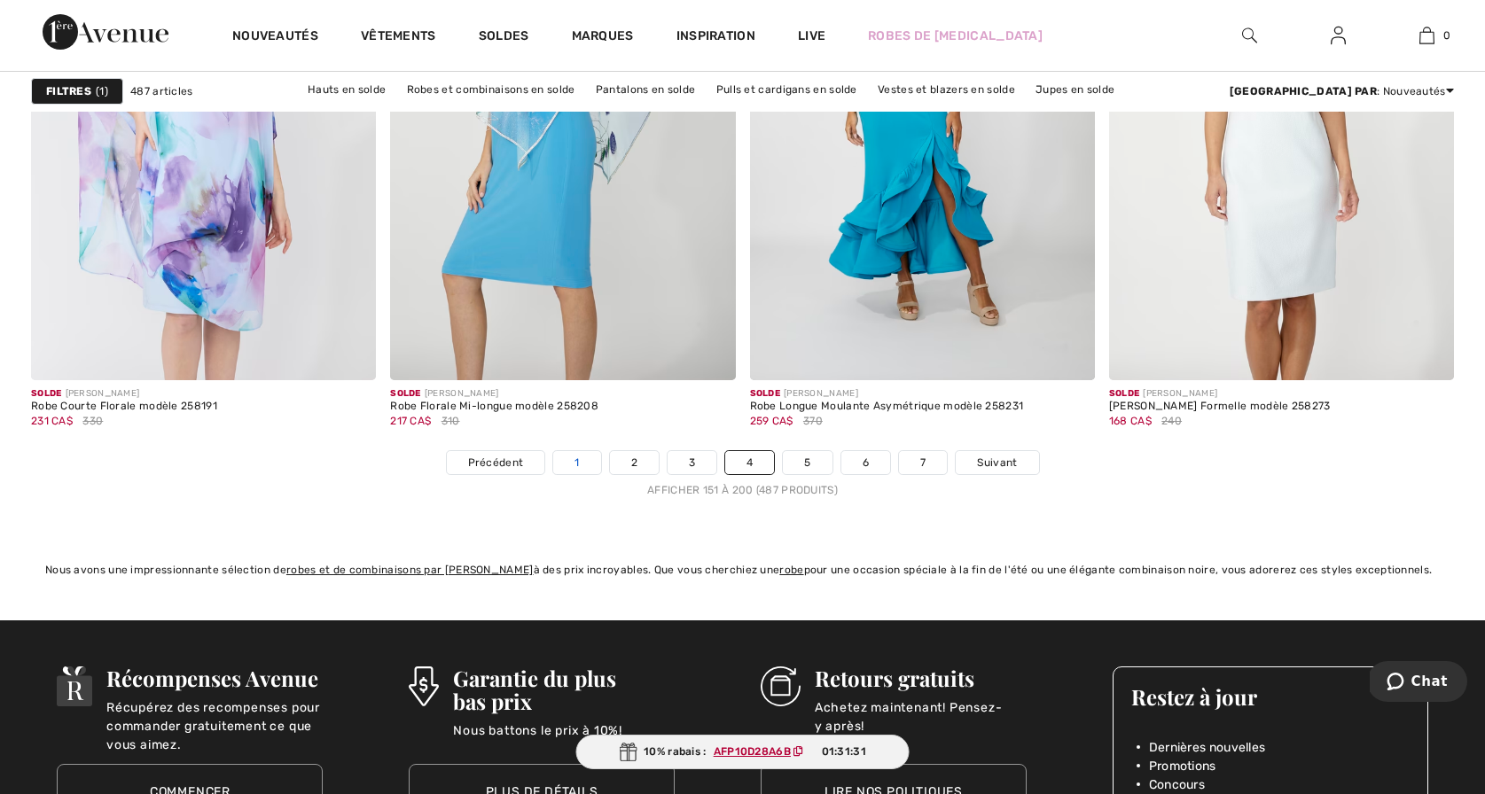
scroll to position [8958, 0]
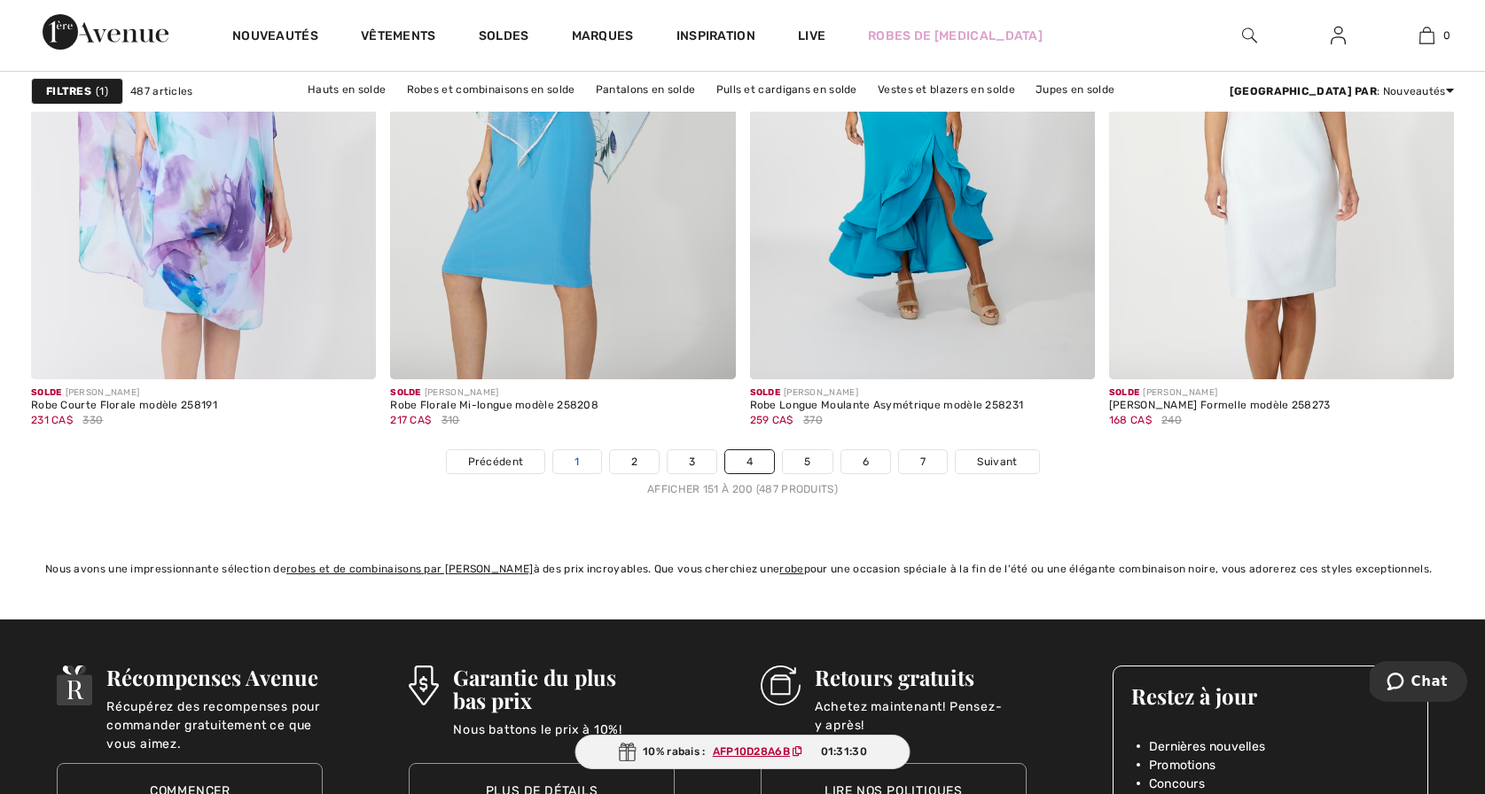
click at [574, 457] on link "1" at bounding box center [576, 461] width 47 height 23
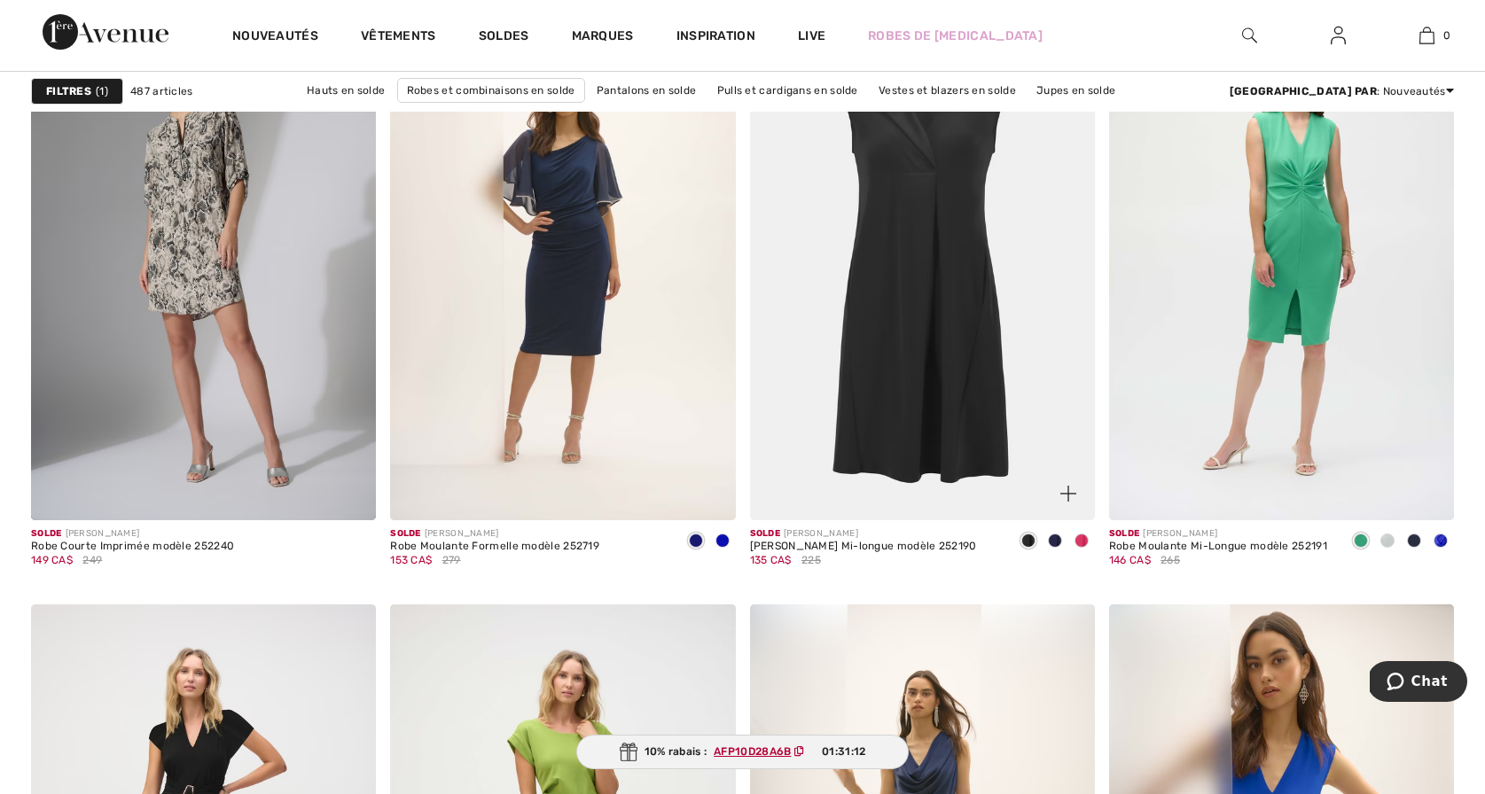
scroll to position [1479, 0]
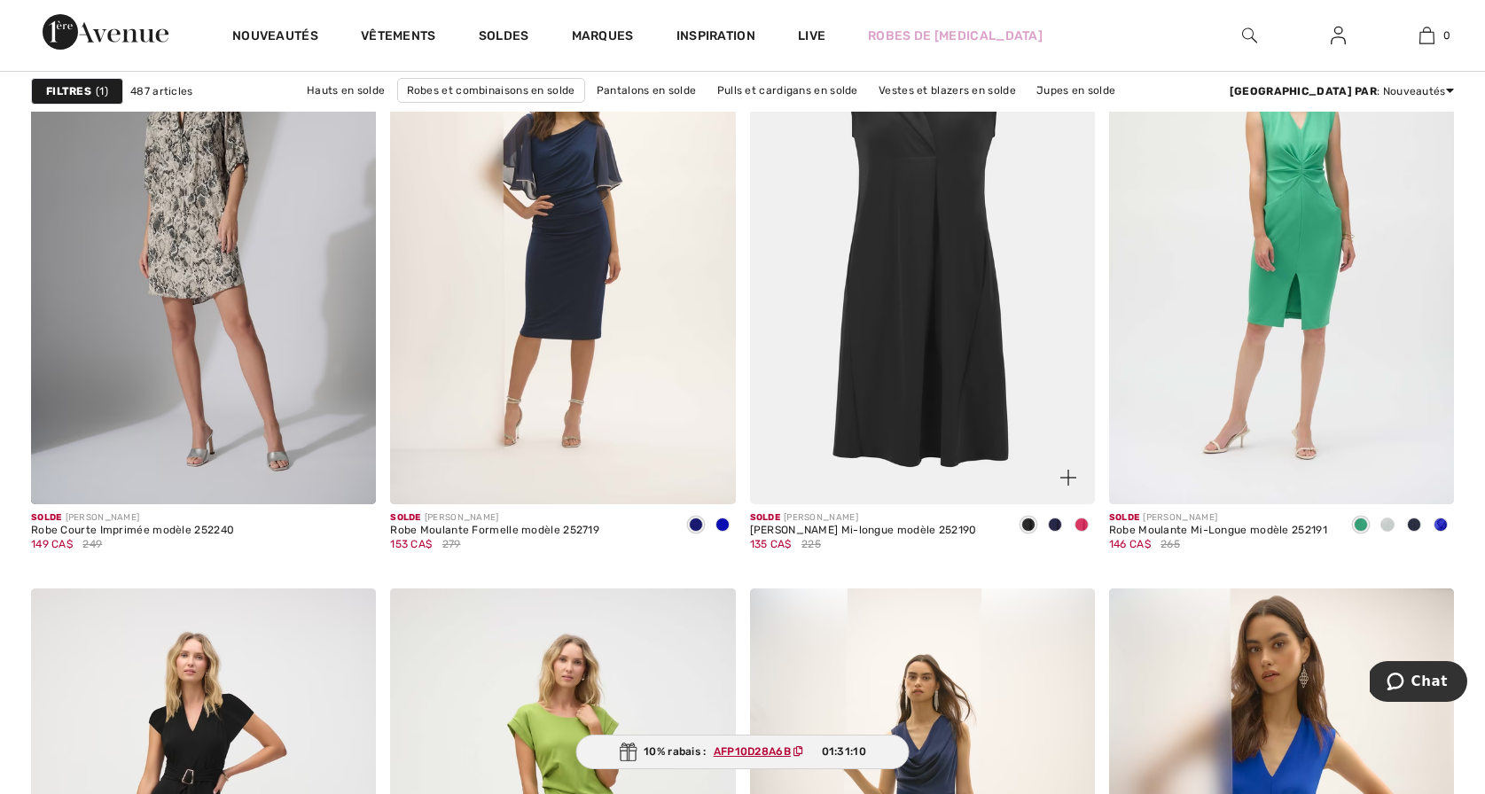
click at [1081, 521] on span at bounding box center [1081, 525] width 14 height 14
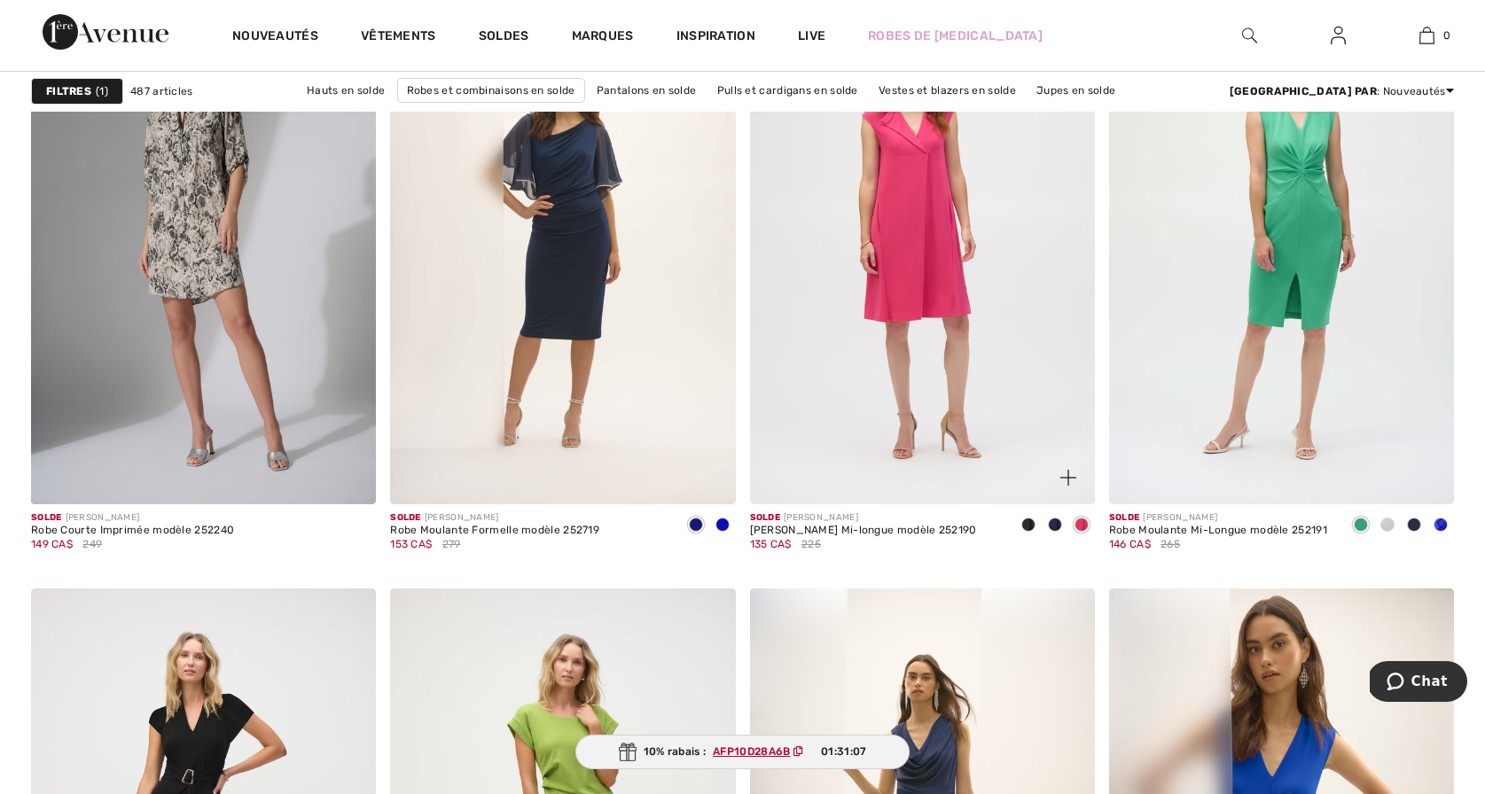
click at [1051, 522] on span at bounding box center [1055, 525] width 14 height 14
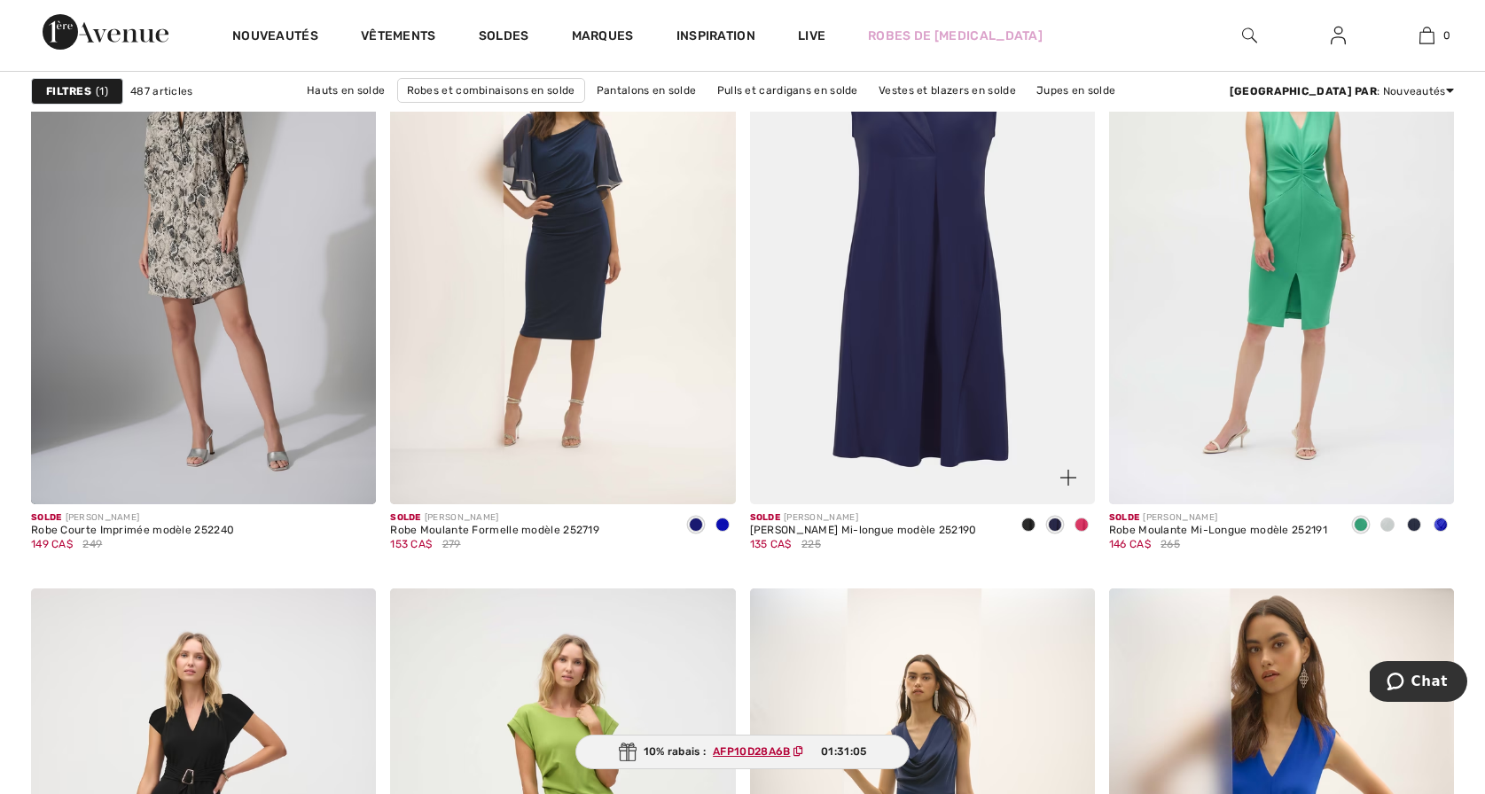
click at [1026, 521] on span at bounding box center [1028, 525] width 14 height 14
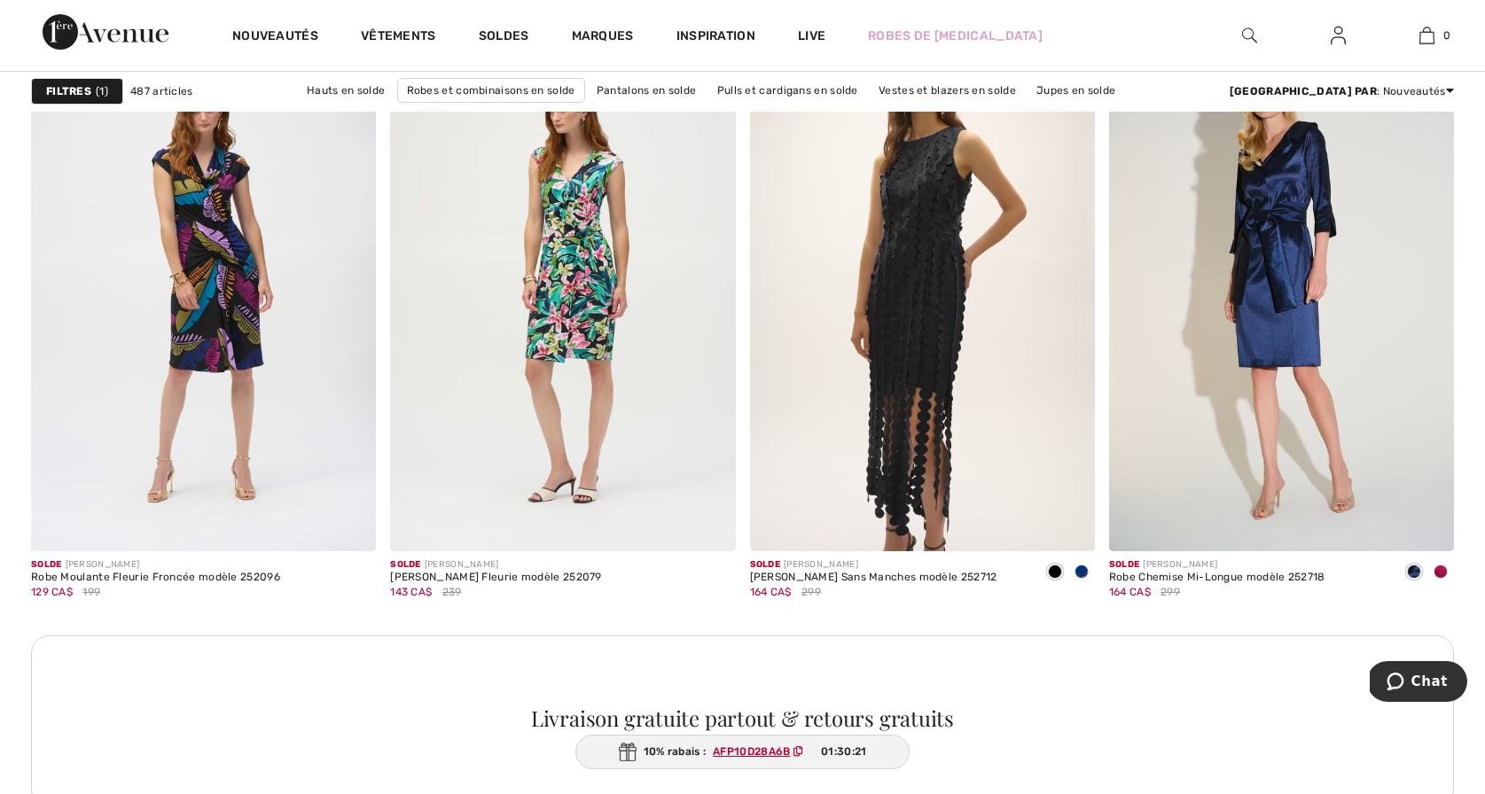
scroll to position [6749, 0]
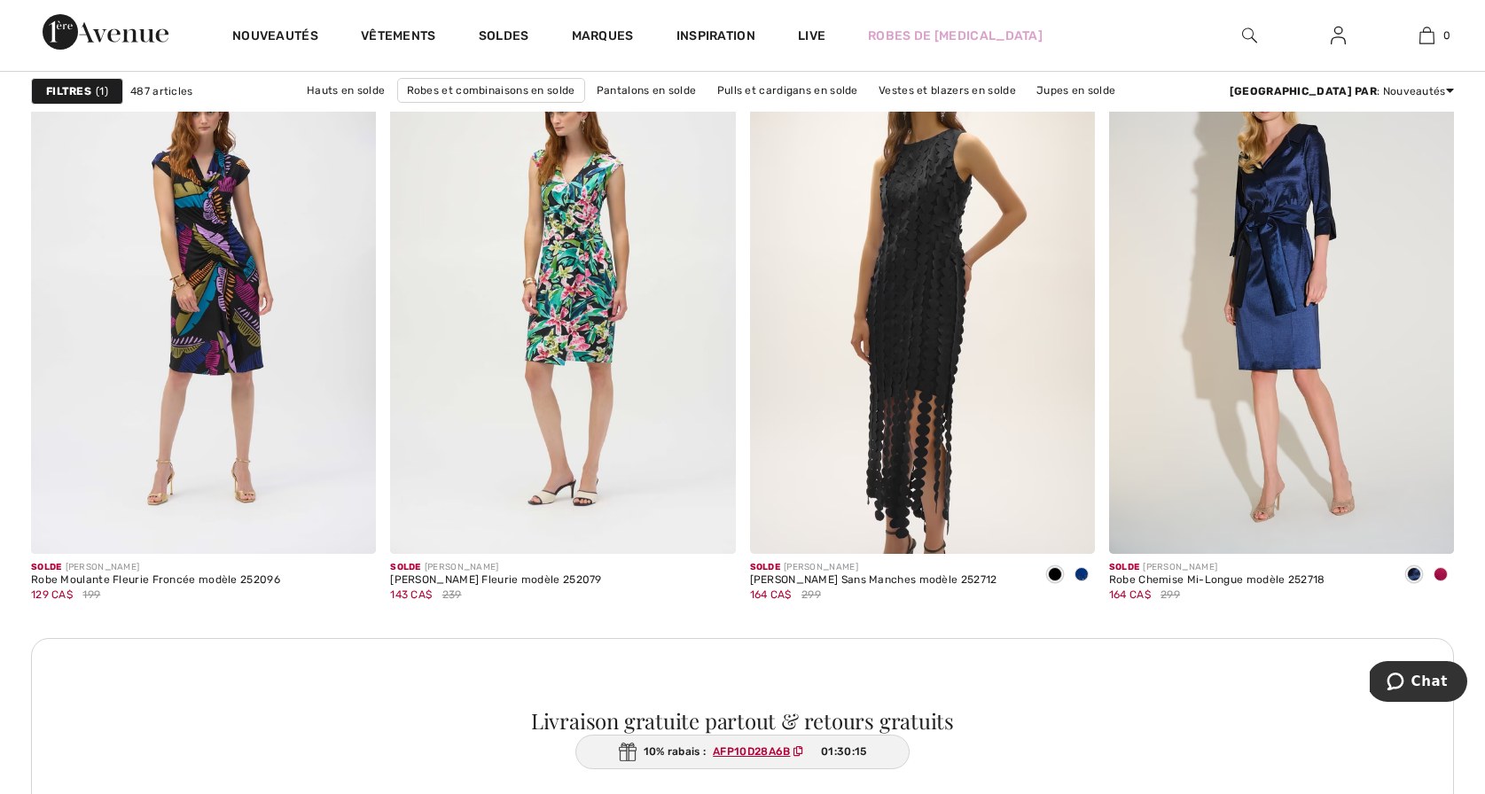
click at [693, 747] on div "10% rabais : AFP10D28A6B 01:30:15" at bounding box center [742, 752] width 335 height 35
click at [680, 747] on div "10% rabais : AFP10D28A6B 01:30:05" at bounding box center [743, 752] width 338 height 35
click at [518, 733] on div "Livraison gratuite partout & retours gratuits" at bounding box center [742, 724] width 1423 height 173
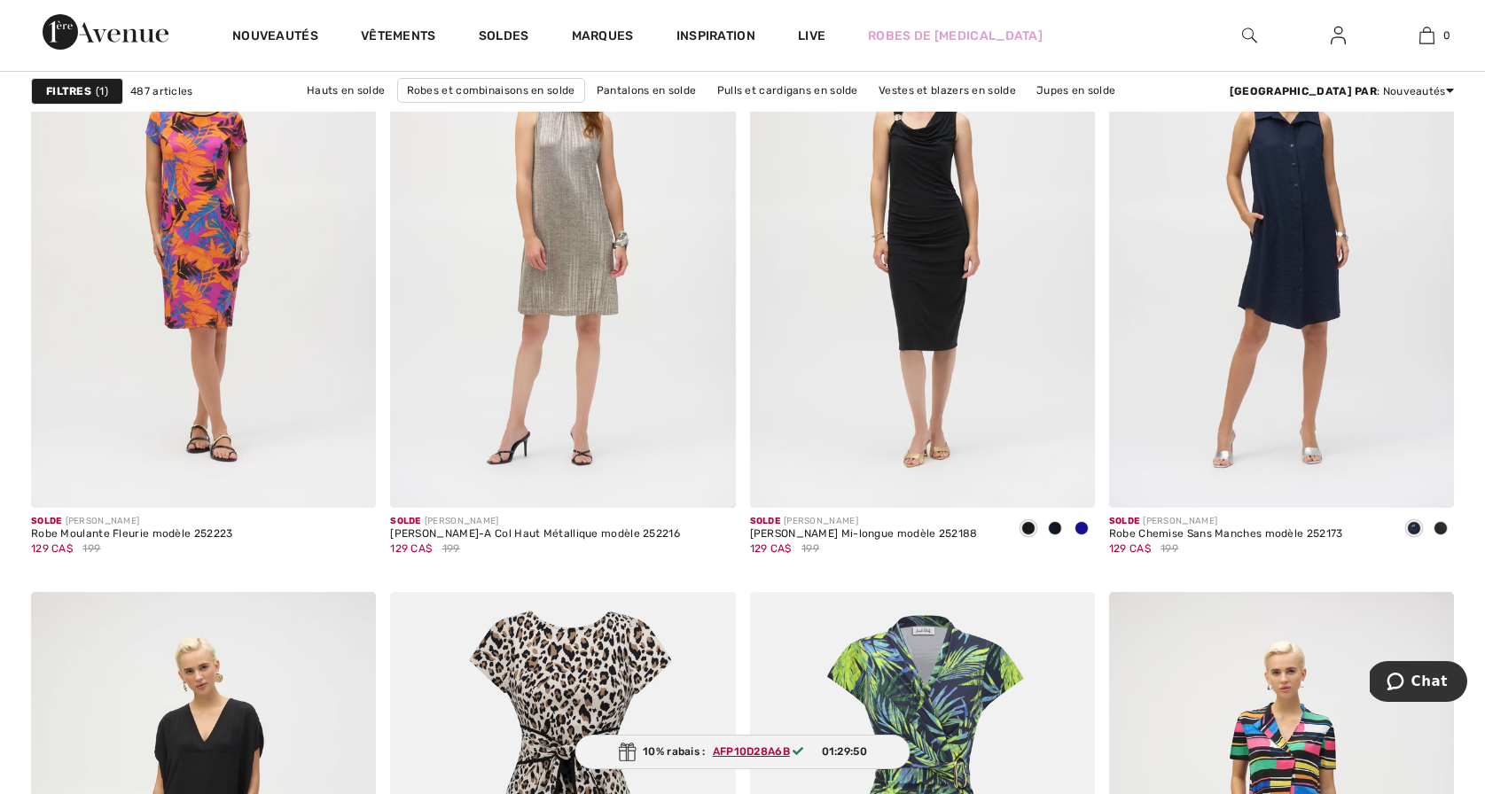
scroll to position [2902, 0]
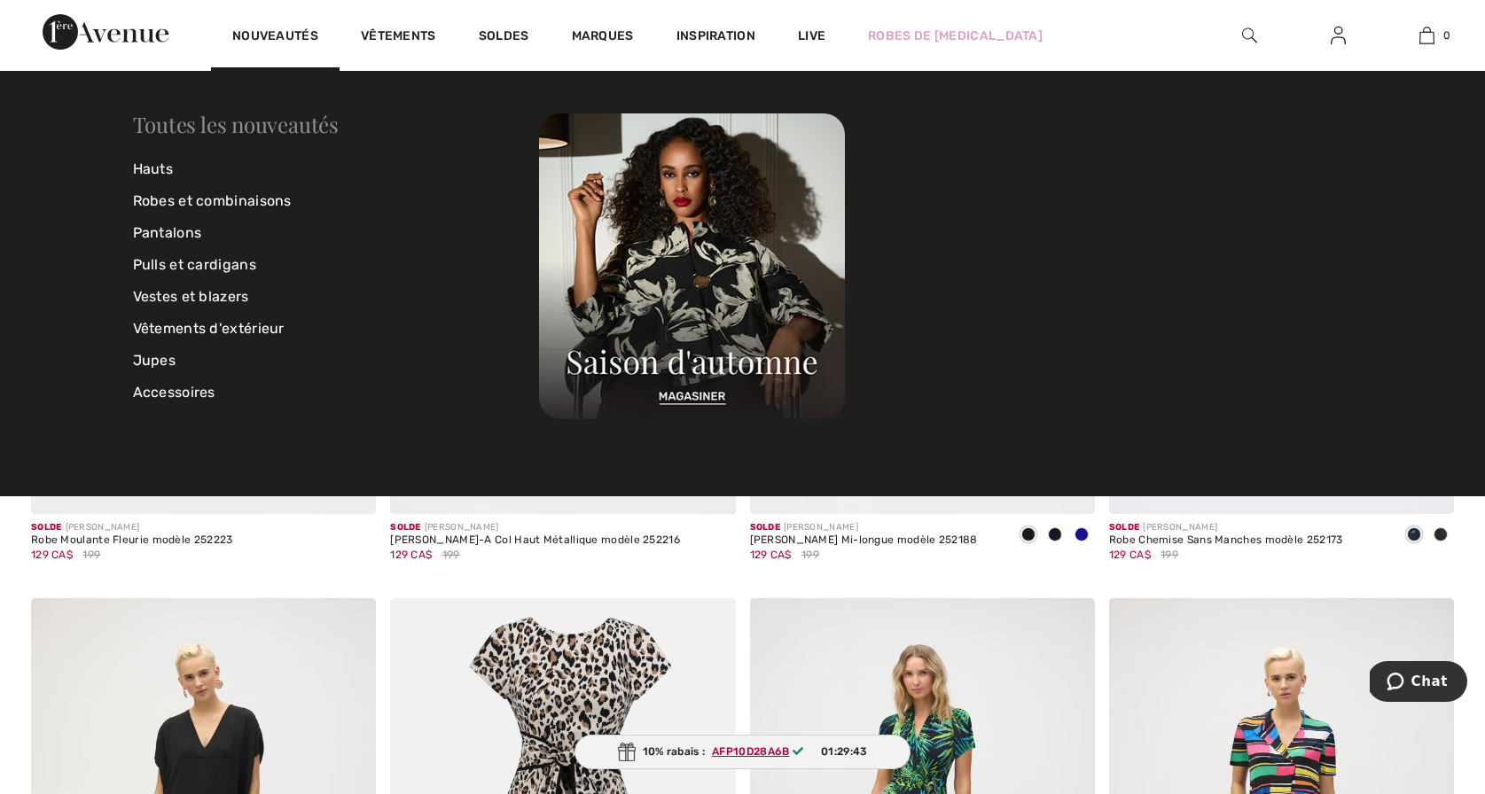
click at [201, 121] on link "Toutes les nouveautés" at bounding box center [236, 124] width 206 height 28
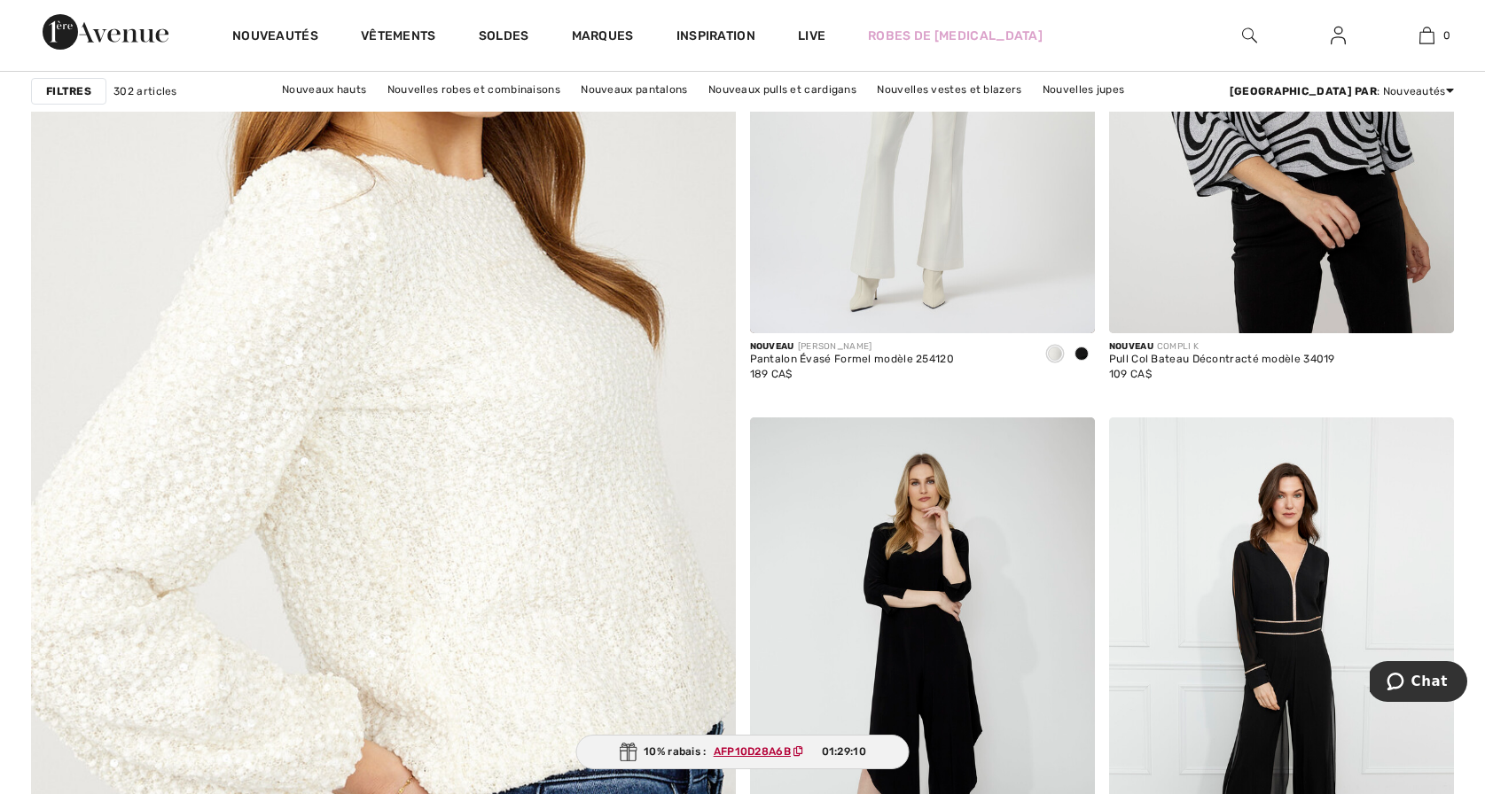
scroll to position [5125, 0]
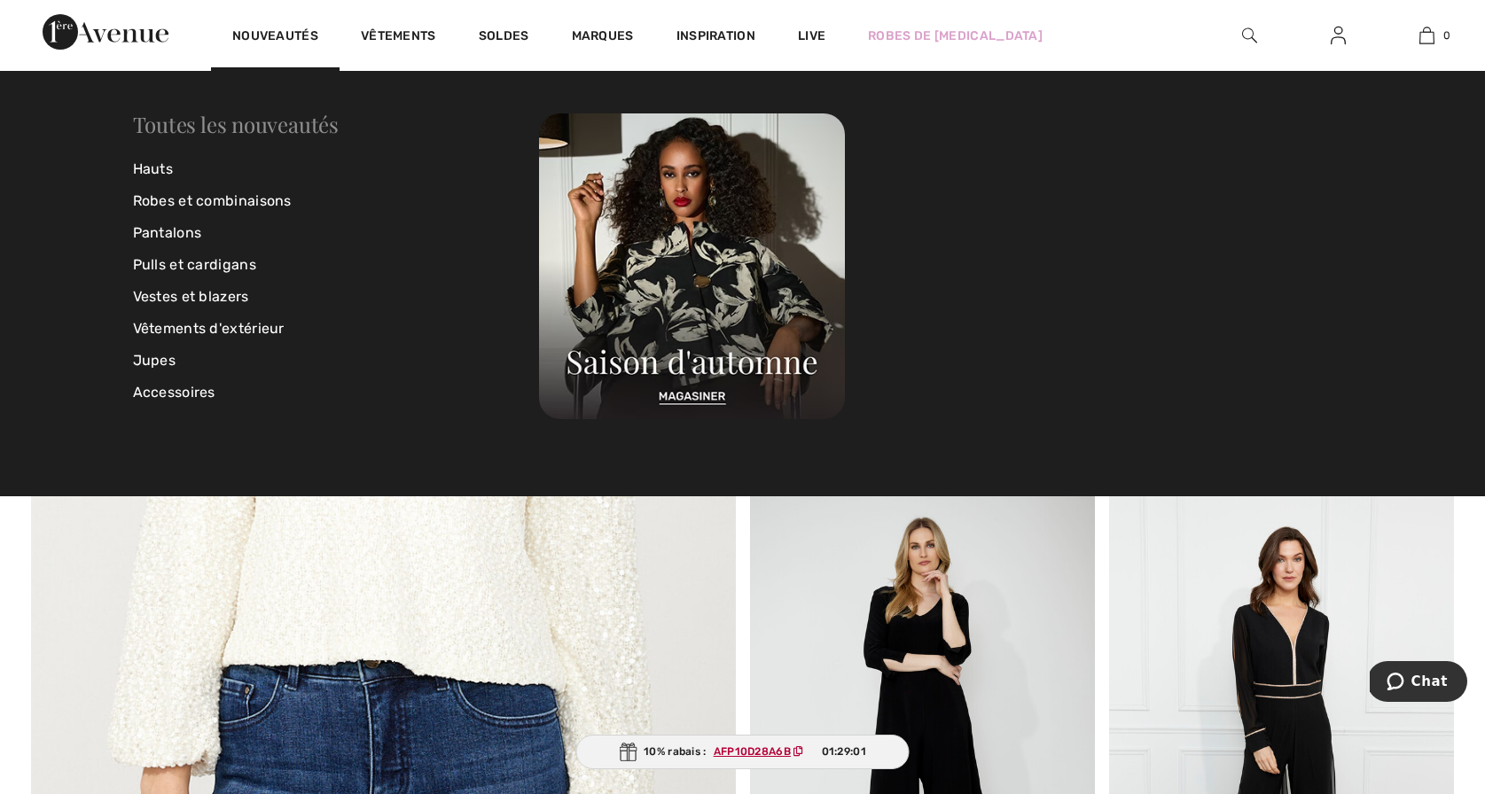
click at [155, 120] on link "Toutes les nouveautés" at bounding box center [236, 124] width 206 height 28
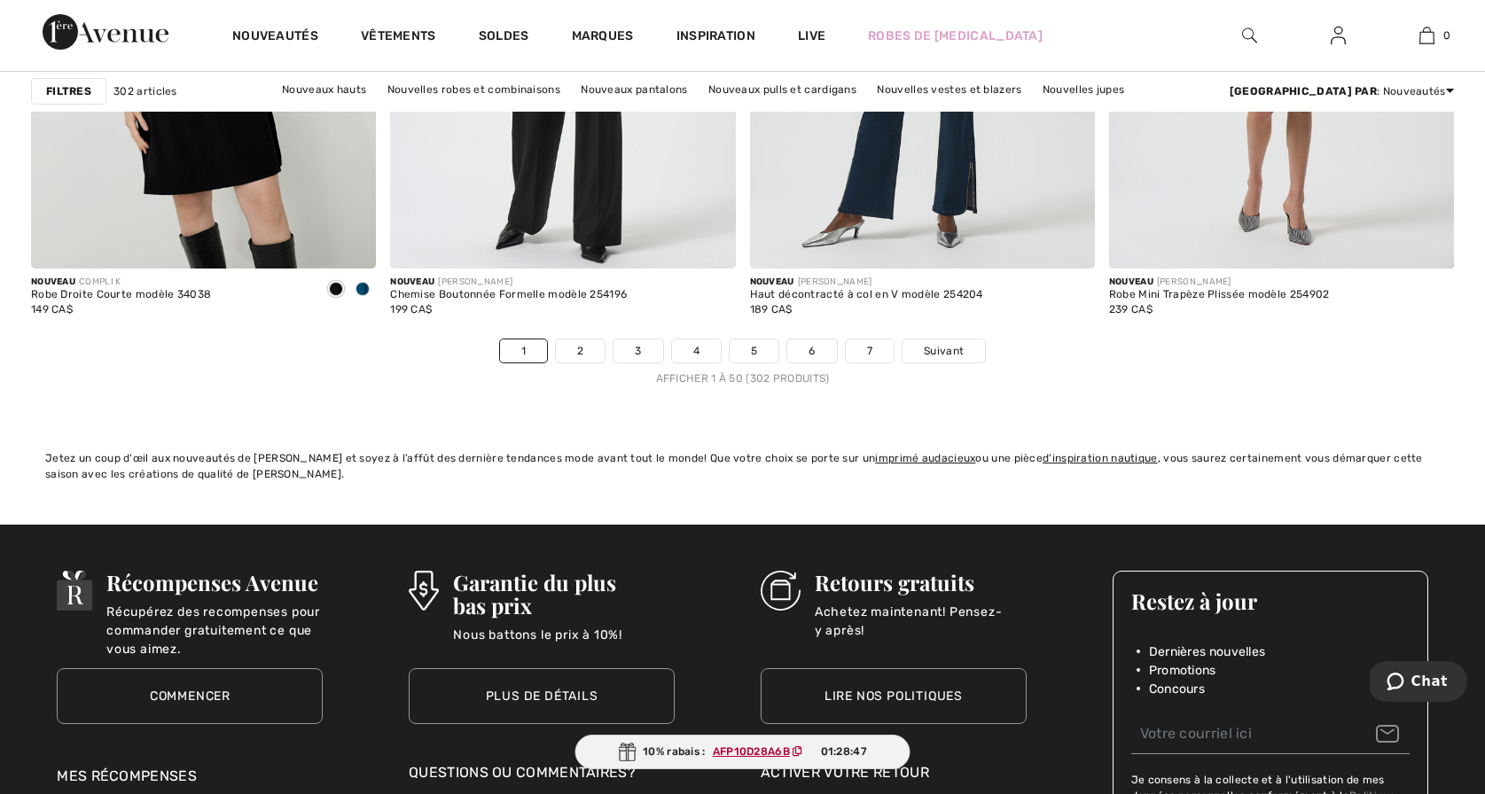
scroll to position [9137, 0]
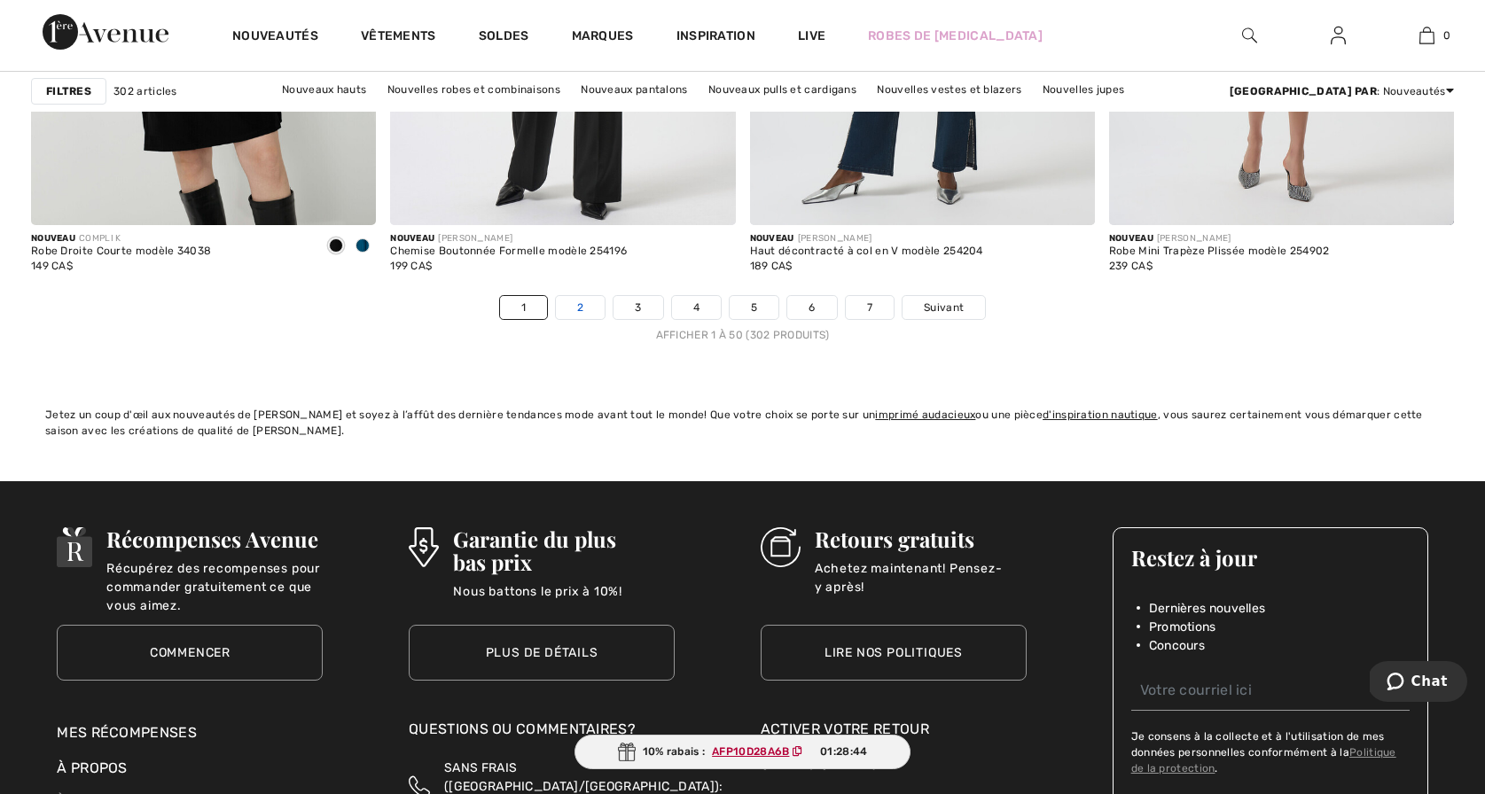
click at [573, 306] on link "2" at bounding box center [580, 307] width 49 height 23
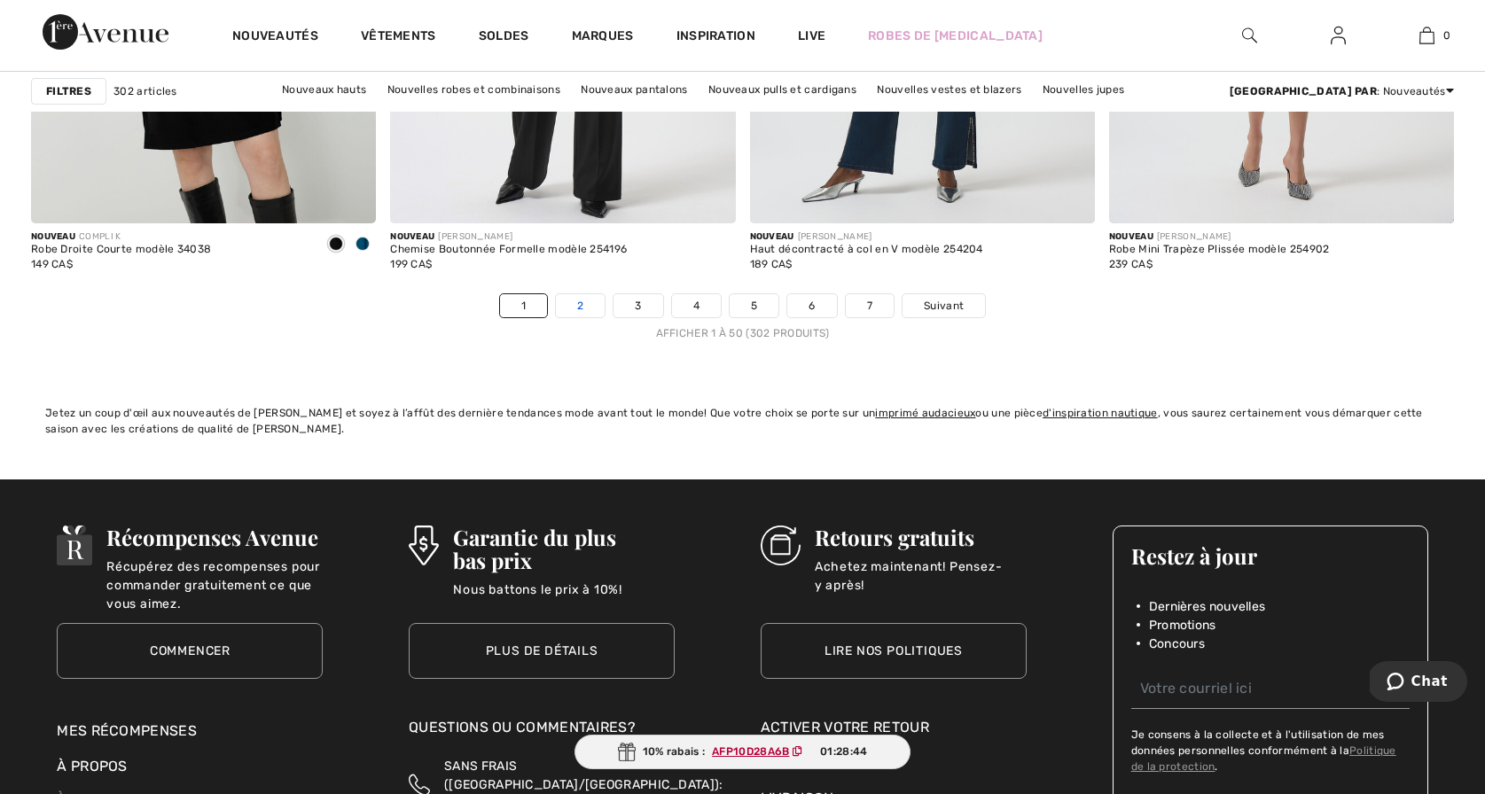
scroll to position [9140, 0]
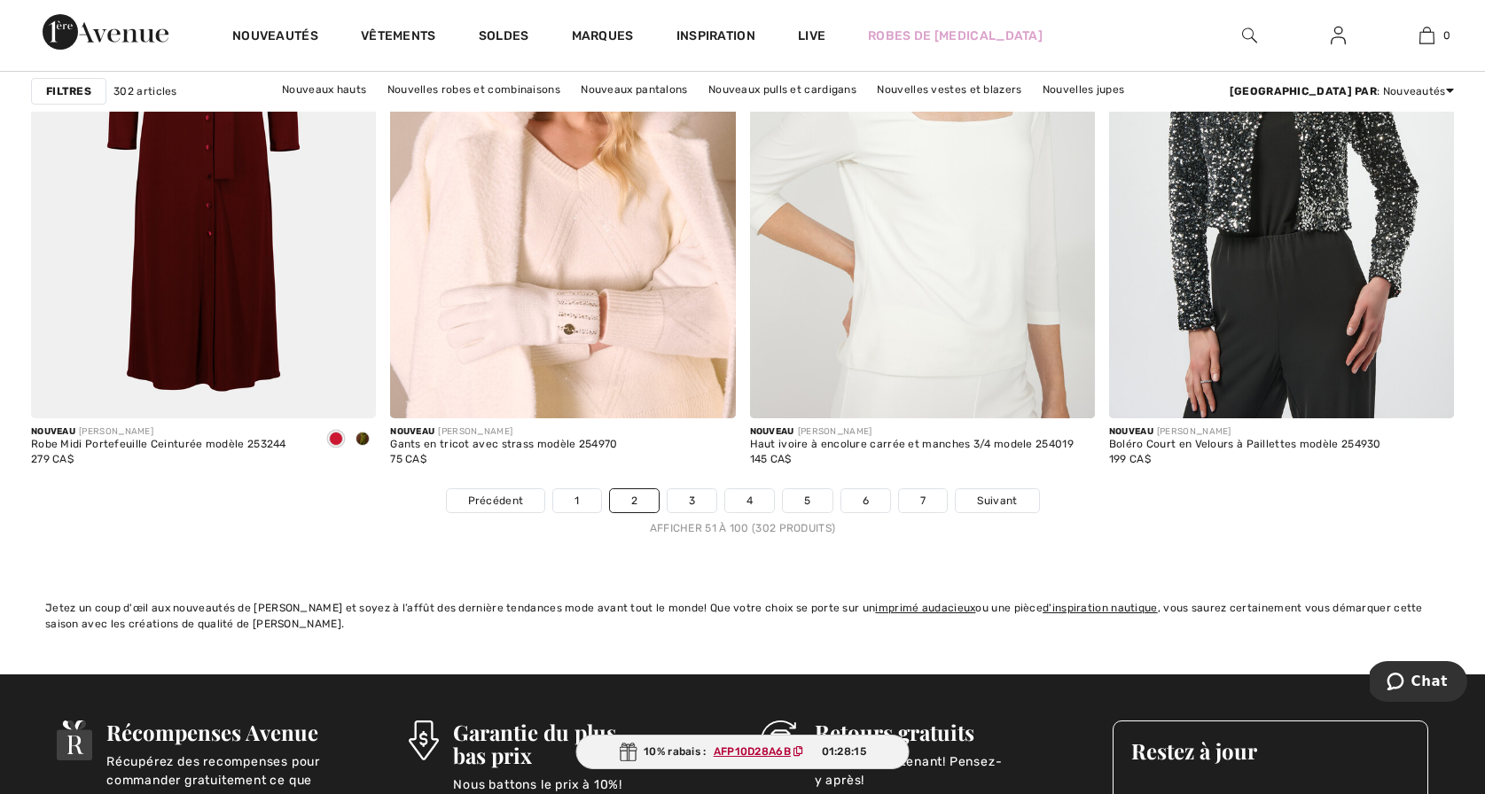
scroll to position [8945, 0]
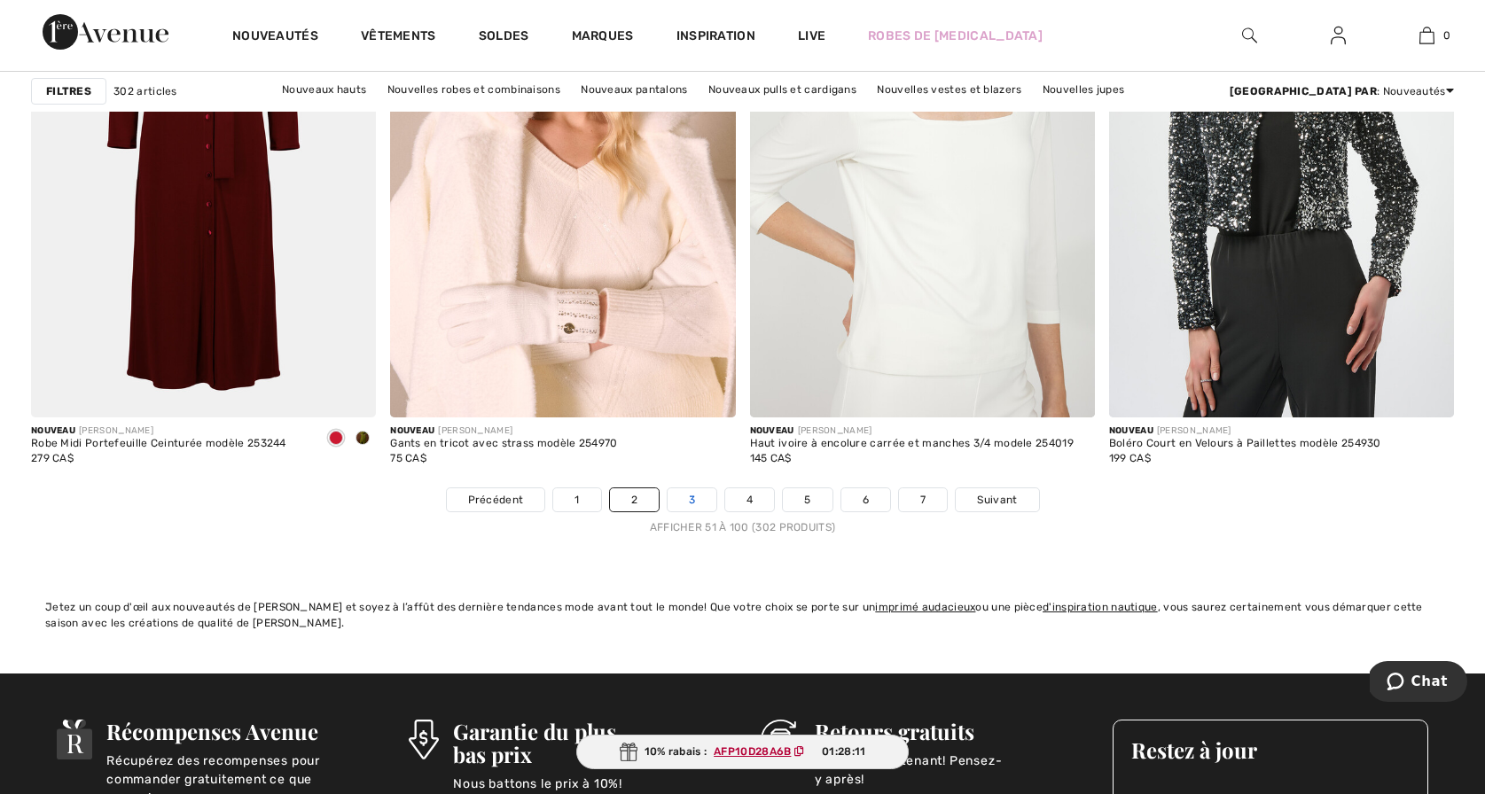
click at [690, 499] on link "3" at bounding box center [692, 499] width 49 height 23
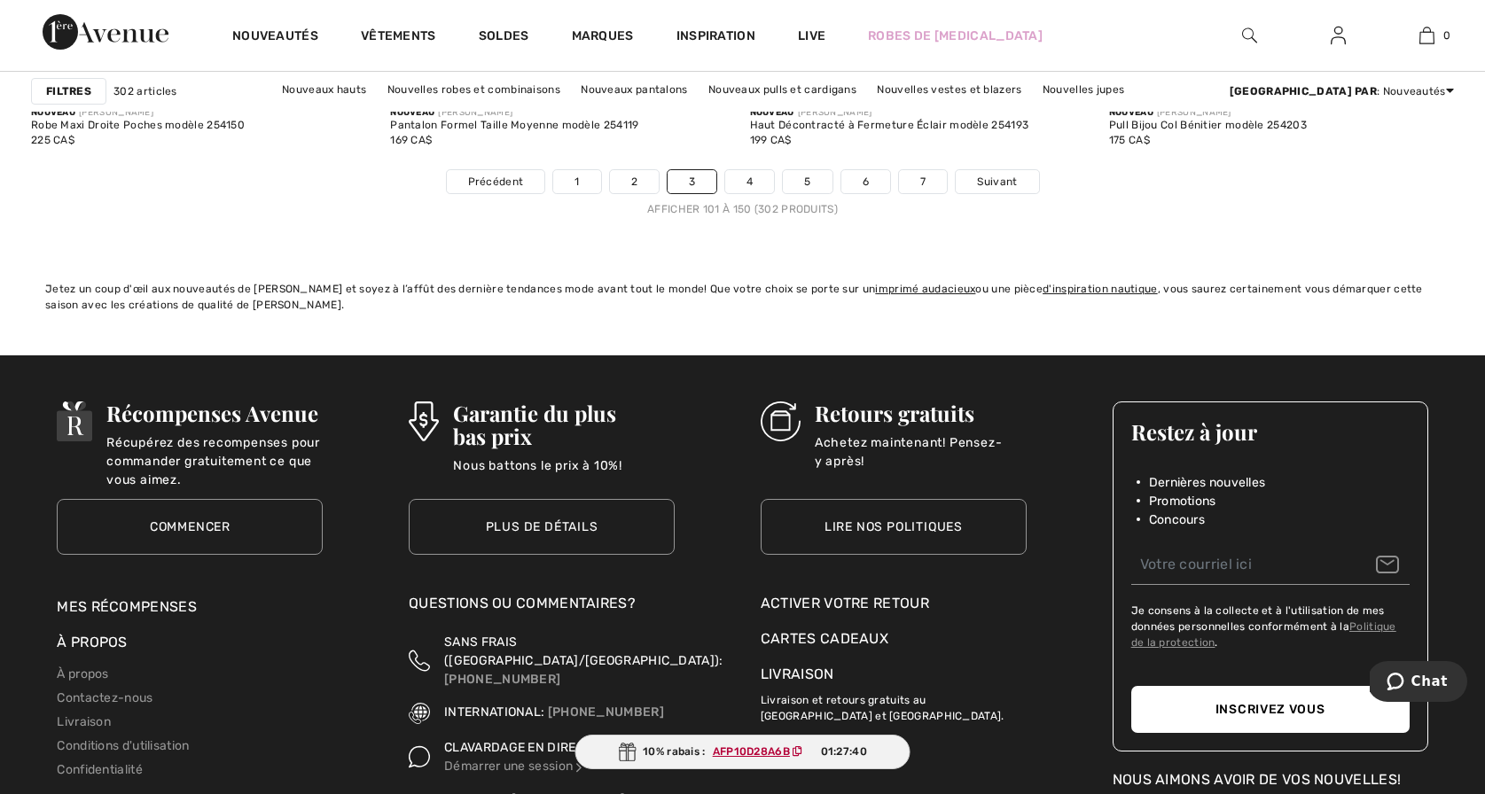
scroll to position [9283, 0]
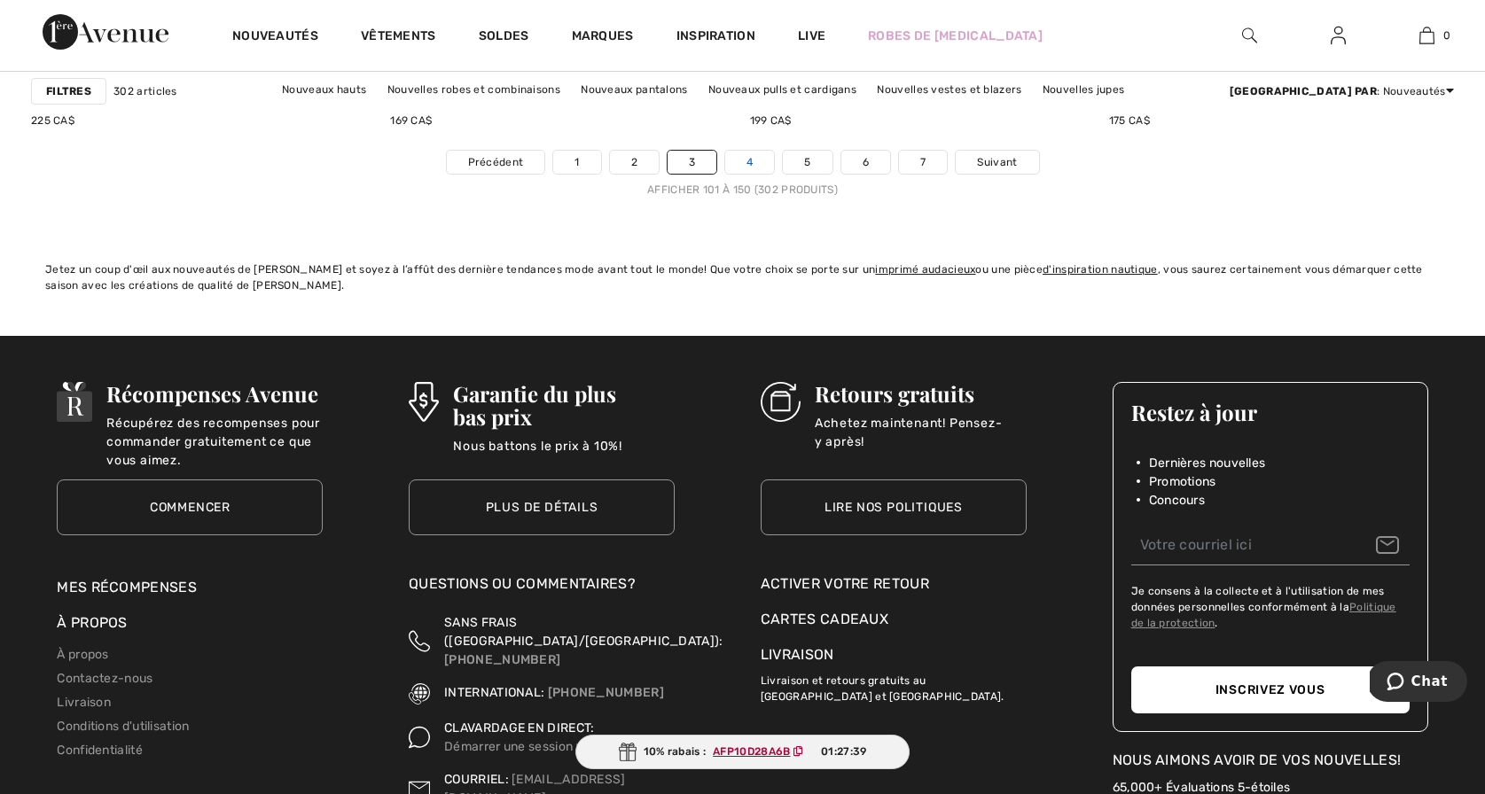
click at [751, 156] on link "4" at bounding box center [749, 162] width 49 height 23
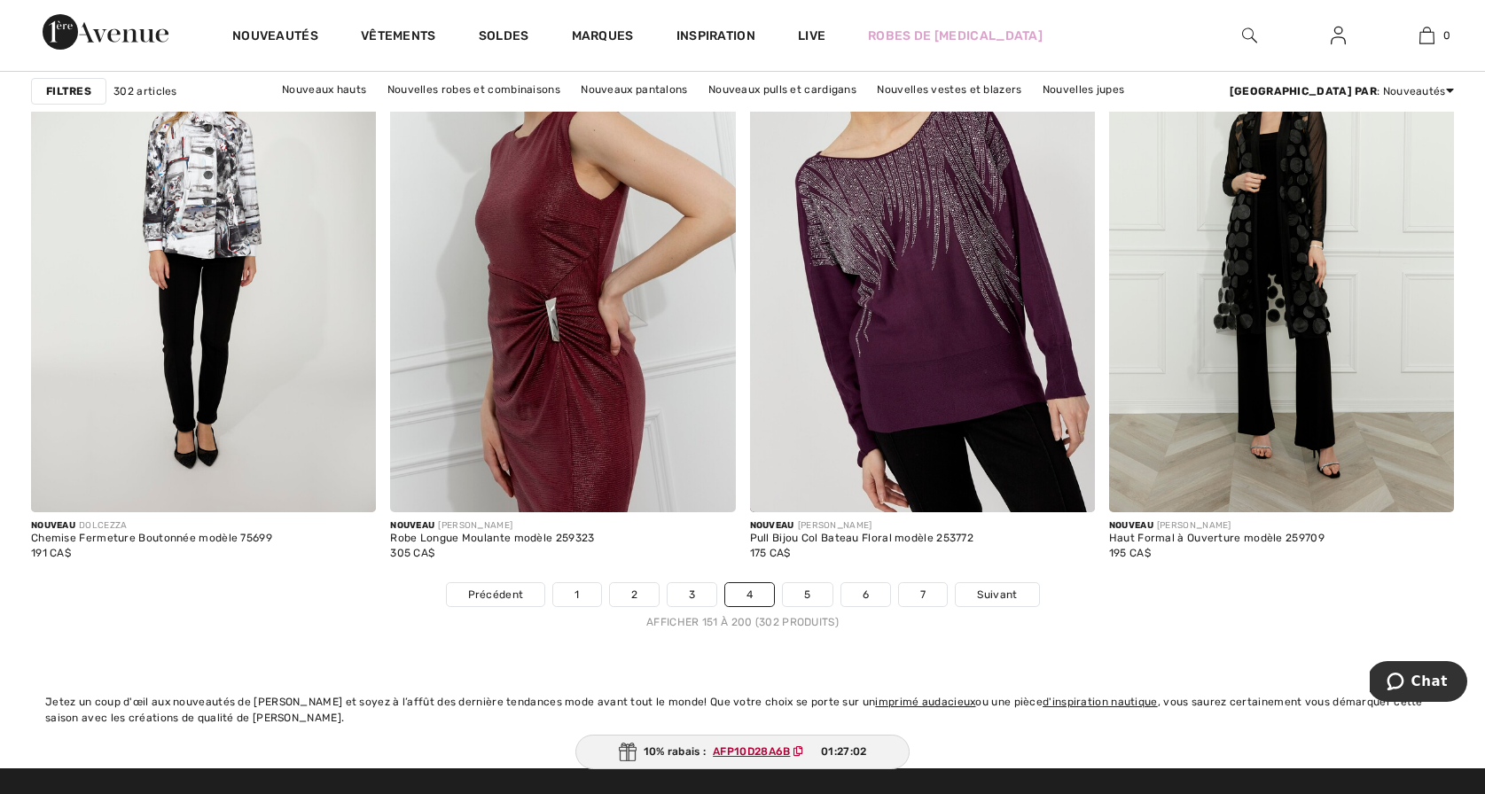
scroll to position [8853, 0]
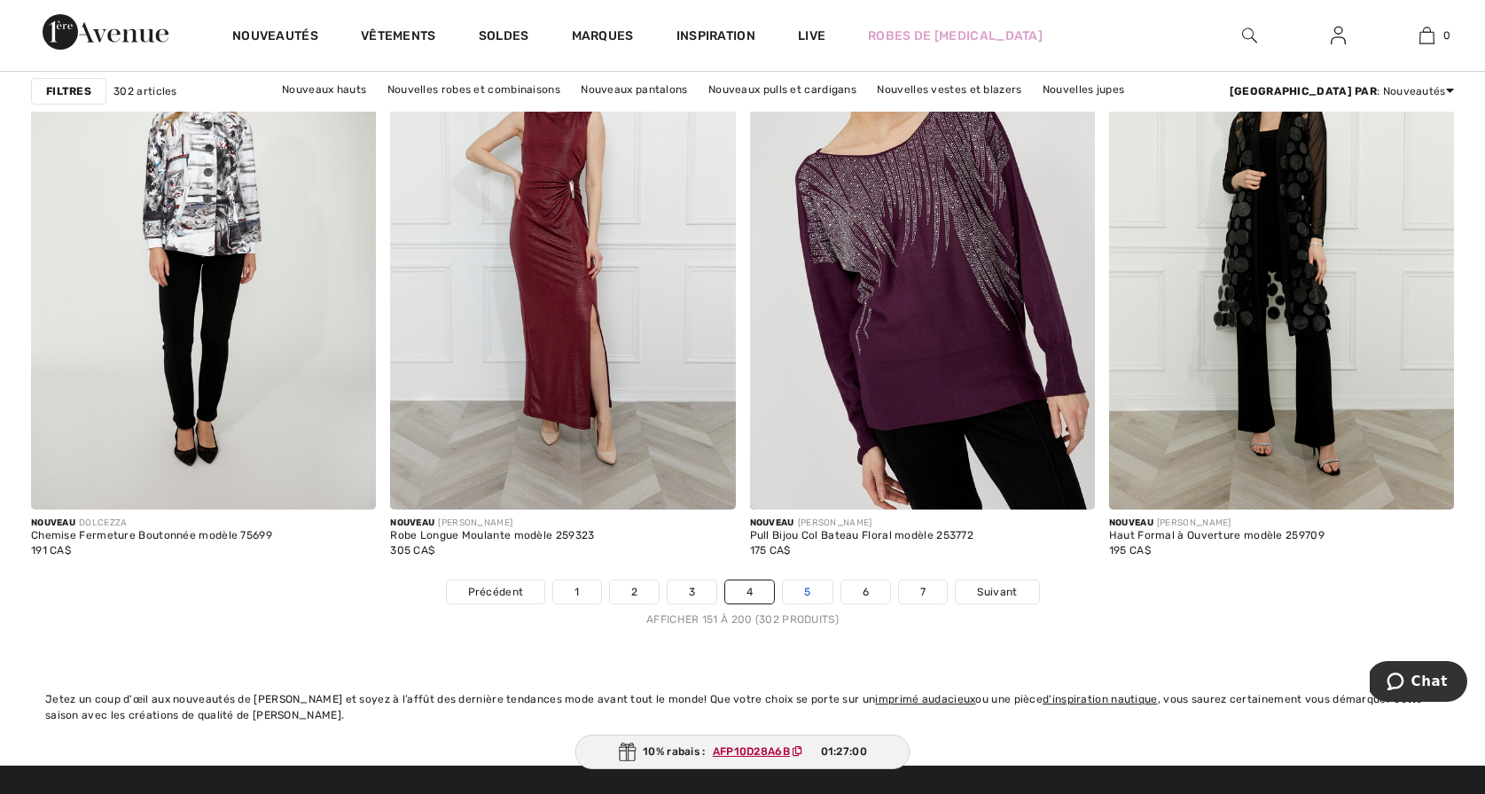
click at [806, 587] on link "5" at bounding box center [807, 592] width 49 height 23
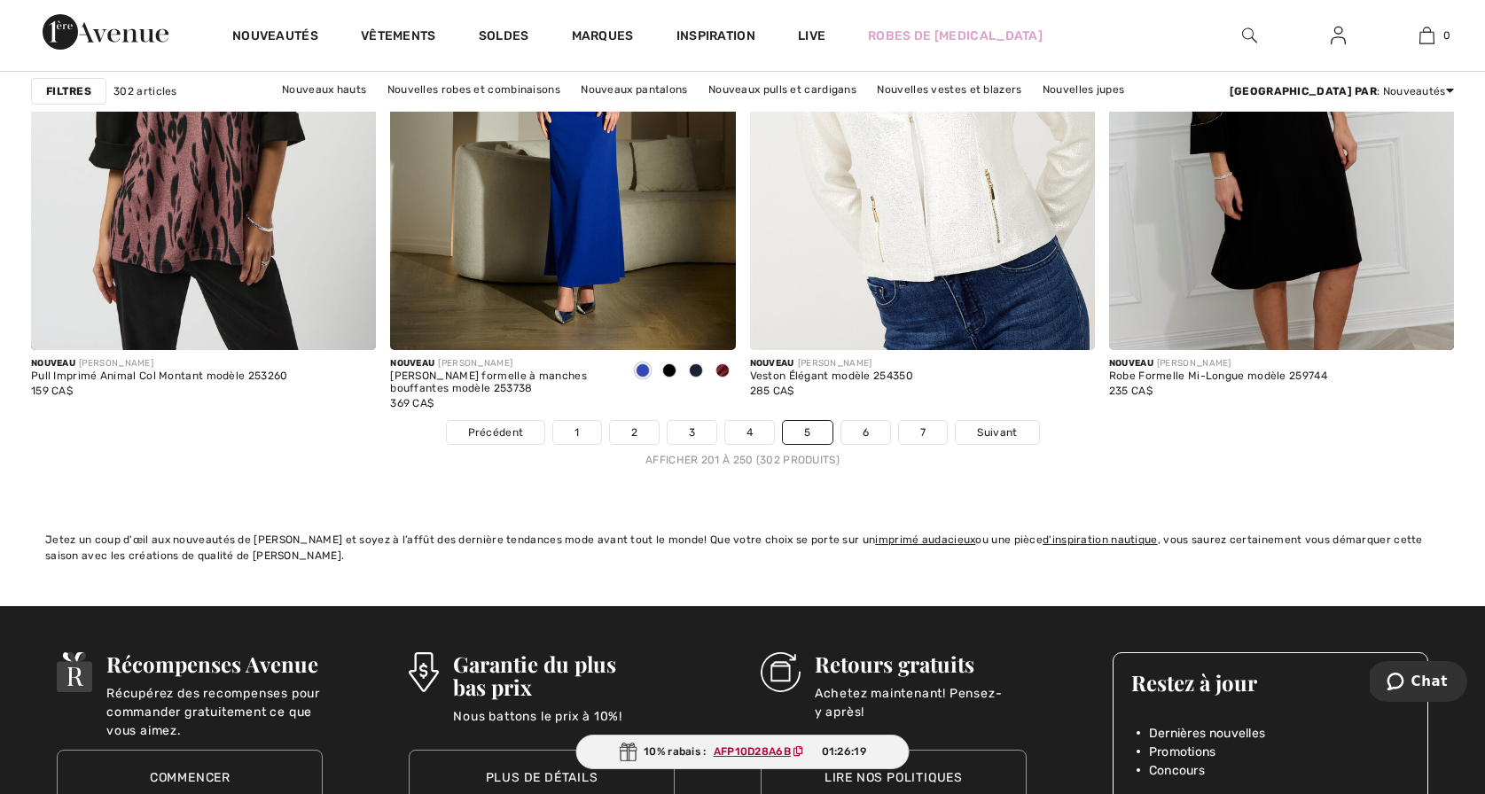
scroll to position [9008, 0]
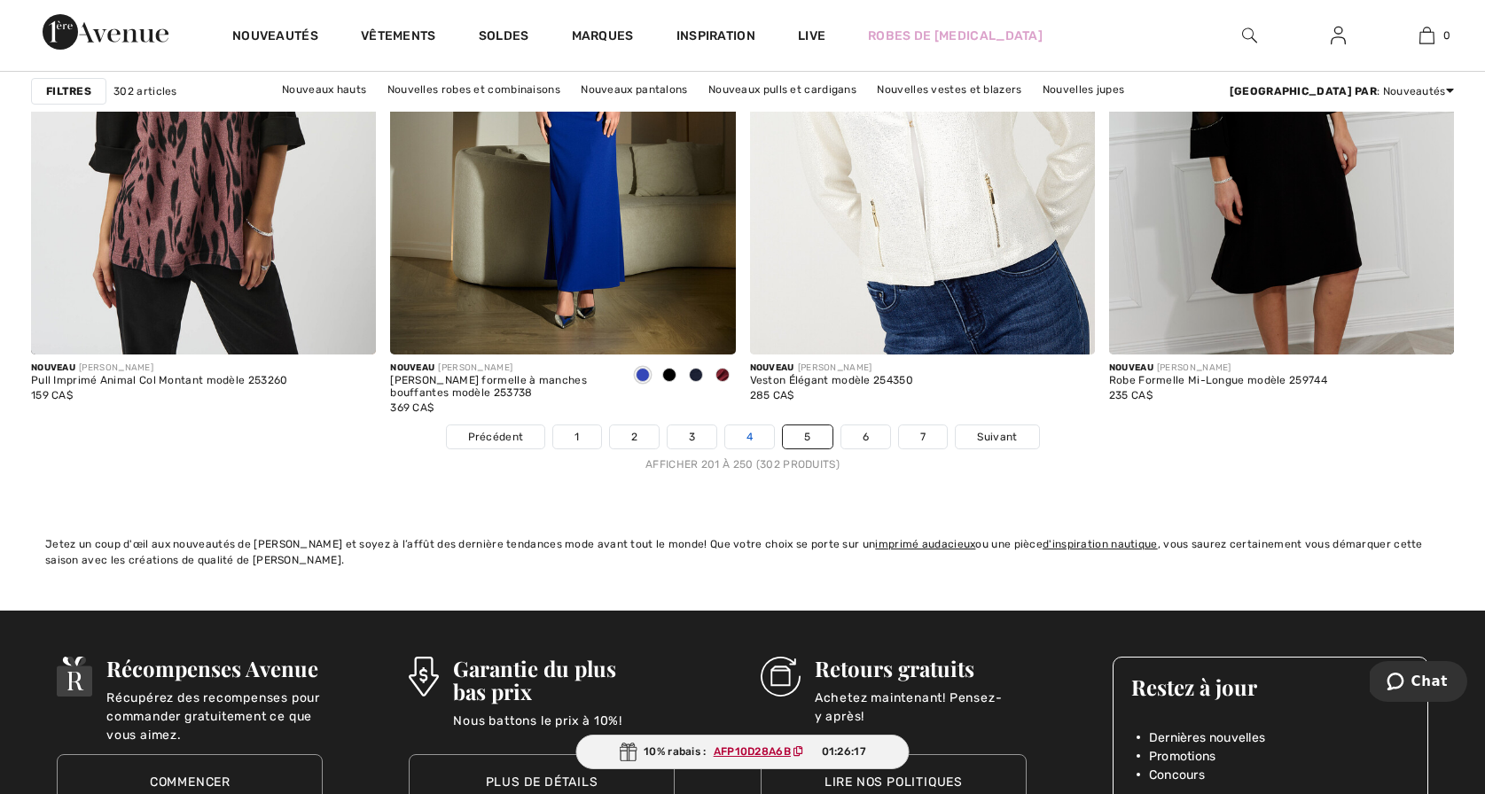
click at [750, 434] on link "4" at bounding box center [749, 437] width 49 height 23
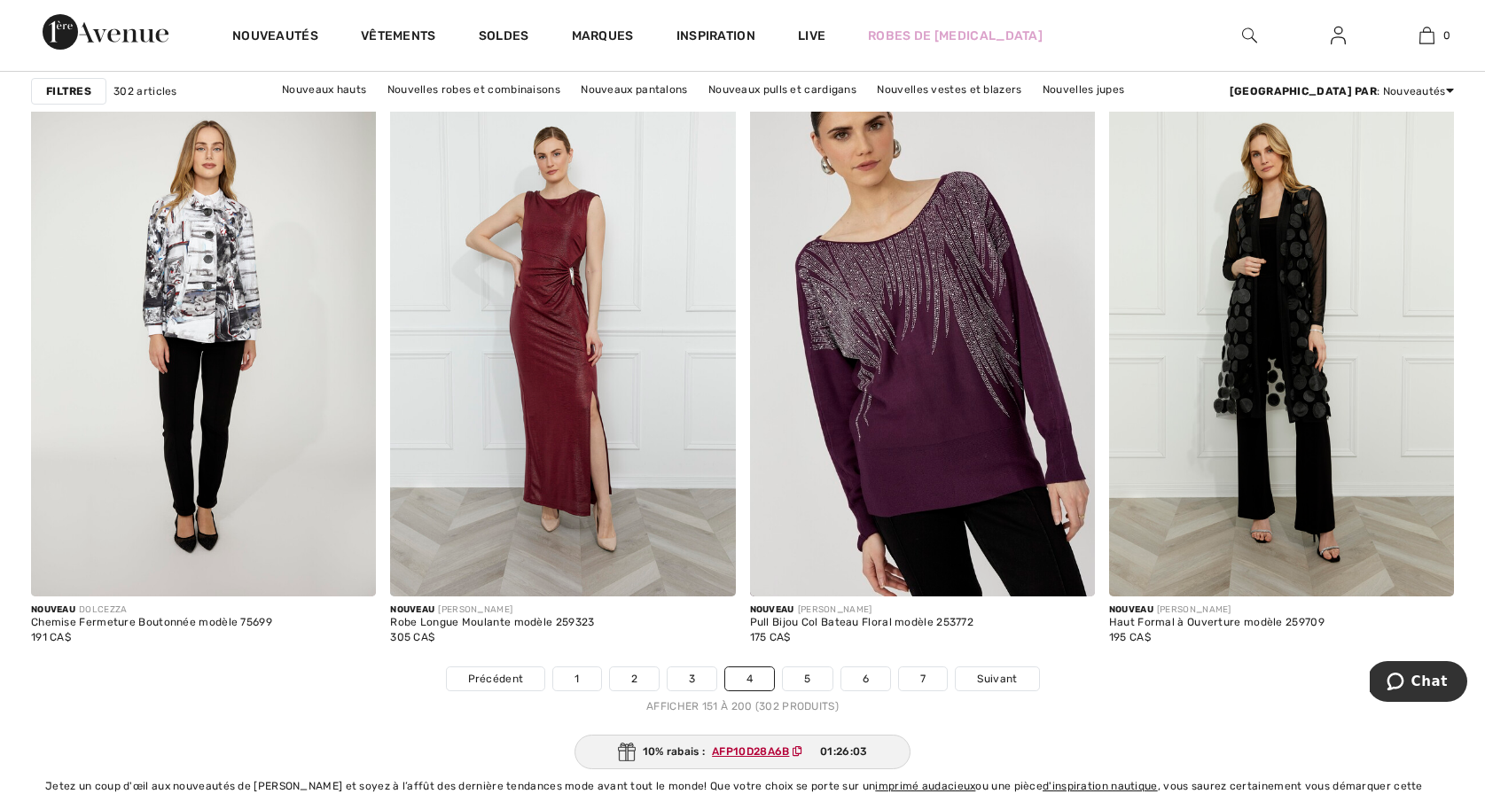
scroll to position [8785, 0]
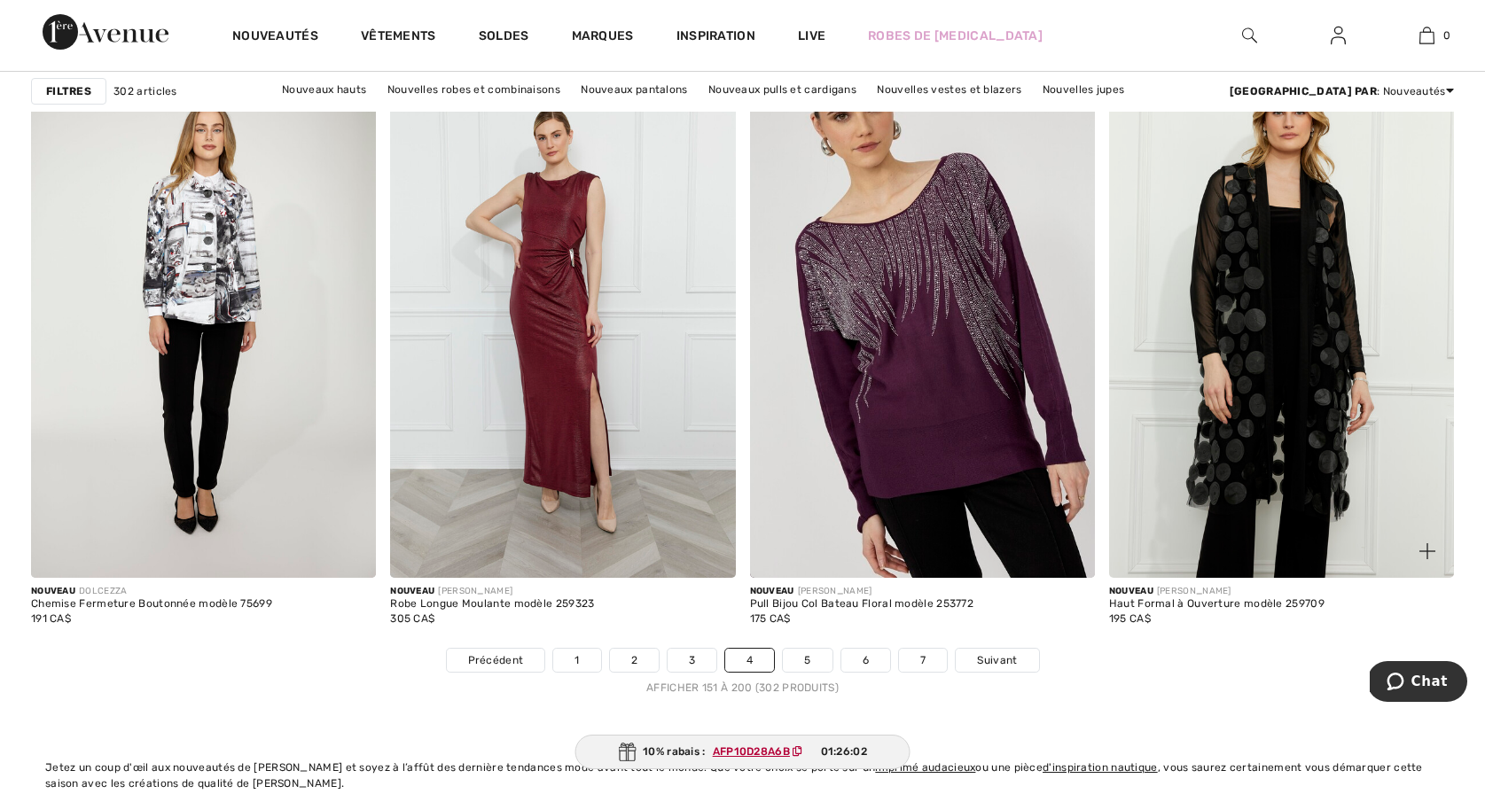
click at [1280, 419] on img at bounding box center [1281, 319] width 345 height 518
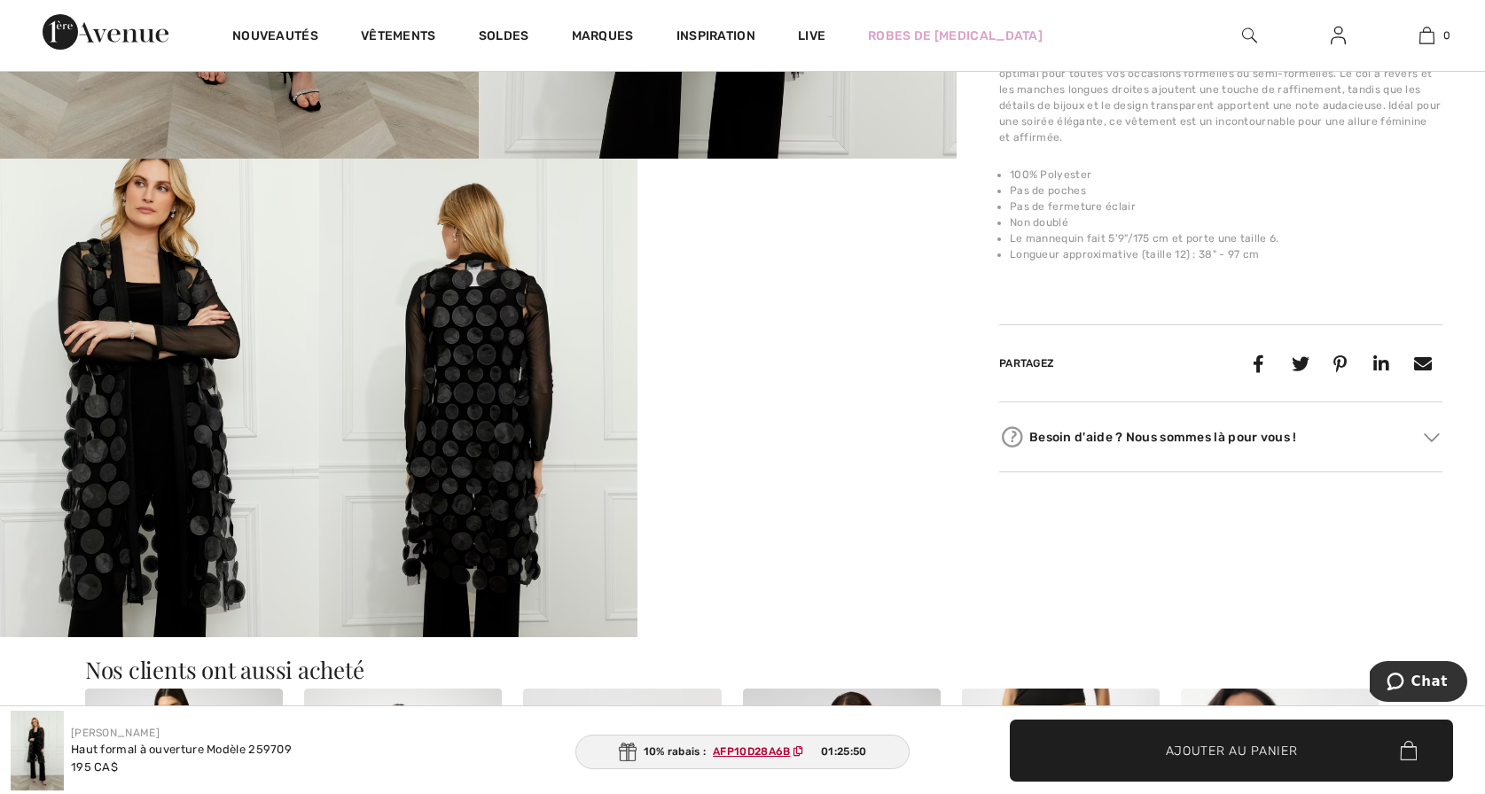
scroll to position [668, 0]
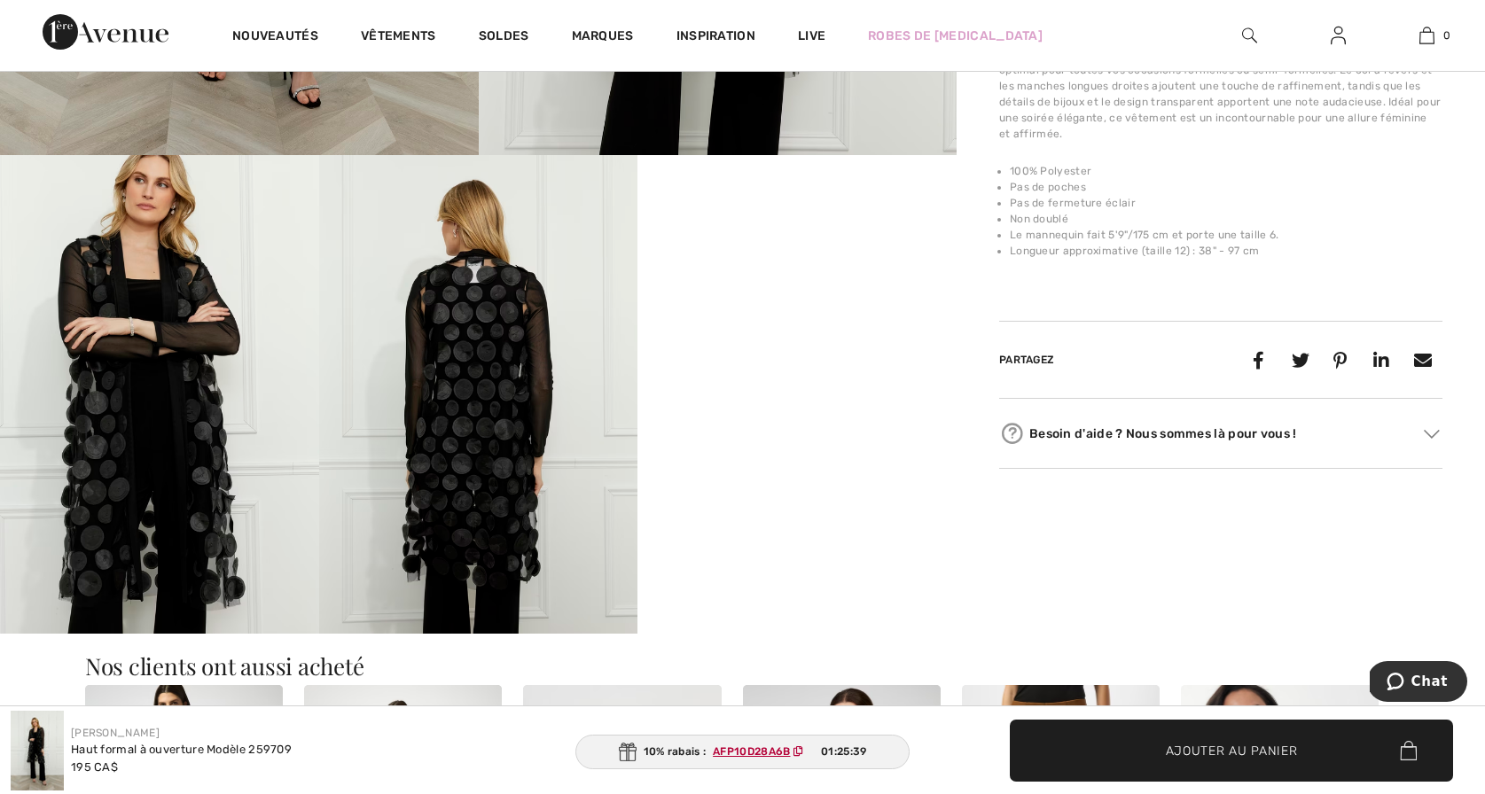
click at [182, 432] on img at bounding box center [159, 394] width 319 height 478
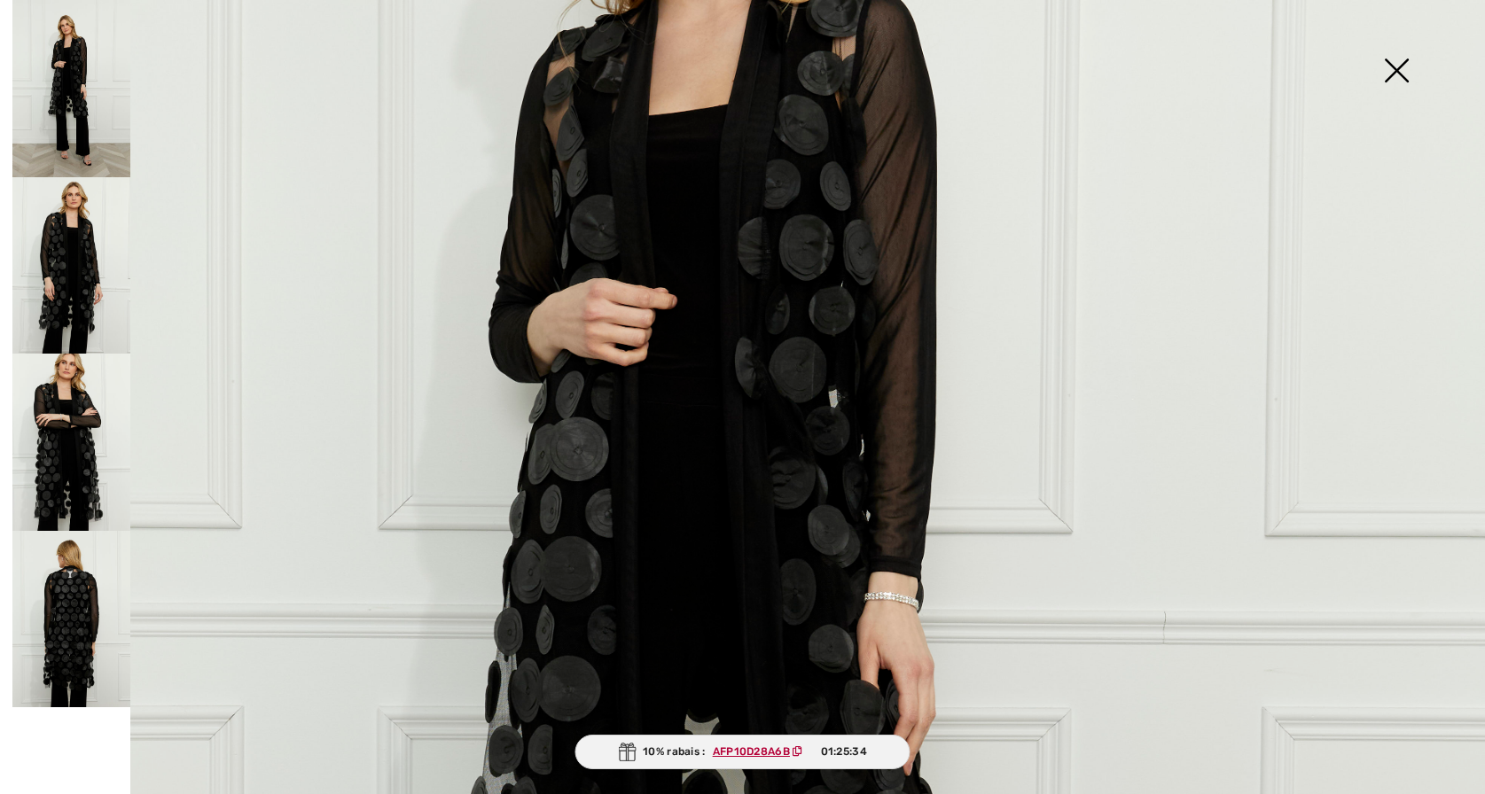
scroll to position [492, 0]
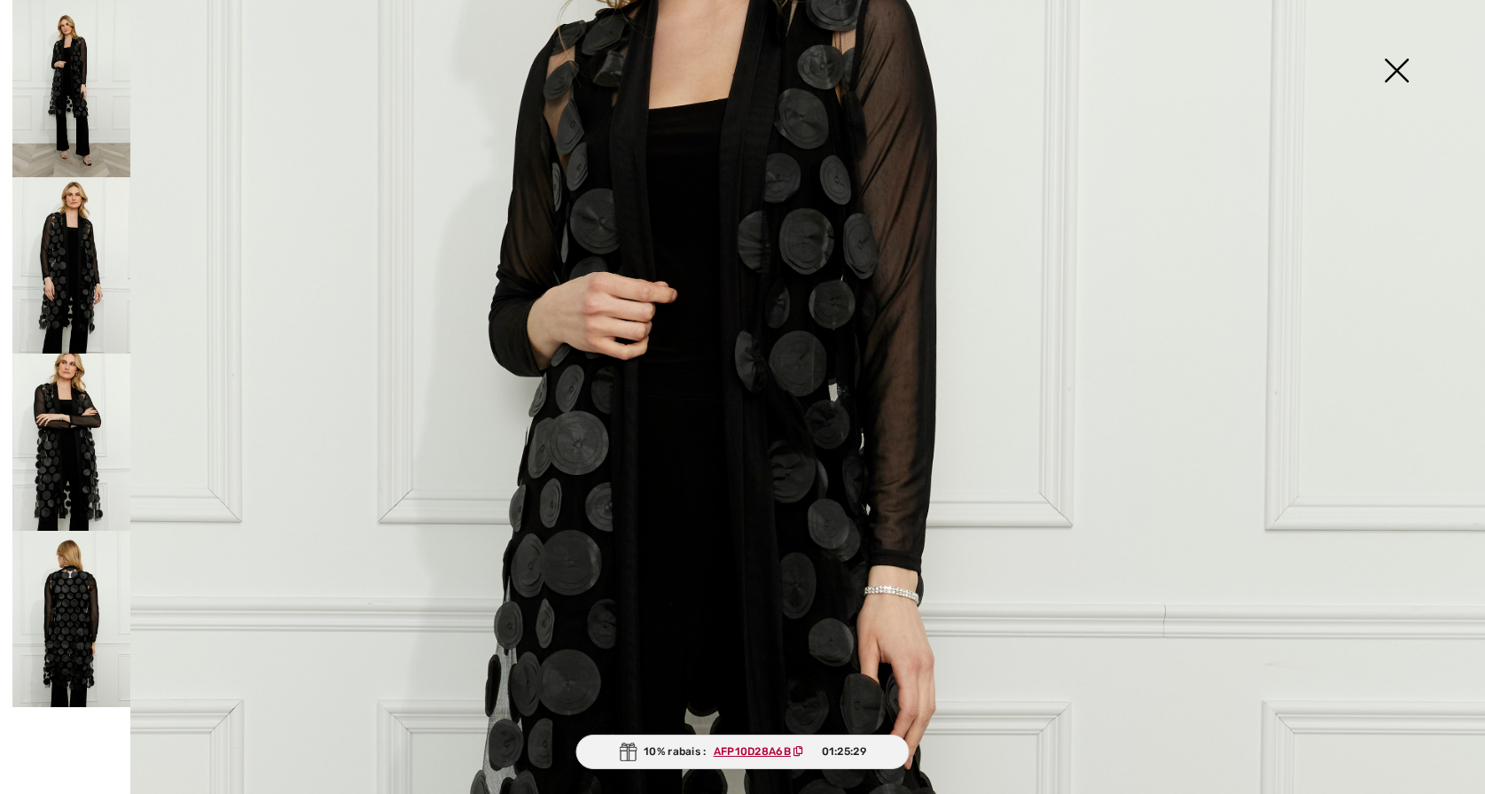
click at [66, 597] on img at bounding box center [71, 619] width 118 height 177
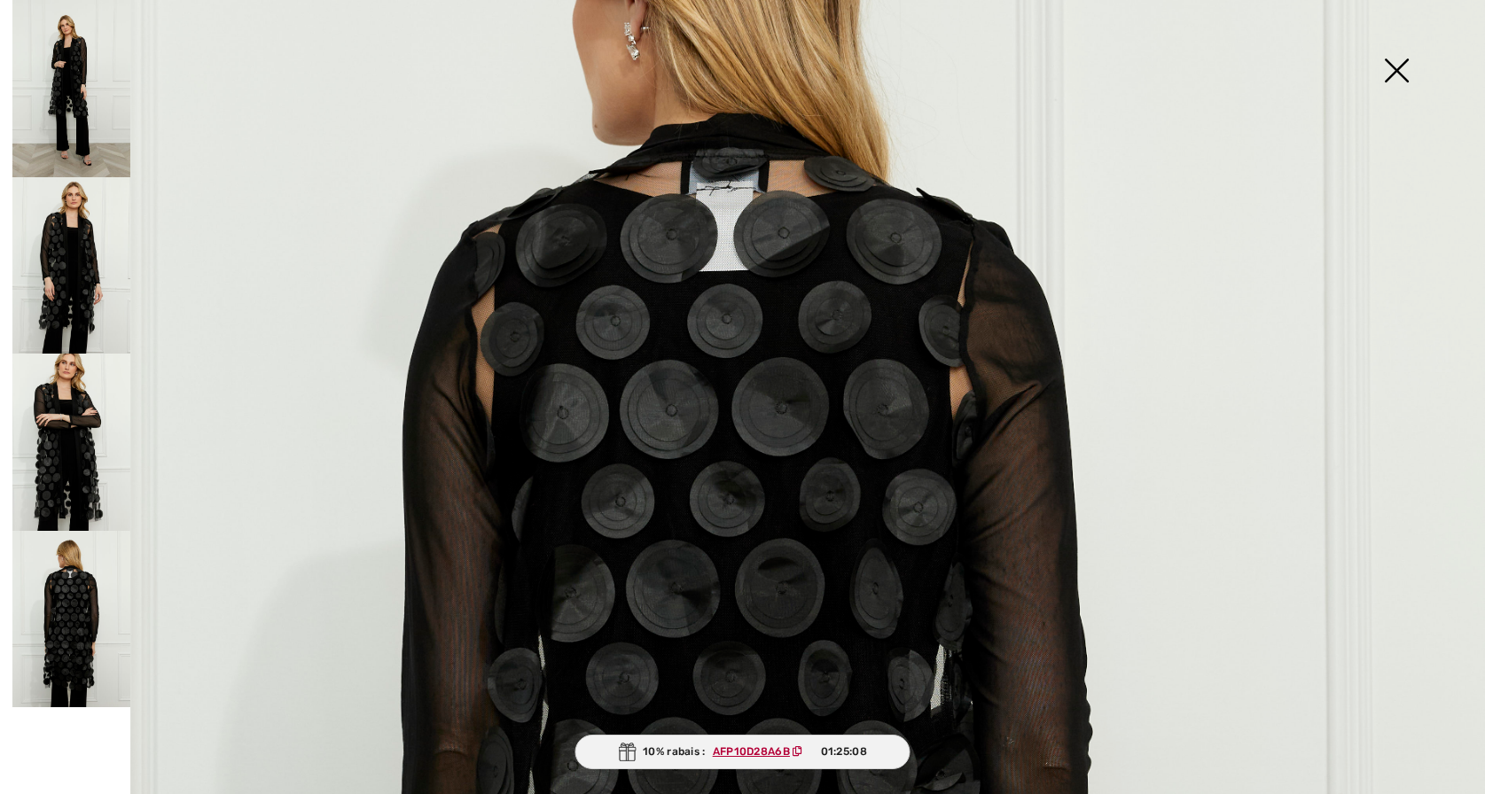
scroll to position [323, 0]
click at [1392, 66] on img at bounding box center [1396, 72] width 89 height 91
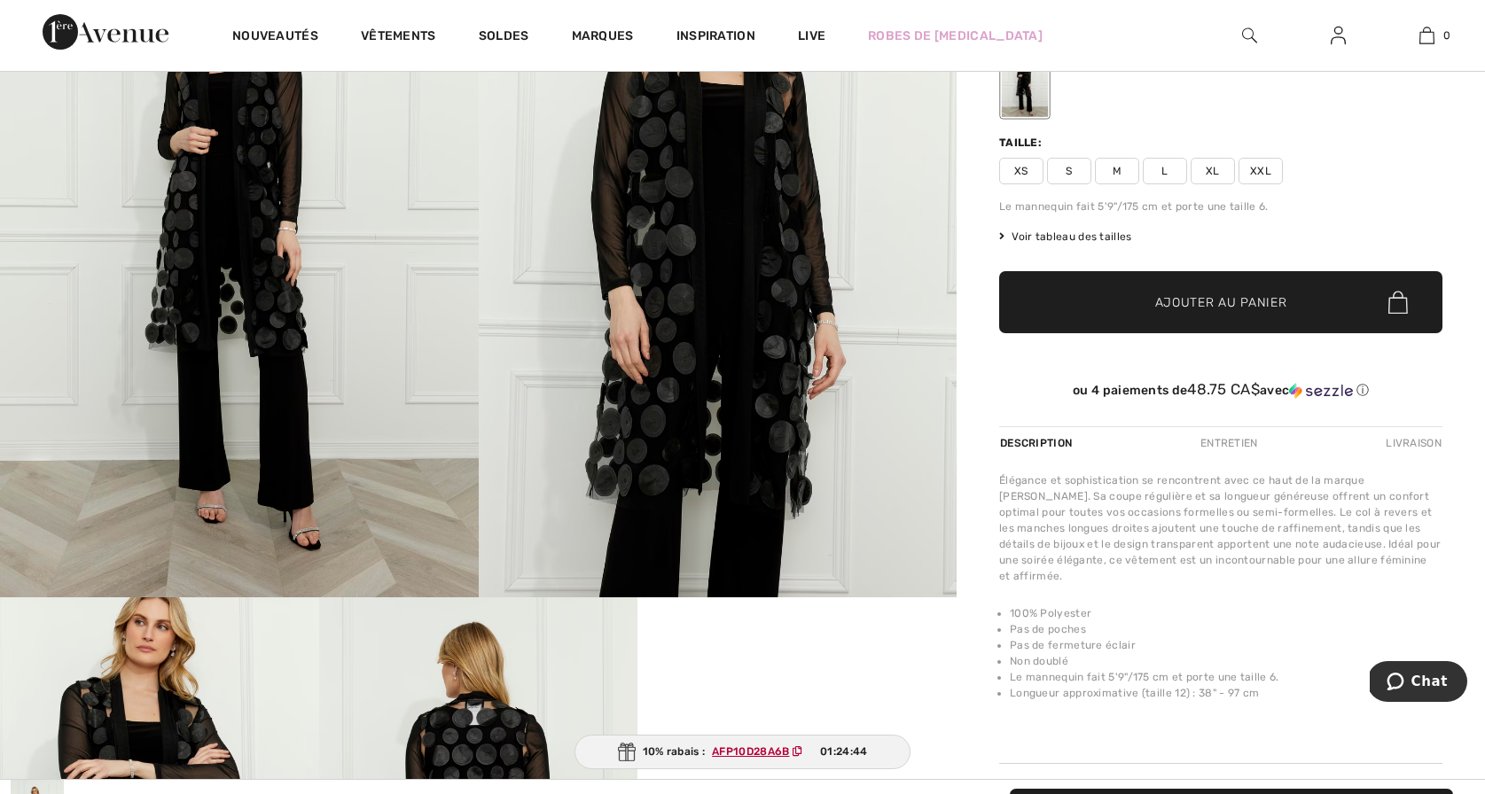
scroll to position [0, 0]
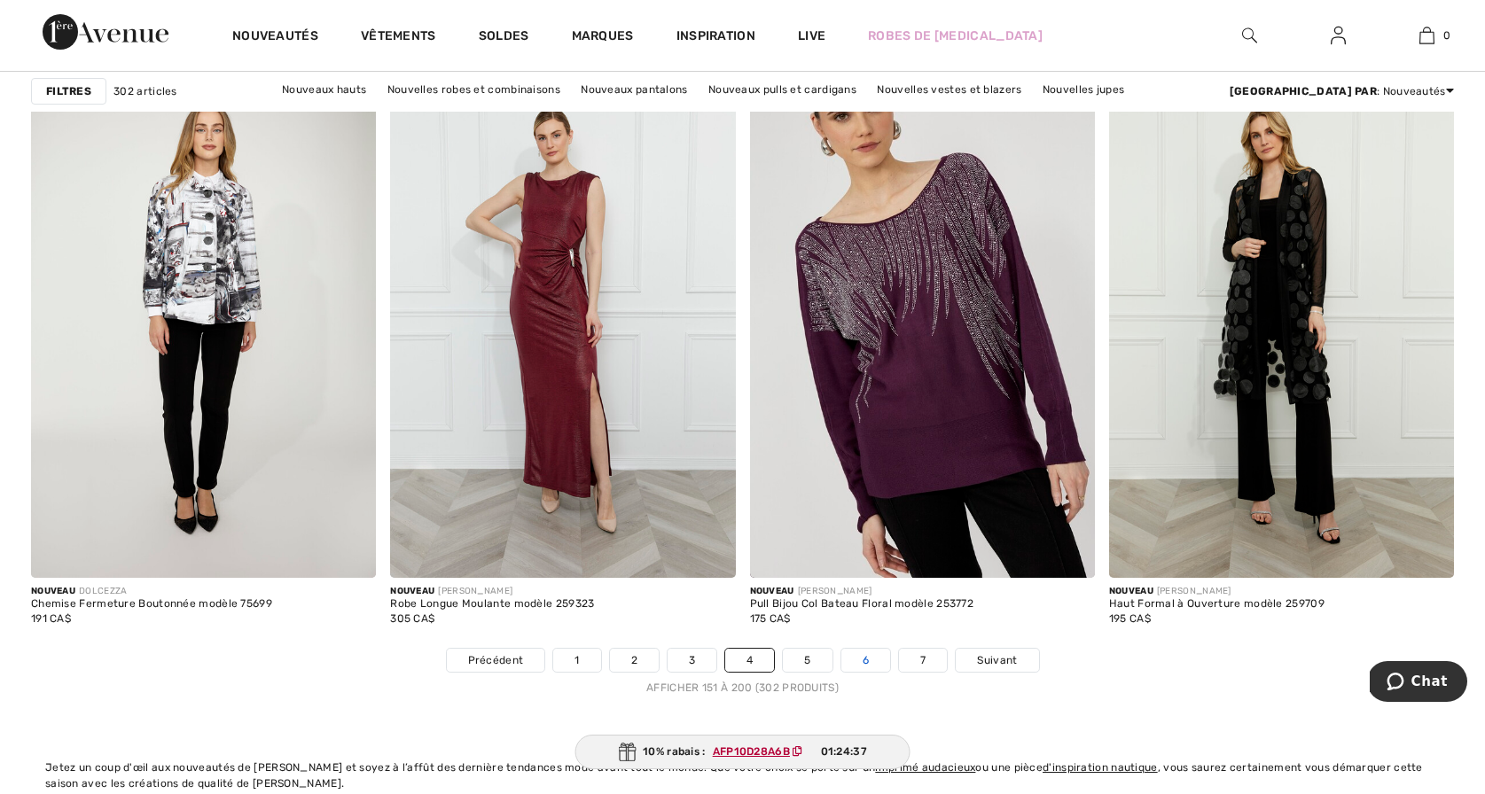
click at [865, 656] on link "6" at bounding box center [865, 660] width 49 height 23
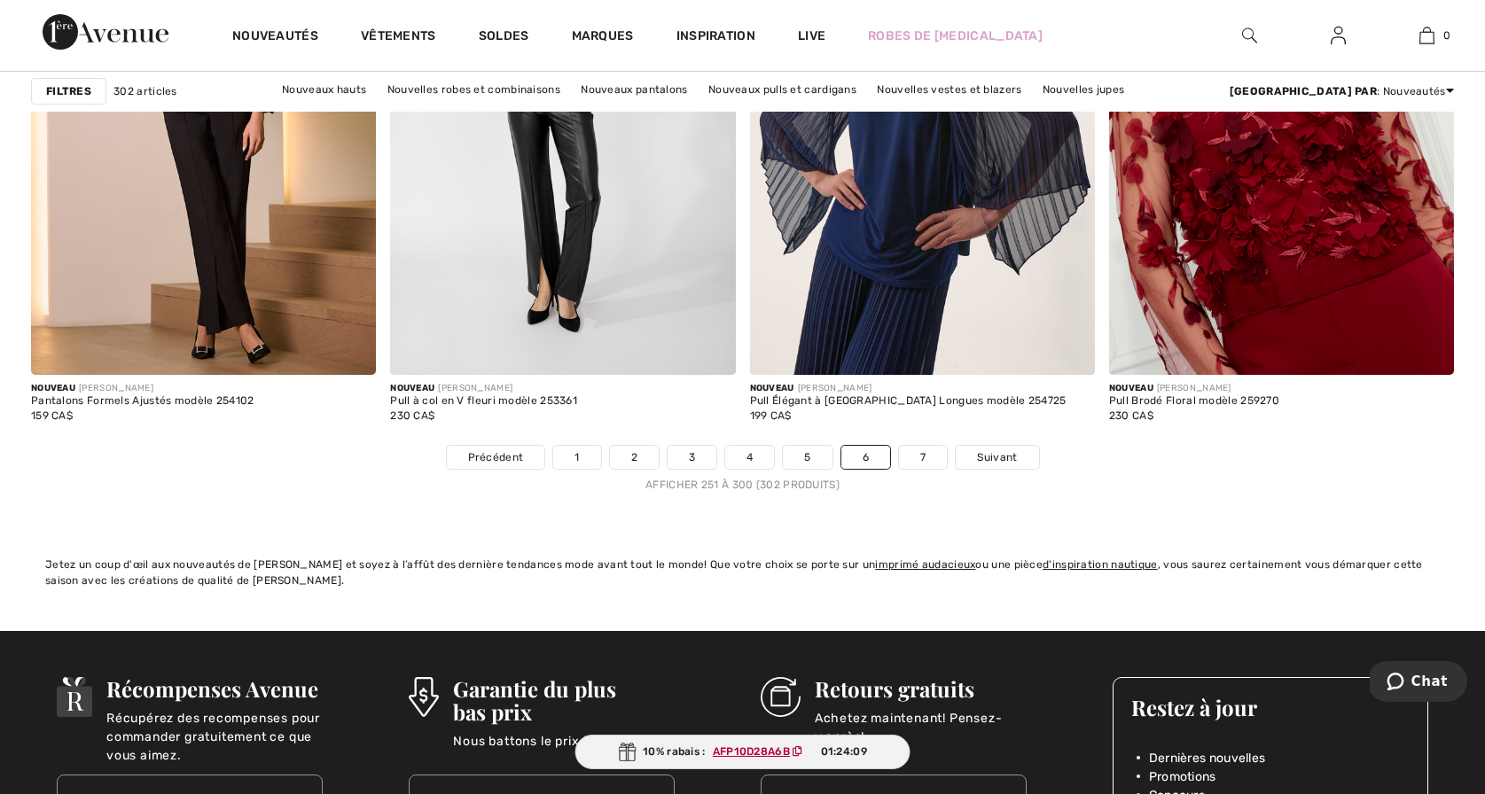
scroll to position [8994, 0]
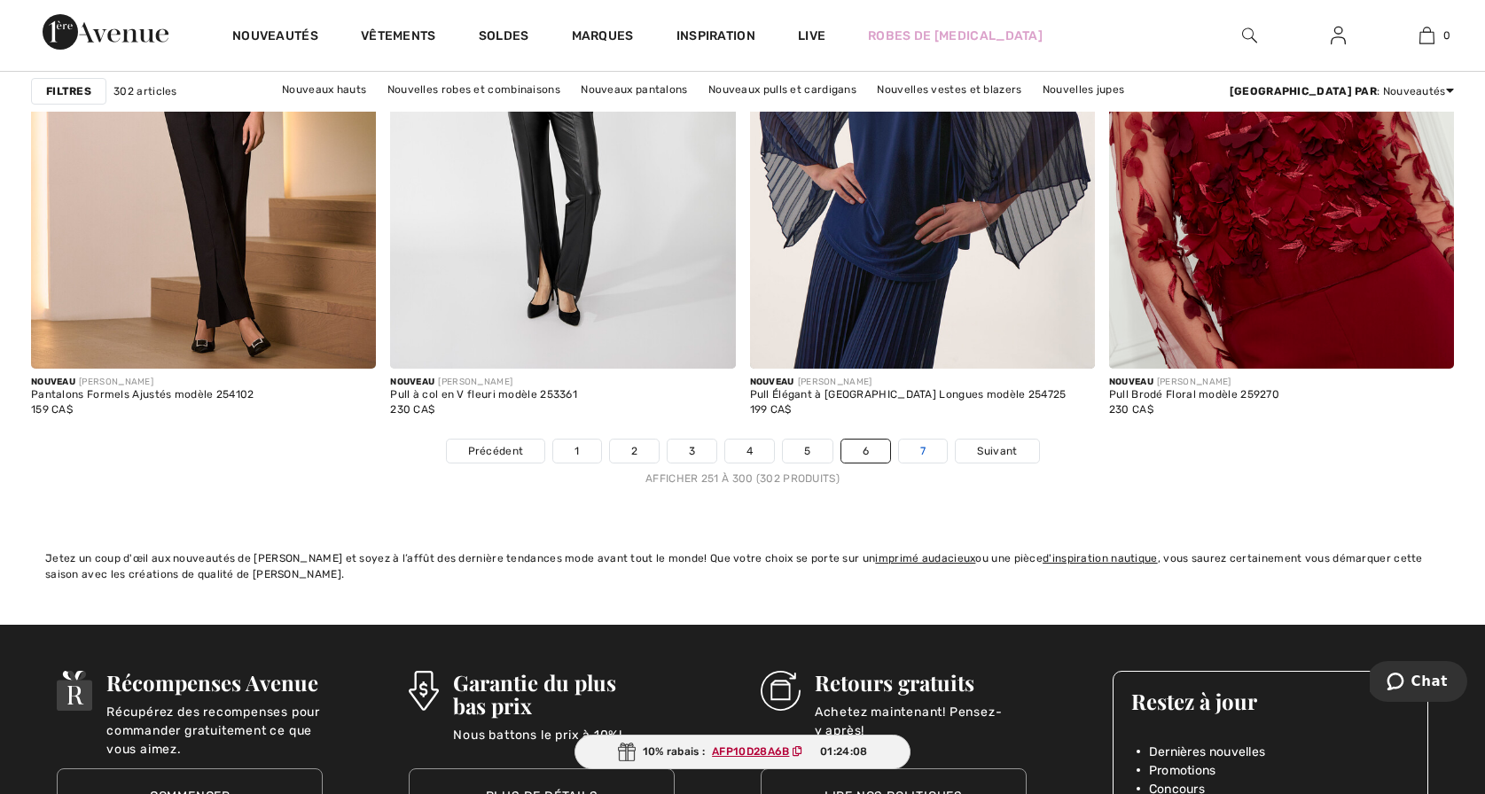
click at [920, 447] on link "7" at bounding box center [923, 451] width 48 height 23
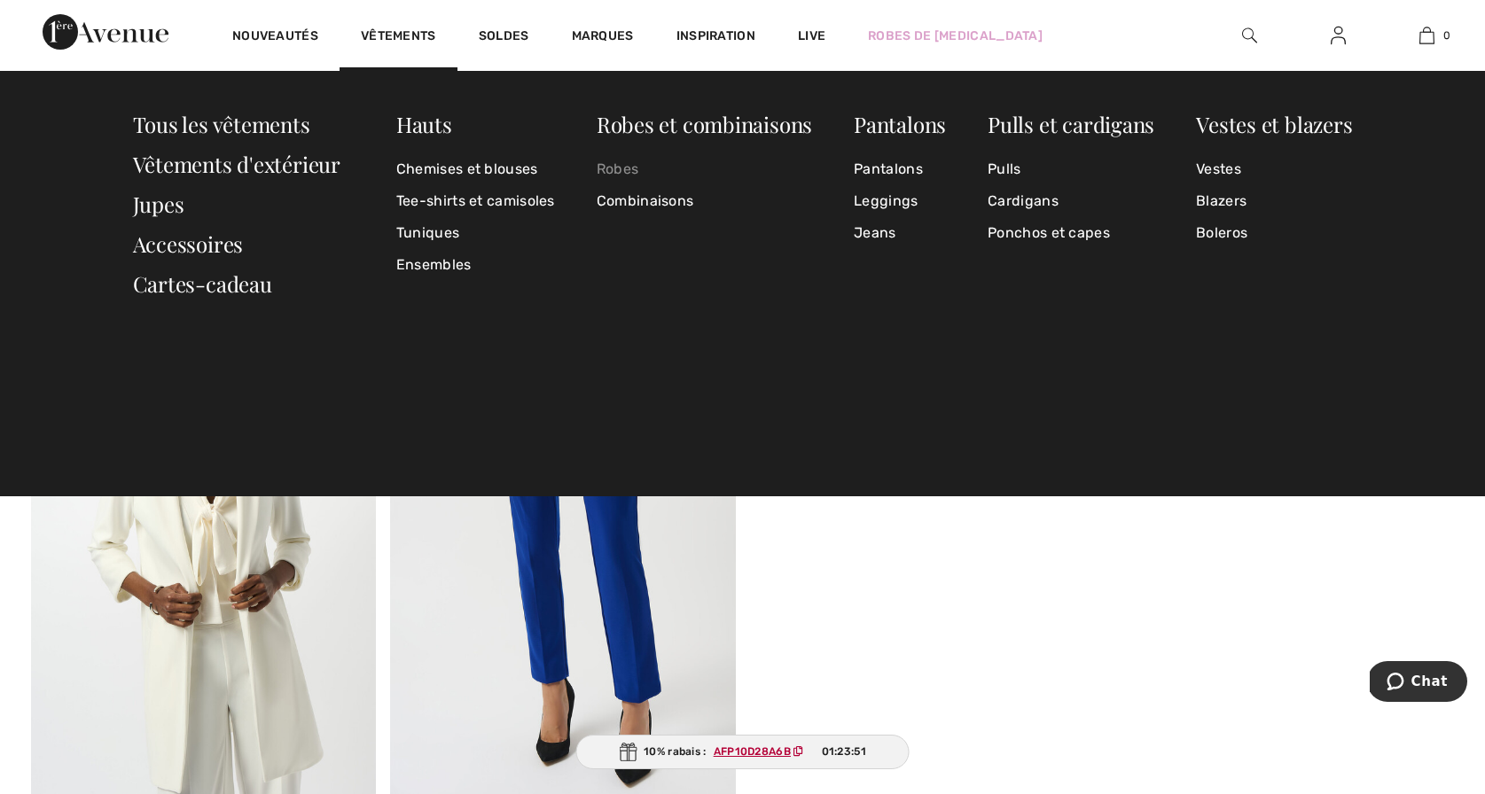
click at [617, 166] on link "Robes" at bounding box center [704, 169] width 215 height 32
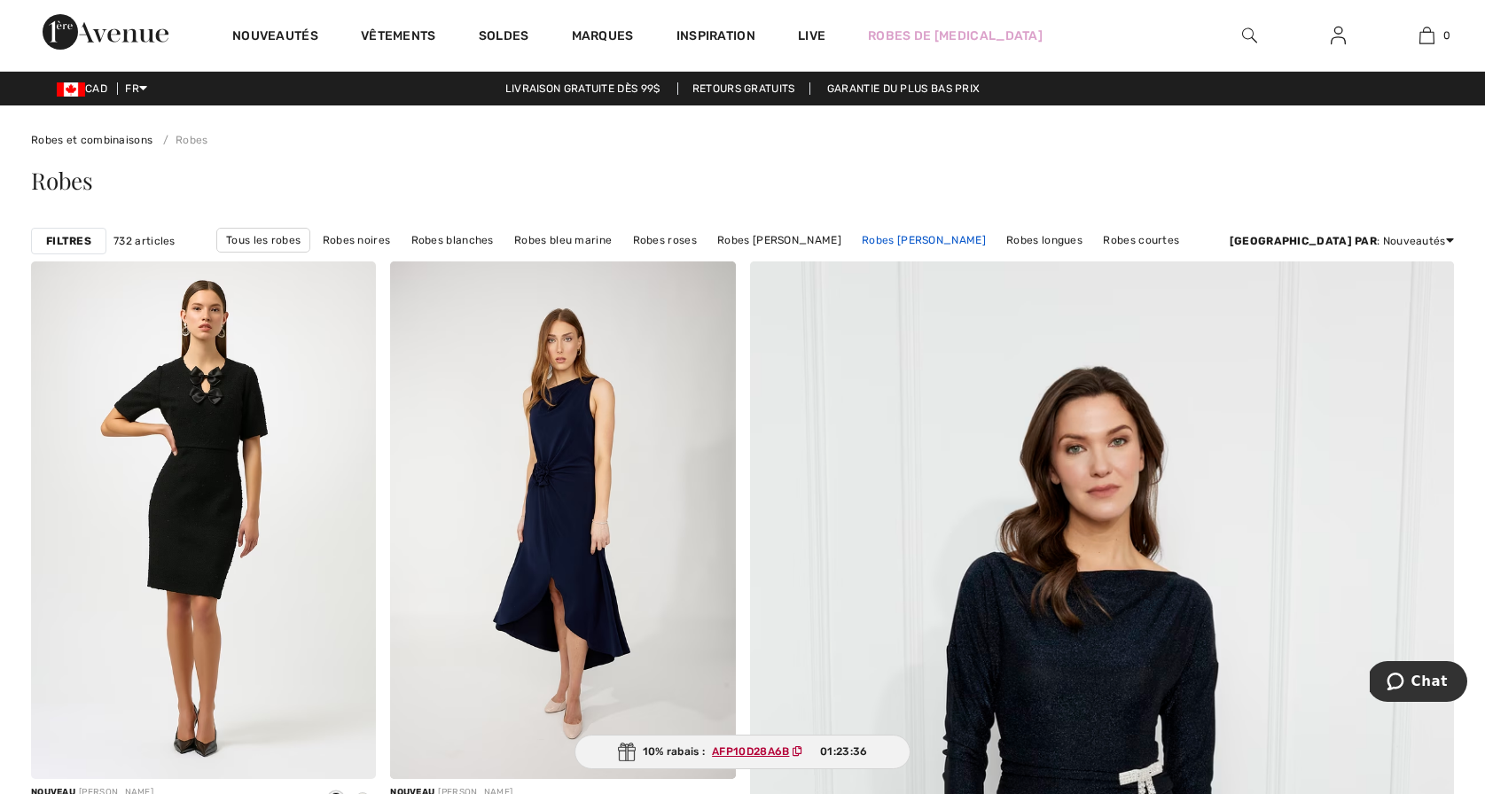
click at [935, 236] on link "Robes [PERSON_NAME]" at bounding box center [924, 240] width 142 height 23
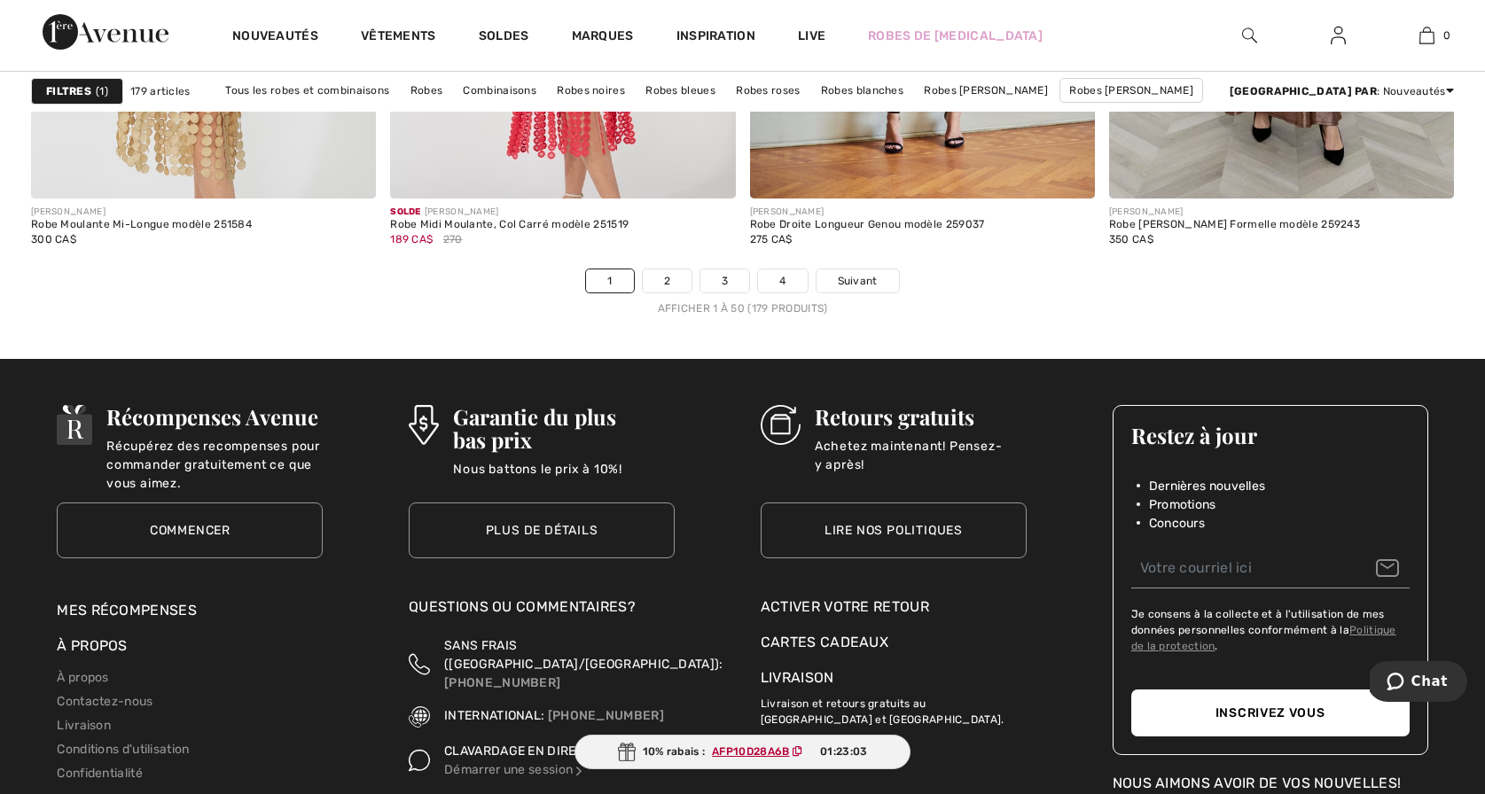
scroll to position [9141, 0]
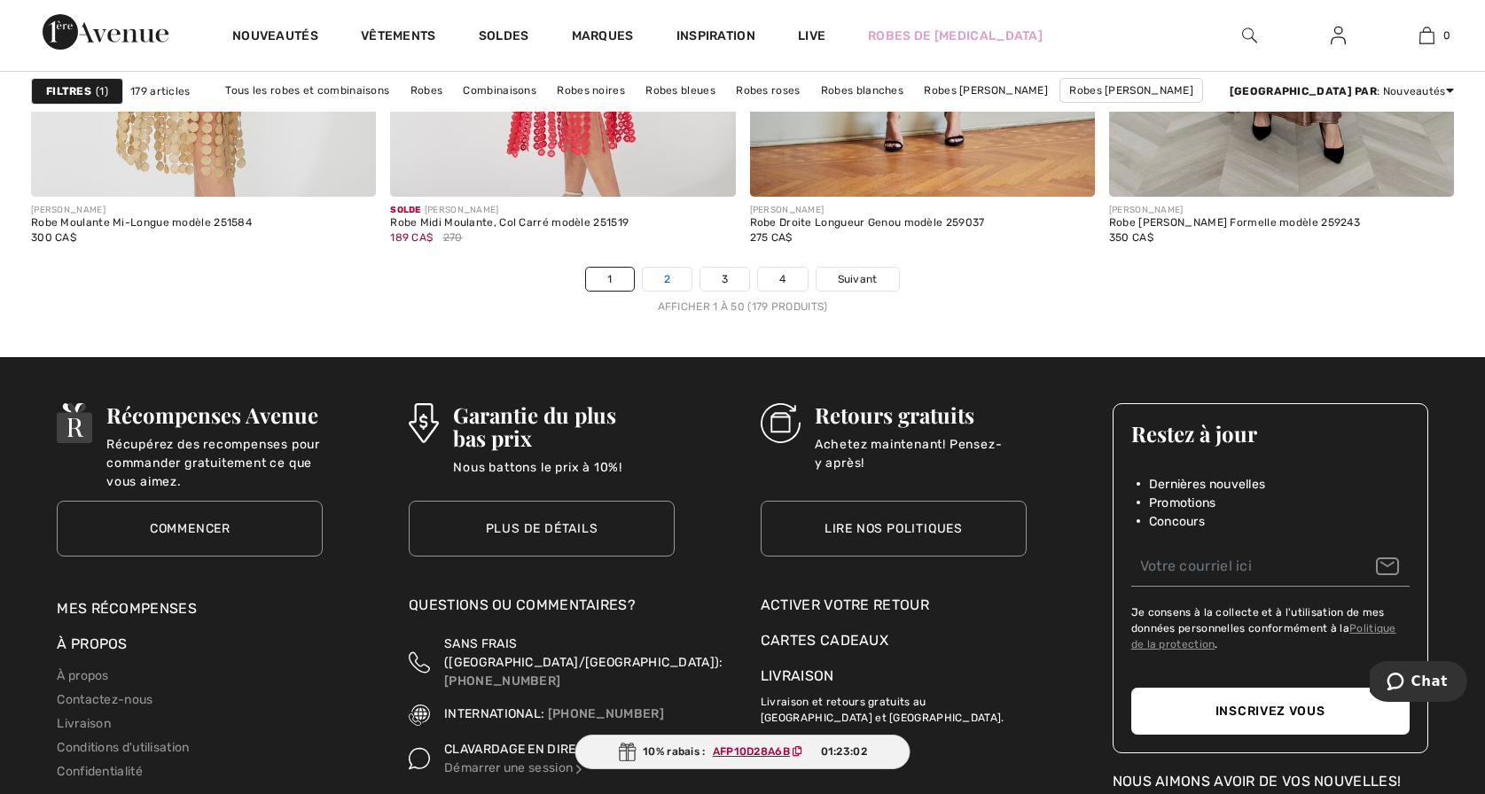
click at [662, 275] on link "2" at bounding box center [667, 279] width 49 height 23
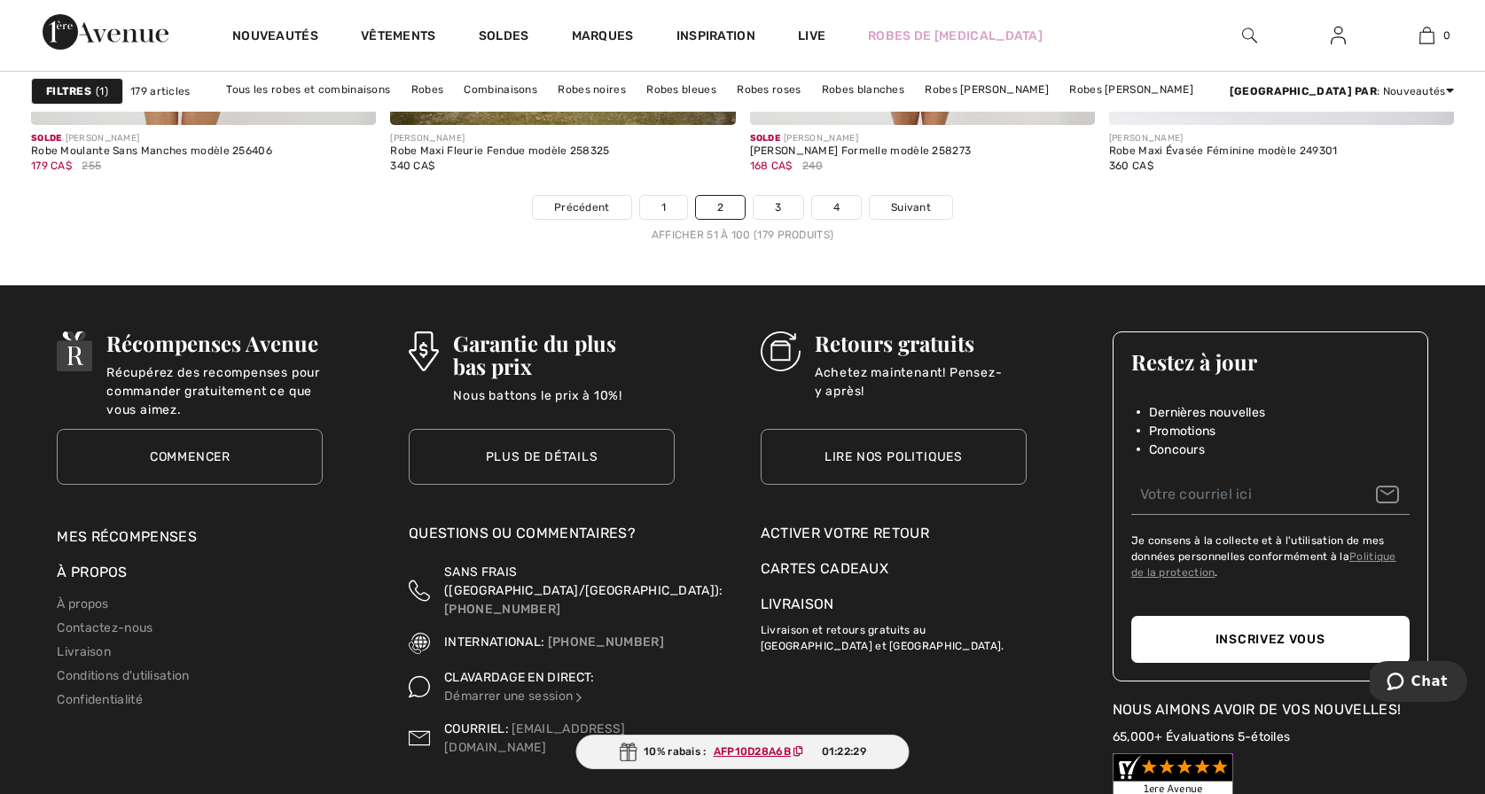
scroll to position [9222, 0]
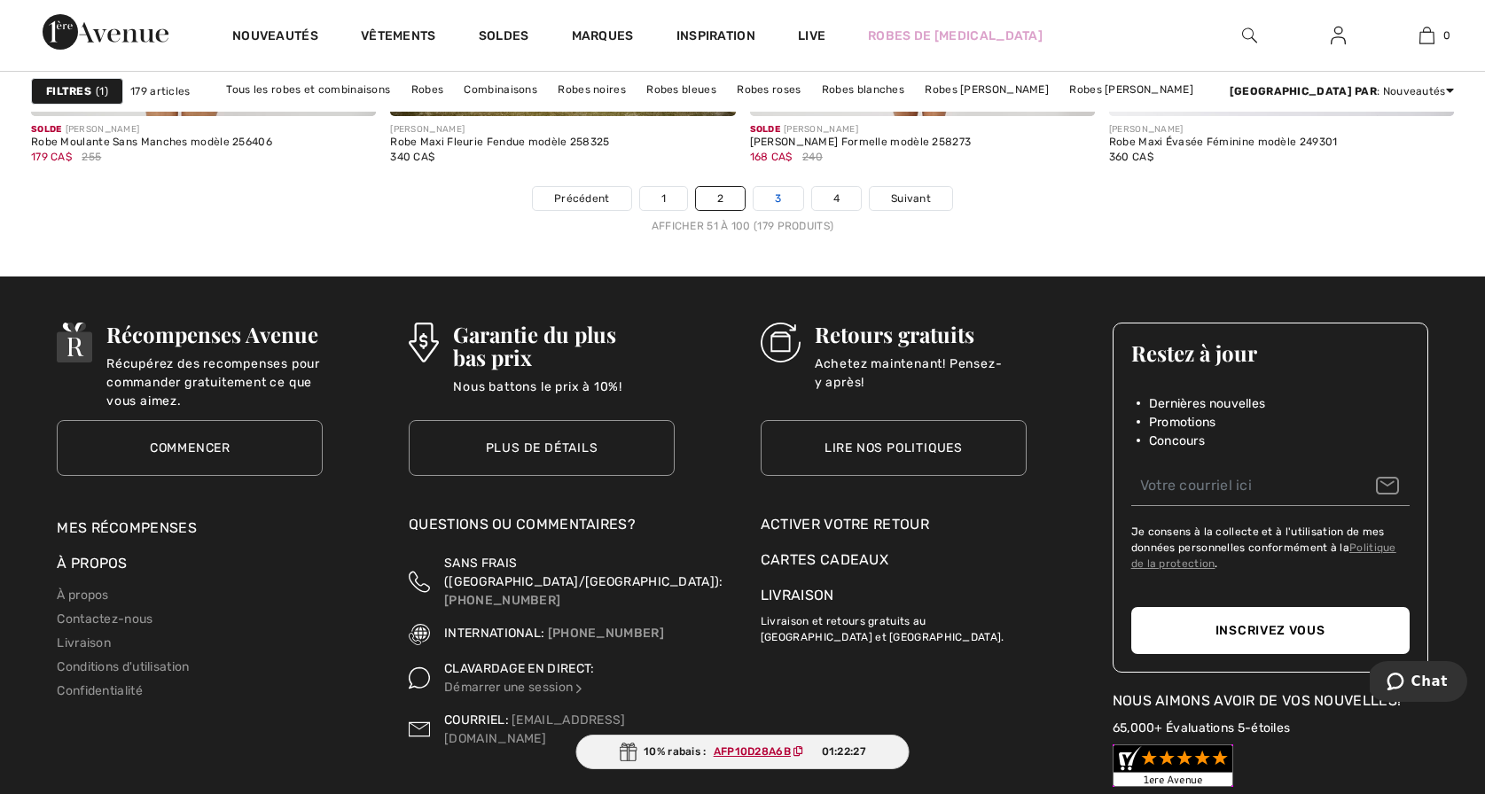
click at [777, 197] on link "3" at bounding box center [778, 198] width 49 height 23
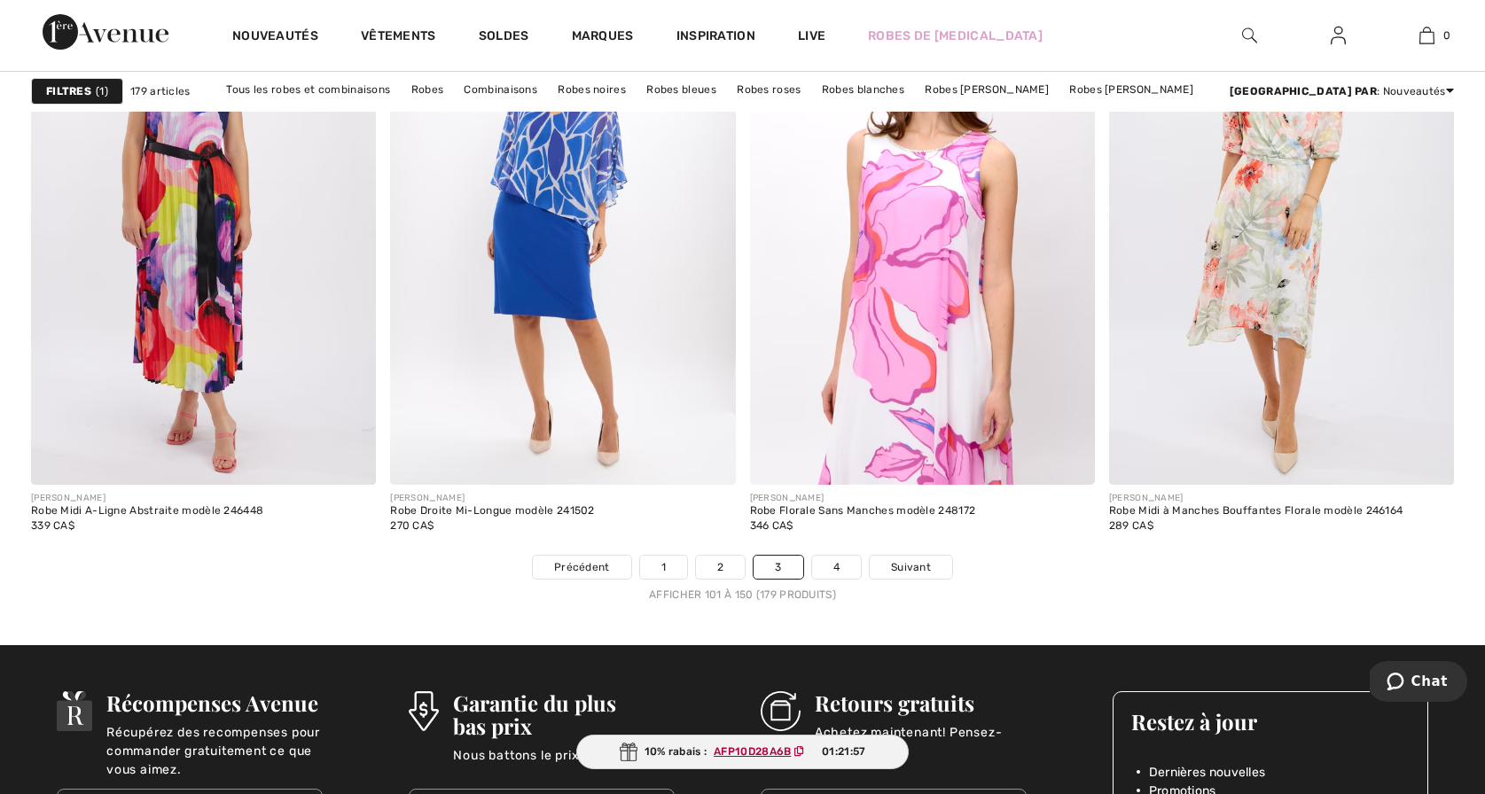
scroll to position [8855, 0]
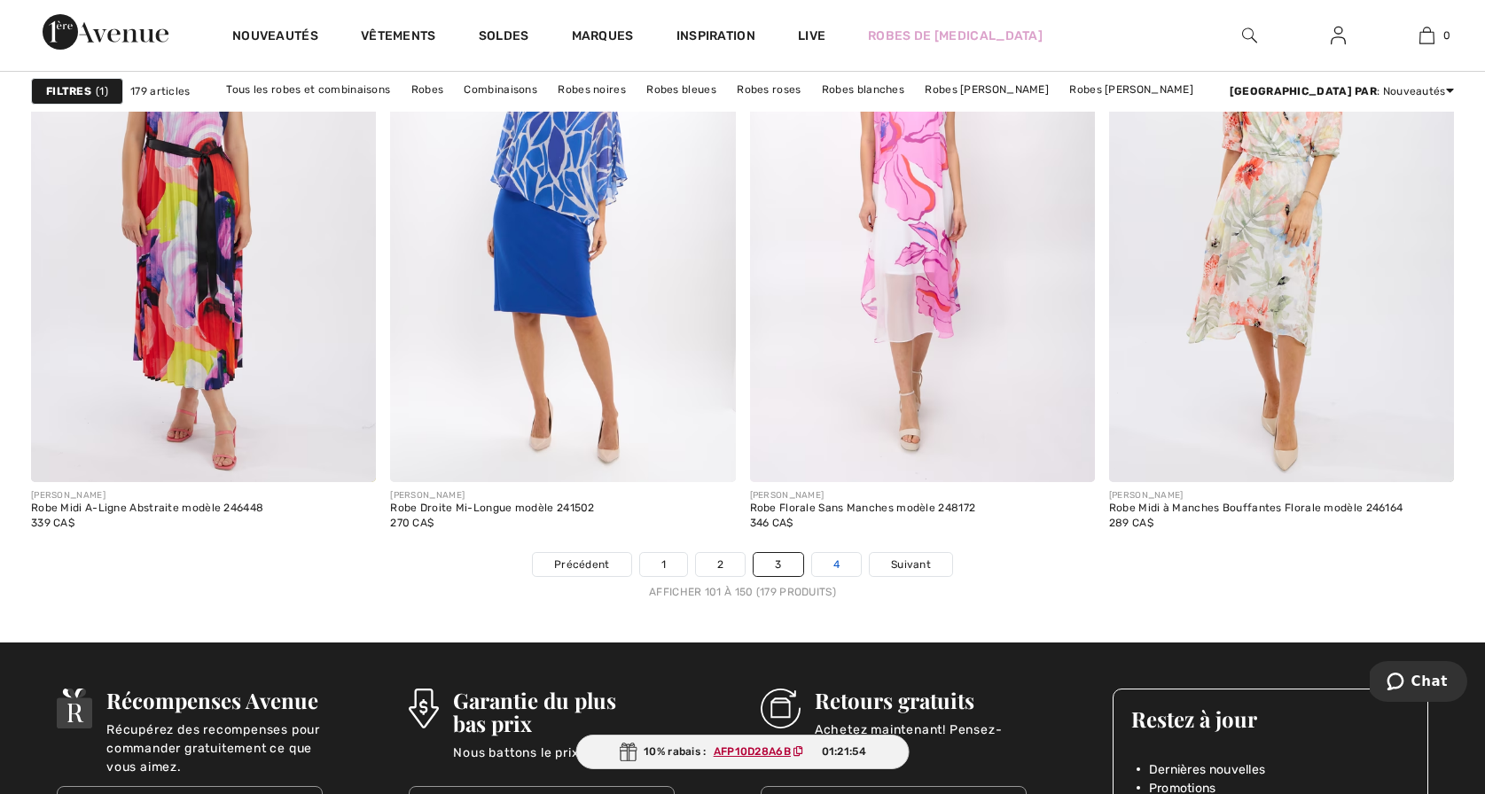
click at [836, 559] on link "4" at bounding box center [836, 564] width 49 height 23
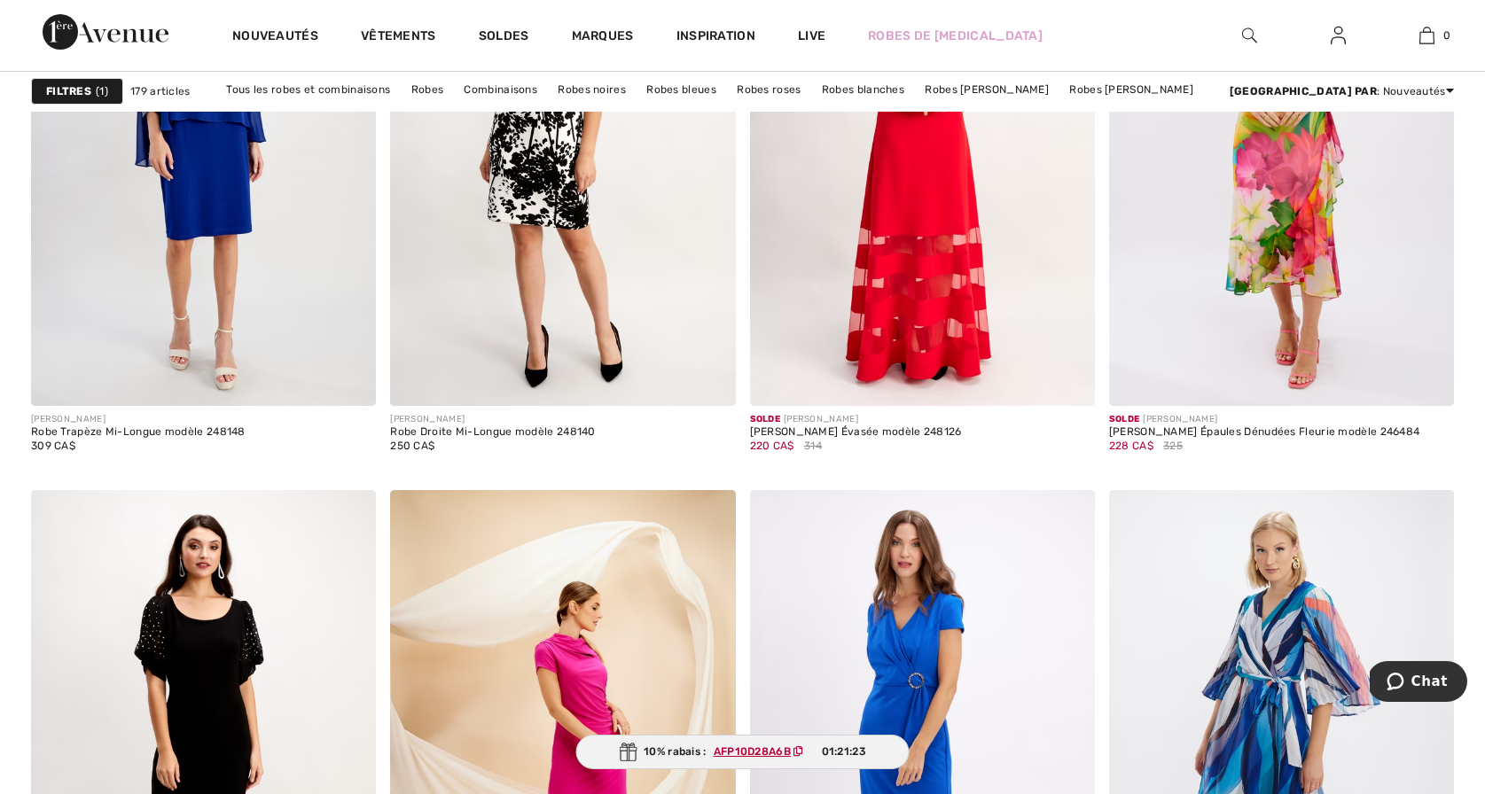
scroll to position [1538, 0]
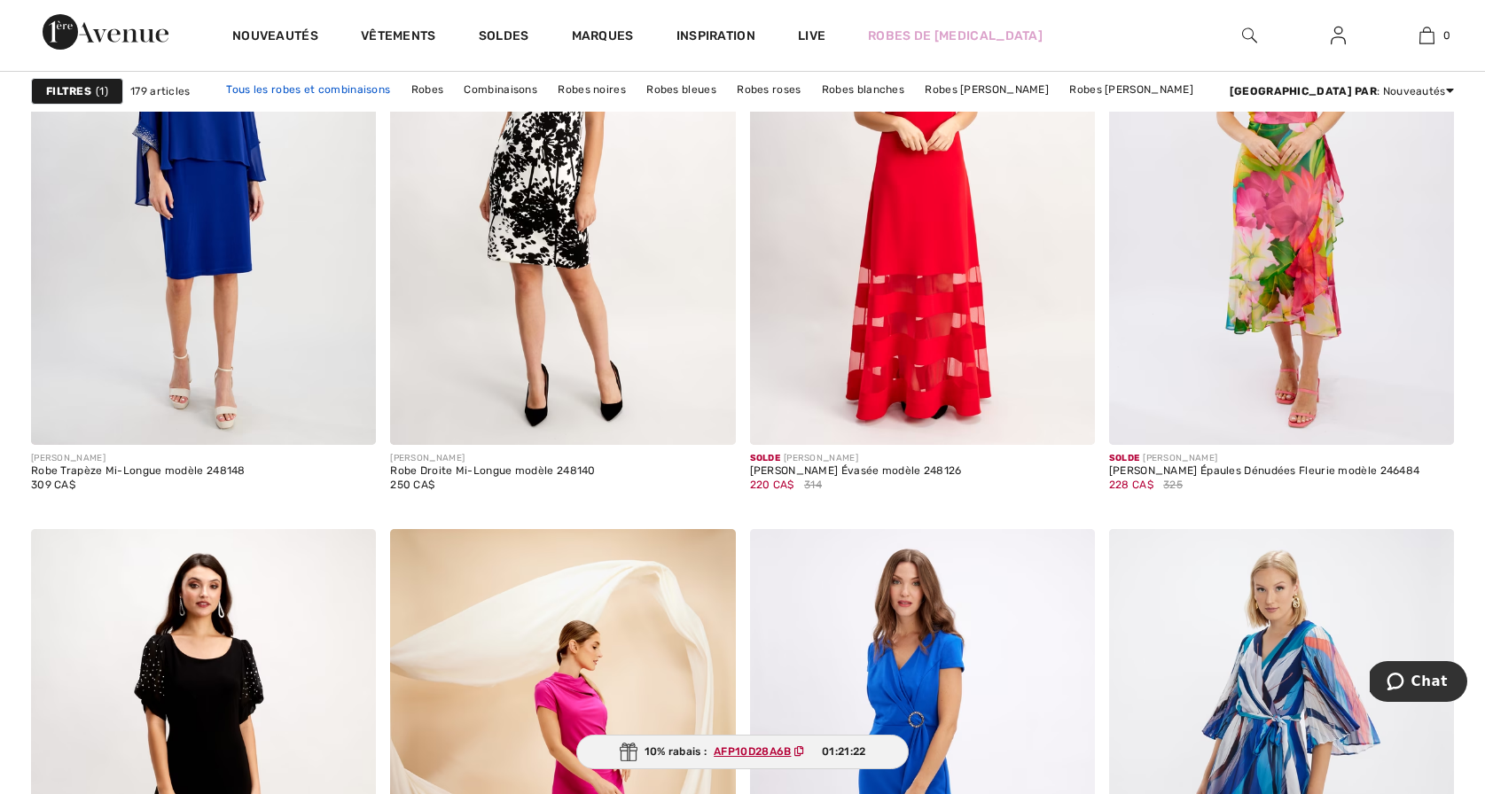
click at [385, 86] on link "Tous les robes et combinaisons" at bounding box center [308, 89] width 182 height 23
